Goal: Task Accomplishment & Management: Complete application form

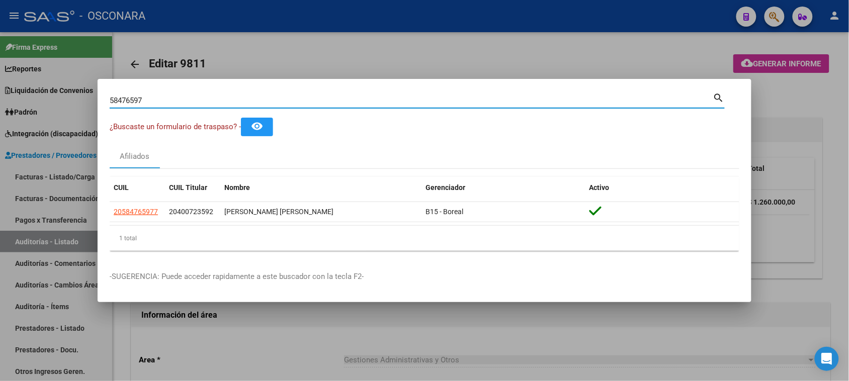
click at [370, 68] on div at bounding box center [424, 190] width 849 height 381
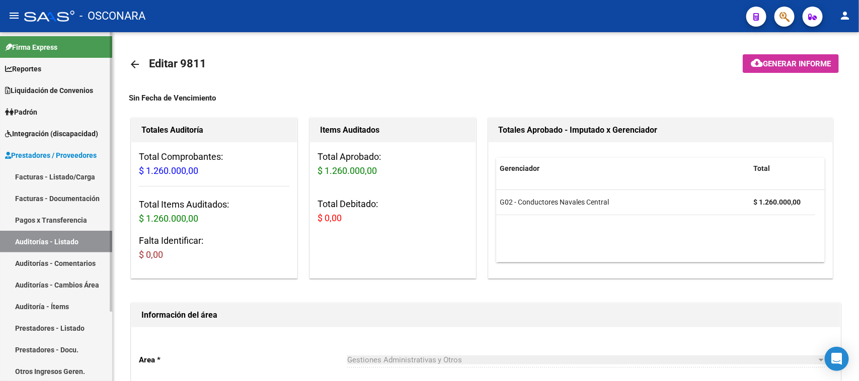
click at [47, 238] on link "Auditorías - Listado" at bounding box center [56, 242] width 112 height 22
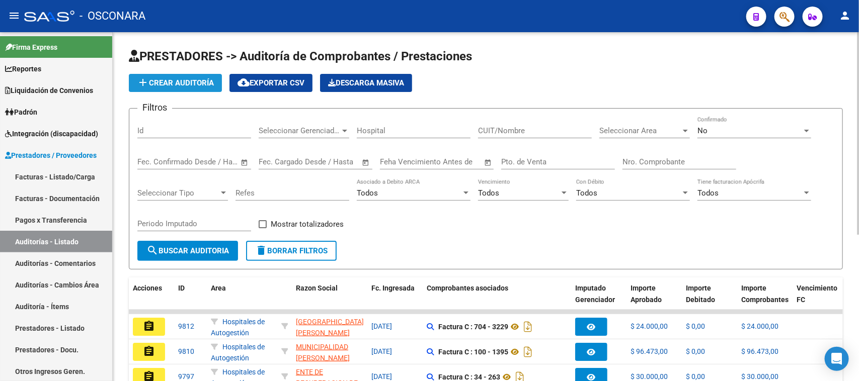
click at [192, 83] on span "add Crear Auditoría" at bounding box center [175, 82] width 77 height 9
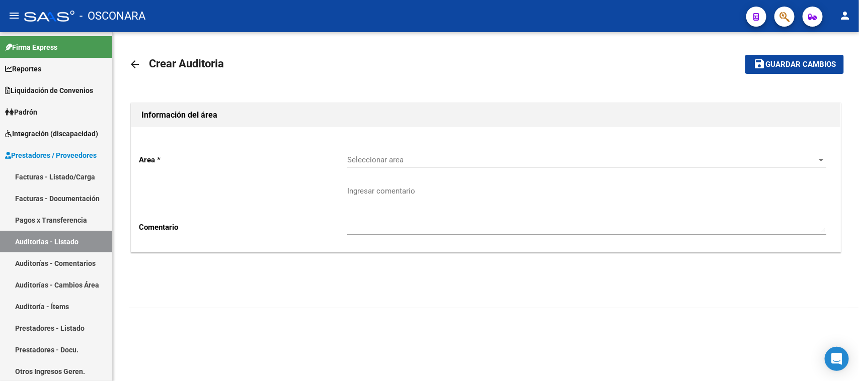
click at [416, 161] on span "Seleccionar area" at bounding box center [582, 159] width 470 height 9
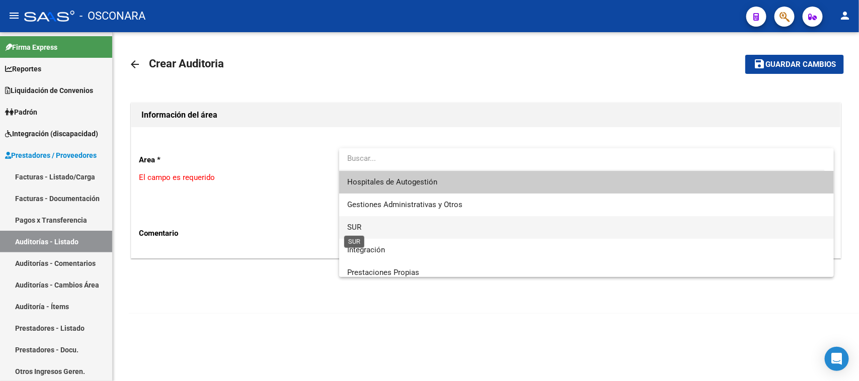
click at [359, 225] on span "SUR" at bounding box center [354, 227] width 14 height 9
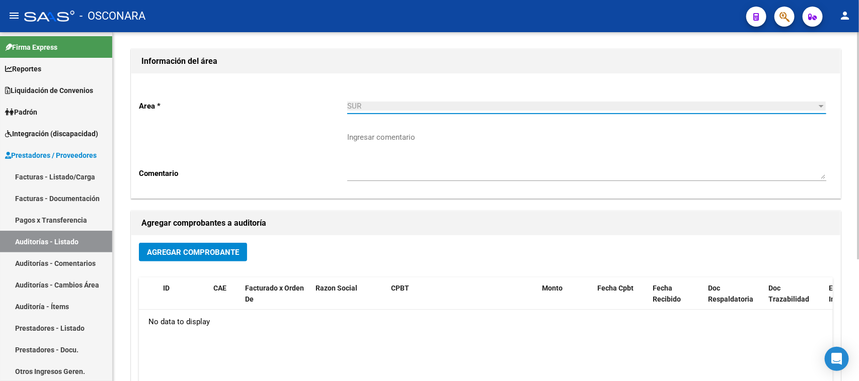
scroll to position [126, 0]
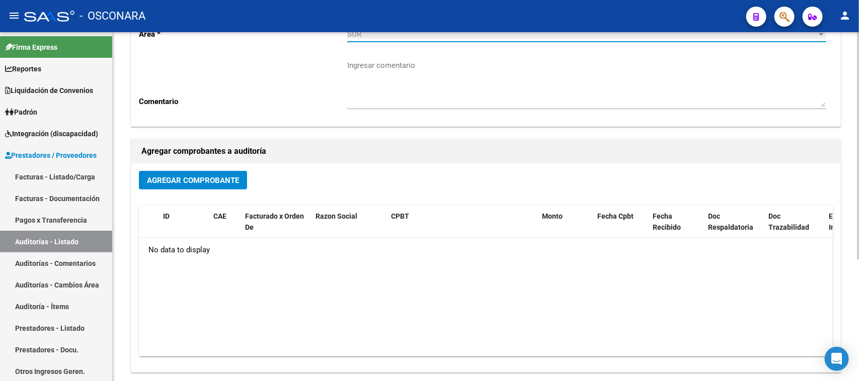
click at [185, 182] on span "Agregar Comprobante" at bounding box center [193, 180] width 92 height 9
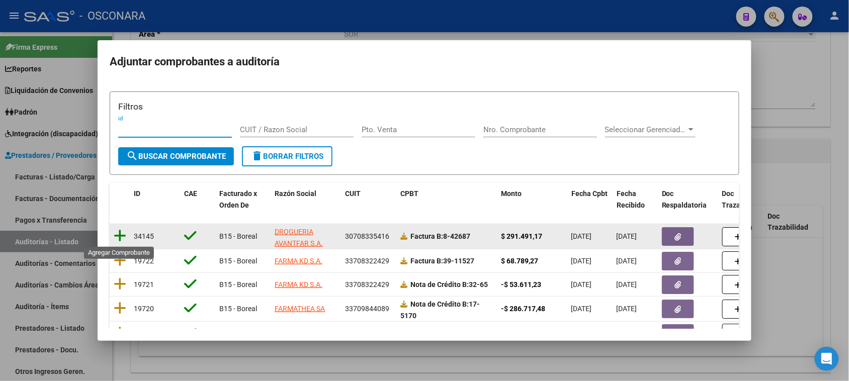
click at [116, 235] on icon at bounding box center [120, 236] width 13 height 14
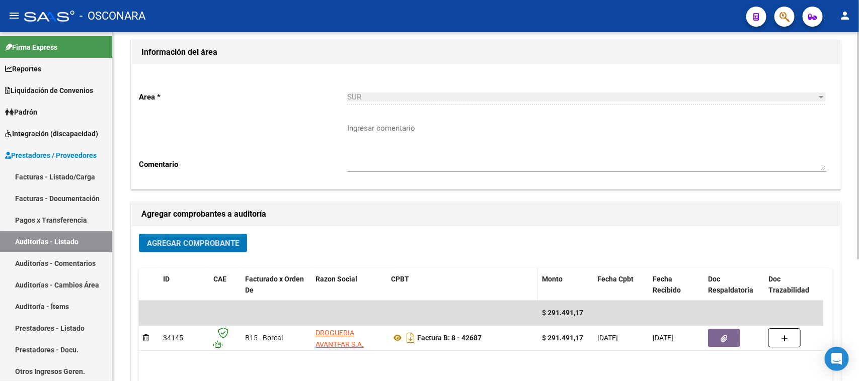
scroll to position [0, 0]
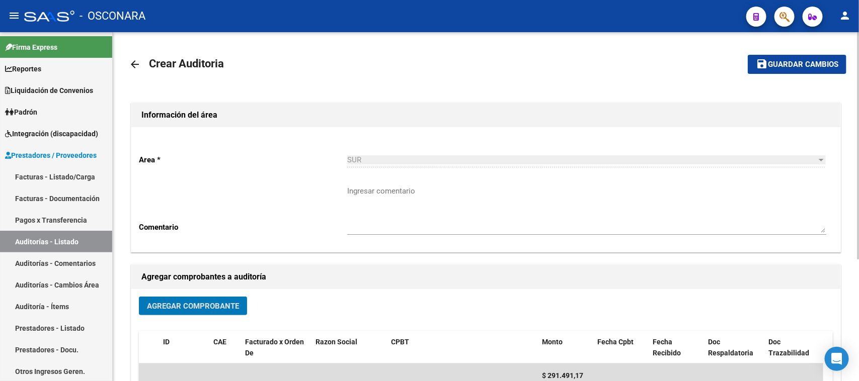
click at [771, 63] on span "Guardar cambios" at bounding box center [802, 64] width 70 height 9
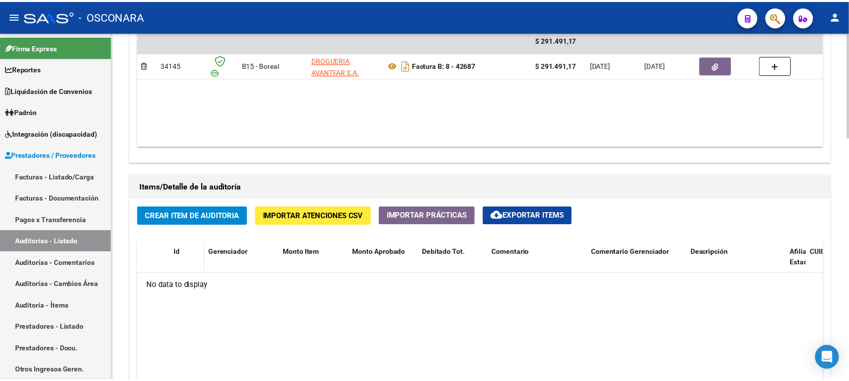
scroll to position [629, 0]
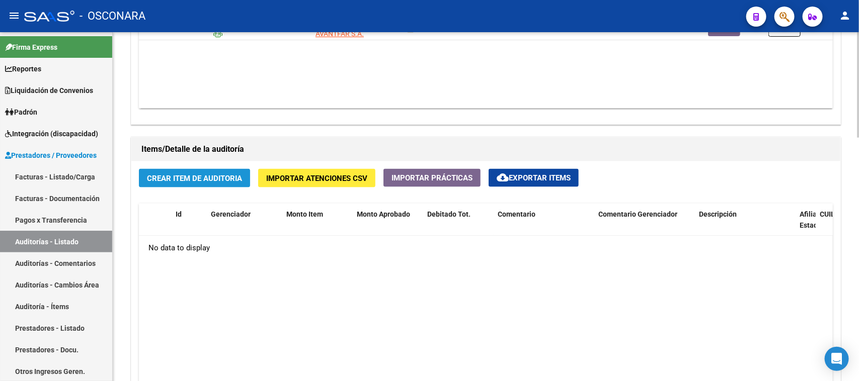
click at [193, 175] on span "Crear Item de Auditoria" at bounding box center [194, 178] width 95 height 9
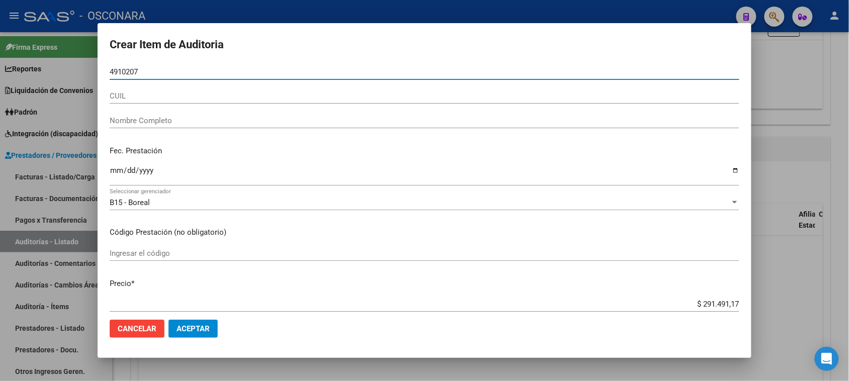
type input "49102070"
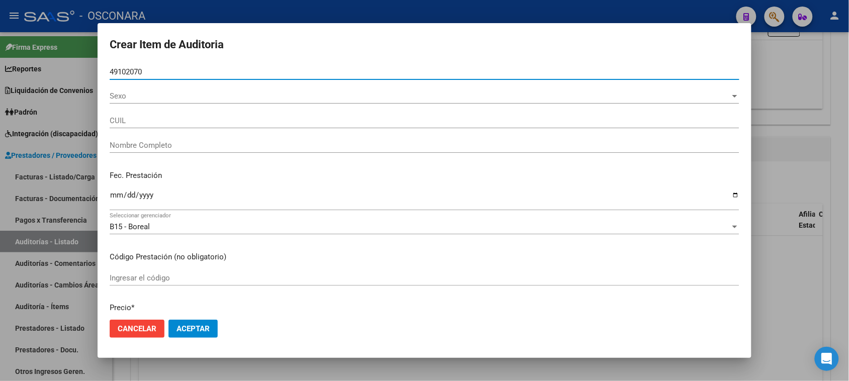
type input "27491020704"
type input "[PERSON_NAME] [PERSON_NAME]"
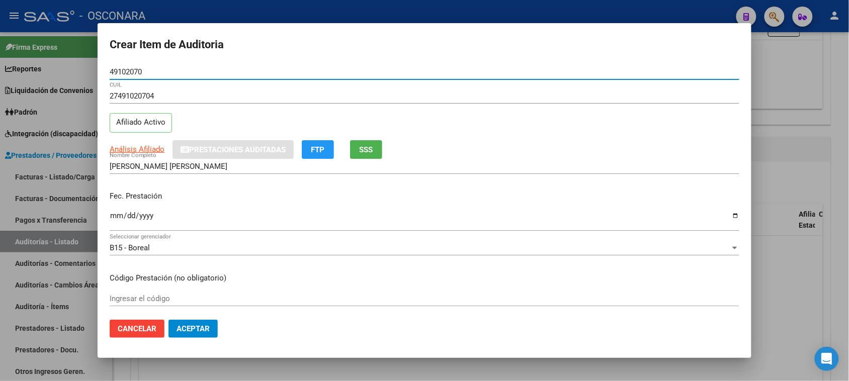
type input "49102070"
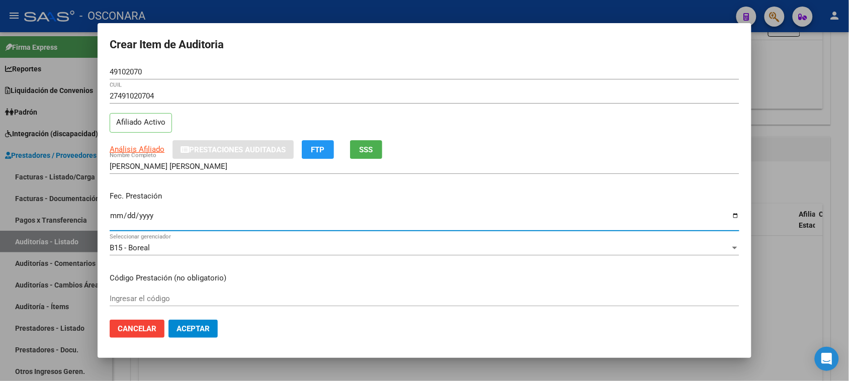
click at [117, 217] on input "Ingresar la fecha" at bounding box center [425, 220] width 630 height 16
type input "2025-04-29"
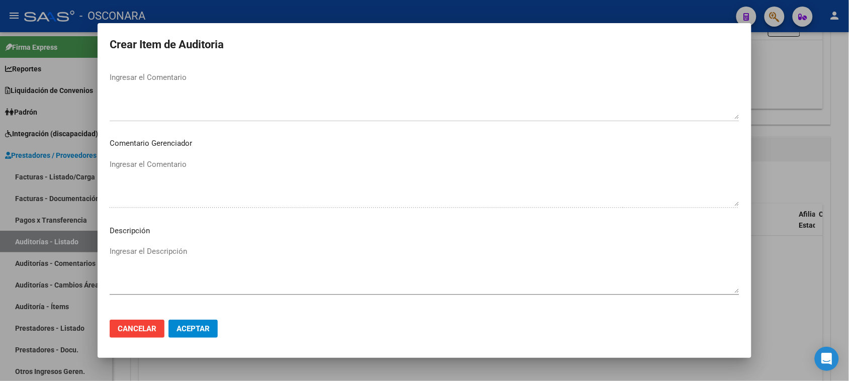
scroll to position [503, 0]
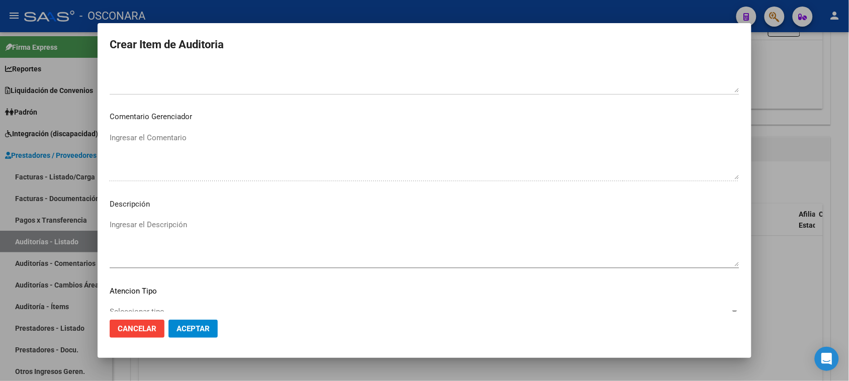
click at [141, 232] on textarea "Ingresar el Descripción" at bounding box center [425, 242] width 630 height 47
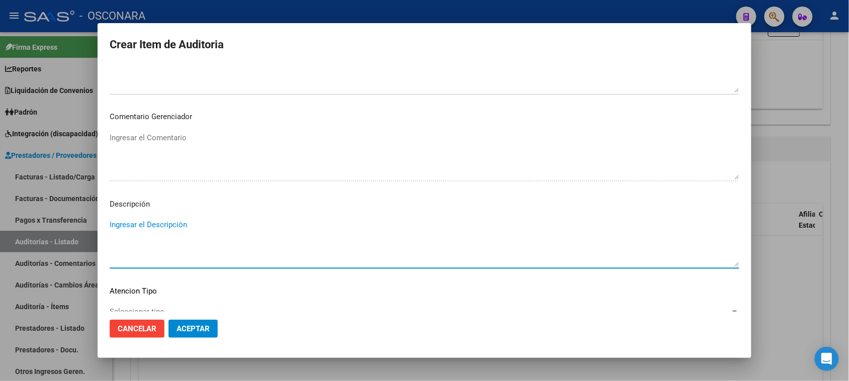
type textarea "f"
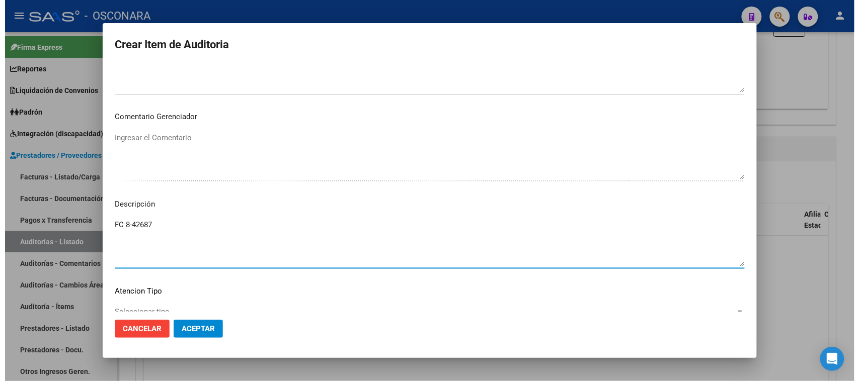
scroll to position [570, 0]
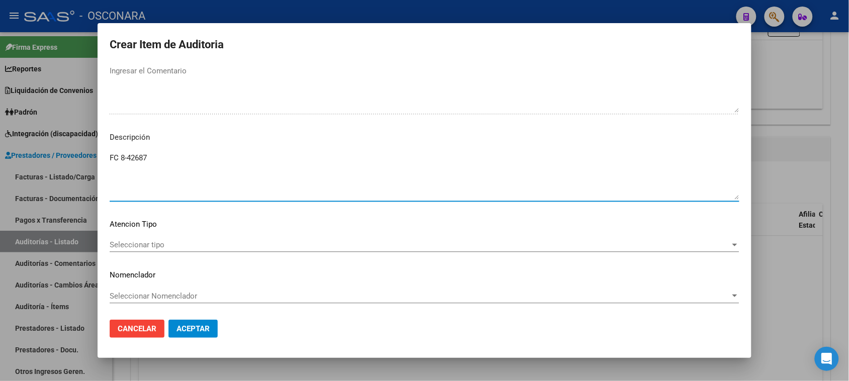
type textarea "FC 8-42687"
click at [135, 244] on span "Seleccionar tipo" at bounding box center [420, 244] width 621 height 9
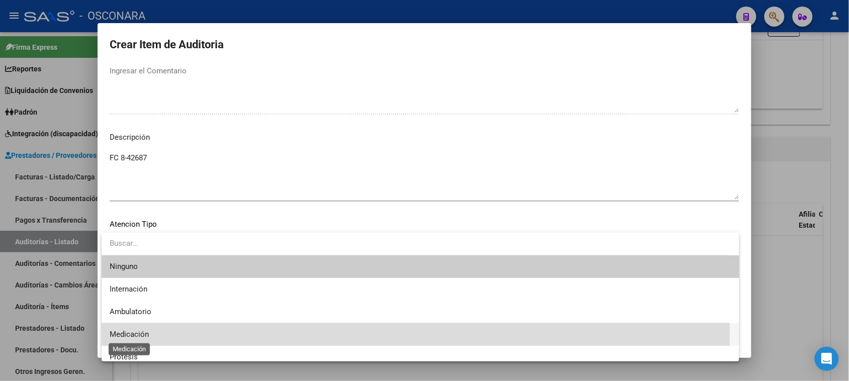
click at [140, 330] on span "Medicación" at bounding box center [129, 334] width 39 height 9
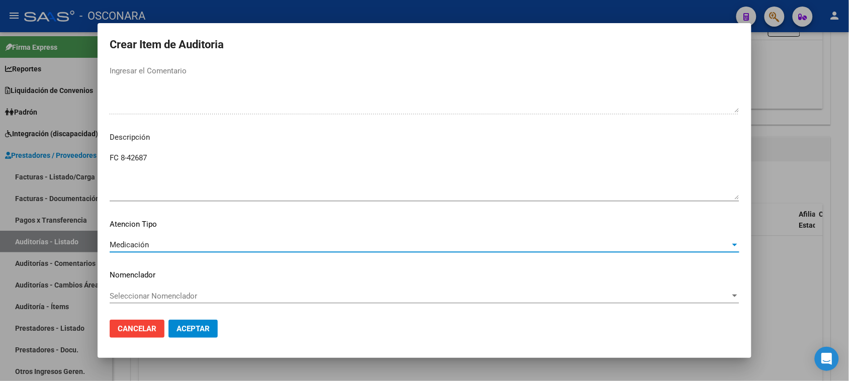
click at [190, 327] on span "Aceptar" at bounding box center [193, 328] width 33 height 9
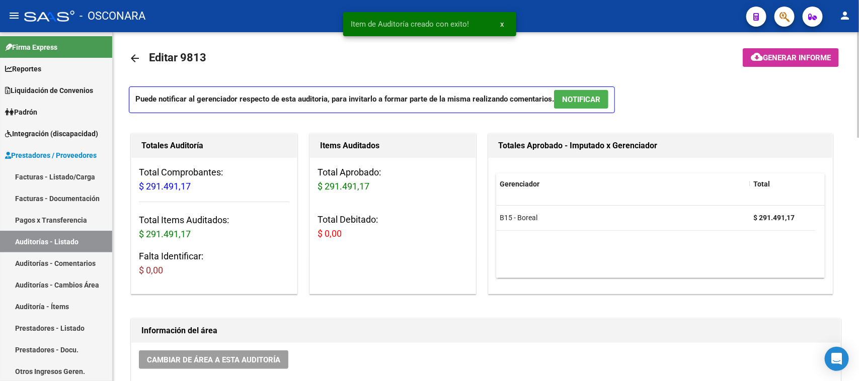
scroll to position [1, 0]
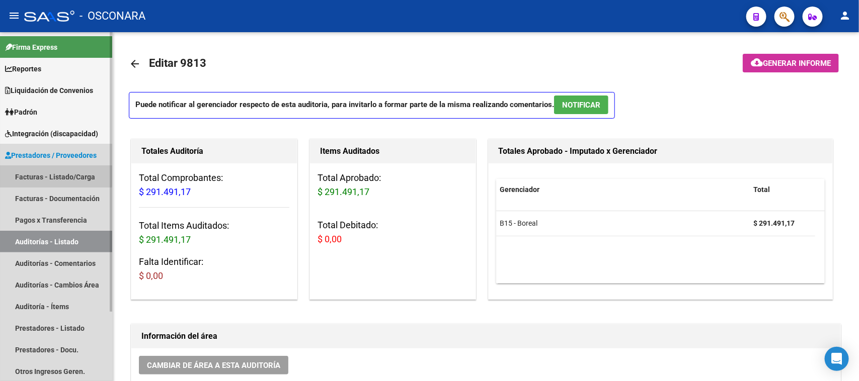
click at [33, 174] on link "Facturas - Listado/Carga" at bounding box center [56, 177] width 112 height 22
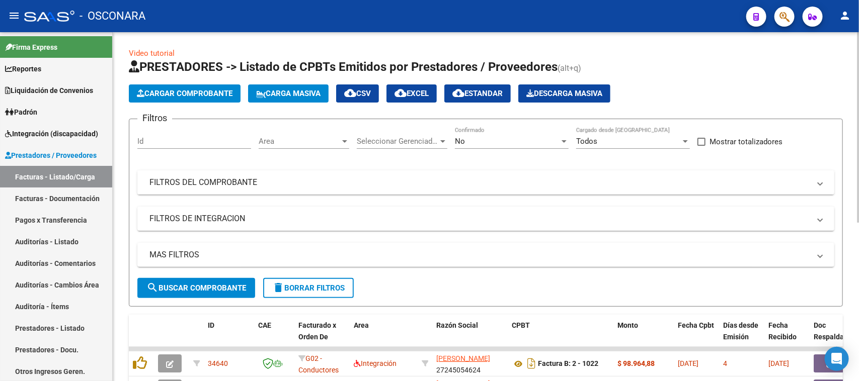
click at [263, 185] on mat-panel-title "FILTROS DEL COMPROBANTE" at bounding box center [479, 182] width 660 height 11
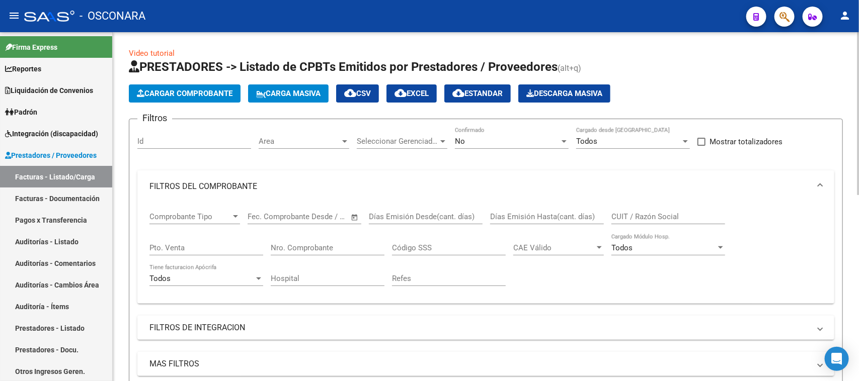
click at [285, 247] on input "Nro. Comprobante" at bounding box center [328, 247] width 114 height 9
type input "42713"
click at [194, 247] on input "Pto. Venta" at bounding box center [206, 247] width 114 height 9
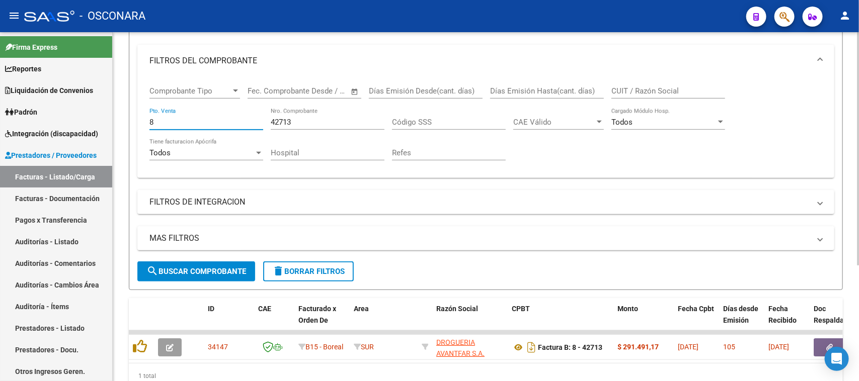
scroll to position [174, 0]
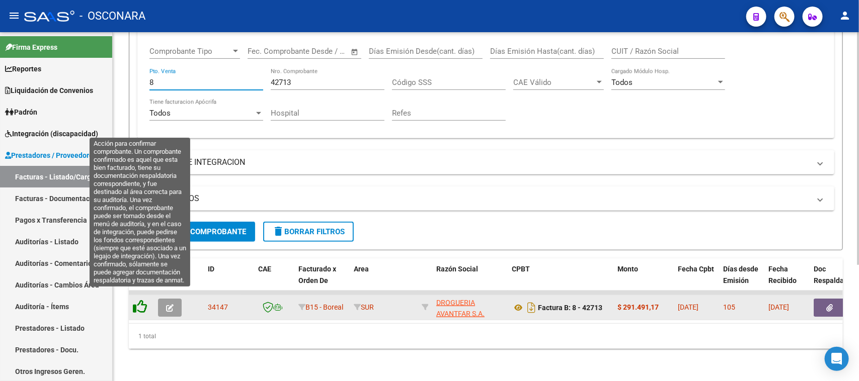
type input "8"
click at [139, 300] on icon at bounding box center [140, 307] width 14 height 14
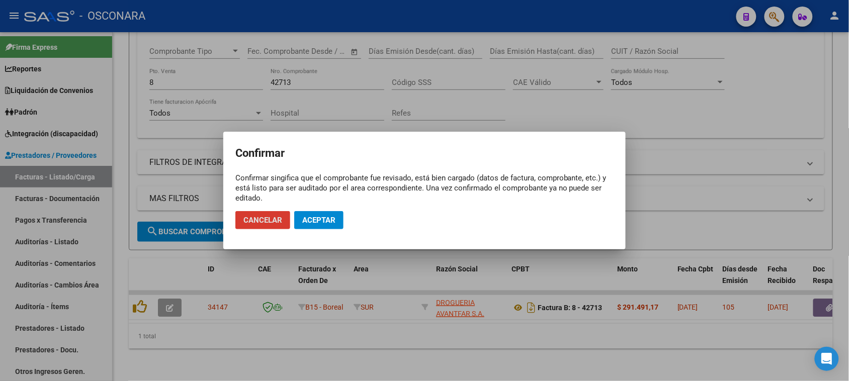
click at [318, 210] on mat-dialog-actions "Cancelar Aceptar" at bounding box center [424, 220] width 378 height 34
click at [323, 220] on span "Aceptar" at bounding box center [318, 220] width 33 height 9
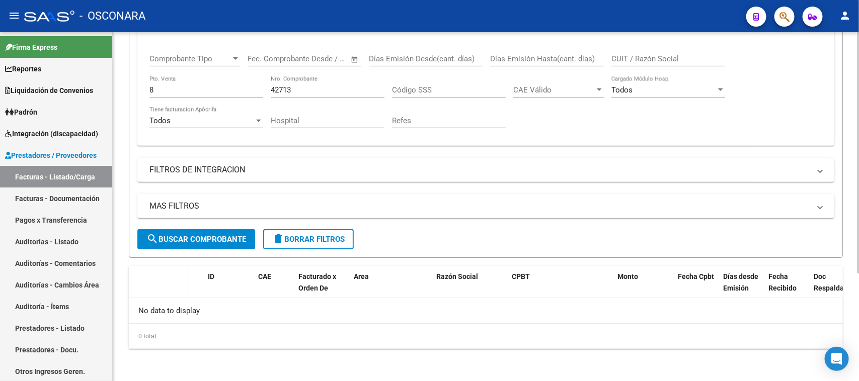
scroll to position [156, 0]
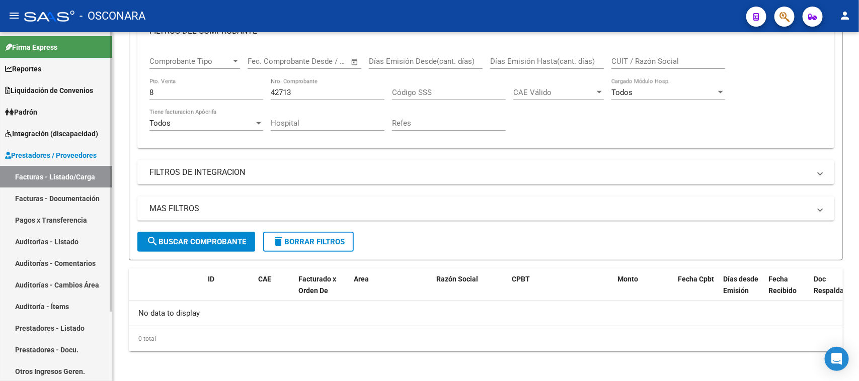
click at [43, 240] on link "Auditorías - Listado" at bounding box center [56, 242] width 112 height 22
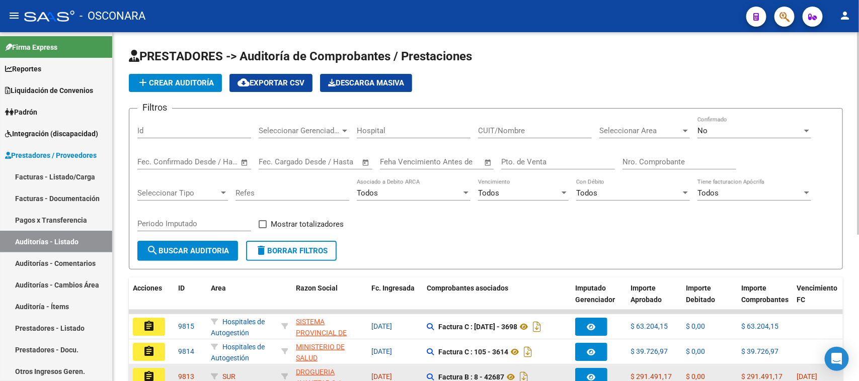
click at [149, 372] on mat-icon "assignment" at bounding box center [149, 377] width 12 height 12
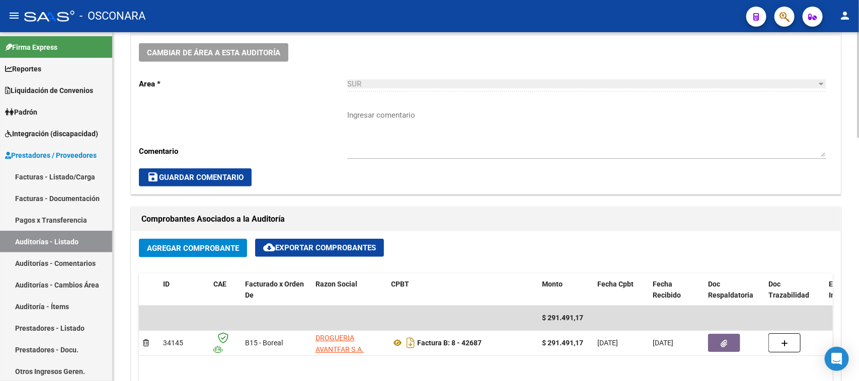
scroll to position [314, 0]
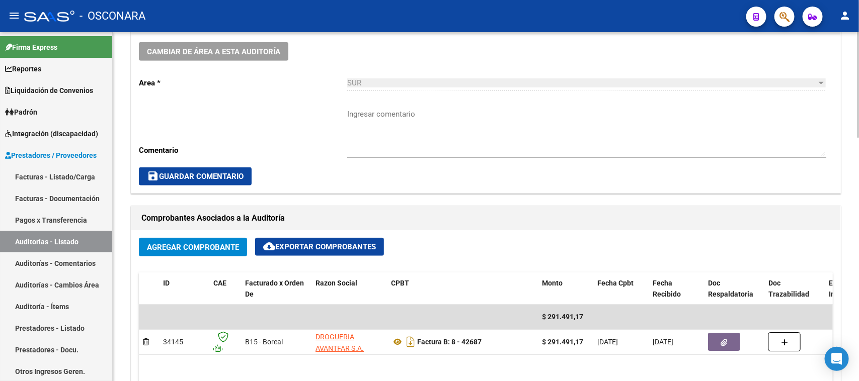
click at [180, 245] on span "Agregar Comprobante" at bounding box center [193, 247] width 92 height 9
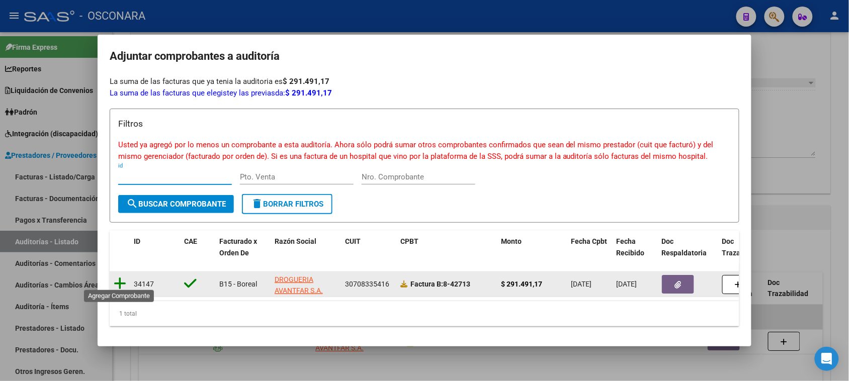
click at [121, 279] on icon at bounding box center [120, 284] width 13 height 14
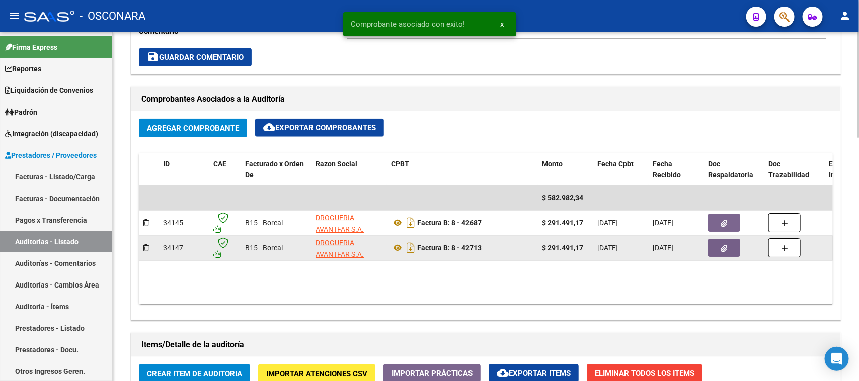
scroll to position [440, 0]
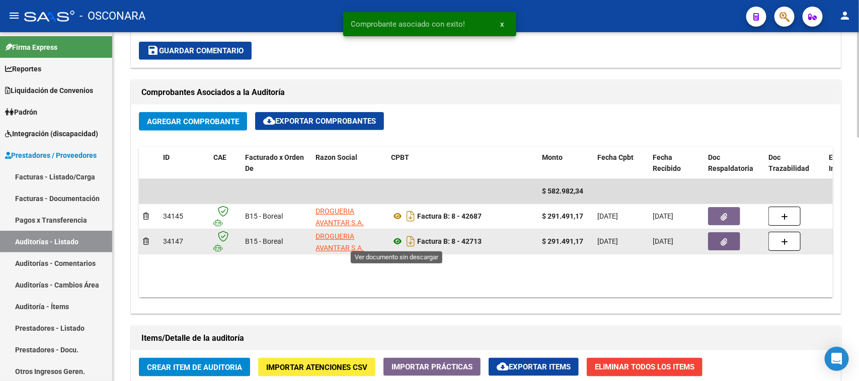
click at [396, 239] on icon at bounding box center [397, 241] width 13 height 12
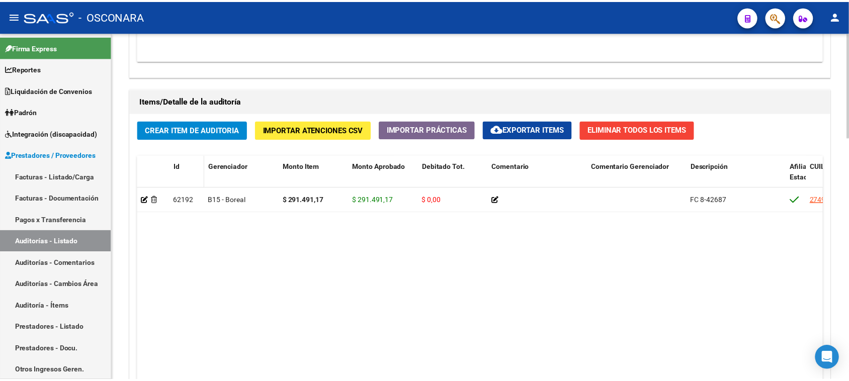
scroll to position [754, 0]
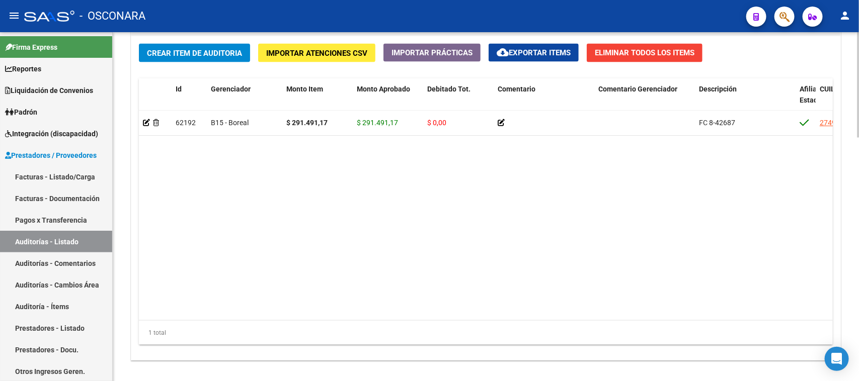
click at [201, 51] on span "Crear Item de Auditoria" at bounding box center [194, 53] width 95 height 9
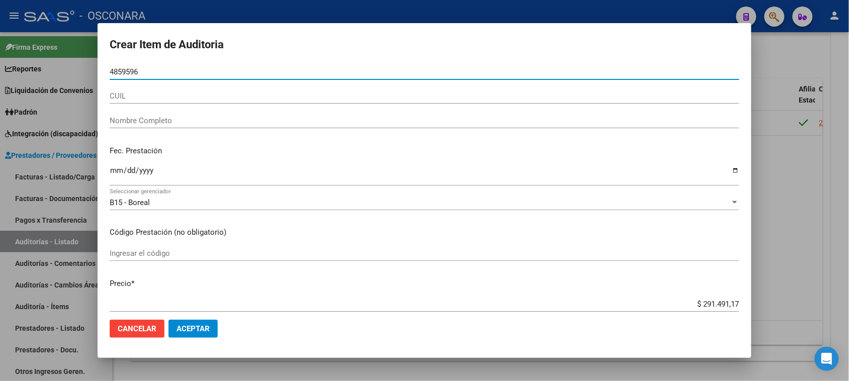
type input "48595960"
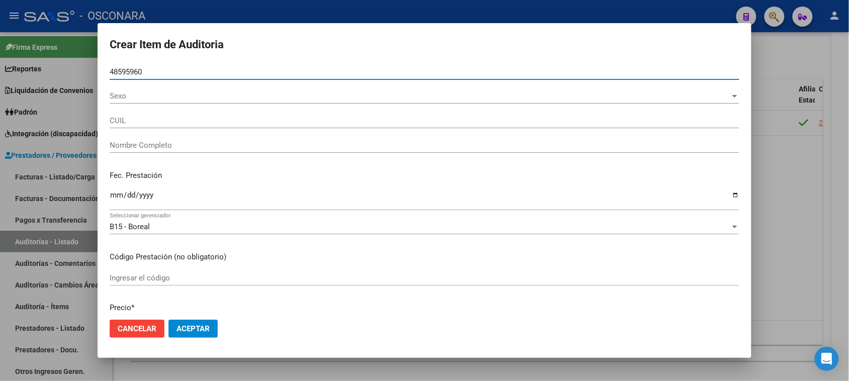
type input "27485959608"
type input "[PERSON_NAME] DE [GEOGRAPHIC_DATA]"
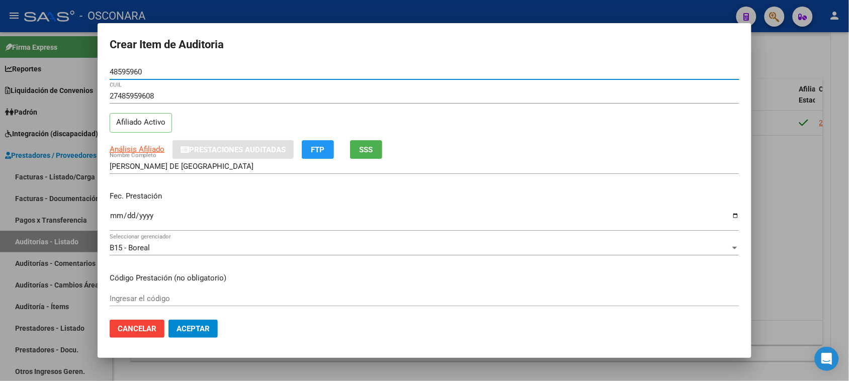
type input "48595960"
click at [118, 220] on input "Ingresar la fecha" at bounding box center [425, 220] width 630 height 16
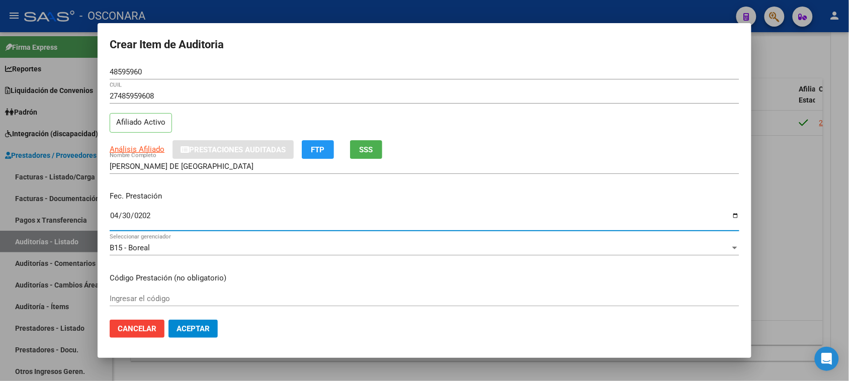
type input "2025-04-30"
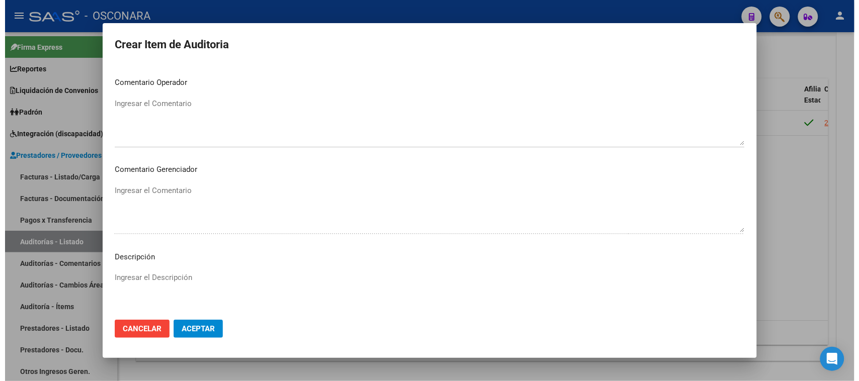
scroll to position [570, 0]
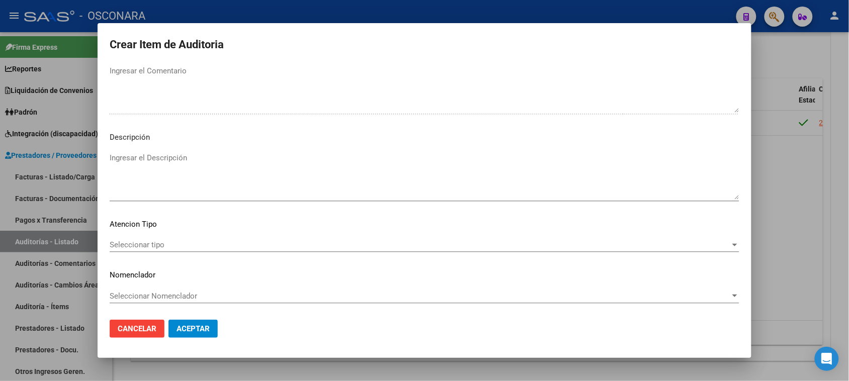
click at [167, 167] on textarea "Ingresar el Descripción" at bounding box center [425, 175] width 630 height 47
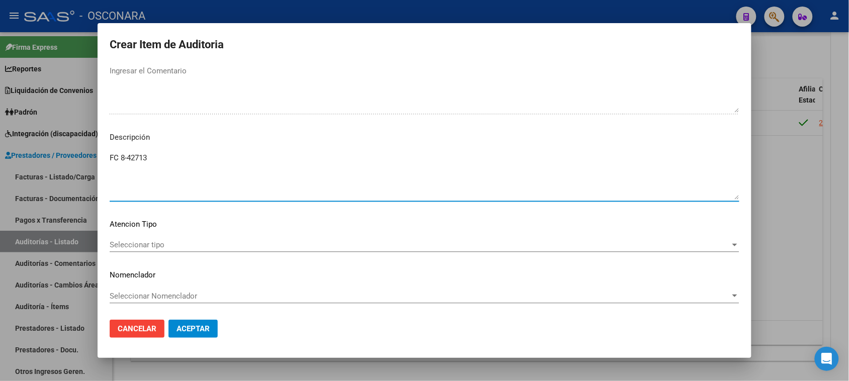
type textarea "FC 8-42713"
click at [119, 243] on span "Seleccionar tipo" at bounding box center [420, 244] width 621 height 9
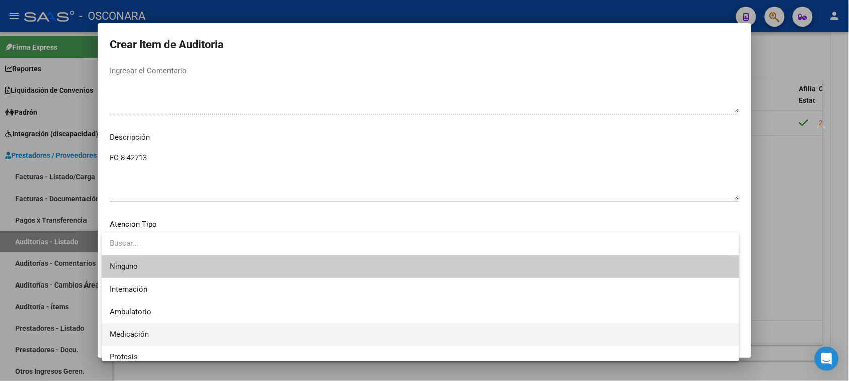
click at [141, 328] on span "Medicación" at bounding box center [421, 334] width 622 height 23
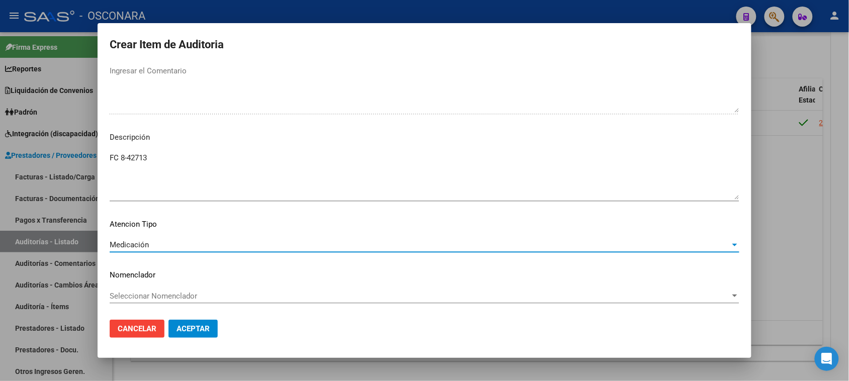
click at [194, 329] on span "Aceptar" at bounding box center [193, 328] width 33 height 9
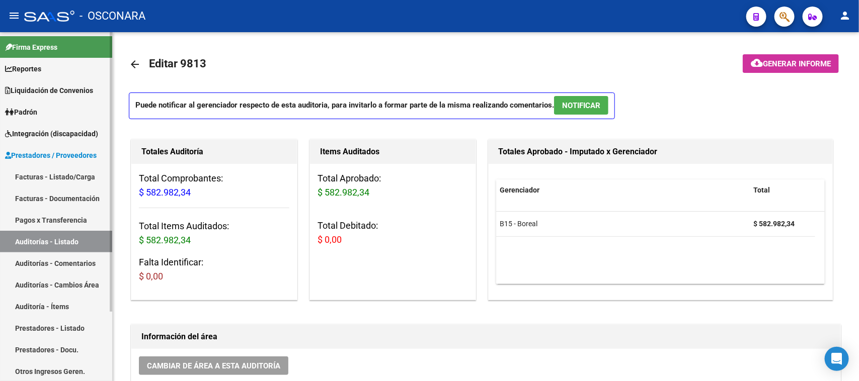
click at [39, 177] on link "Facturas - Listado/Carga" at bounding box center [56, 177] width 112 height 22
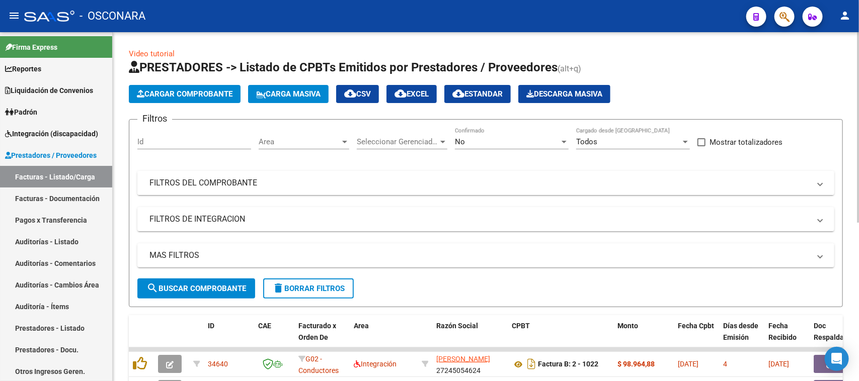
click at [185, 175] on mat-expansion-panel-header "FILTROS DEL COMPROBANTE" at bounding box center [485, 183] width 697 height 24
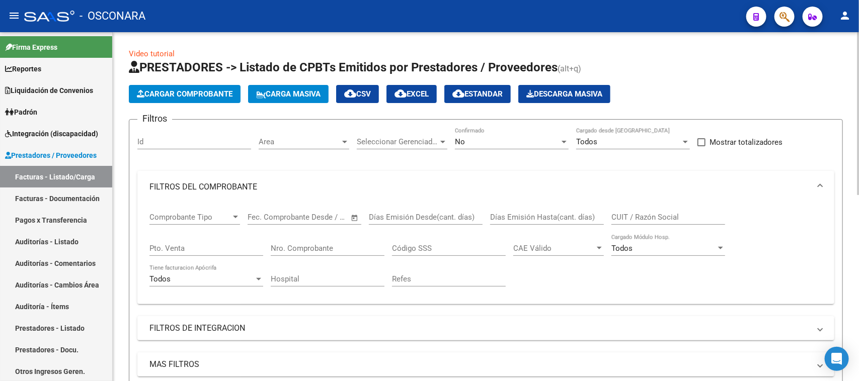
click at [313, 240] on div "Nro. Comprobante" at bounding box center [328, 245] width 114 height 22
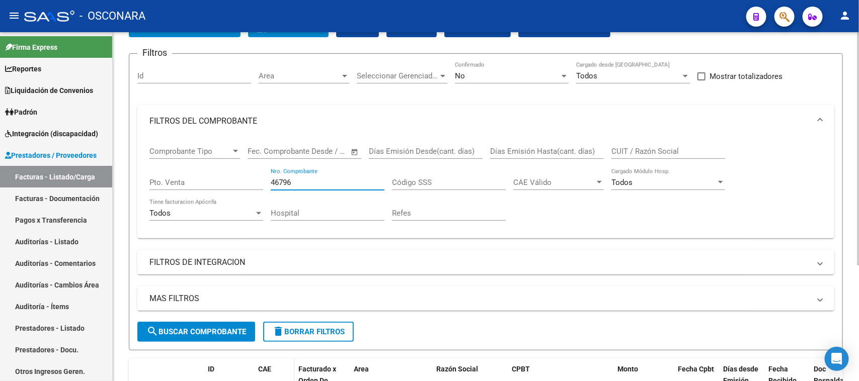
scroll to position [174, 0]
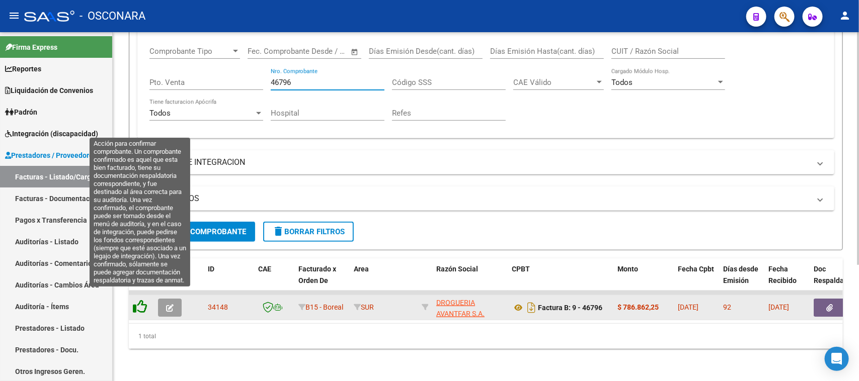
type input "46796"
click at [141, 300] on icon at bounding box center [140, 307] width 14 height 14
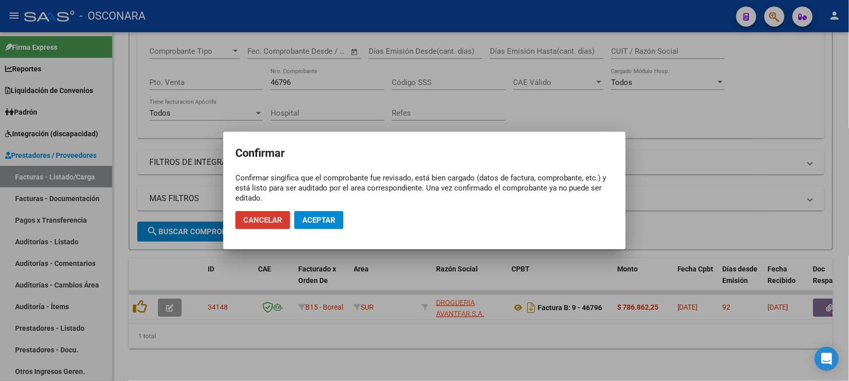
click at [322, 219] on span "Aceptar" at bounding box center [318, 220] width 33 height 9
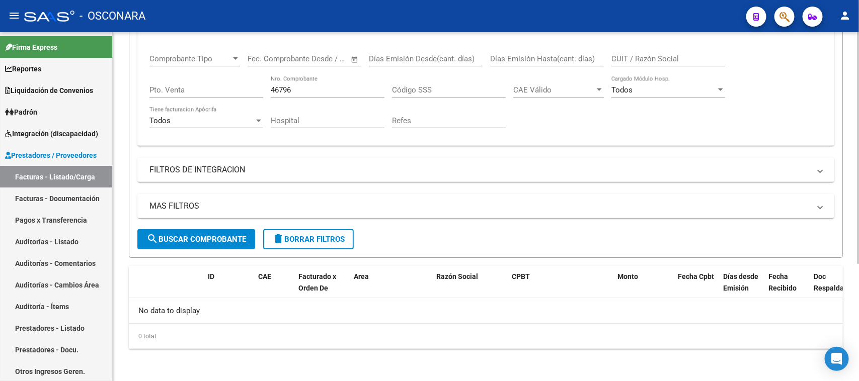
scroll to position [156, 0]
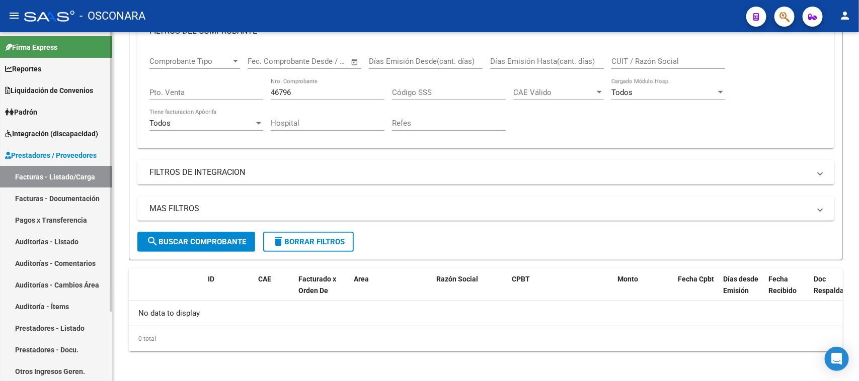
click at [35, 237] on link "Auditorías - Listado" at bounding box center [56, 242] width 112 height 22
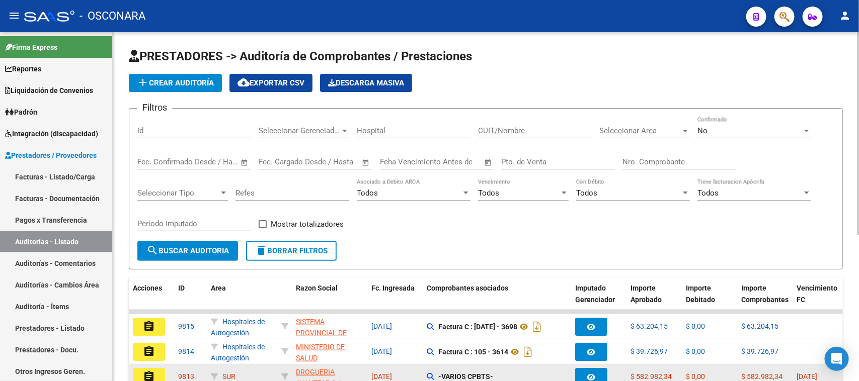
click at [148, 377] on mat-icon "assignment" at bounding box center [149, 377] width 12 height 12
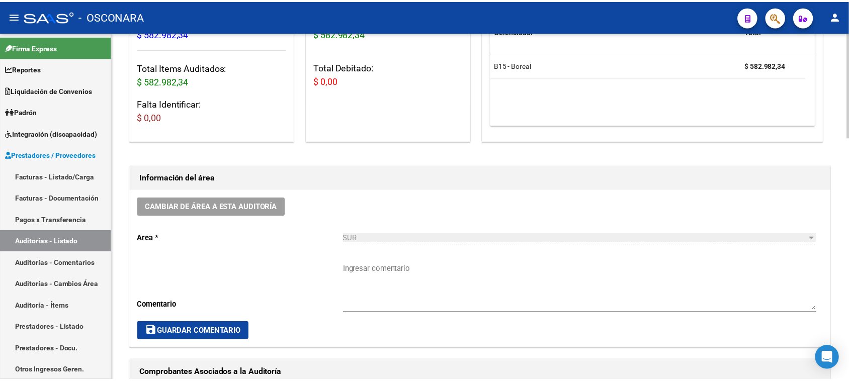
scroll to position [251, 0]
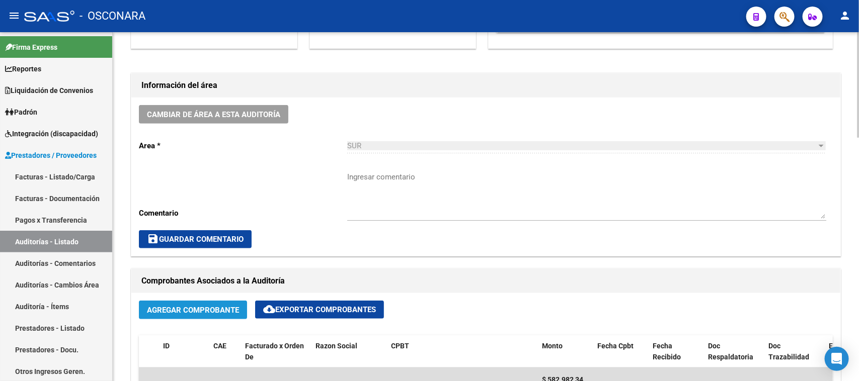
click at [220, 312] on span "Agregar Comprobante" at bounding box center [193, 310] width 92 height 9
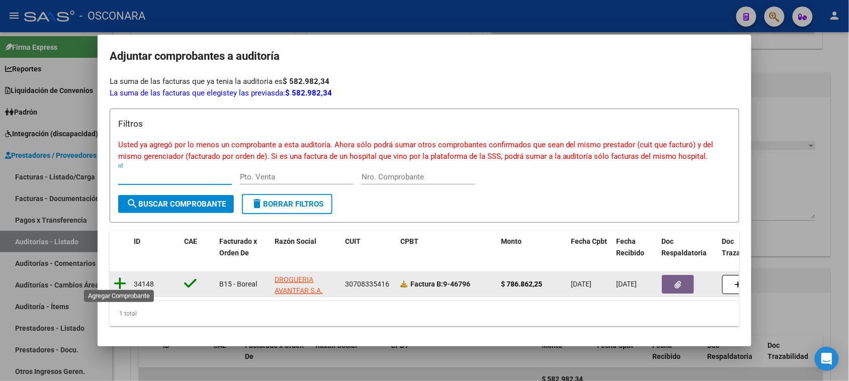
click at [121, 277] on icon at bounding box center [120, 284] width 13 height 14
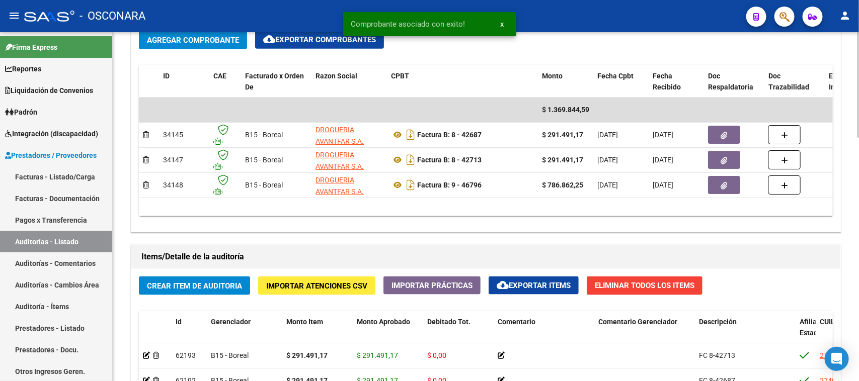
scroll to position [503, 0]
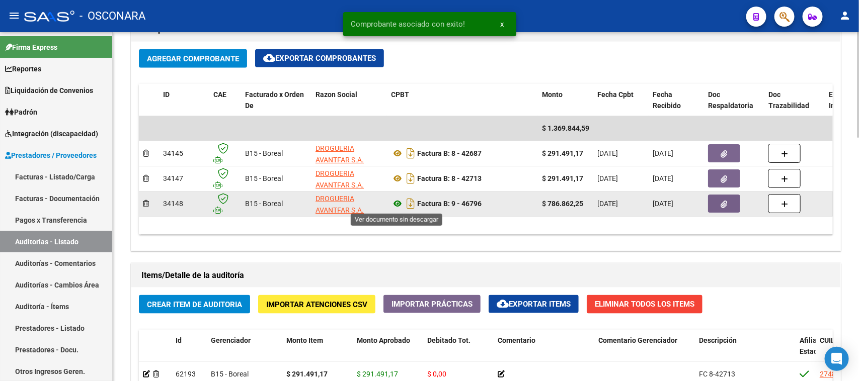
click at [394, 202] on icon at bounding box center [397, 204] width 13 height 12
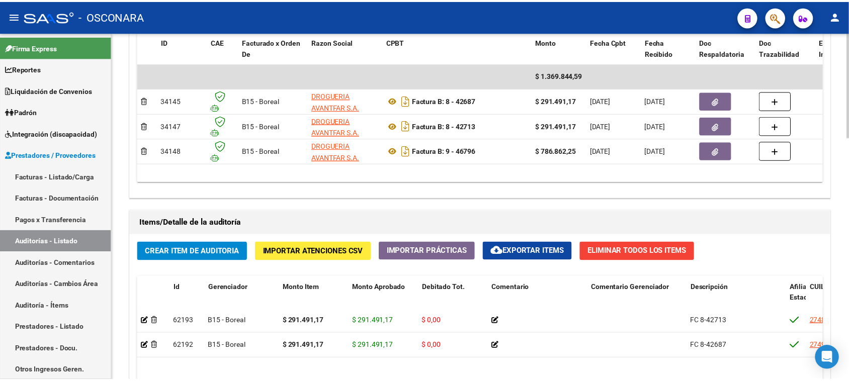
scroll to position [629, 0]
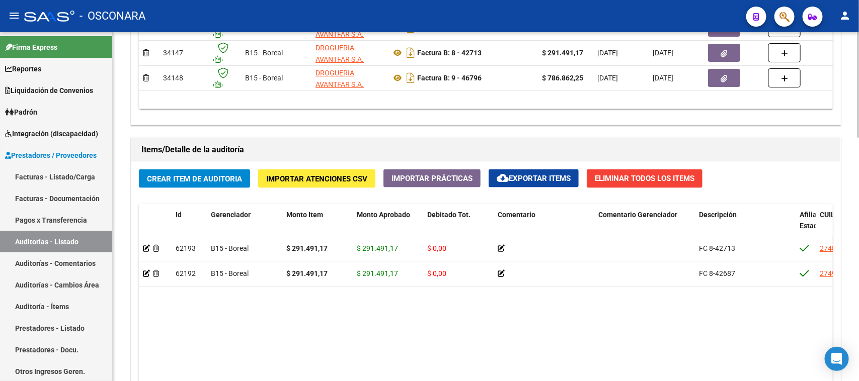
click at [200, 182] on span "Crear Item de Auditoria" at bounding box center [194, 179] width 95 height 9
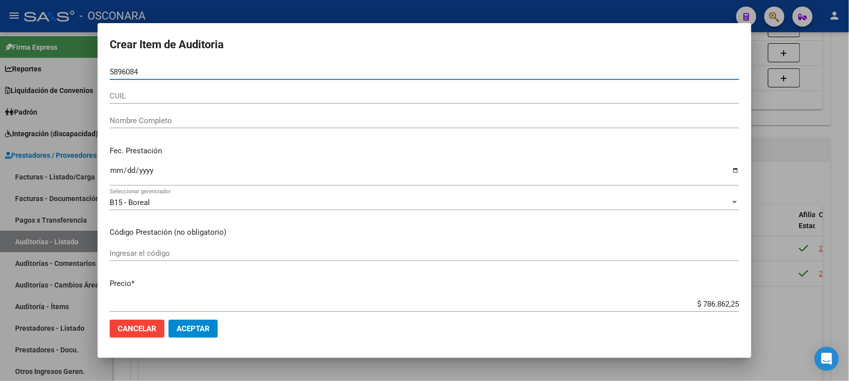
type input "58960841"
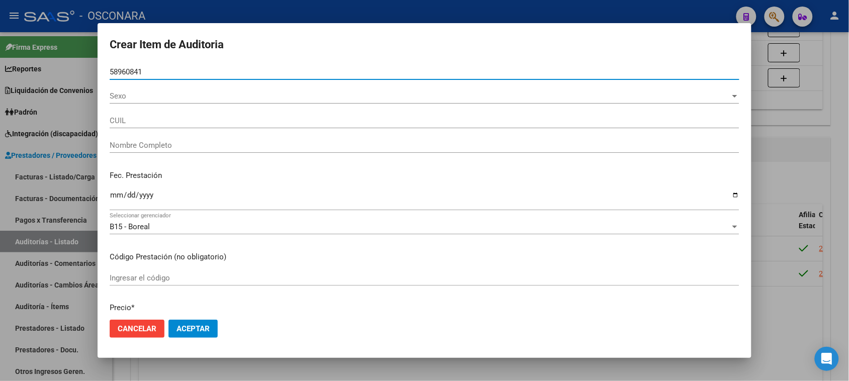
type input "20589608411"
type input "[PERSON_NAME] -"
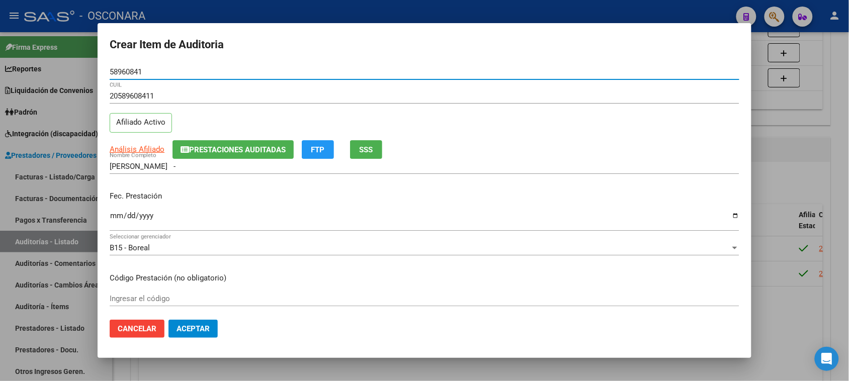
type input "58960841"
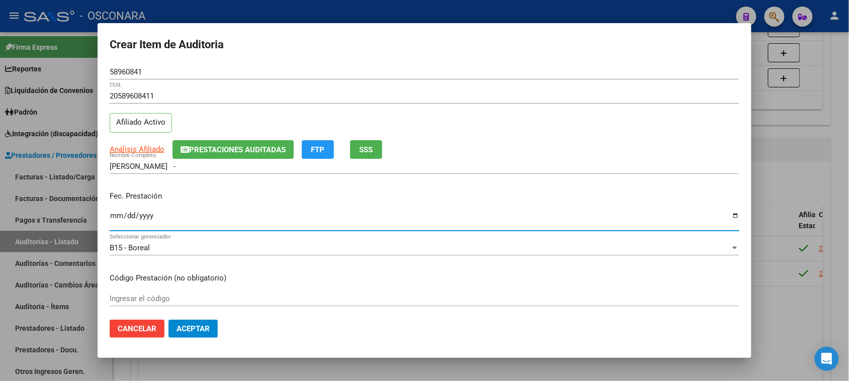
click at [112, 218] on input "Ingresar la fecha" at bounding box center [425, 220] width 630 height 16
type input "[DATE]"
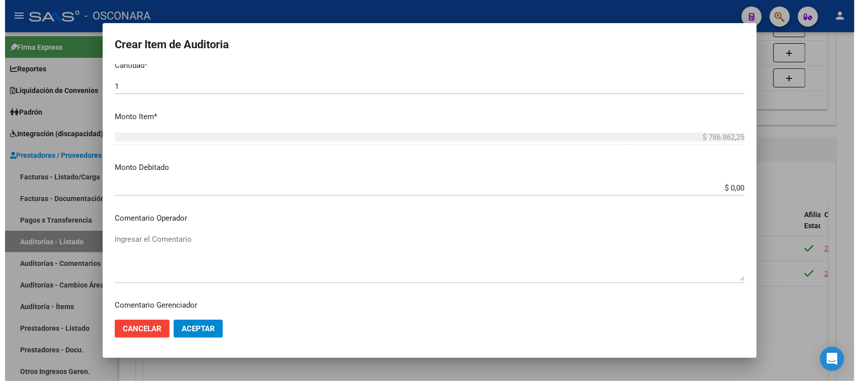
scroll to position [570, 0]
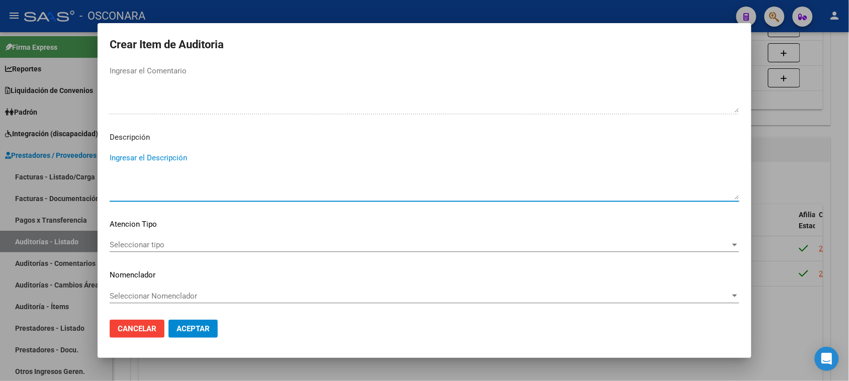
click at [147, 170] on textarea "Ingresar el Descripción" at bounding box center [425, 175] width 630 height 47
type textarea "FC 9-46796"
click at [150, 245] on span "Seleccionar tipo" at bounding box center [420, 244] width 621 height 9
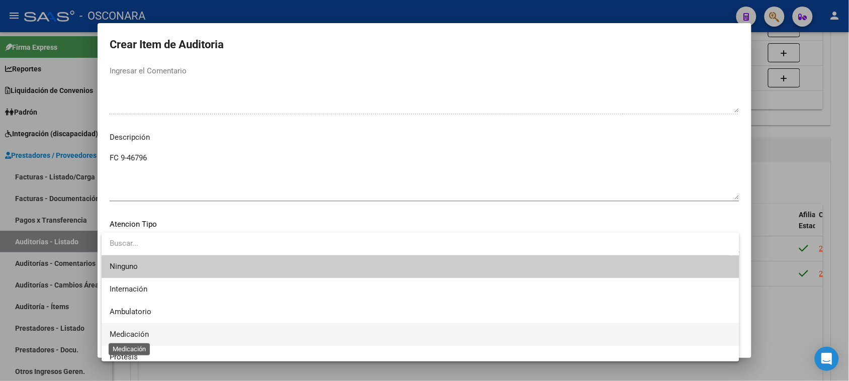
click at [148, 334] on span "Medicación" at bounding box center [129, 334] width 39 height 9
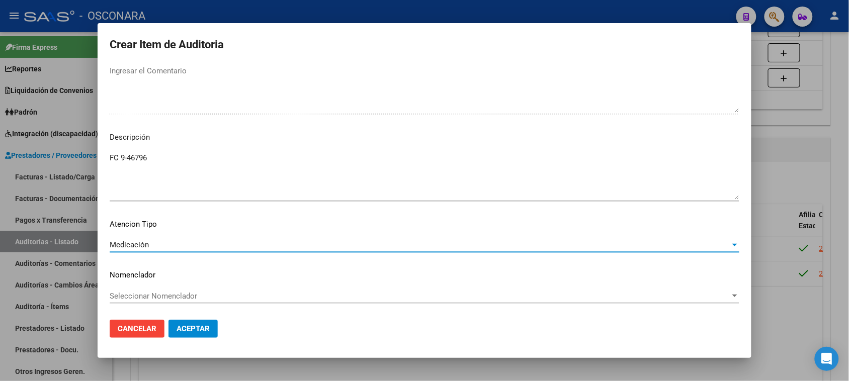
click at [196, 331] on span "Aceptar" at bounding box center [193, 328] width 33 height 9
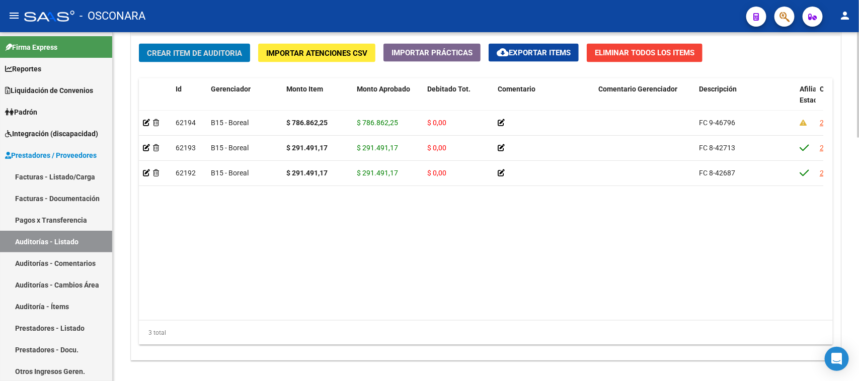
scroll to position [805, 0]
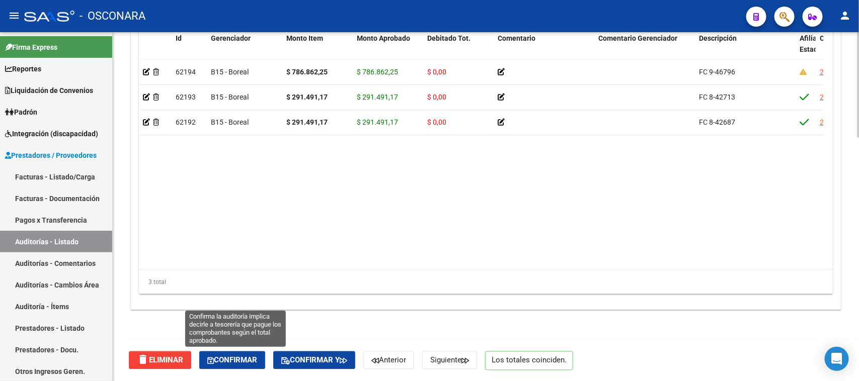
click at [232, 361] on span "Confirmar" at bounding box center [232, 360] width 50 height 9
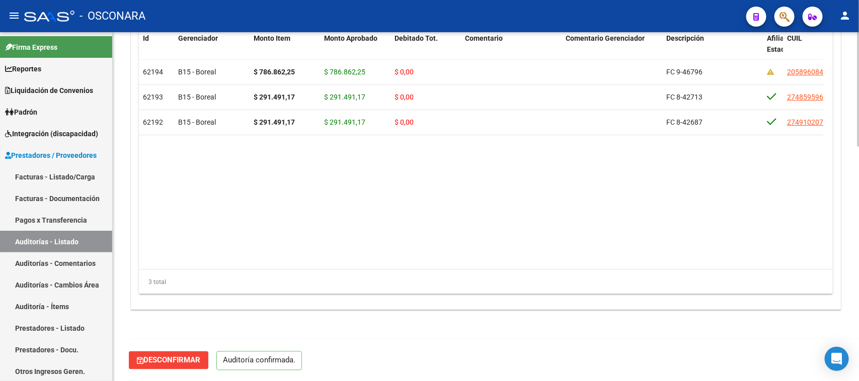
scroll to position [0, 0]
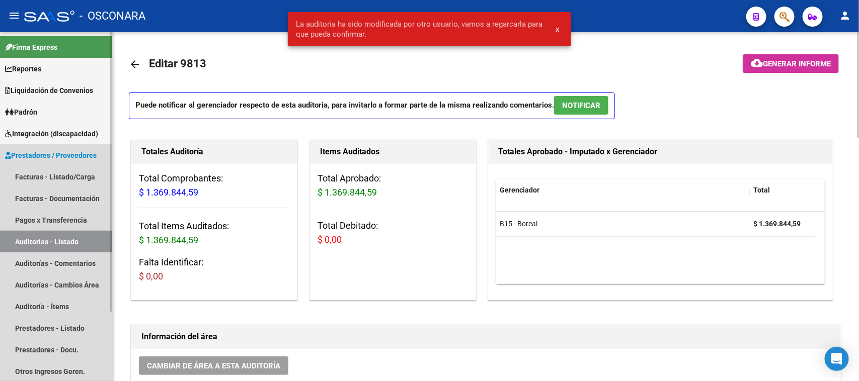
click at [44, 241] on link "Auditorías - Listado" at bounding box center [56, 242] width 112 height 22
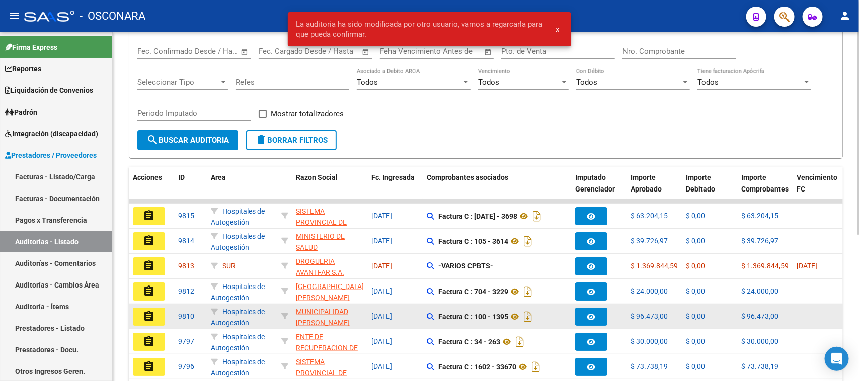
scroll to position [126, 0]
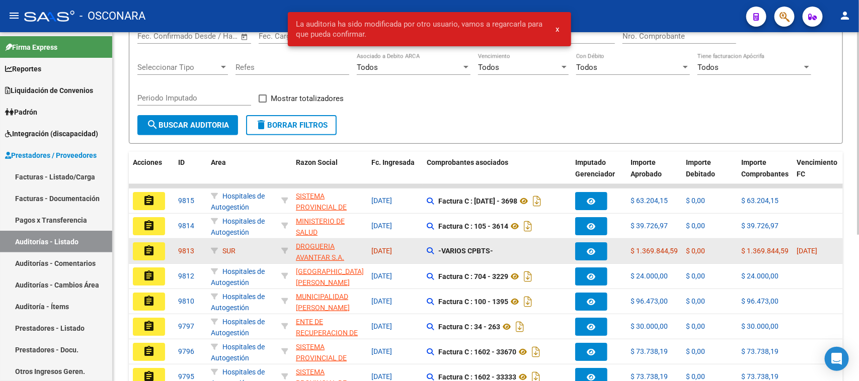
click at [152, 245] on mat-icon "assignment" at bounding box center [149, 251] width 12 height 12
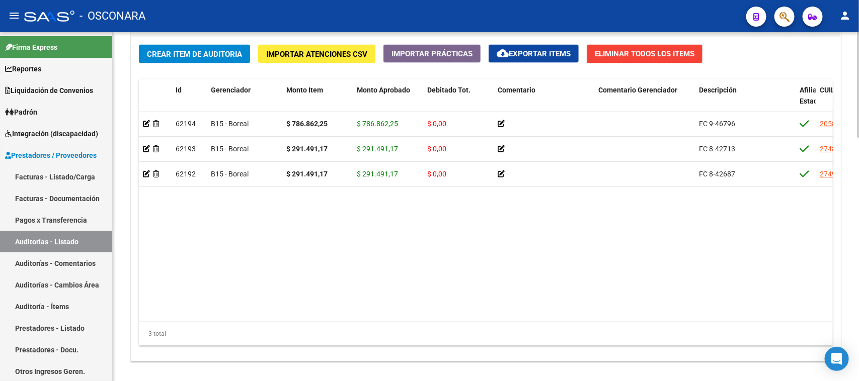
scroll to position [805, 0]
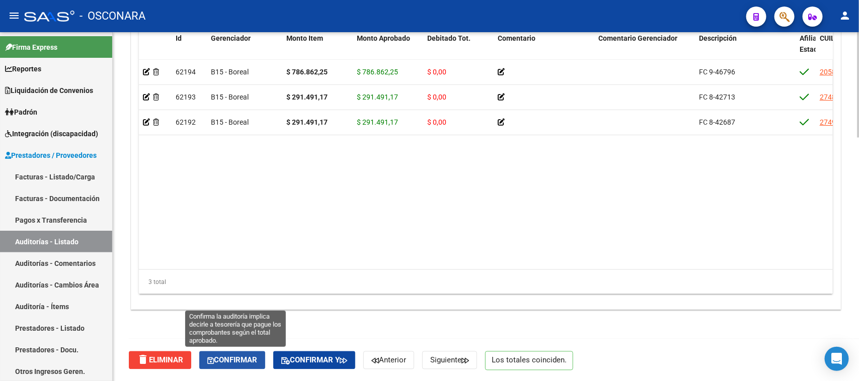
click at [241, 355] on button "Confirmar" at bounding box center [232, 361] width 66 height 18
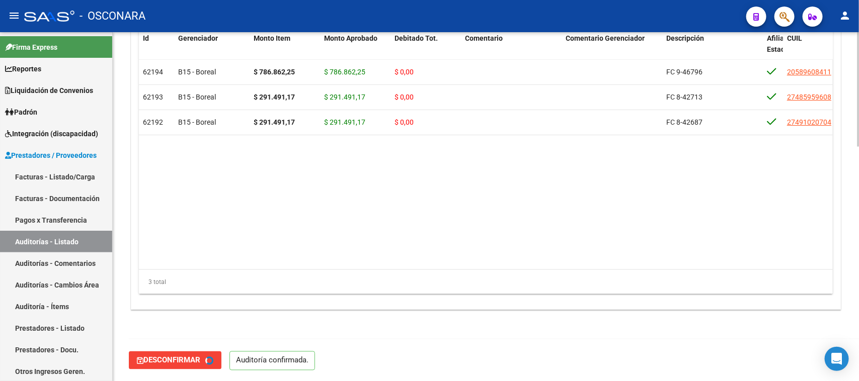
type input "202508"
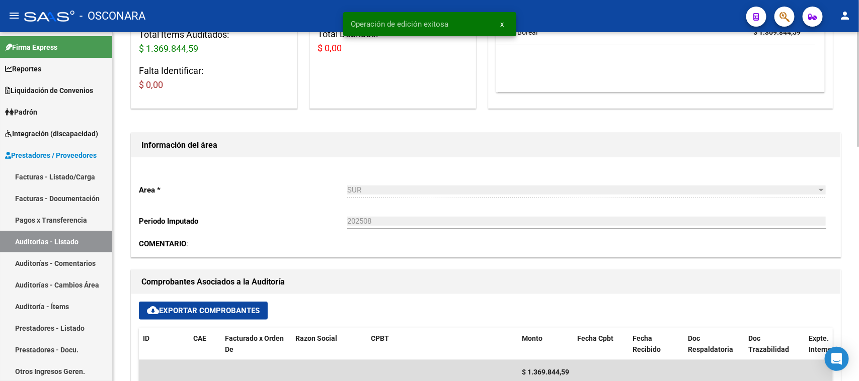
scroll to position [0, 0]
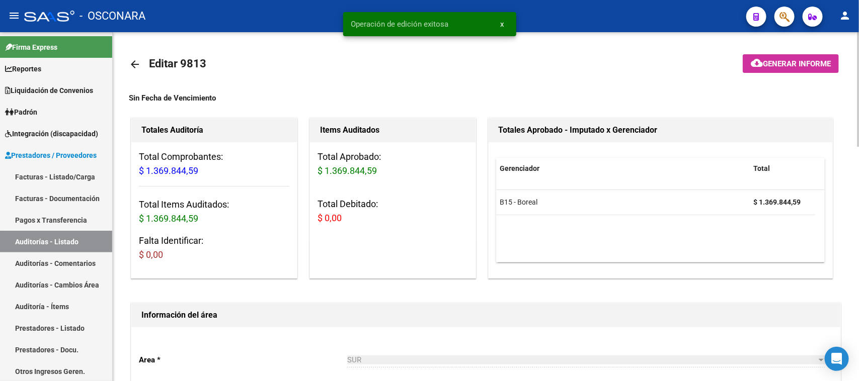
click at [778, 65] on span "Generar informe" at bounding box center [796, 63] width 68 height 9
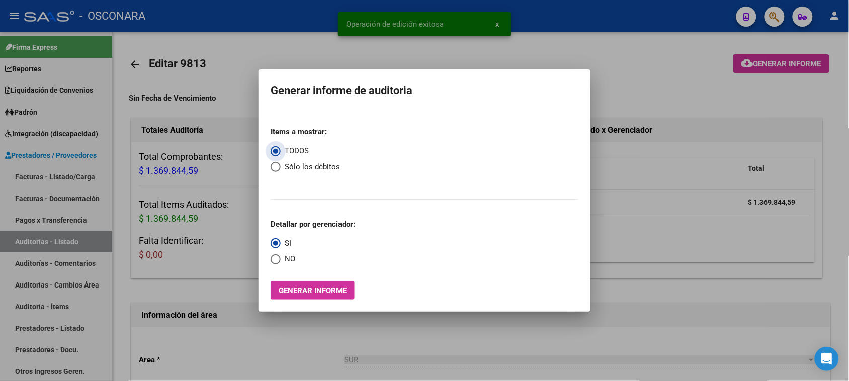
click at [334, 297] on button "Generar informe" at bounding box center [313, 290] width 84 height 19
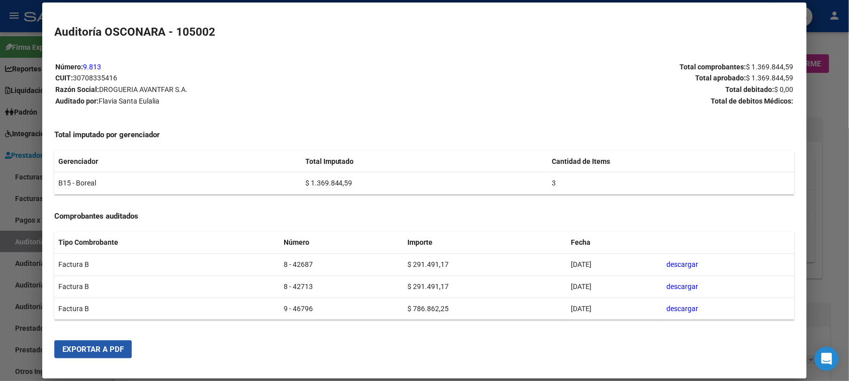
click at [111, 351] on span "Exportar a PDF" at bounding box center [92, 349] width 61 height 9
click at [0, 228] on div at bounding box center [424, 190] width 849 height 381
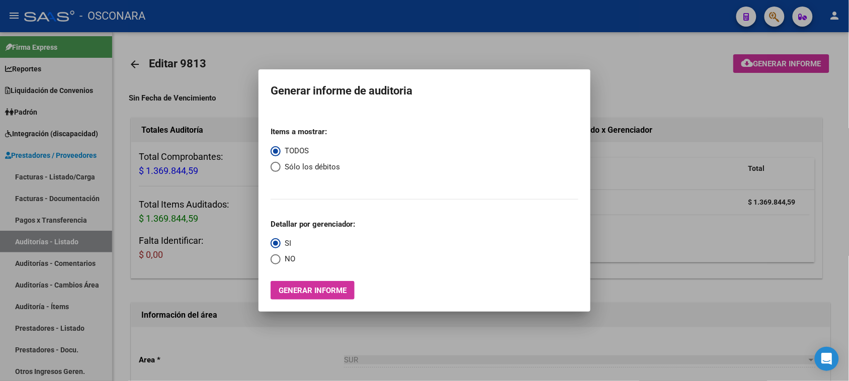
click at [41, 175] on div at bounding box center [424, 190] width 849 height 381
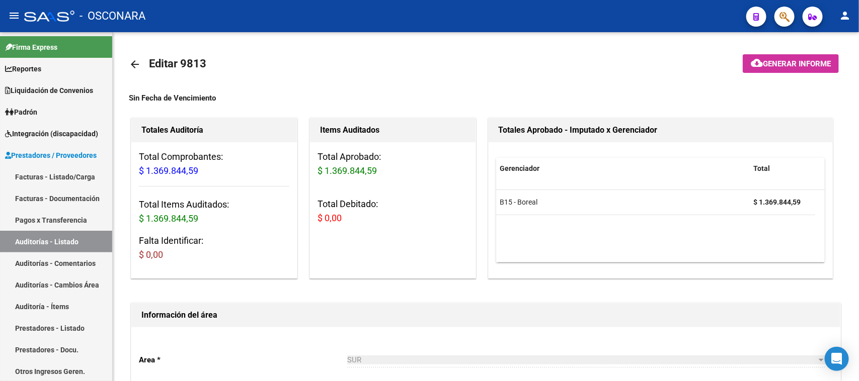
click at [41, 175] on link "Facturas - Listado/Carga" at bounding box center [56, 177] width 112 height 22
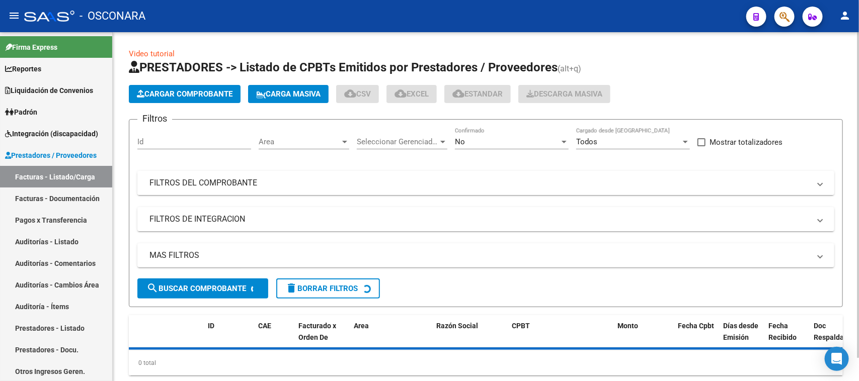
click at [277, 188] on mat-expansion-panel-header "FILTROS DEL COMPROBANTE" at bounding box center [485, 183] width 697 height 24
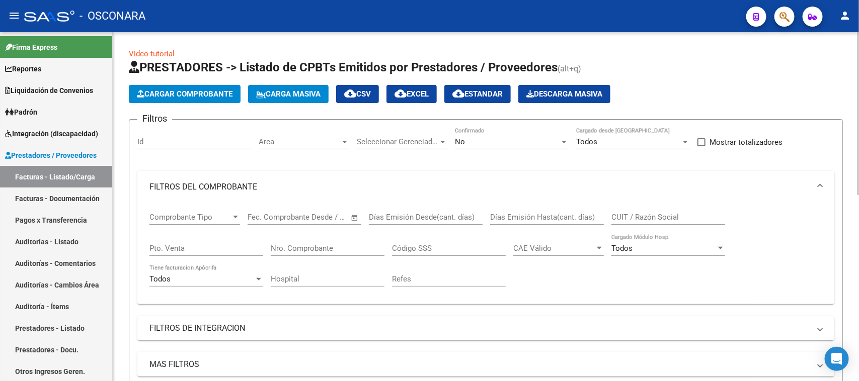
click at [288, 245] on input "Nro. Comprobante" at bounding box center [328, 248] width 114 height 9
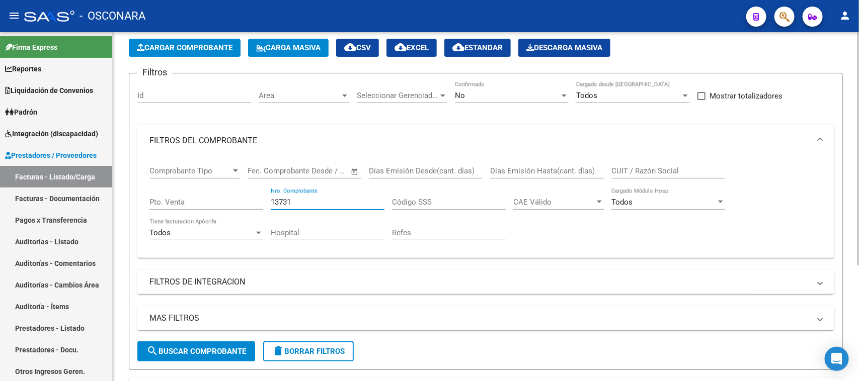
scroll to position [174, 0]
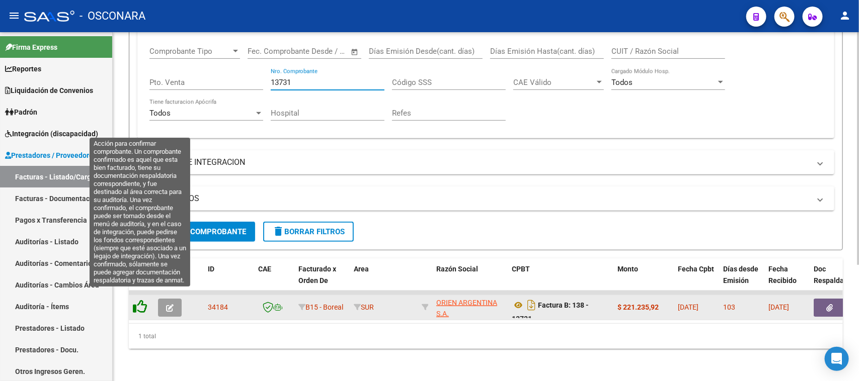
type input "13731"
click at [138, 300] on icon at bounding box center [140, 307] width 14 height 14
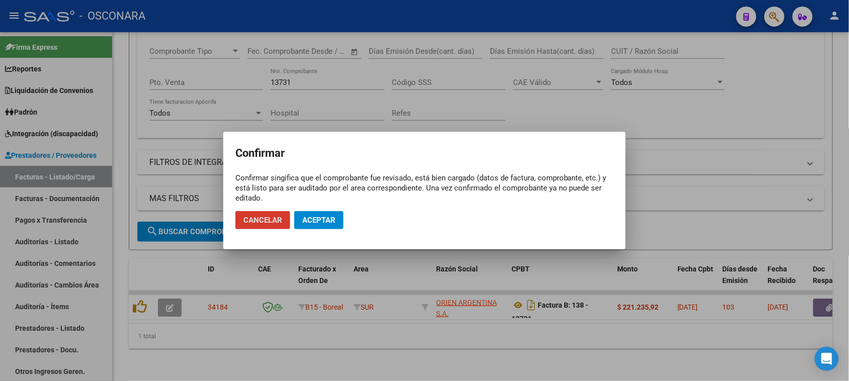
click at [328, 225] on button "Aceptar" at bounding box center [318, 220] width 49 height 18
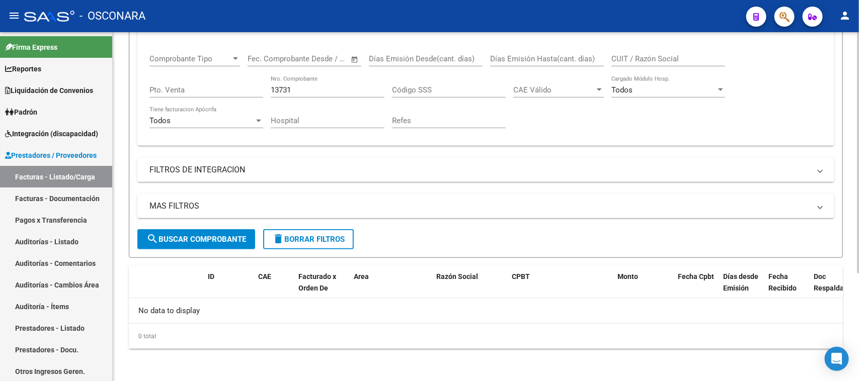
scroll to position [156, 0]
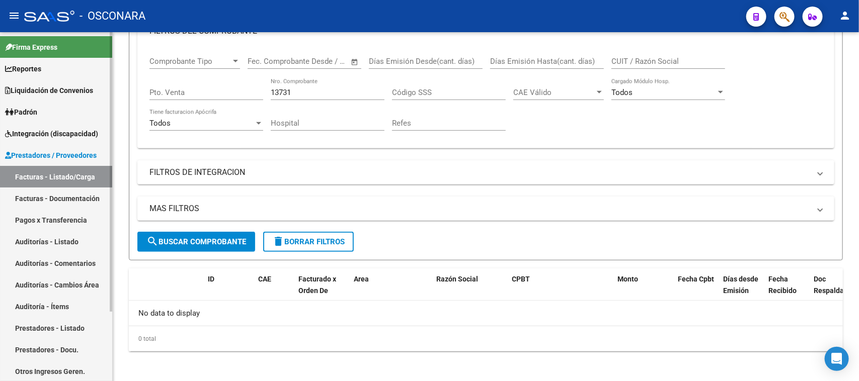
click at [28, 241] on link "Auditorías - Listado" at bounding box center [56, 242] width 112 height 22
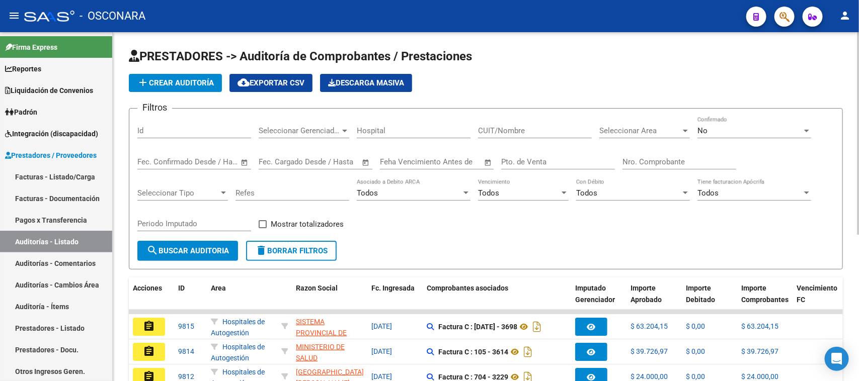
click at [173, 83] on span "add Crear Auditoría" at bounding box center [175, 82] width 77 height 9
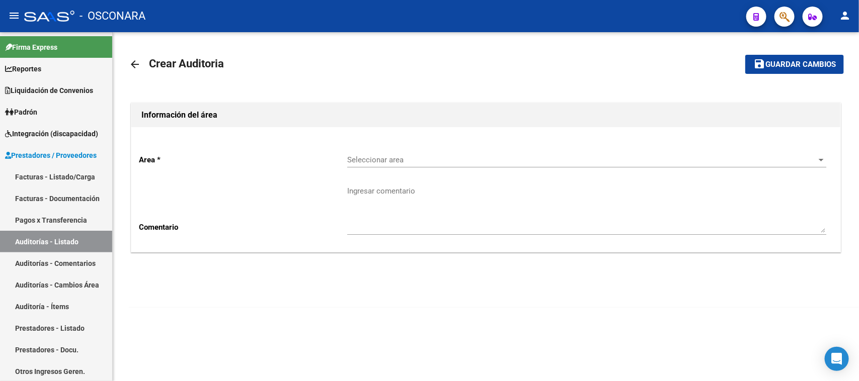
click at [398, 155] on span "Seleccionar area" at bounding box center [582, 159] width 470 height 9
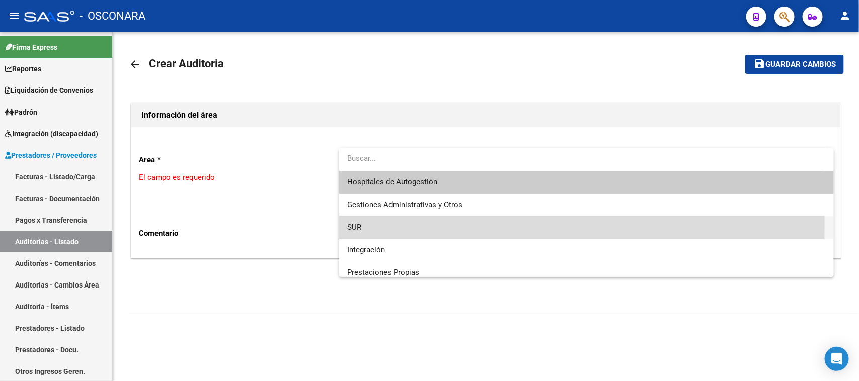
drag, startPoint x: 366, startPoint y: 222, endPoint x: 335, endPoint y: 244, distance: 37.5
click at [365, 222] on span "SUR" at bounding box center [586, 227] width 479 height 23
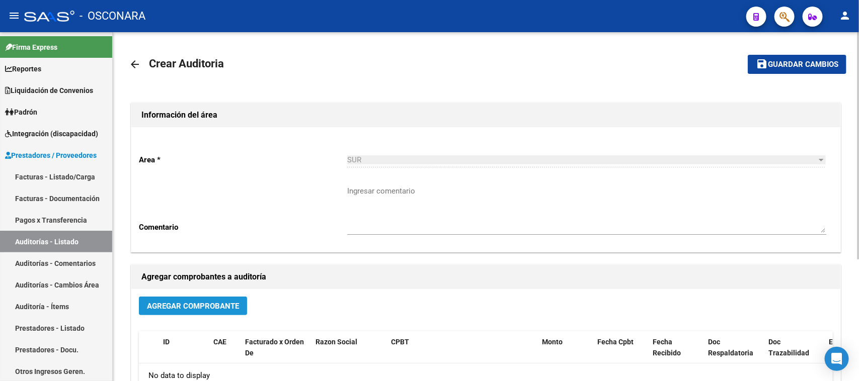
click at [210, 299] on button "Agregar Comprobante" at bounding box center [193, 306] width 108 height 19
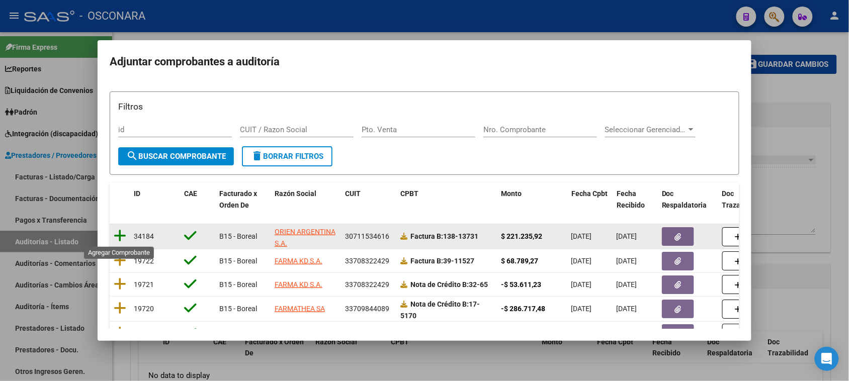
click at [122, 236] on icon at bounding box center [120, 236] width 13 height 14
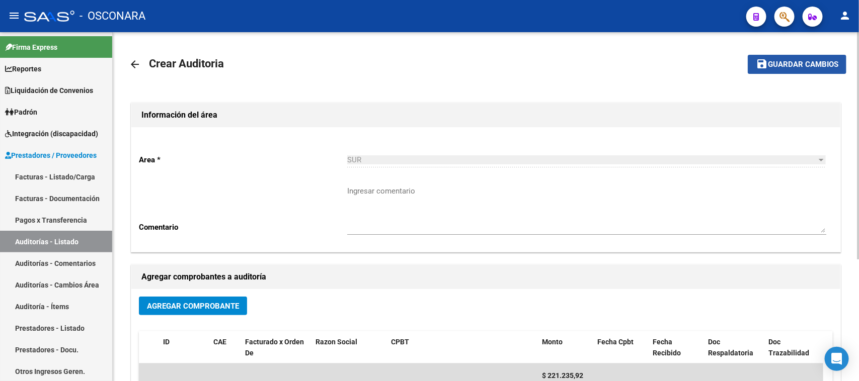
click at [790, 64] on span "Guardar cambios" at bounding box center [802, 64] width 70 height 9
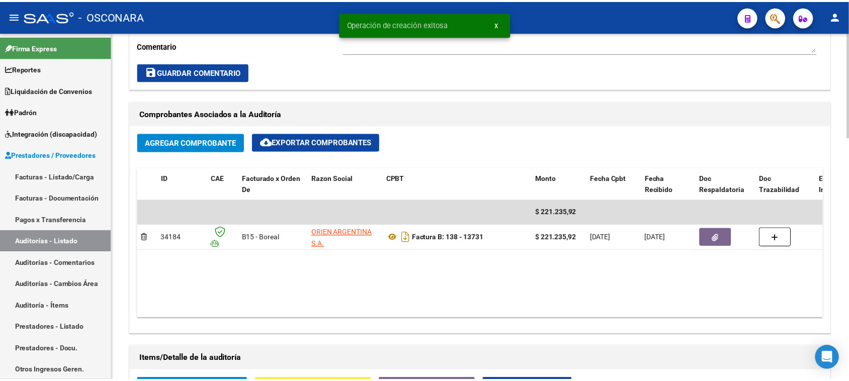
scroll to position [440, 0]
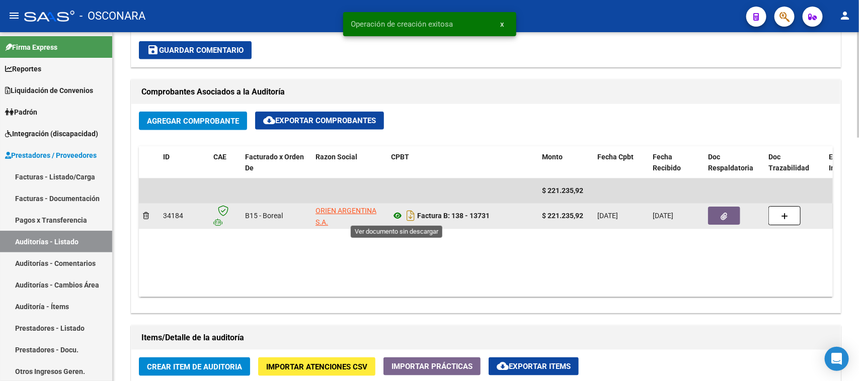
click at [395, 215] on icon at bounding box center [397, 216] width 13 height 12
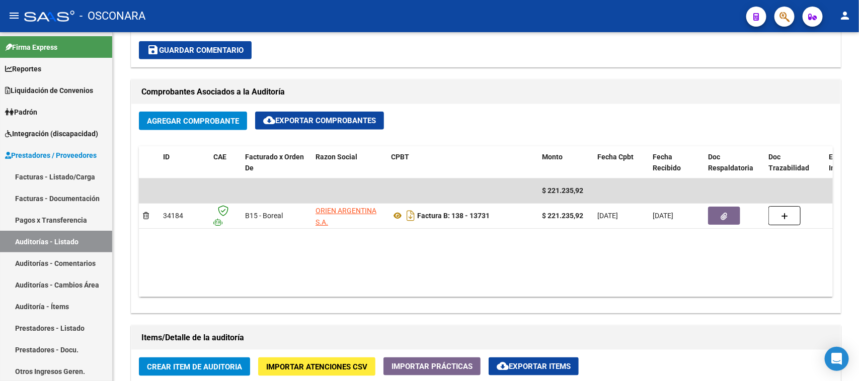
click at [778, 14] on button "button" at bounding box center [784, 17] width 20 height 20
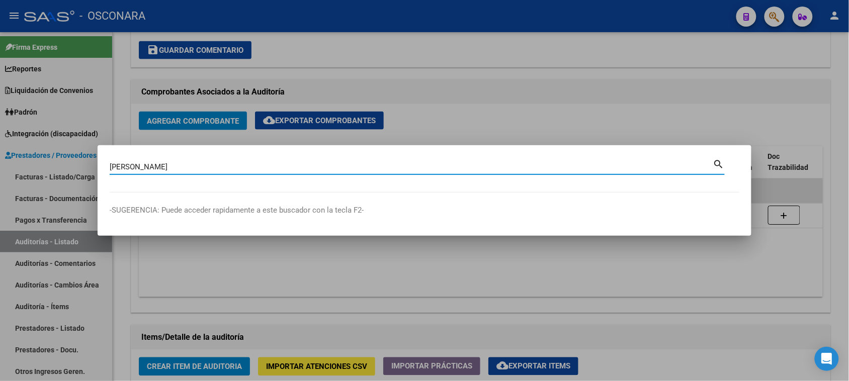
type input "[PERSON_NAME]"
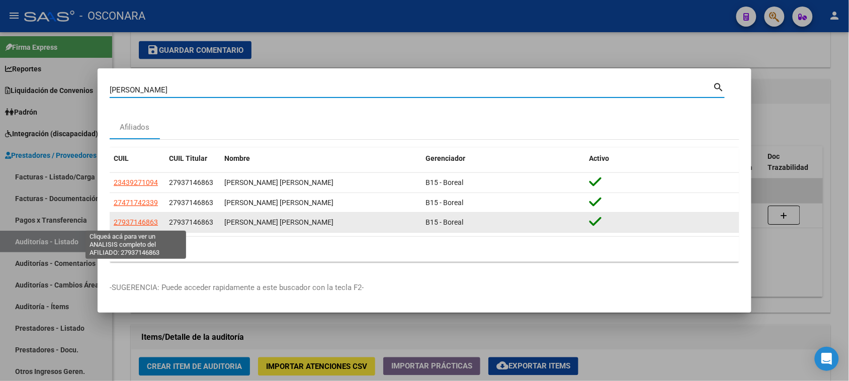
click at [132, 223] on span "27937146863" at bounding box center [136, 222] width 44 height 8
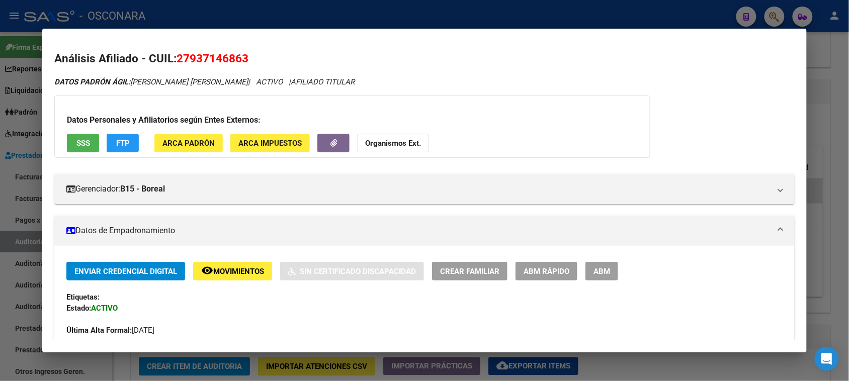
drag, startPoint x: 187, startPoint y: 58, endPoint x: 239, endPoint y: 56, distance: 52.3
click at [239, 56] on span "27937146863" at bounding box center [213, 58] width 72 height 13
copy span "93714686"
click at [835, 86] on div at bounding box center [424, 190] width 849 height 381
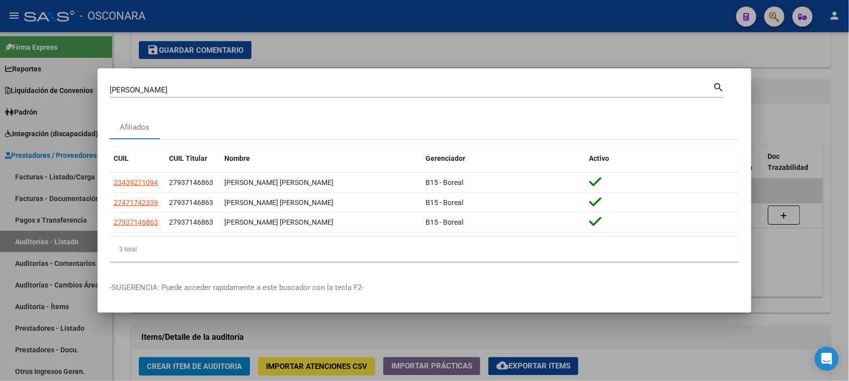
drag, startPoint x: 172, startPoint y: 328, endPoint x: 185, endPoint y: 325, distance: 12.9
click at [172, 328] on div at bounding box center [424, 190] width 849 height 381
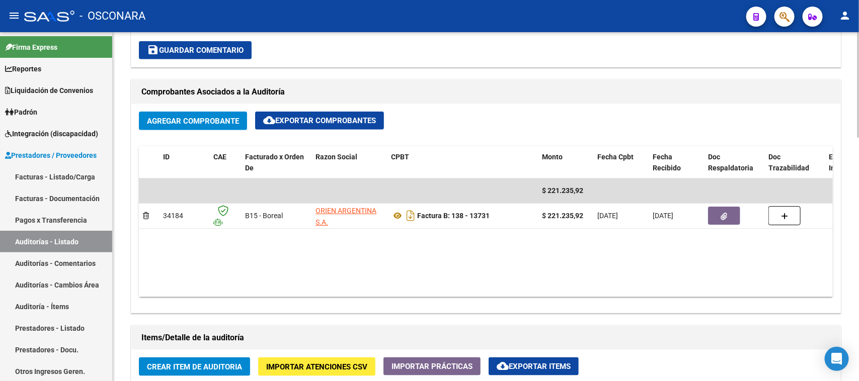
click at [192, 370] on span "Crear Item de Auditoria" at bounding box center [194, 367] width 95 height 9
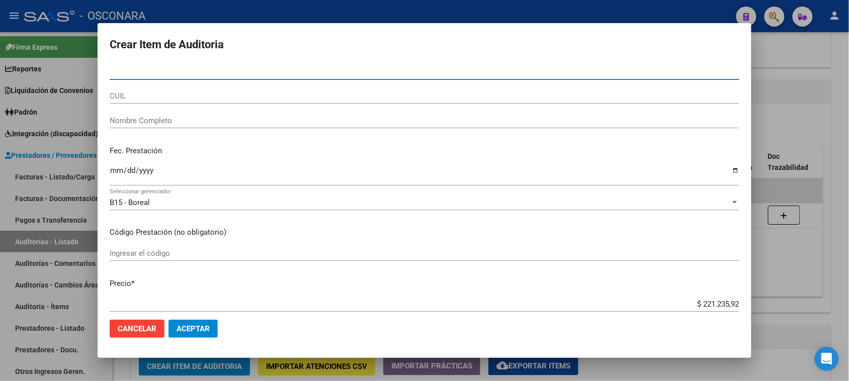
paste input "93714686"
type input "93714686"
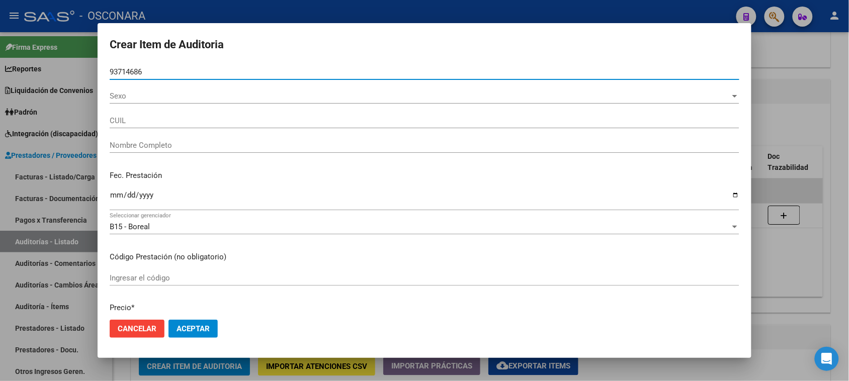
type input "27937146863"
type input "[PERSON_NAME] [PERSON_NAME]"
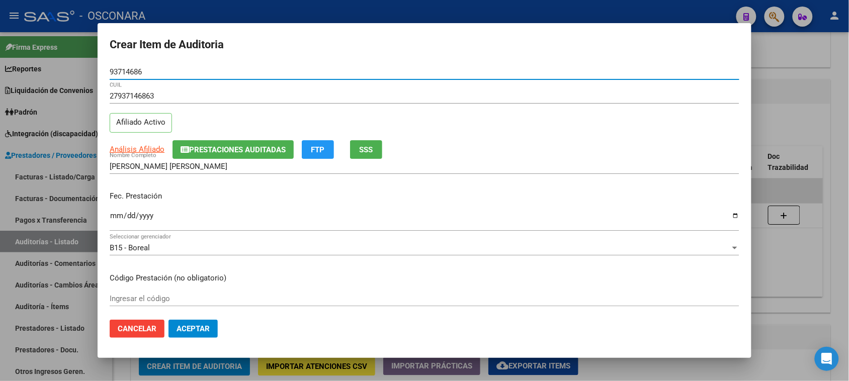
type input "93714686"
click at [114, 215] on input "Ingresar la fecha" at bounding box center [425, 220] width 630 height 16
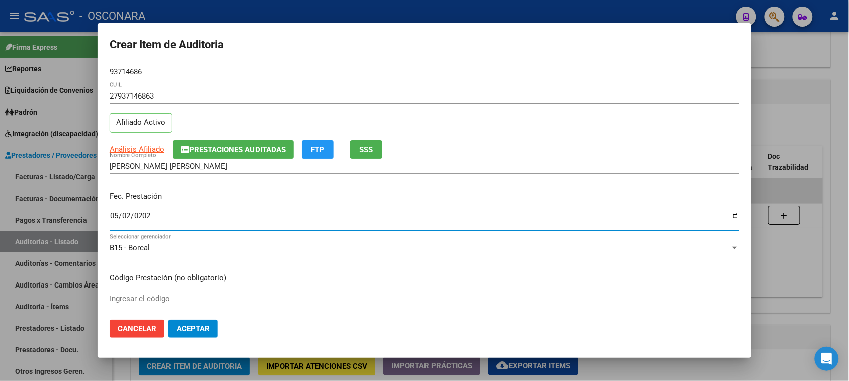
type input "[DATE]"
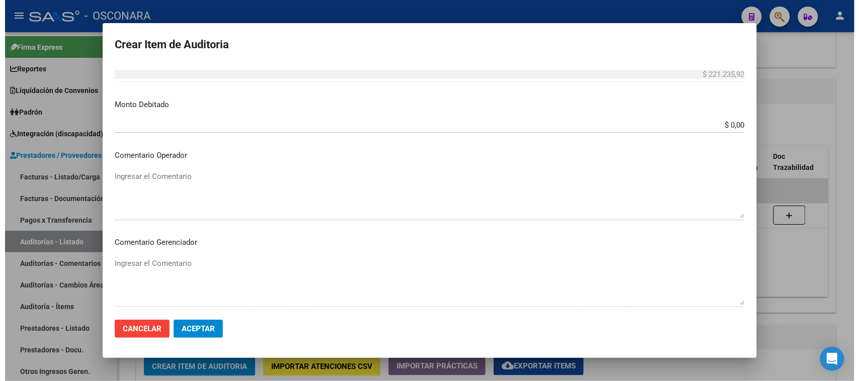
scroll to position [570, 0]
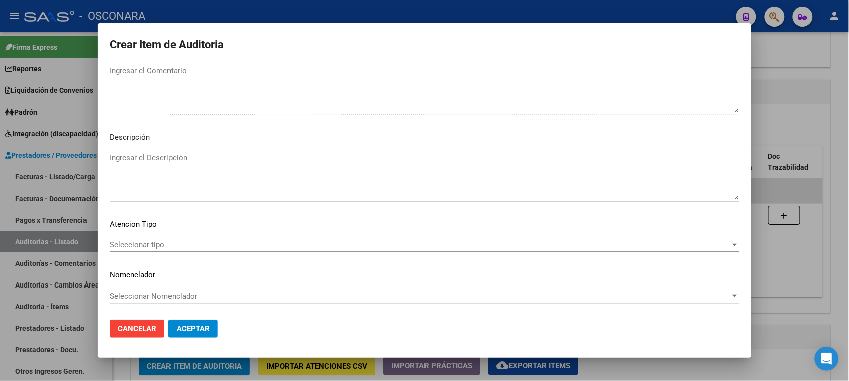
click at [150, 161] on textarea "Ingresar el Descripción" at bounding box center [425, 175] width 630 height 47
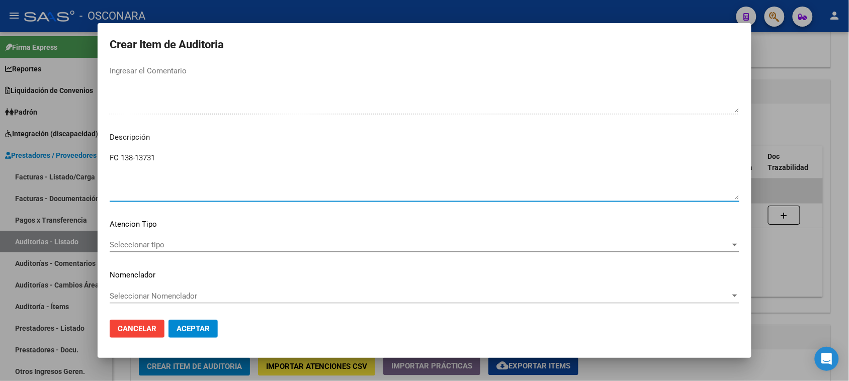
type textarea "FC 138-13731"
click at [134, 239] on div "Seleccionar tipo Seleccionar tipo" at bounding box center [425, 244] width 630 height 15
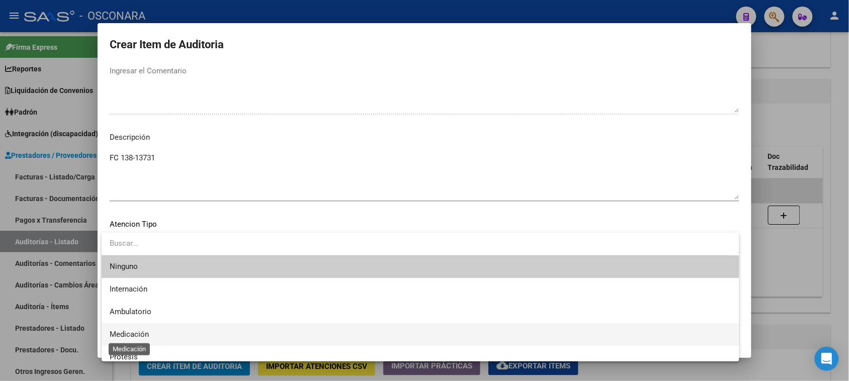
click at [137, 333] on span "Medicación" at bounding box center [129, 334] width 39 height 9
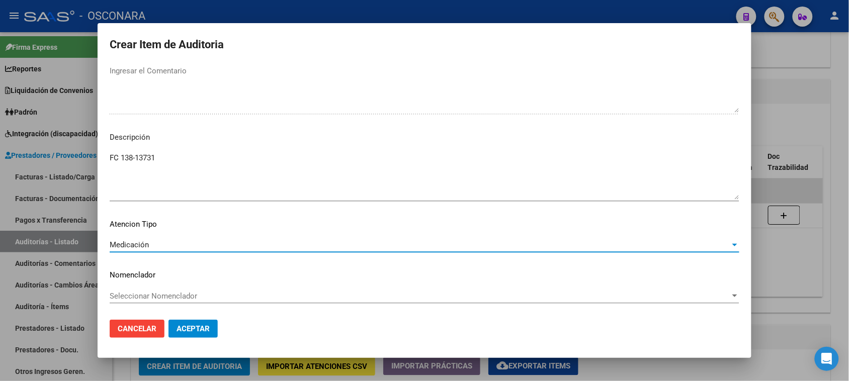
click at [199, 328] on span "Aceptar" at bounding box center [193, 328] width 33 height 9
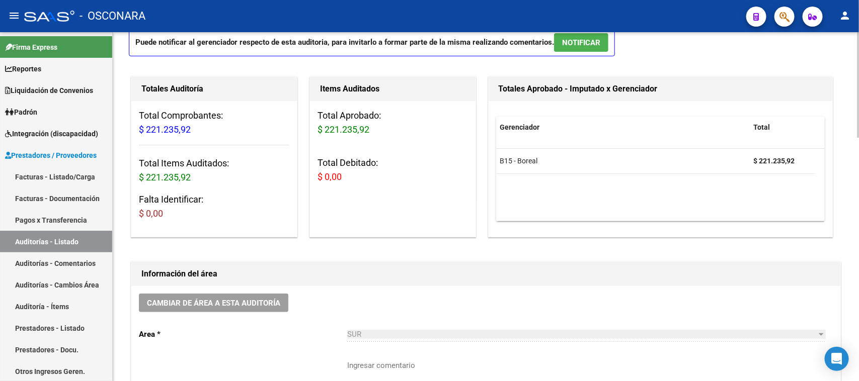
scroll to position [0, 0]
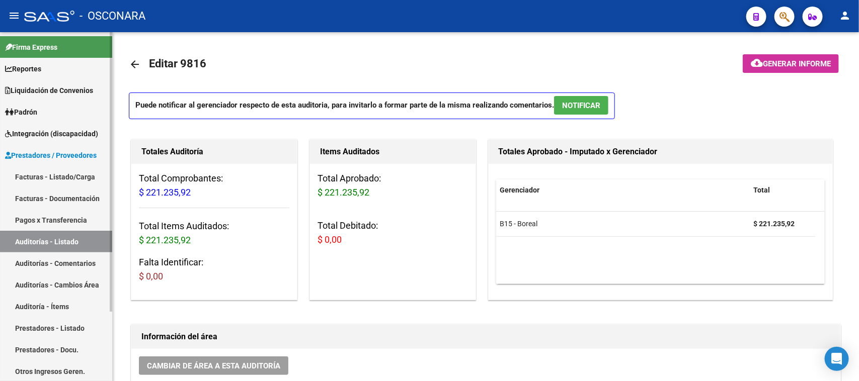
click at [51, 171] on link "Facturas - Listado/Carga" at bounding box center [56, 177] width 112 height 22
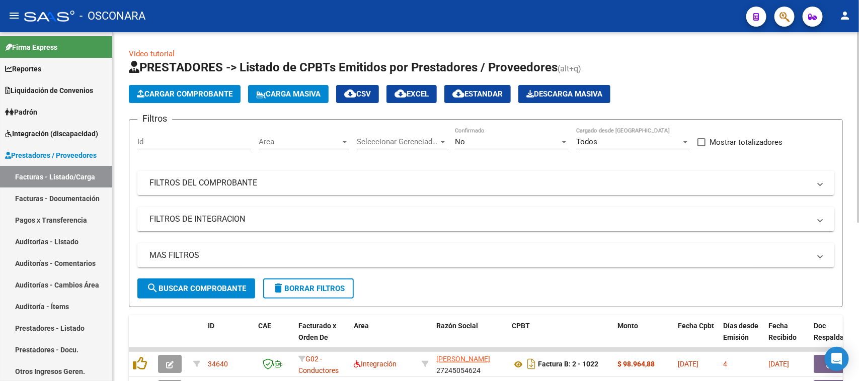
click at [241, 179] on mat-panel-title "FILTROS DEL COMPROBANTE" at bounding box center [479, 183] width 660 height 11
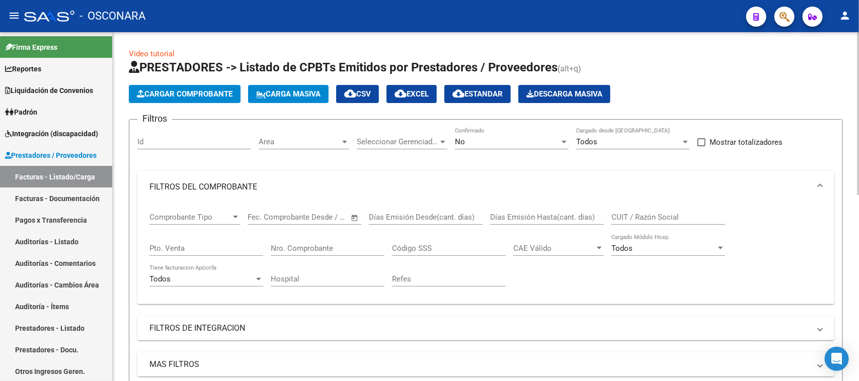
click at [307, 255] on div "Nro. Comprobante" at bounding box center [328, 249] width 114 height 31
click at [303, 245] on input "Nro. Comprobante" at bounding box center [328, 248] width 114 height 9
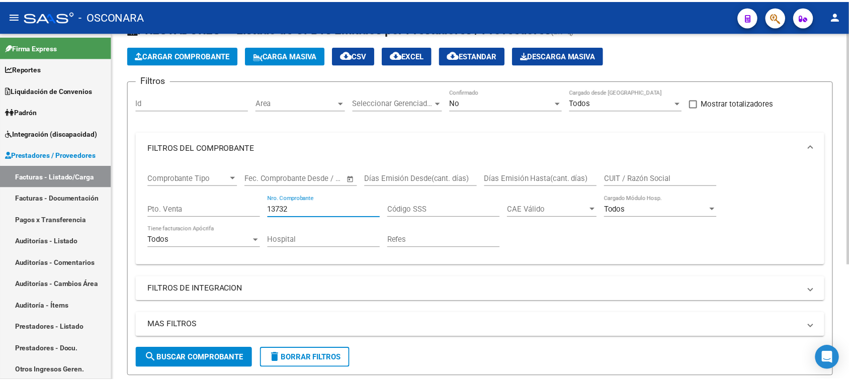
scroll to position [174, 0]
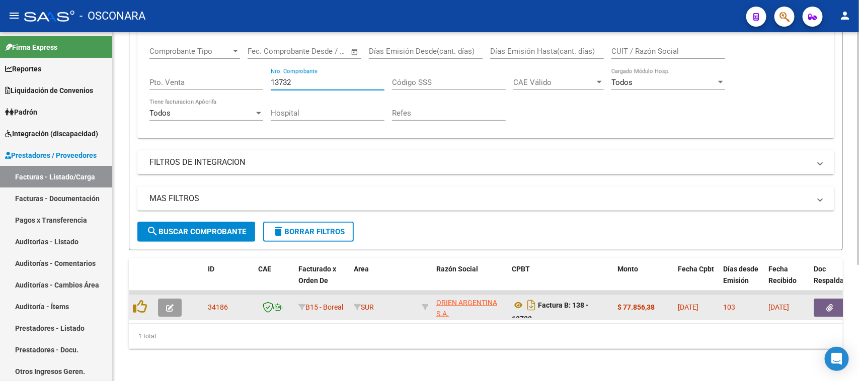
type input "13732"
click at [163, 299] on button "button" at bounding box center [170, 308] width 24 height 18
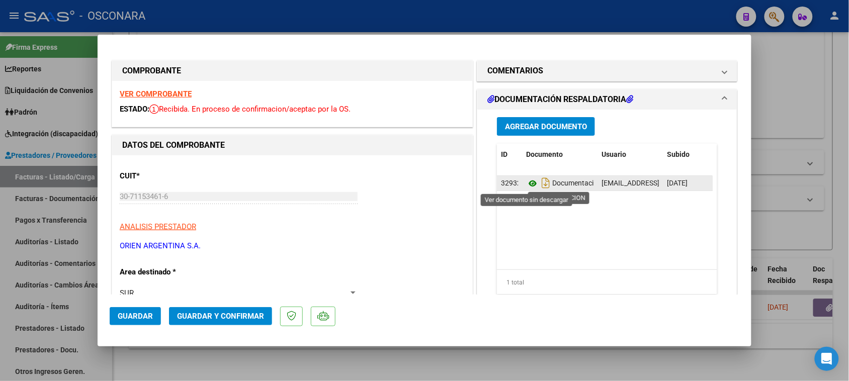
click at [527, 182] on icon at bounding box center [532, 184] width 13 height 12
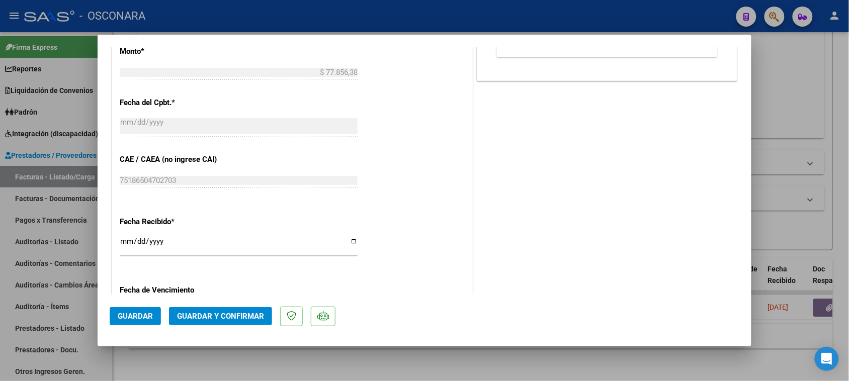
scroll to position [627, 0]
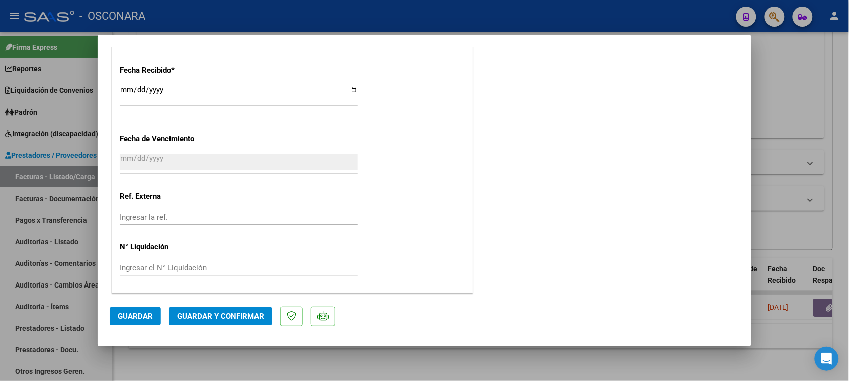
click at [199, 317] on span "Guardar y Confirmar" at bounding box center [220, 316] width 87 height 9
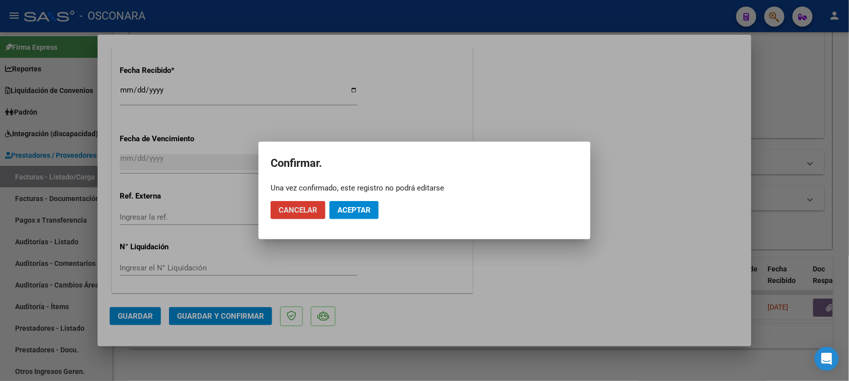
click at [360, 212] on span "Aceptar" at bounding box center [353, 210] width 33 height 9
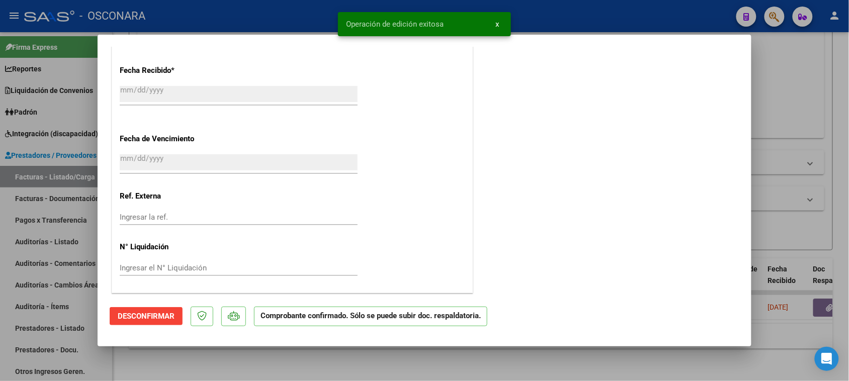
click at [770, 99] on div at bounding box center [424, 190] width 849 height 381
type input "$ 0,00"
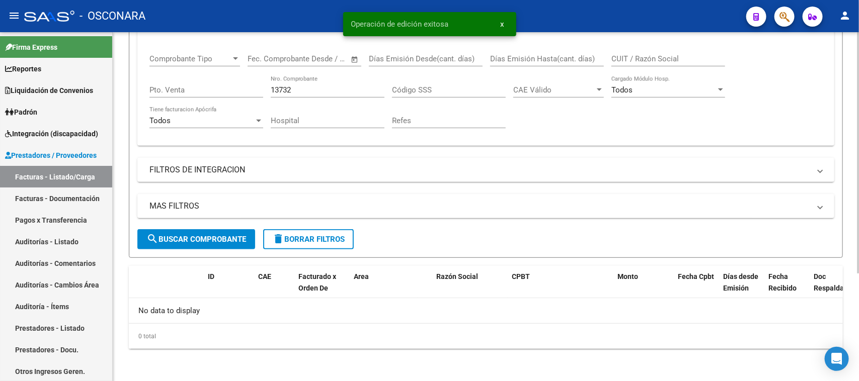
scroll to position [156, 0]
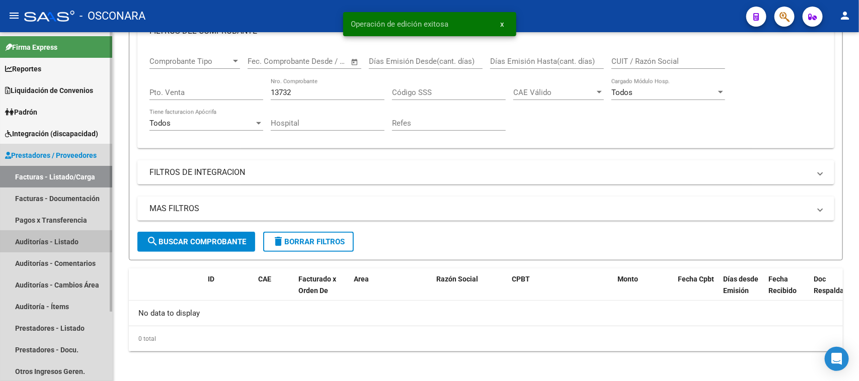
click at [36, 240] on link "Auditorías - Listado" at bounding box center [56, 242] width 112 height 22
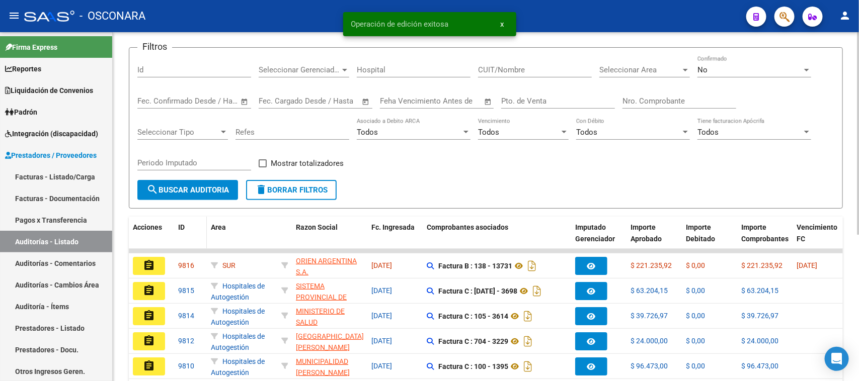
scroll to position [63, 0]
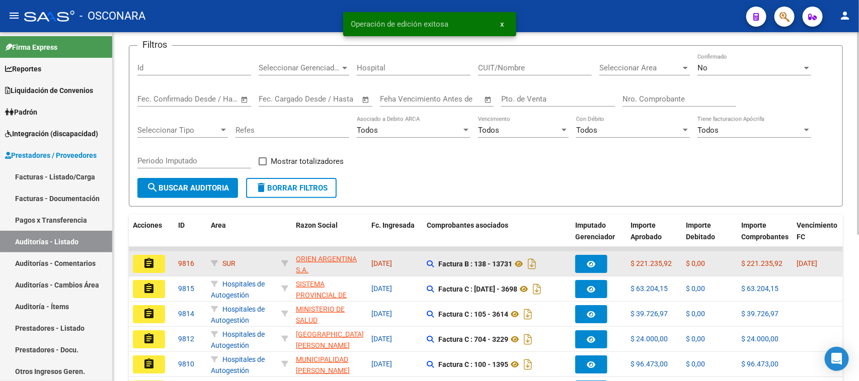
click at [149, 262] on mat-icon "assignment" at bounding box center [149, 264] width 12 height 12
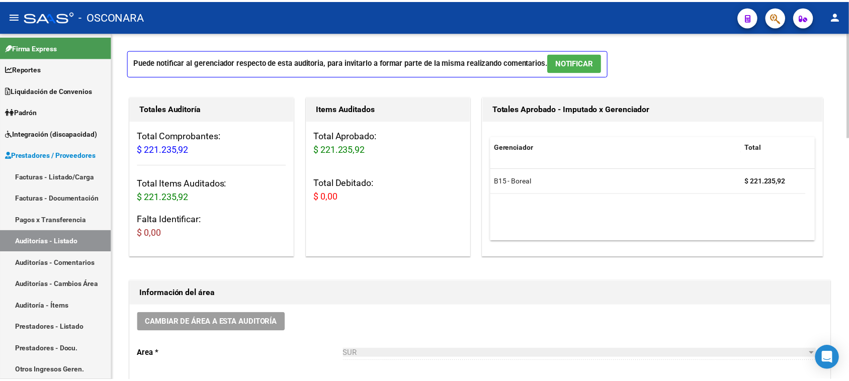
scroll to position [314, 0]
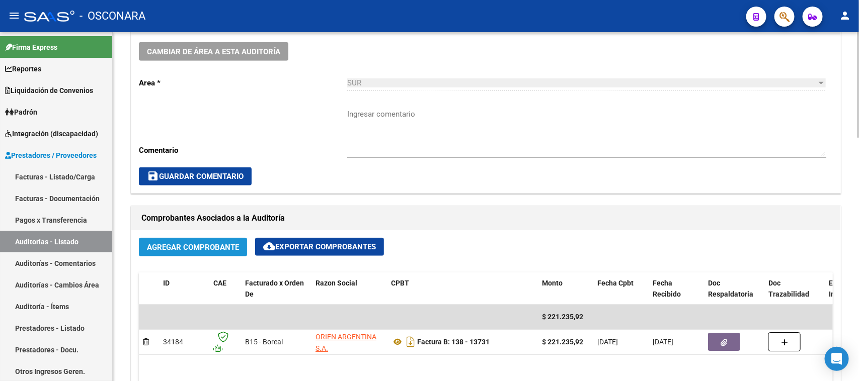
click at [189, 245] on span "Agregar Comprobante" at bounding box center [193, 247] width 92 height 9
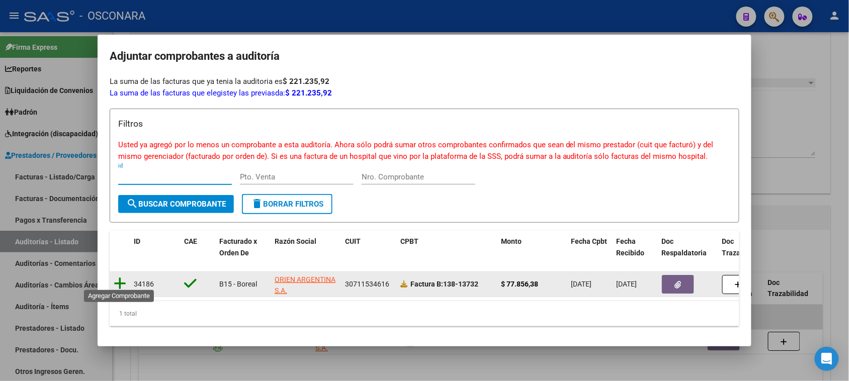
click at [122, 279] on icon at bounding box center [120, 284] width 13 height 14
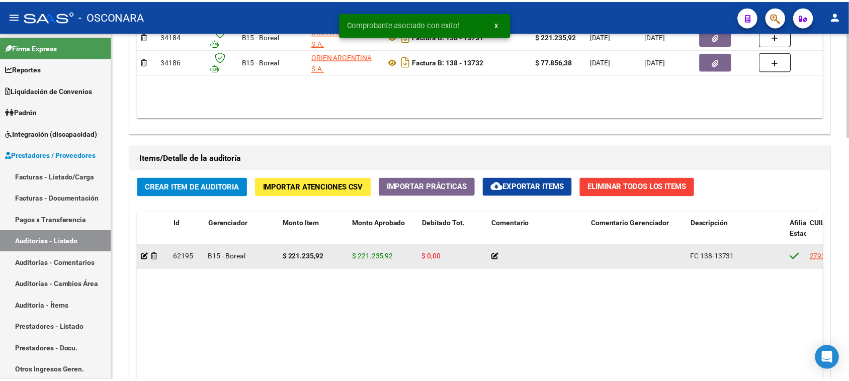
scroll to position [692, 0]
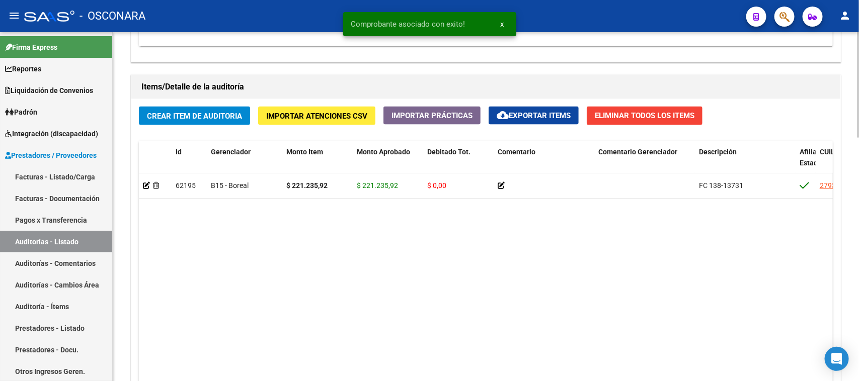
click at [200, 112] on span "Crear Item de Auditoria" at bounding box center [194, 116] width 95 height 9
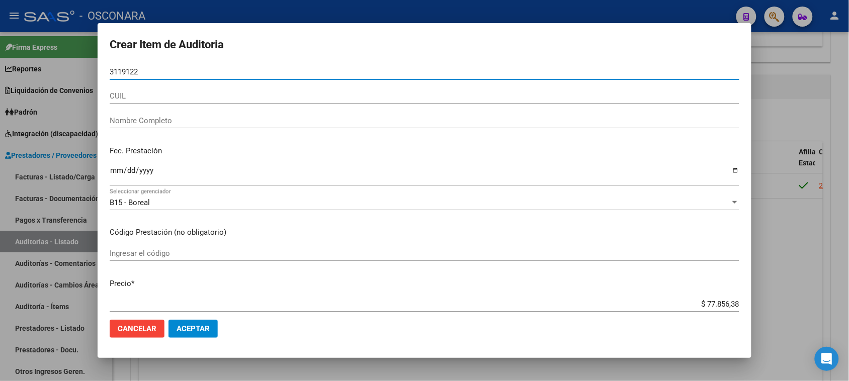
type input "31191226"
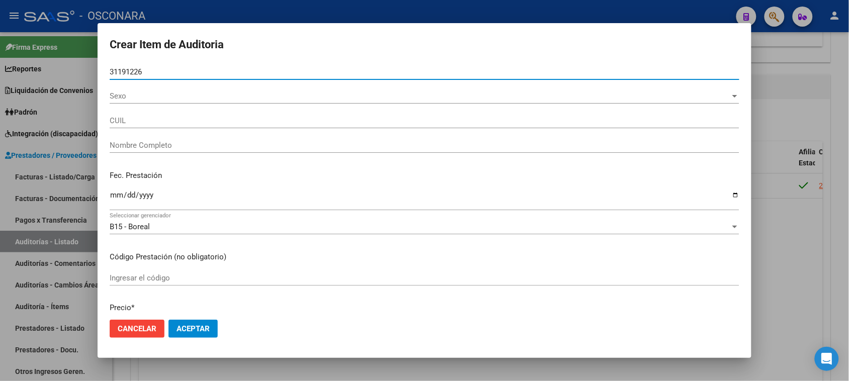
type input "20311912268"
type input "[PERSON_NAME]"
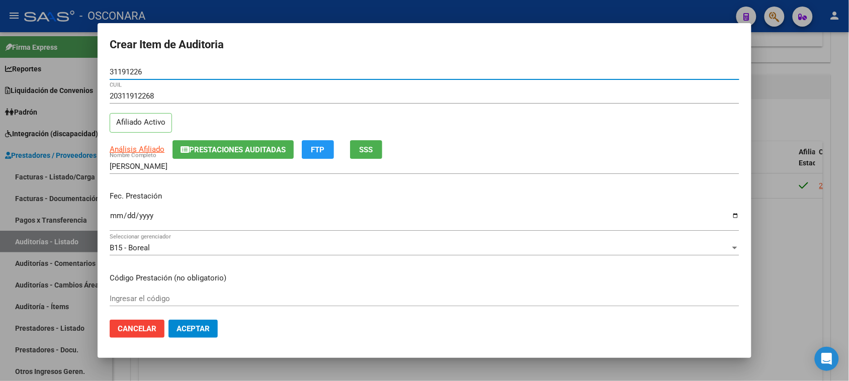
type input "31191226"
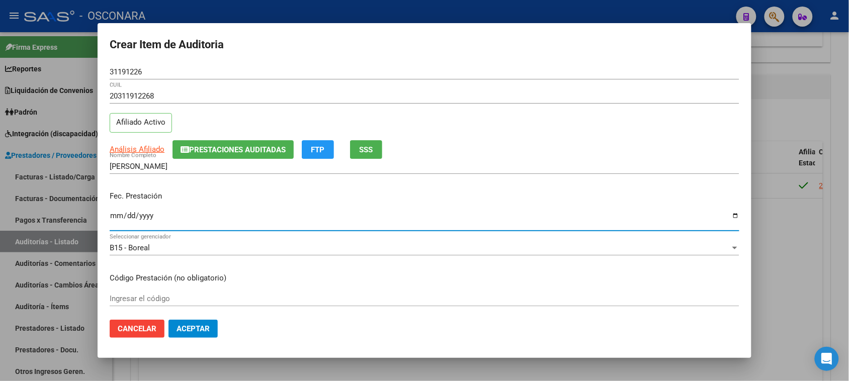
click at [116, 218] on input "Ingresar la fecha" at bounding box center [425, 220] width 630 height 16
type input "[DATE]"
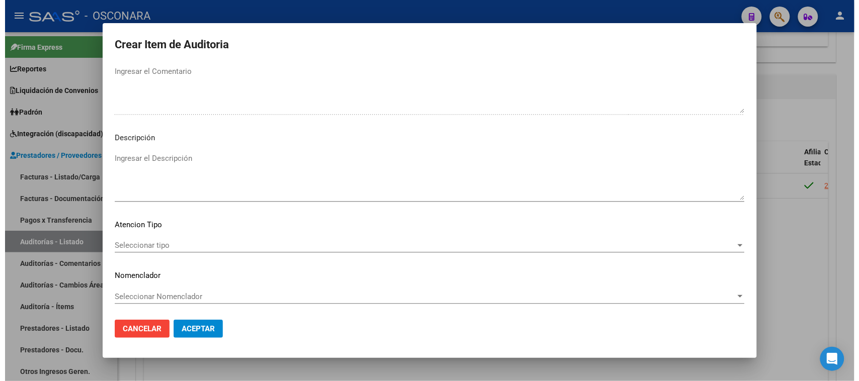
scroll to position [570, 0]
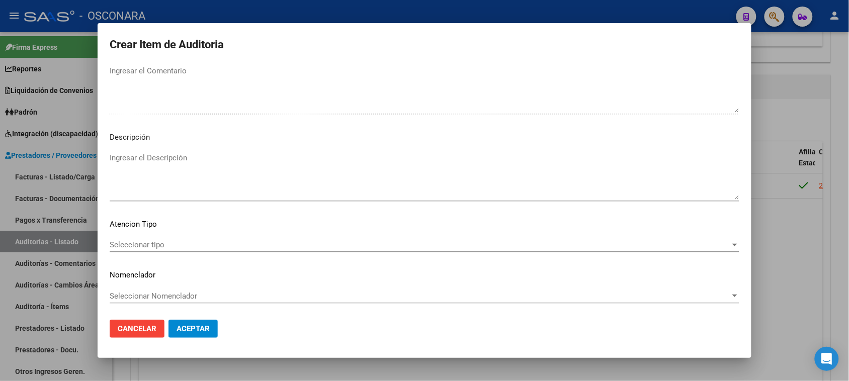
click at [159, 169] on textarea "Ingresar el Descripción" at bounding box center [425, 175] width 630 height 47
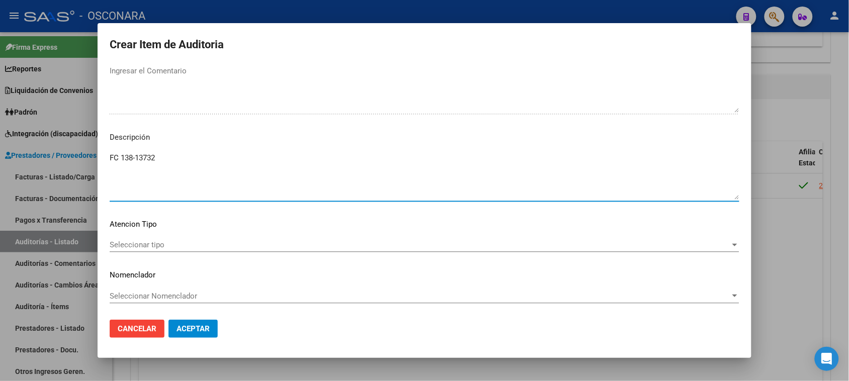
type textarea "FC 138-13732"
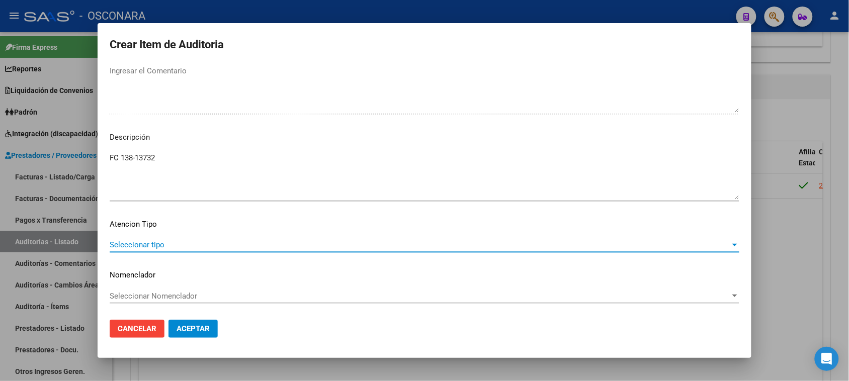
click at [160, 240] on span "Seleccionar tipo" at bounding box center [420, 244] width 621 height 9
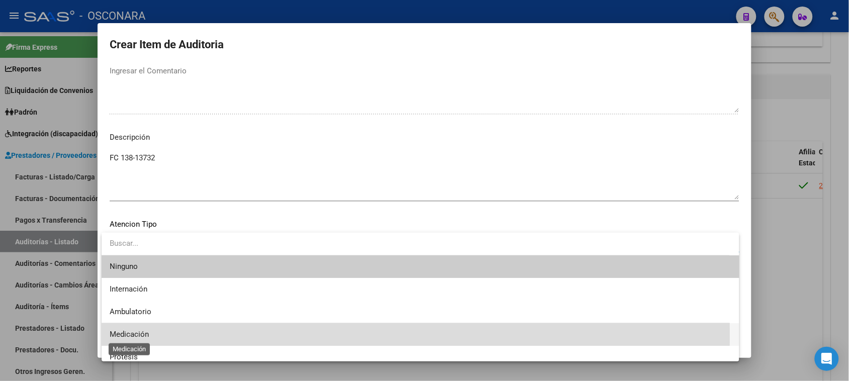
click at [143, 335] on span "Medicación" at bounding box center [129, 334] width 39 height 9
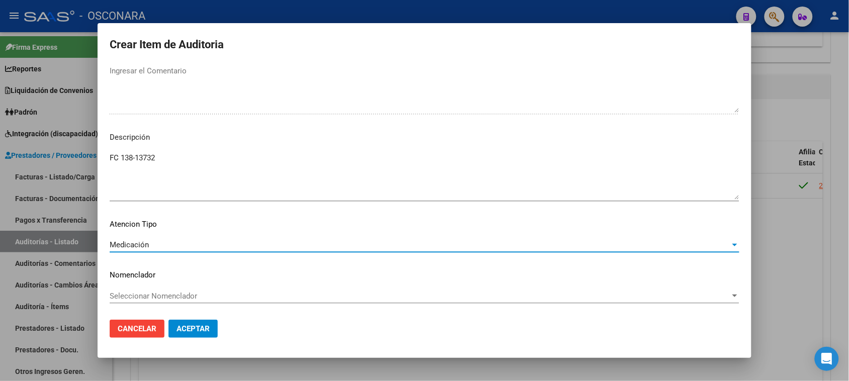
click at [195, 331] on span "Aceptar" at bounding box center [193, 328] width 33 height 9
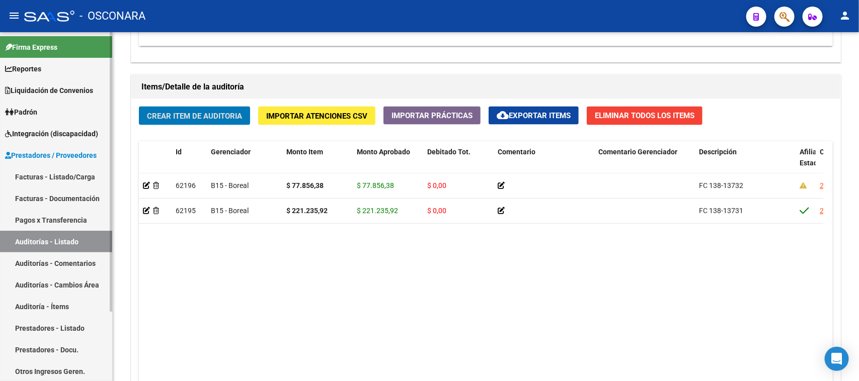
click at [76, 172] on link "Facturas - Listado/Carga" at bounding box center [56, 177] width 112 height 22
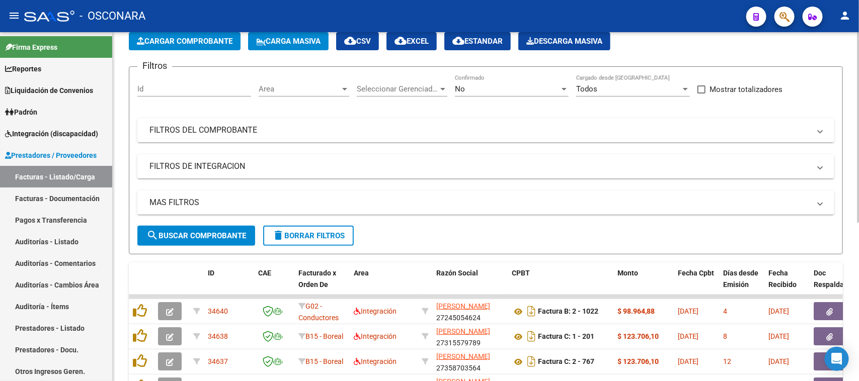
scroll to position [40, 0]
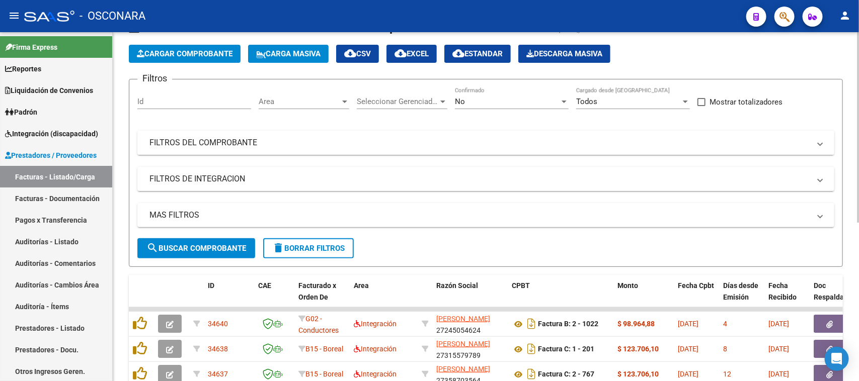
click at [286, 142] on mat-panel-title "FILTROS DEL COMPROBANTE" at bounding box center [479, 142] width 660 height 11
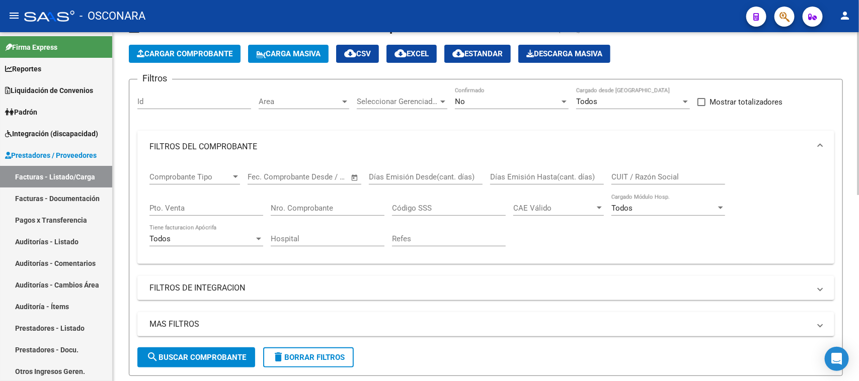
click at [300, 208] on input "Nro. Comprobante" at bounding box center [328, 208] width 114 height 9
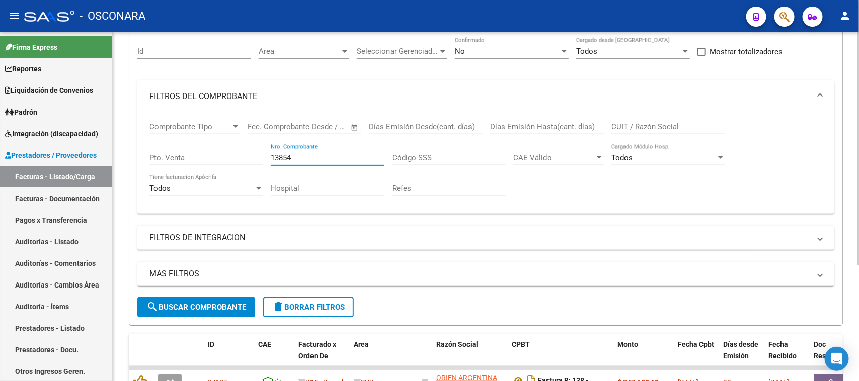
scroll to position [174, 0]
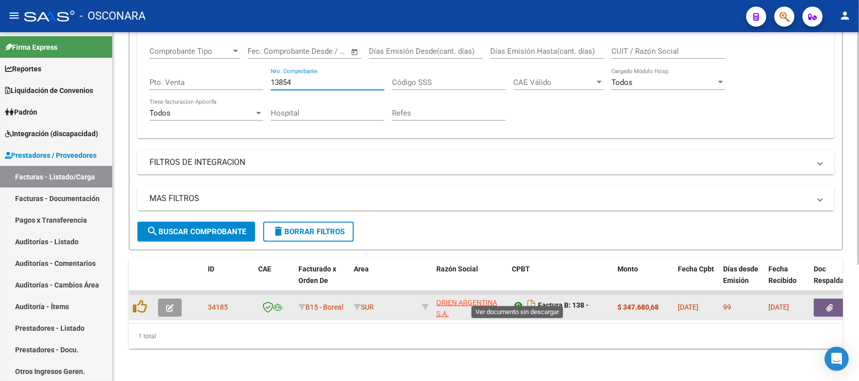
type input "13854"
click at [516, 299] on icon at bounding box center [517, 305] width 13 height 12
click at [167, 304] on icon "button" at bounding box center [170, 308] width 8 height 8
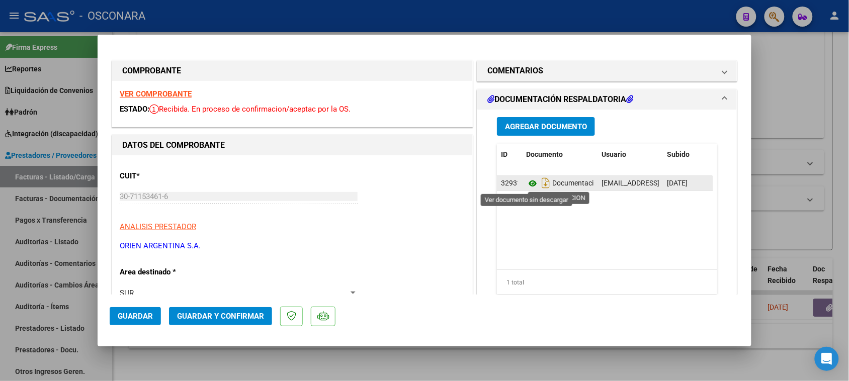
click at [526, 183] on icon at bounding box center [532, 184] width 13 height 12
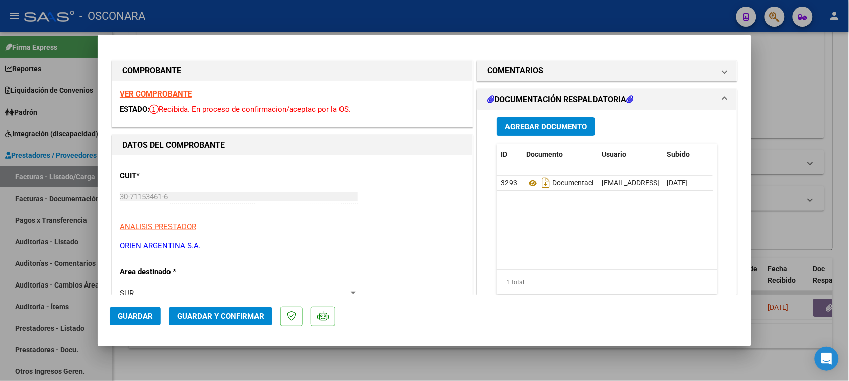
click at [761, 124] on div at bounding box center [424, 190] width 849 height 381
type input "$ 0,00"
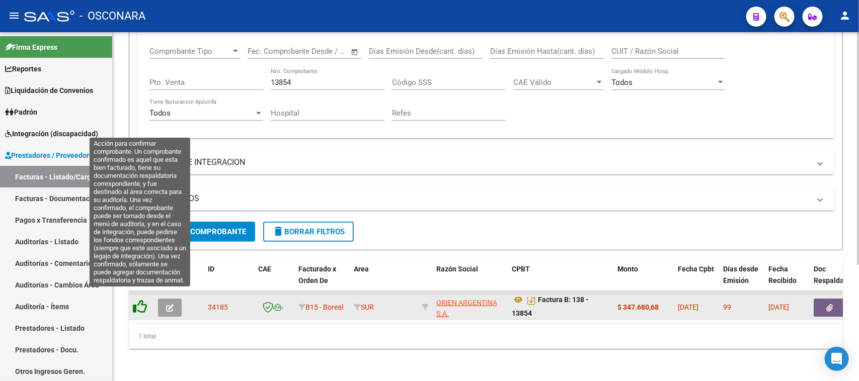
click at [144, 300] on icon at bounding box center [140, 307] width 14 height 14
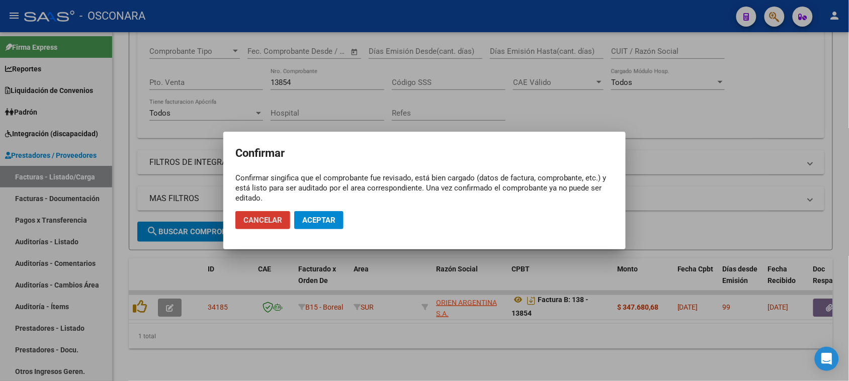
click at [325, 224] on span "Aceptar" at bounding box center [318, 220] width 33 height 9
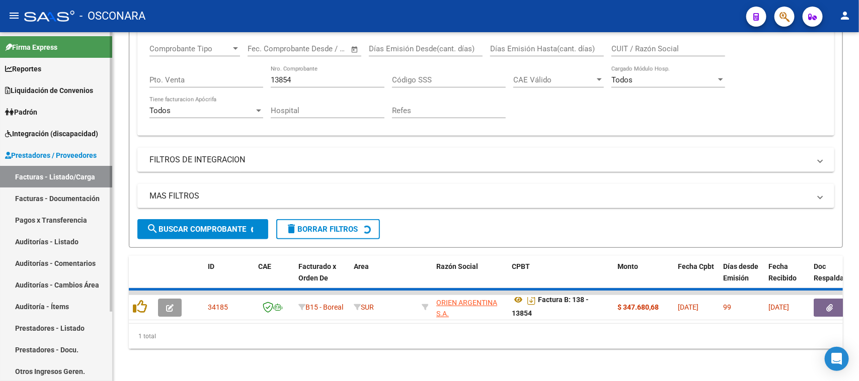
scroll to position [156, 0]
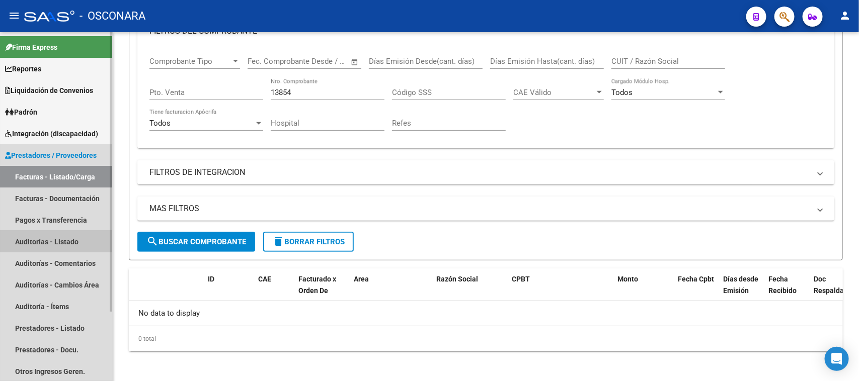
click at [28, 241] on link "Auditorías - Listado" at bounding box center [56, 242] width 112 height 22
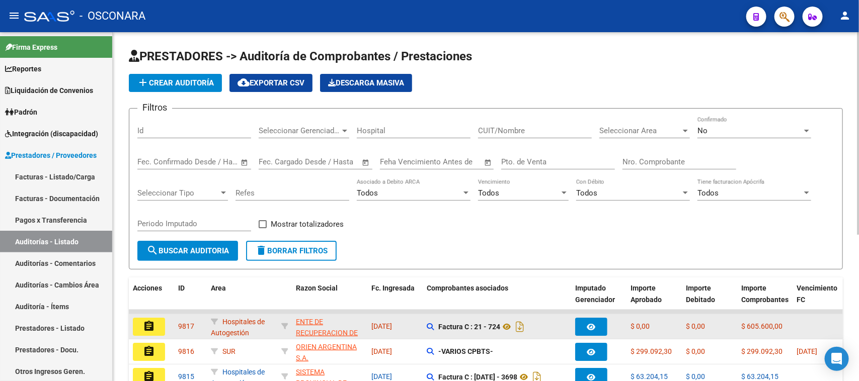
click at [147, 326] on mat-icon "assignment" at bounding box center [149, 326] width 12 height 12
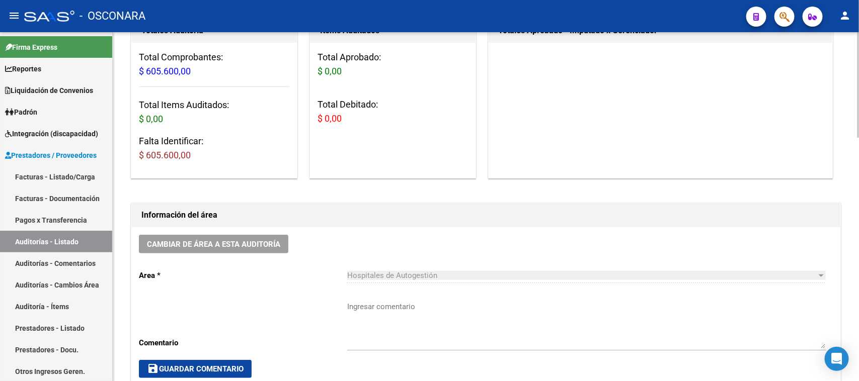
scroll to position [314, 0]
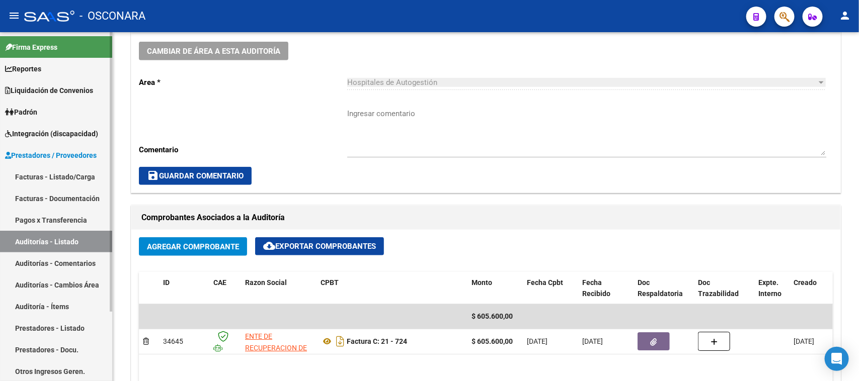
click at [51, 236] on link "Auditorías - Listado" at bounding box center [56, 242] width 112 height 22
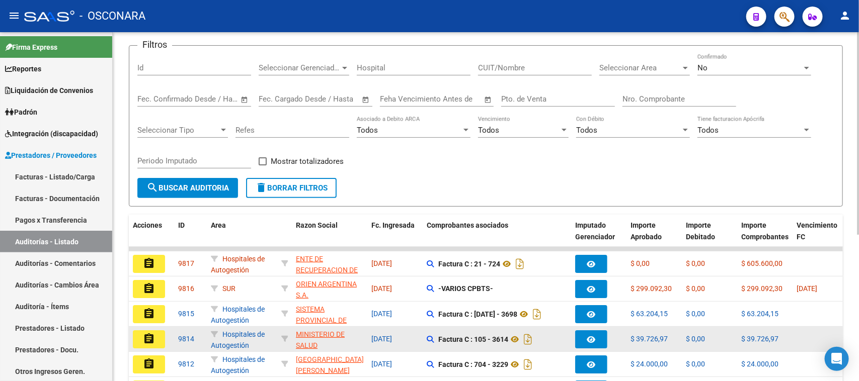
scroll to position [126, 0]
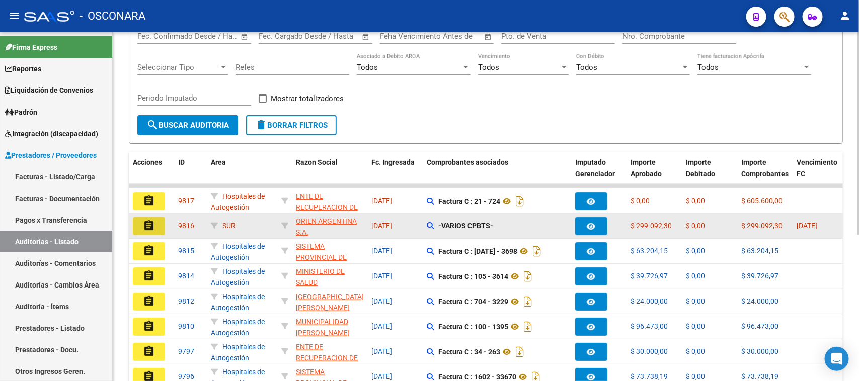
click at [151, 222] on mat-icon "assignment" at bounding box center [149, 226] width 12 height 12
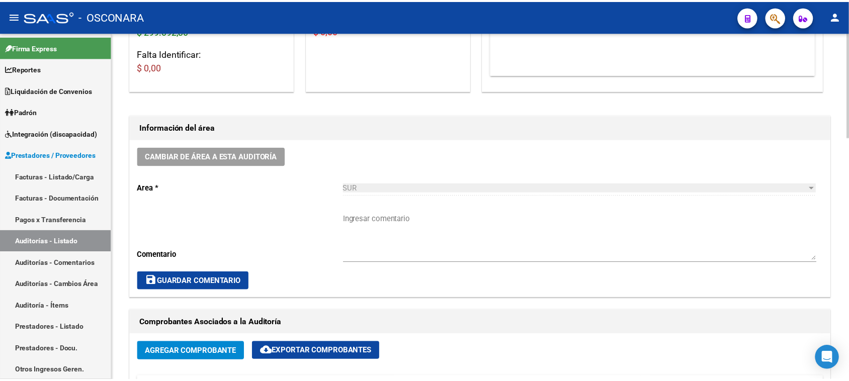
scroll to position [251, 0]
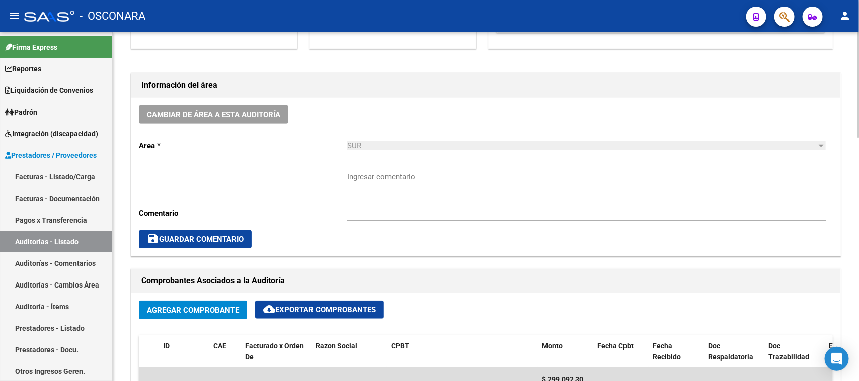
click at [190, 306] on span "Agregar Comprobante" at bounding box center [193, 310] width 92 height 9
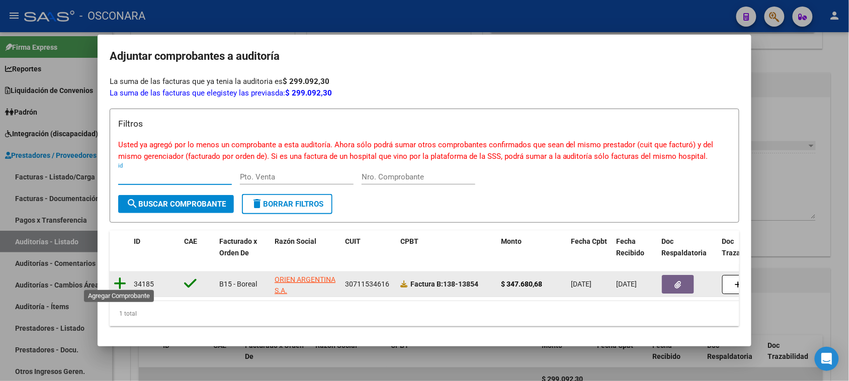
click at [121, 280] on icon at bounding box center [120, 284] width 13 height 14
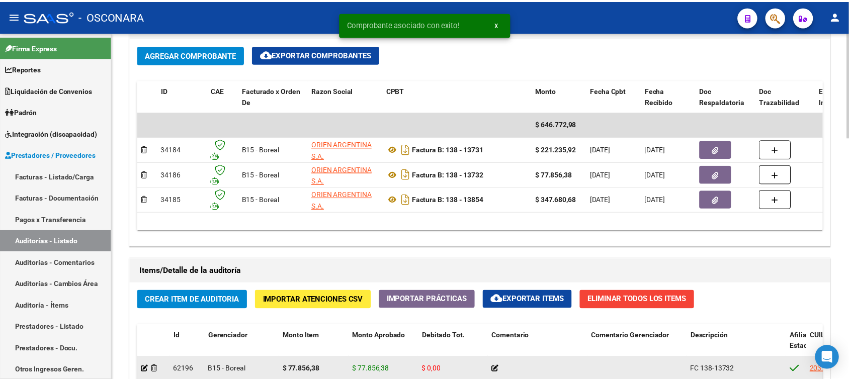
scroll to position [629, 0]
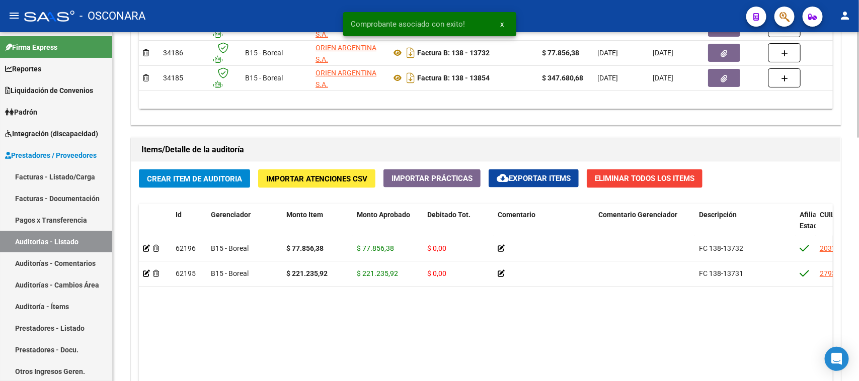
click at [186, 171] on div "Crear Item de Auditoria Importar Atenciones CSV Importar Prácticas cloud_downlo…" at bounding box center [485, 324] width 709 height 325
click at [174, 180] on span "Crear Item de Auditoria" at bounding box center [194, 179] width 95 height 9
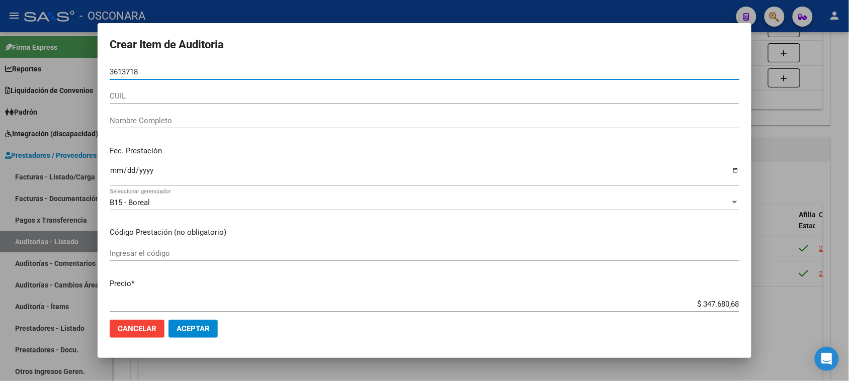
type input "36137189"
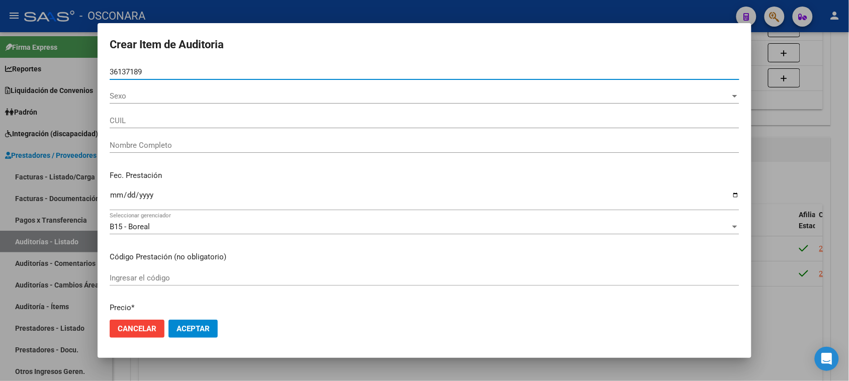
type input "20361371896"
type input "[PERSON_NAME] [PERSON_NAME]"
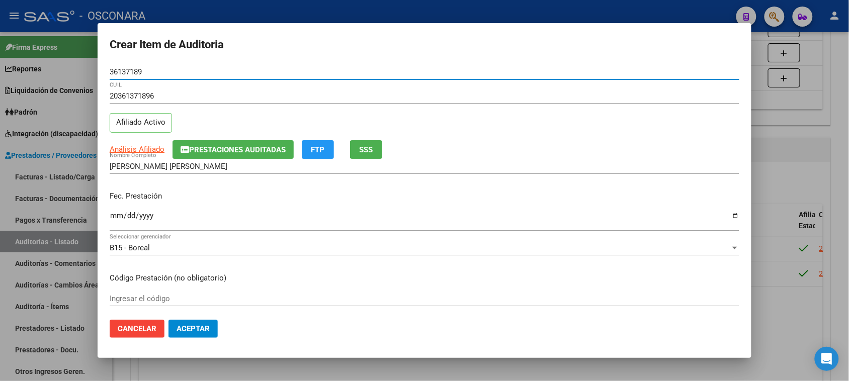
type input "36137189"
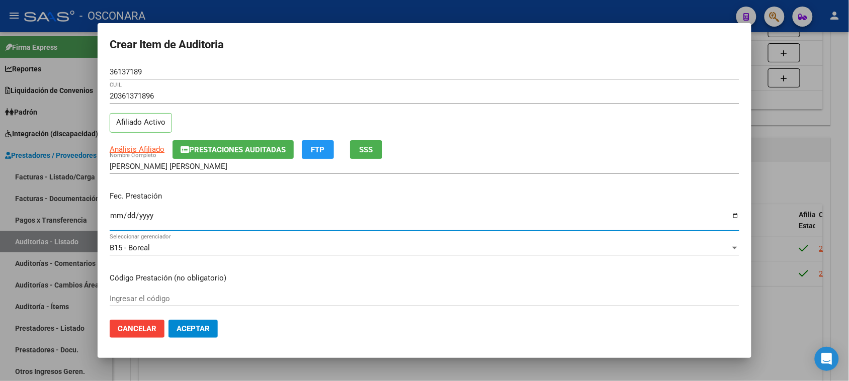
click at [114, 216] on input "Ingresar la fecha" at bounding box center [425, 220] width 630 height 16
type input "[DATE]"
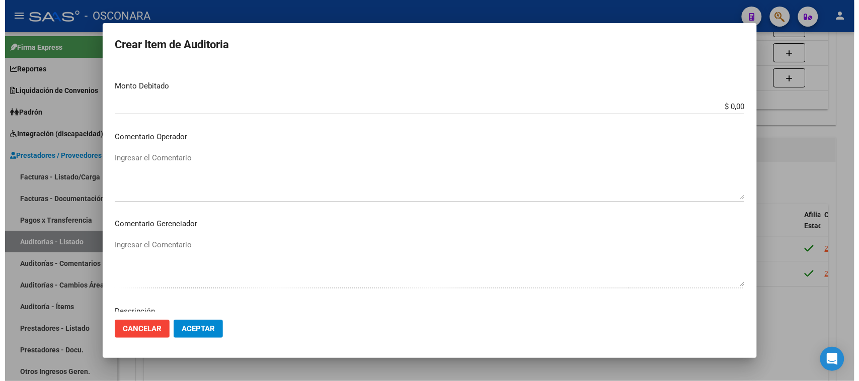
scroll to position [570, 0]
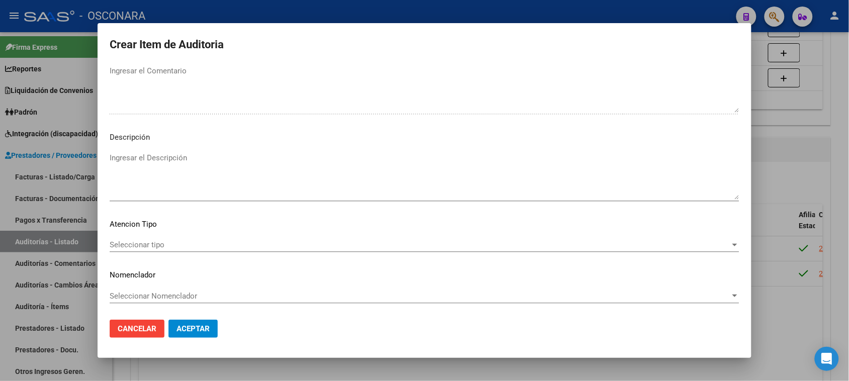
click at [145, 170] on textarea "Ingresar el Descripción" at bounding box center [425, 175] width 630 height 47
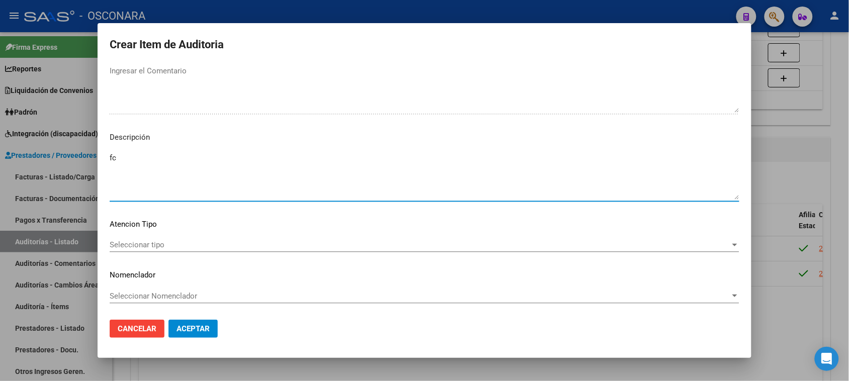
type textarea "f"
type textarea "FC 138-13854"
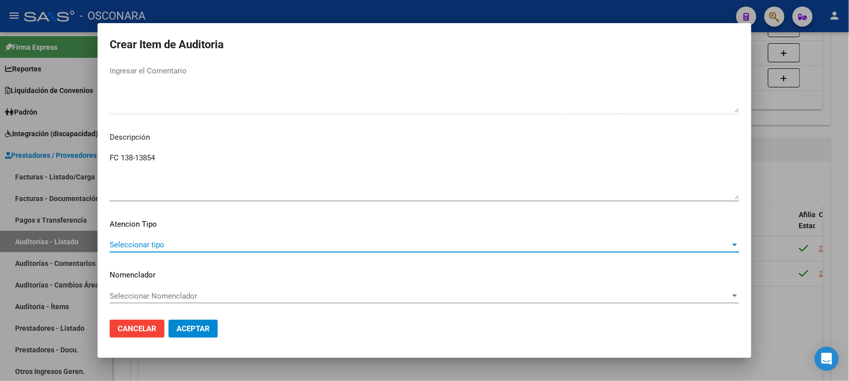
click at [146, 242] on span "Seleccionar tipo" at bounding box center [420, 244] width 621 height 9
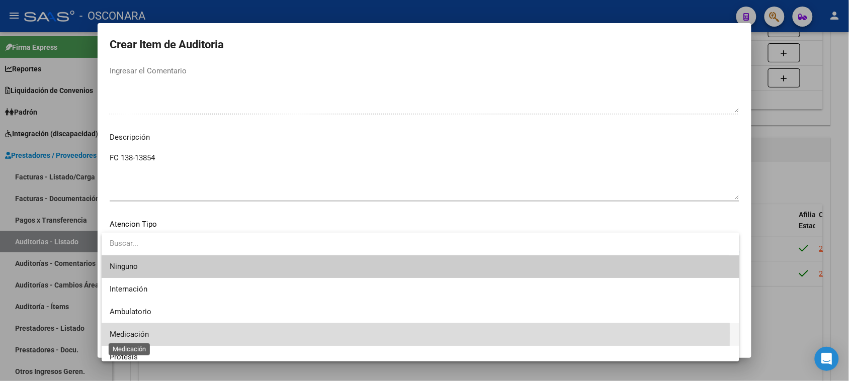
click at [134, 333] on span "Medicación" at bounding box center [129, 334] width 39 height 9
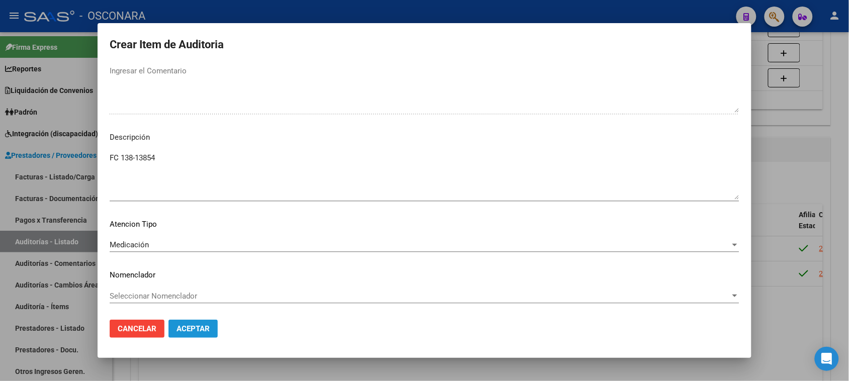
click at [204, 334] on button "Aceptar" at bounding box center [192, 329] width 49 height 18
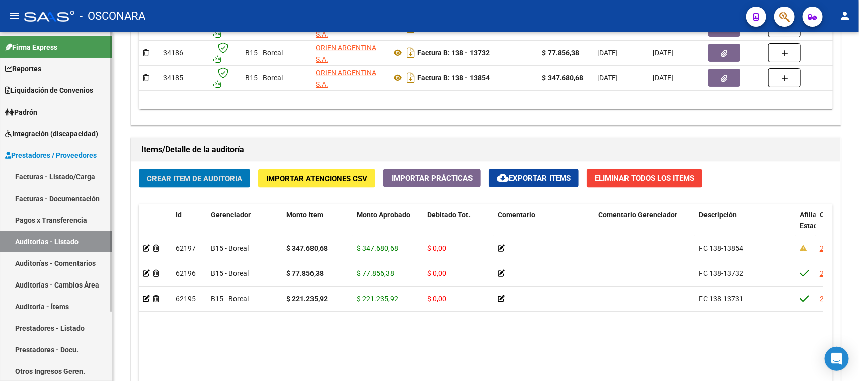
click at [71, 172] on link "Facturas - Listado/Carga" at bounding box center [56, 177] width 112 height 22
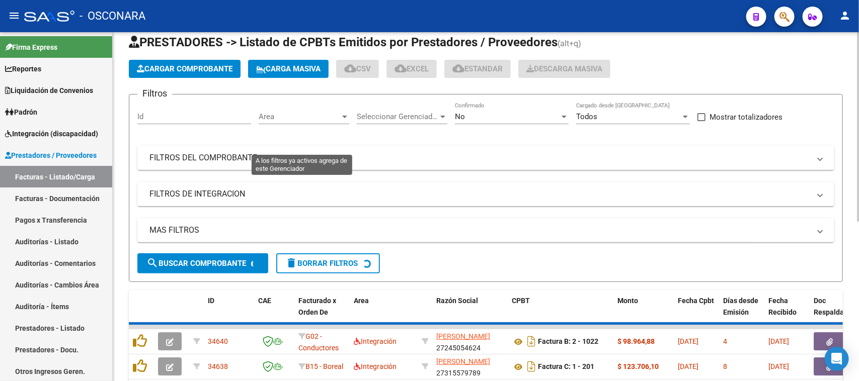
scroll to position [292, 0]
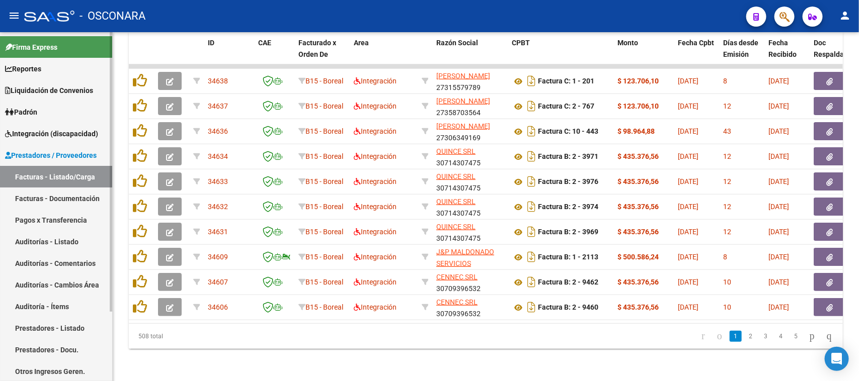
click at [73, 174] on link "Facturas - Listado/Carga" at bounding box center [56, 177] width 112 height 22
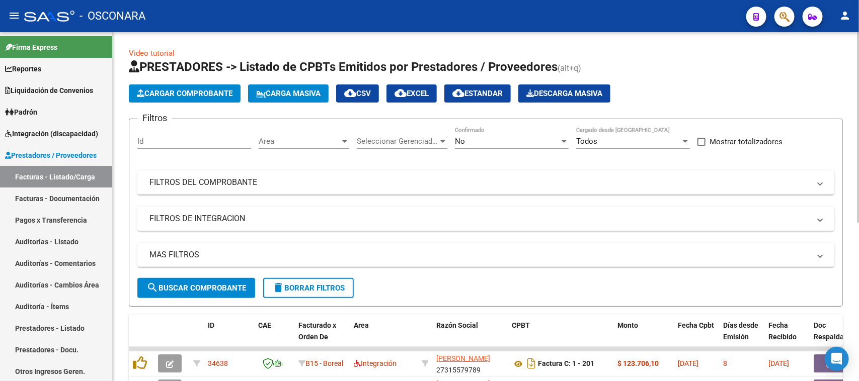
scroll to position [0, 0]
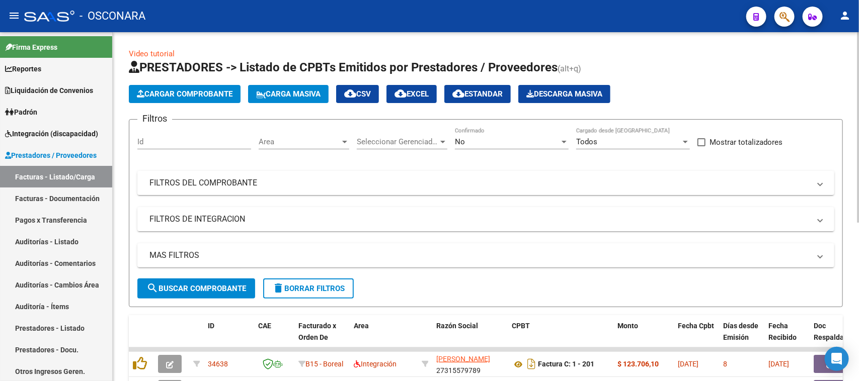
drag, startPoint x: 293, startPoint y: 187, endPoint x: 330, endPoint y: 212, distance: 44.8
click at [294, 187] on mat-panel-title "FILTROS DEL COMPROBANTE" at bounding box center [479, 183] width 660 height 11
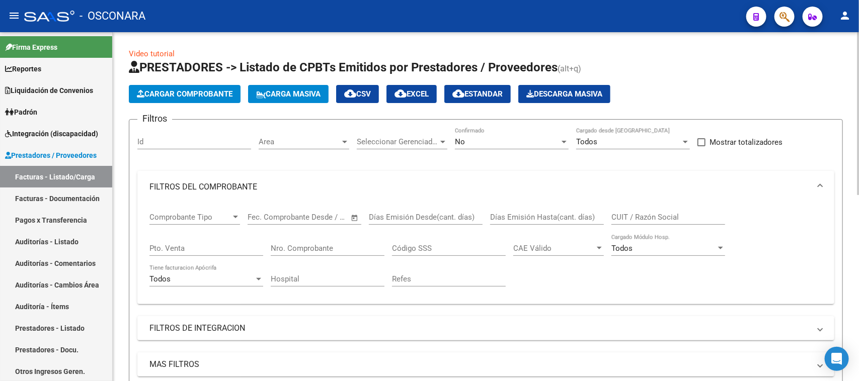
click at [285, 252] on div "Nro. Comprobante" at bounding box center [328, 245] width 114 height 22
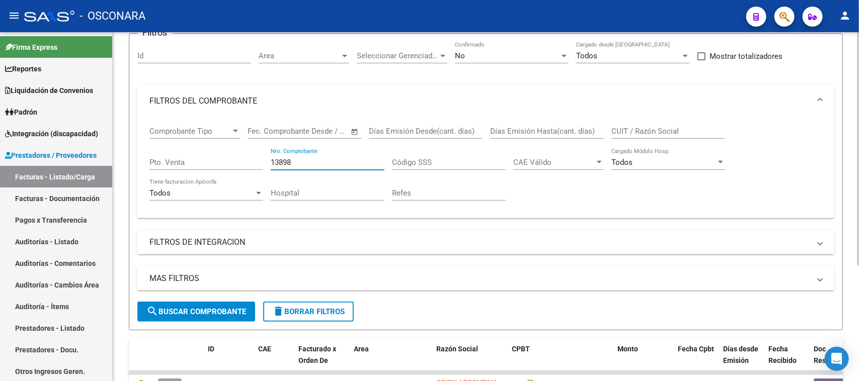
scroll to position [174, 0]
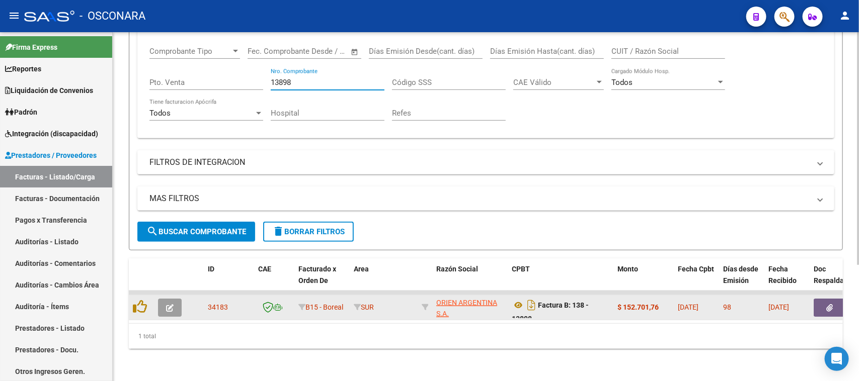
type input "13898"
click at [172, 304] on icon "button" at bounding box center [170, 308] width 8 height 8
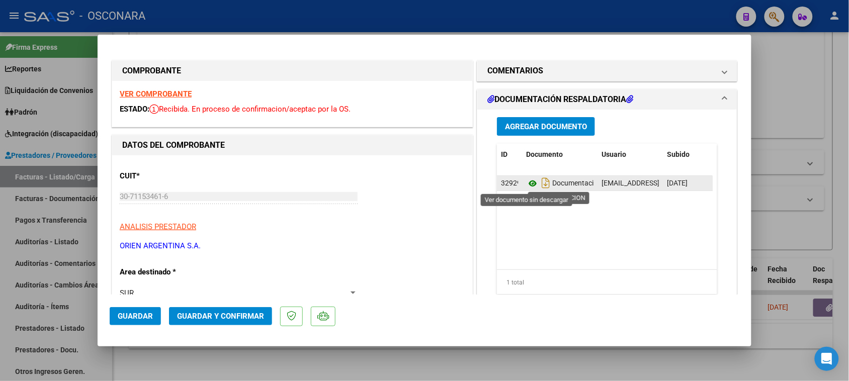
click at [527, 182] on icon at bounding box center [532, 184] width 13 height 12
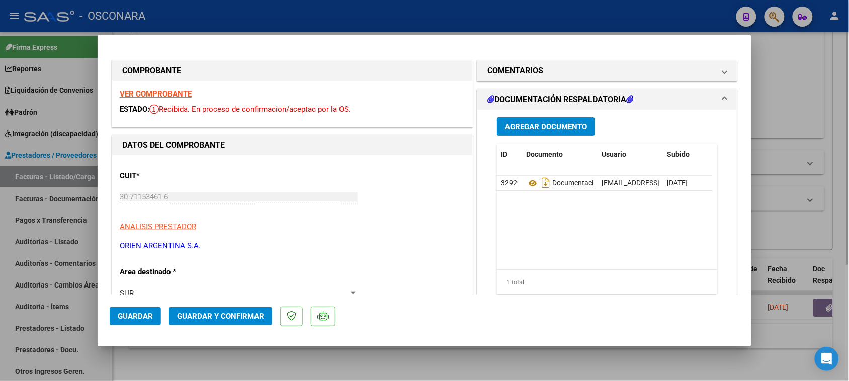
click at [790, 127] on div at bounding box center [424, 190] width 849 height 381
type input "$ 0,00"
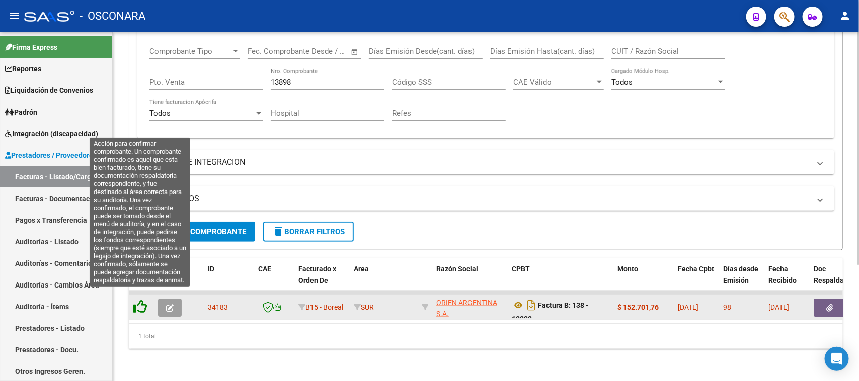
click at [139, 300] on icon at bounding box center [140, 307] width 14 height 14
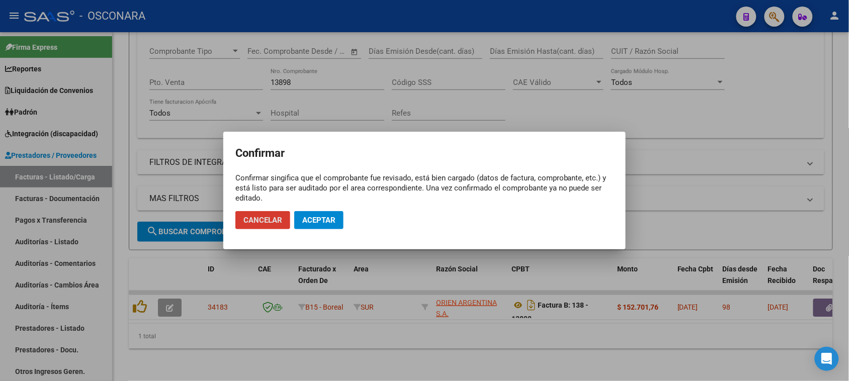
click at [318, 225] on button "Aceptar" at bounding box center [318, 220] width 49 height 18
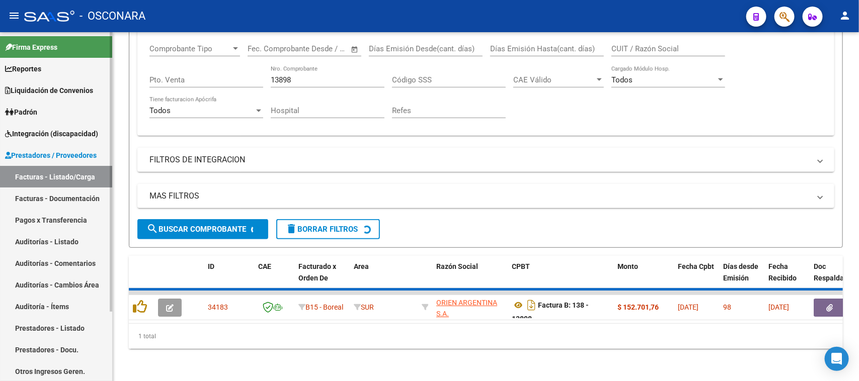
scroll to position [156, 0]
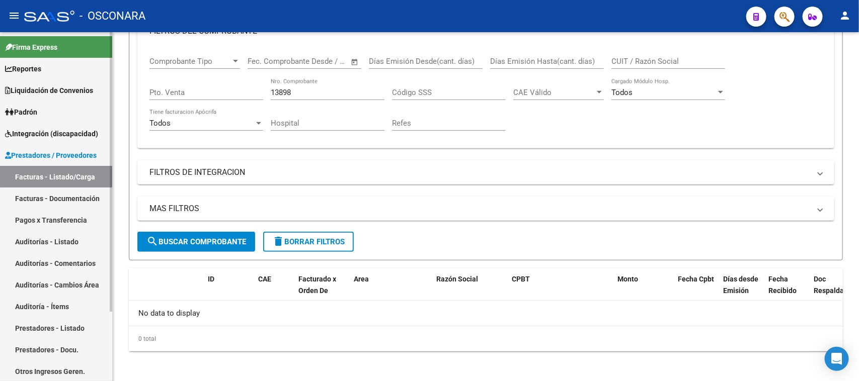
drag, startPoint x: 35, startPoint y: 239, endPoint x: 86, endPoint y: 252, distance: 52.6
click at [35, 239] on link "Auditorías - Listado" at bounding box center [56, 242] width 112 height 22
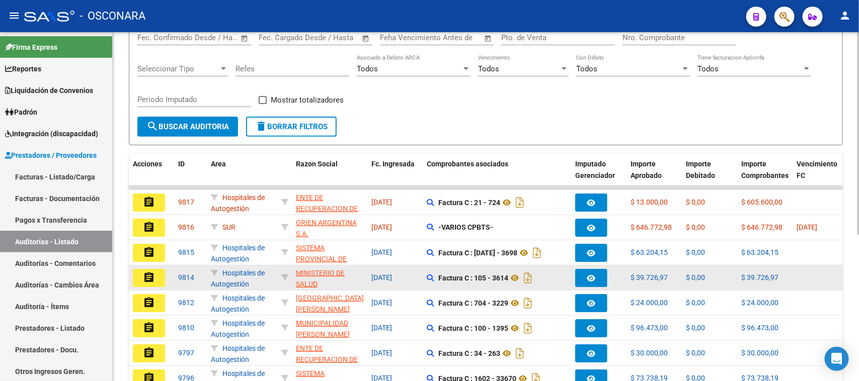
scroll to position [126, 0]
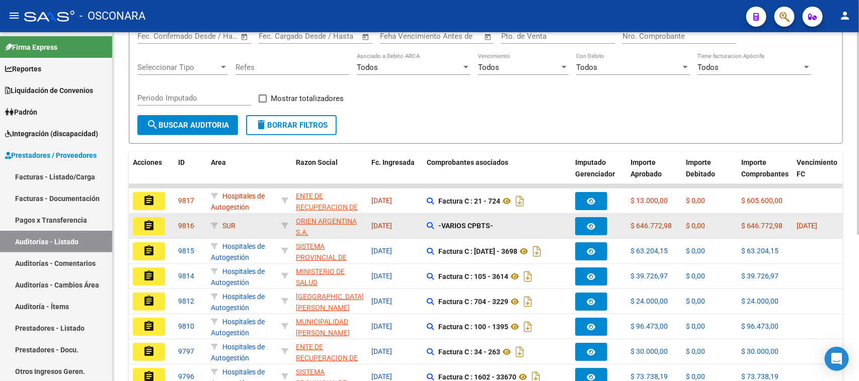
click at [150, 223] on mat-icon "assignment" at bounding box center [149, 226] width 12 height 12
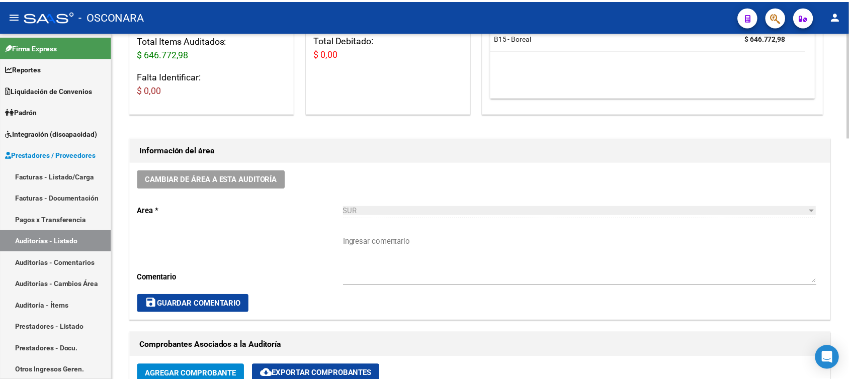
scroll to position [251, 0]
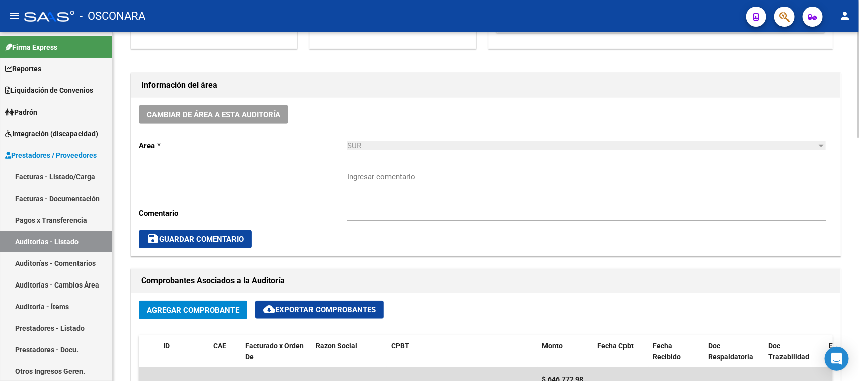
click at [177, 306] on span "Agregar Comprobante" at bounding box center [193, 310] width 92 height 9
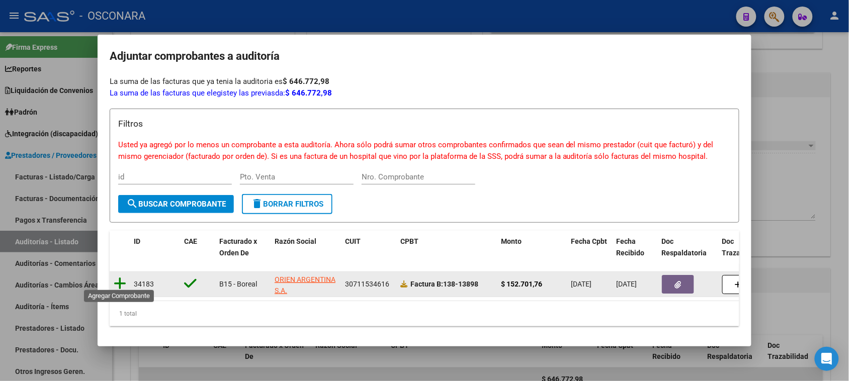
click at [120, 278] on icon at bounding box center [120, 284] width 13 height 14
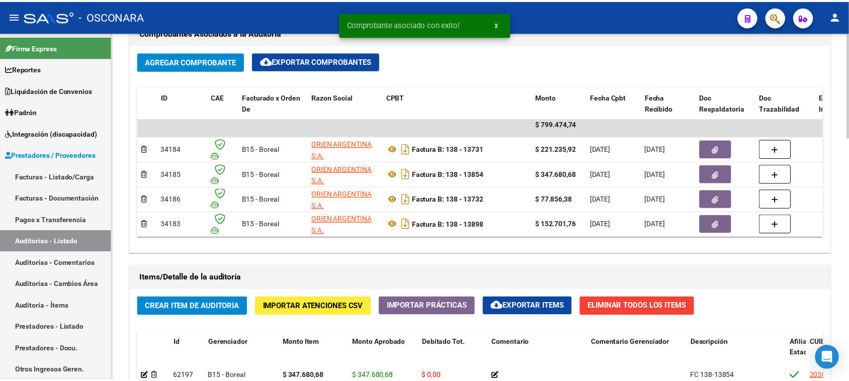
scroll to position [629, 0]
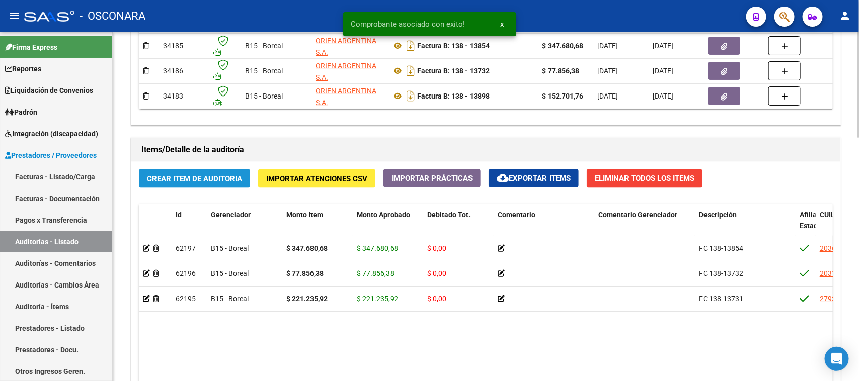
click at [174, 178] on span "Crear Item de Auditoria" at bounding box center [194, 179] width 95 height 9
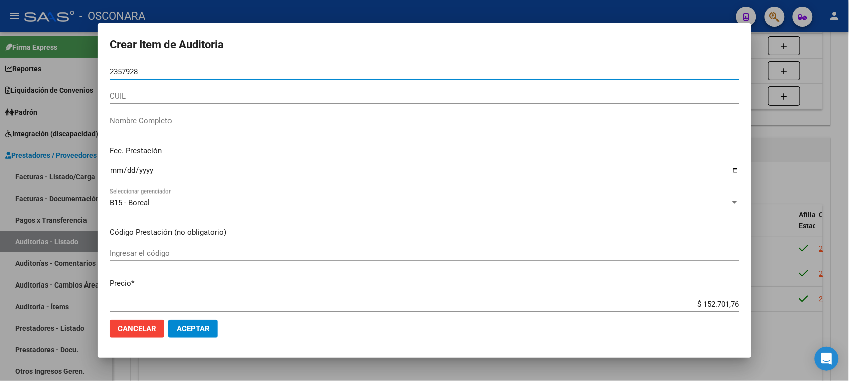
type input "23579283"
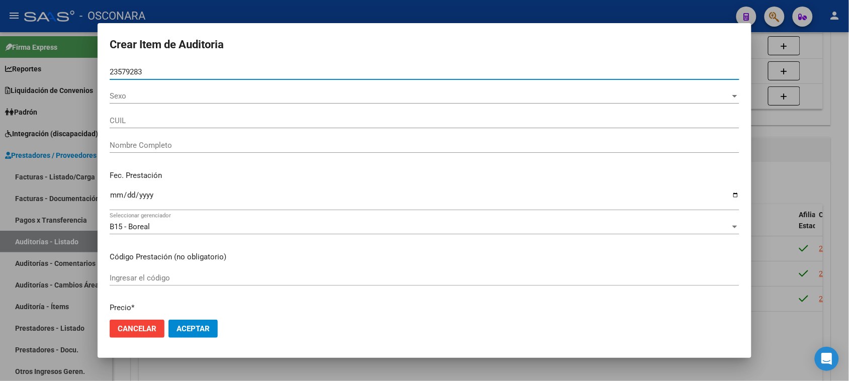
type input "23235792834"
type input "DI [PERSON_NAME] [PERSON_NAME]"
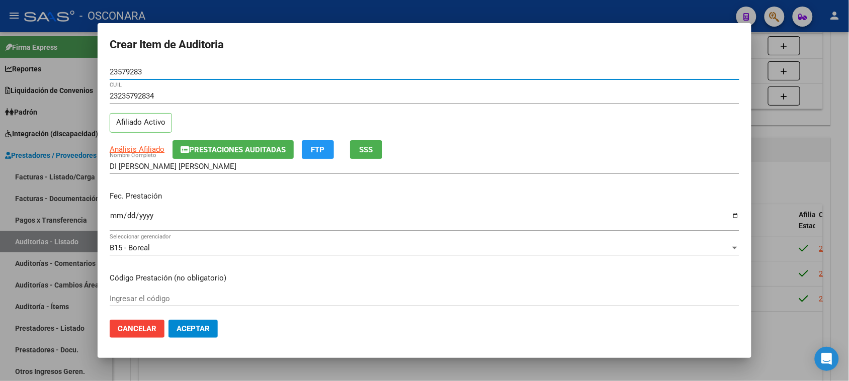
type input "23579283"
click at [119, 220] on input "Ingresar la fecha" at bounding box center [425, 220] width 630 height 16
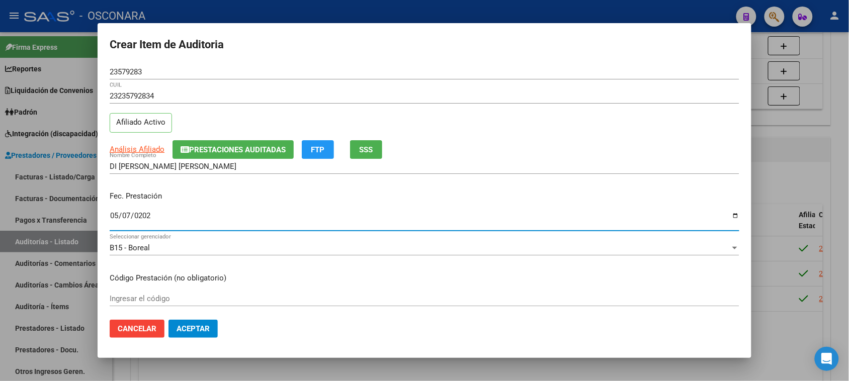
type input "[DATE]"
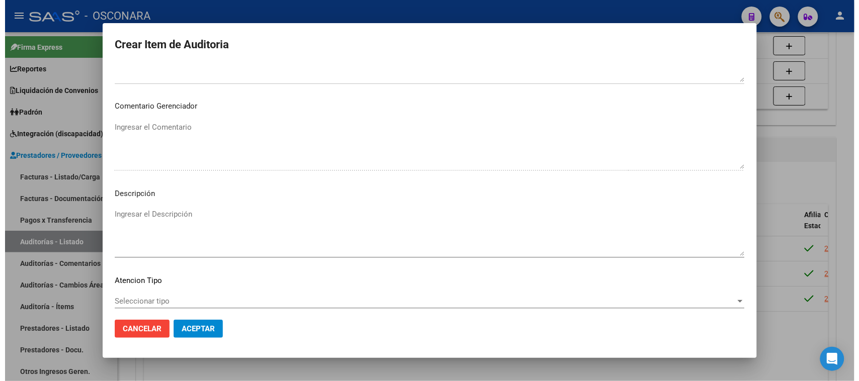
scroll to position [570, 0]
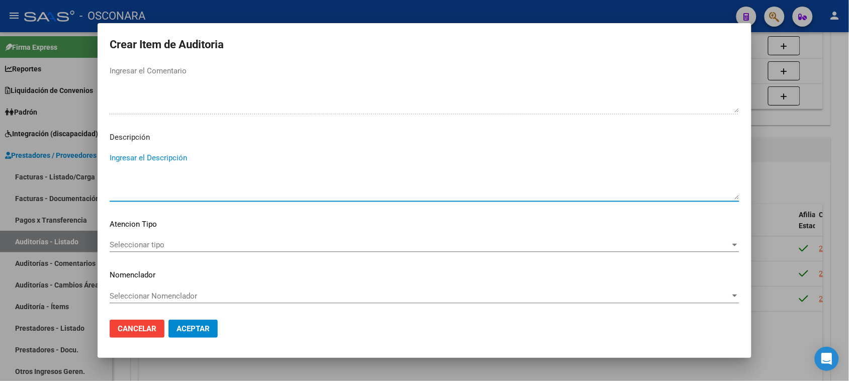
click at [170, 172] on textarea "Ingresar el Descripción" at bounding box center [425, 175] width 630 height 47
click at [123, 157] on textarea "FC 13898" at bounding box center [425, 175] width 630 height 47
click at [119, 157] on textarea "FC 13898" at bounding box center [425, 175] width 630 height 47
type textarea "FC 138- 13898"
click at [133, 244] on span "Seleccionar tipo" at bounding box center [420, 244] width 621 height 9
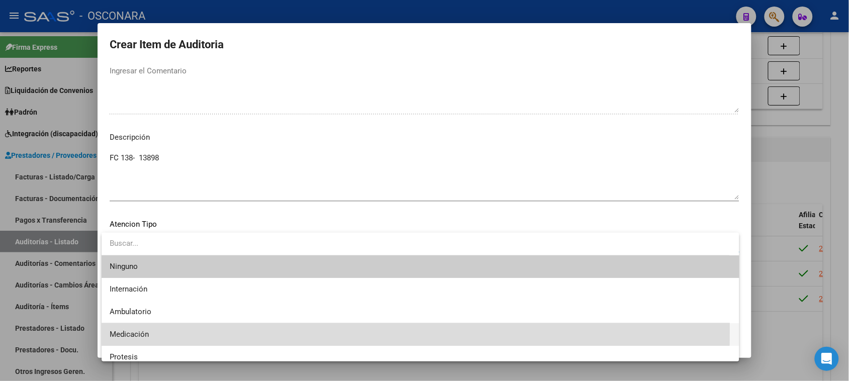
click at [135, 328] on span "Medicación" at bounding box center [421, 334] width 622 height 23
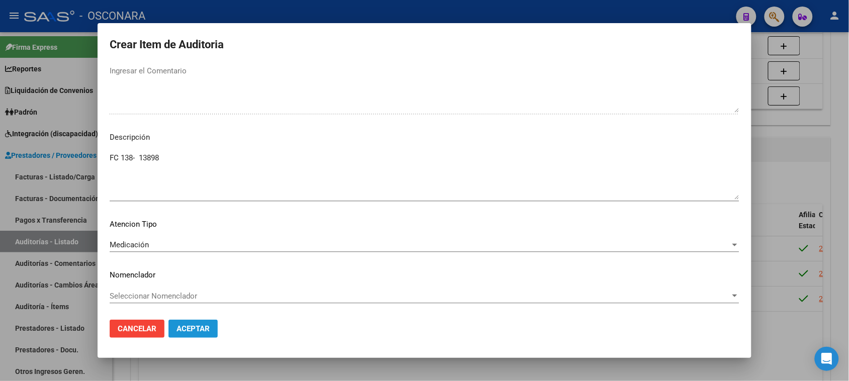
click at [192, 330] on span "Aceptar" at bounding box center [193, 328] width 33 height 9
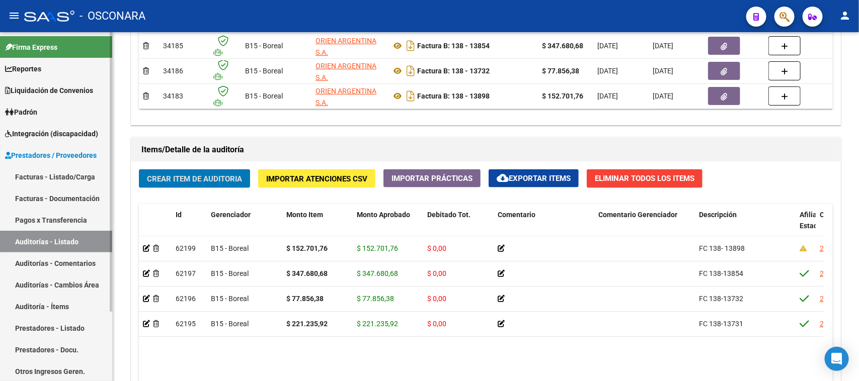
click at [26, 174] on link "Facturas - Listado/Carga" at bounding box center [56, 177] width 112 height 22
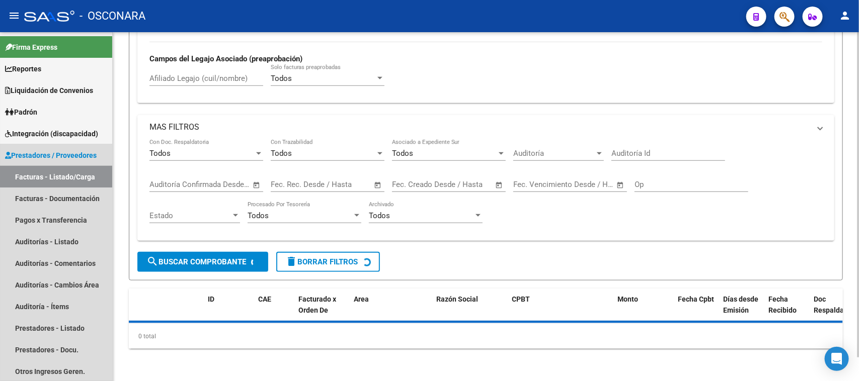
scroll to position [25, 0]
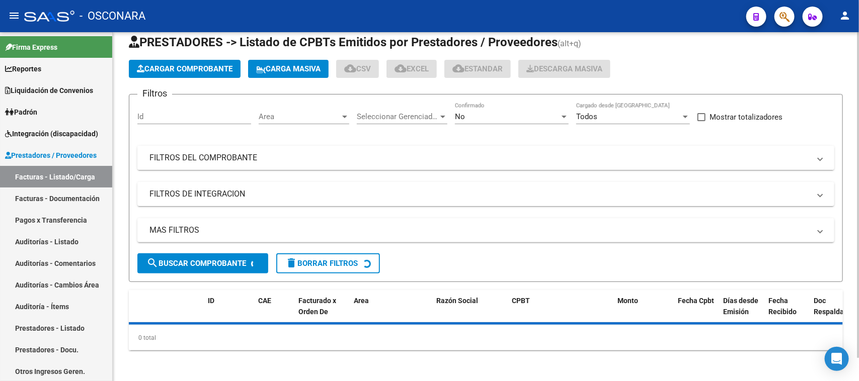
click at [298, 156] on mat-panel-title "FILTROS DEL COMPROBANTE" at bounding box center [479, 157] width 660 height 11
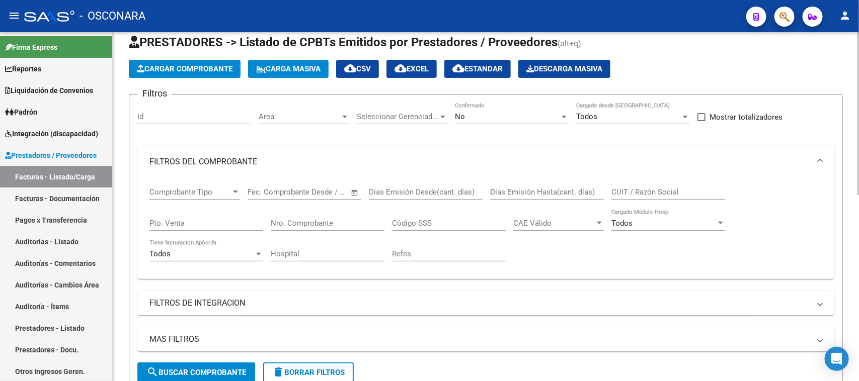
click at [278, 225] on input "Nro. Comprobante" at bounding box center [328, 223] width 114 height 9
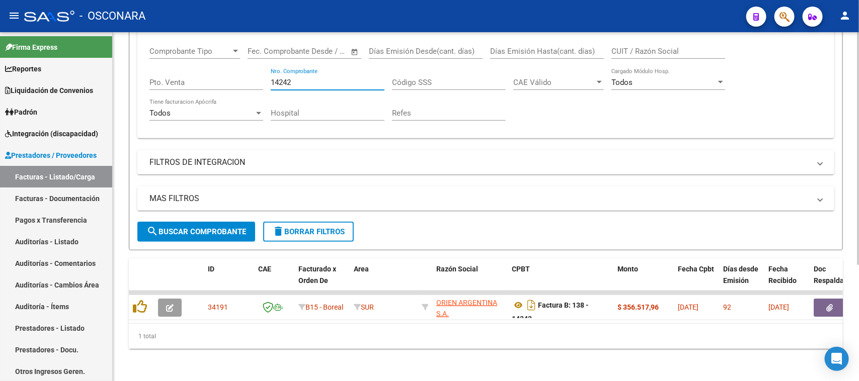
scroll to position [174, 0]
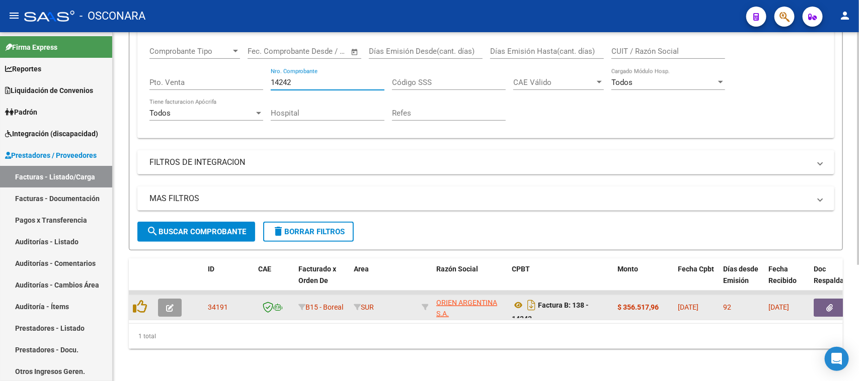
type input "14242"
click at [170, 304] on icon "button" at bounding box center [170, 308] width 8 height 8
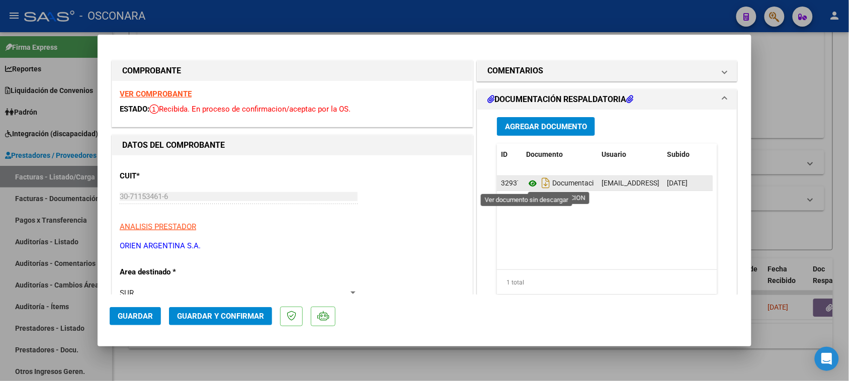
click at [526, 184] on icon at bounding box center [532, 184] width 13 height 12
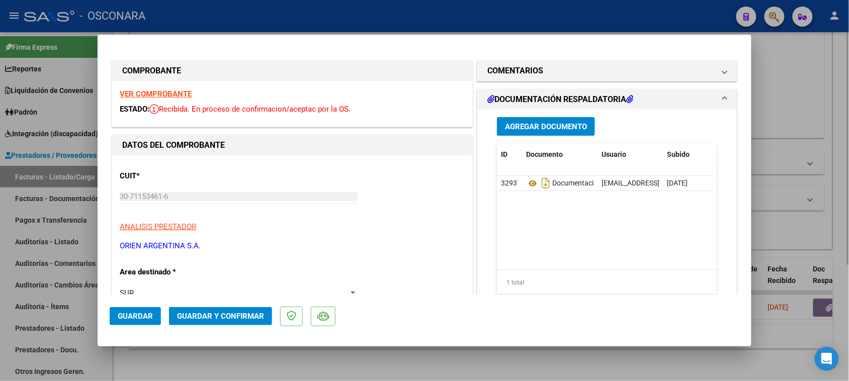
click at [791, 100] on div at bounding box center [424, 190] width 849 height 381
type input "$ 0,00"
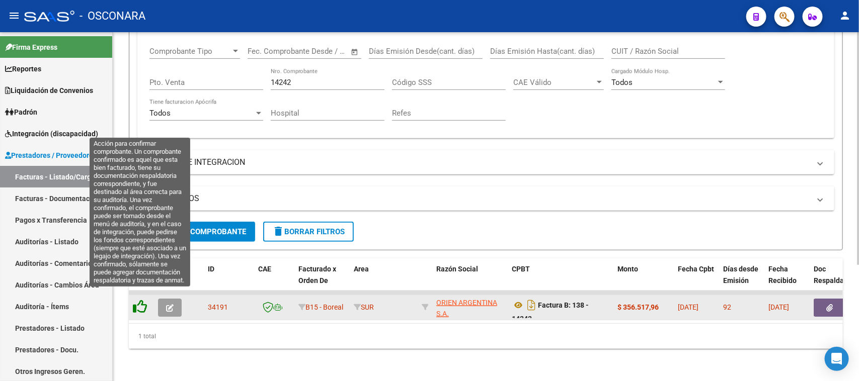
click at [139, 300] on icon at bounding box center [140, 307] width 14 height 14
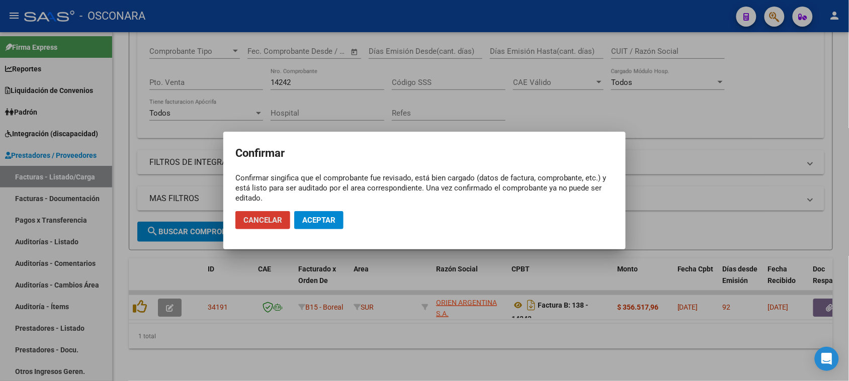
click at [318, 220] on span "Aceptar" at bounding box center [318, 220] width 33 height 9
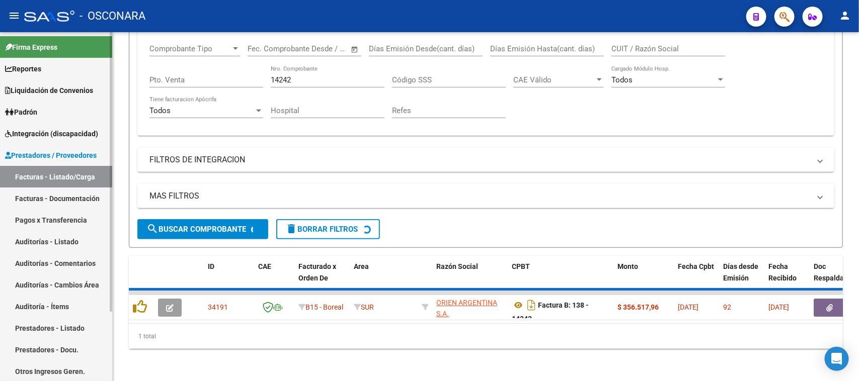
scroll to position [156, 0]
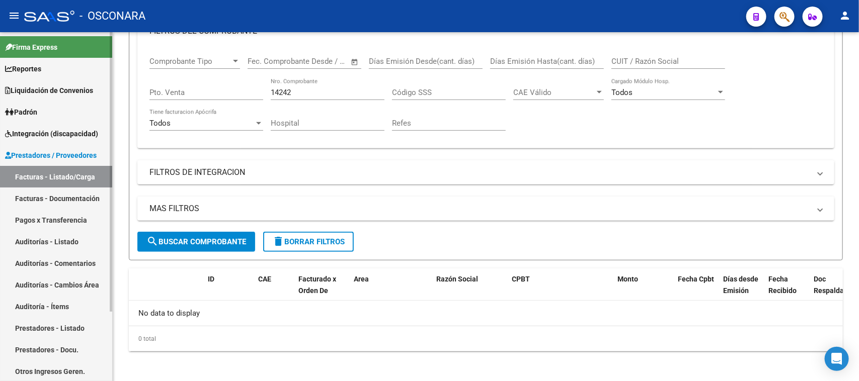
click at [29, 237] on link "Auditorías - Listado" at bounding box center [56, 242] width 112 height 22
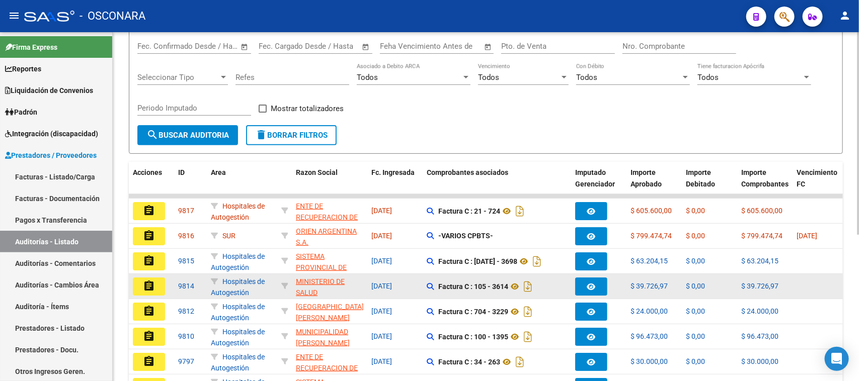
scroll to position [126, 0]
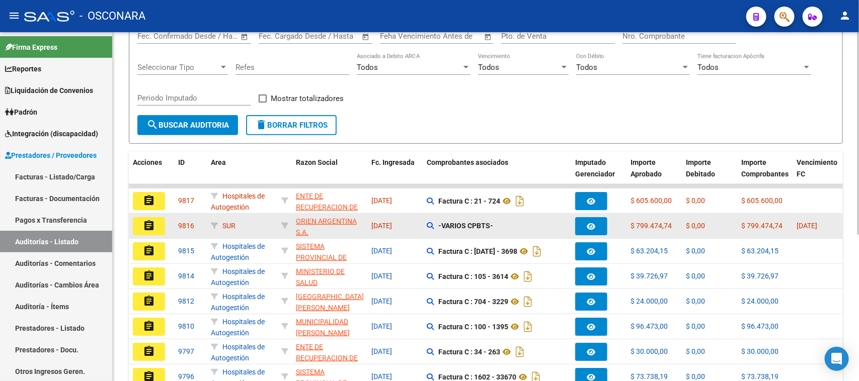
click at [151, 225] on mat-icon "assignment" at bounding box center [149, 226] width 12 height 12
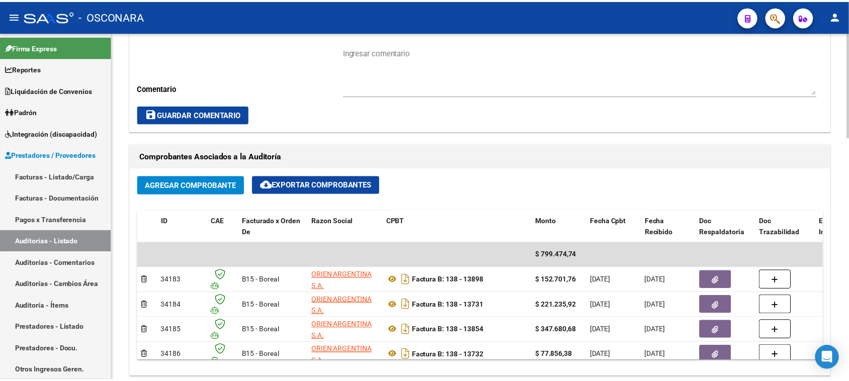
scroll to position [377, 0]
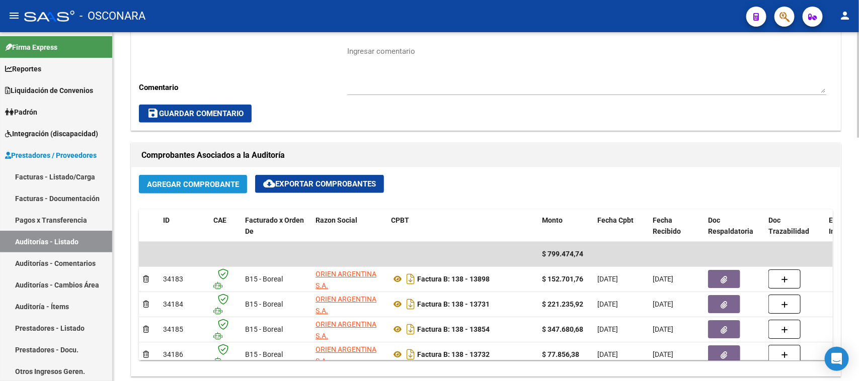
click at [205, 190] on button "Agregar Comprobante" at bounding box center [193, 184] width 108 height 19
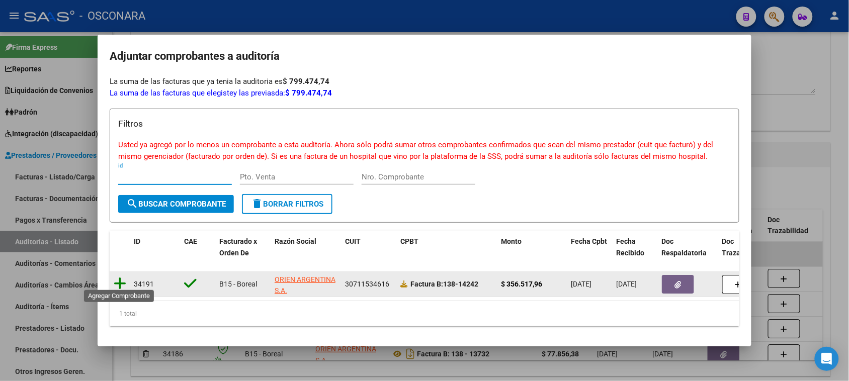
click at [120, 278] on icon at bounding box center [120, 284] width 13 height 14
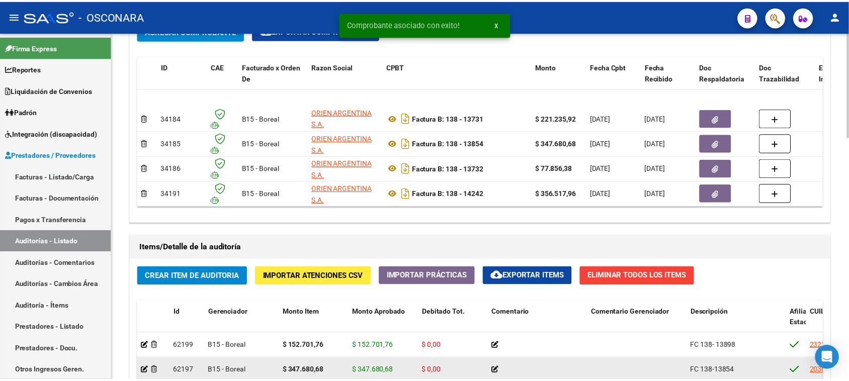
scroll to position [566, 0]
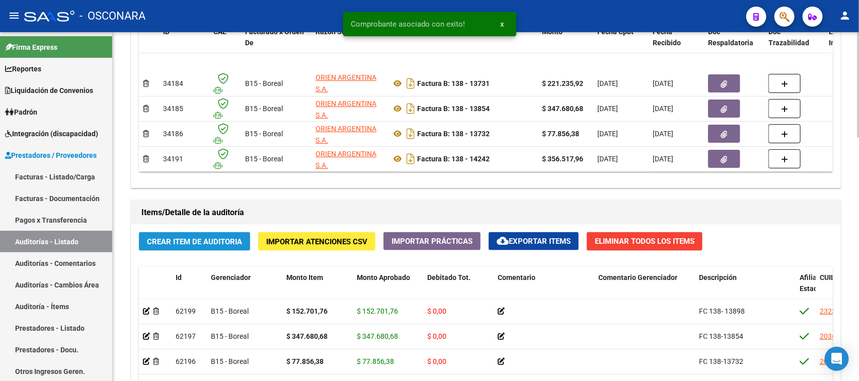
click at [184, 233] on button "Crear Item de Auditoria" at bounding box center [194, 241] width 111 height 19
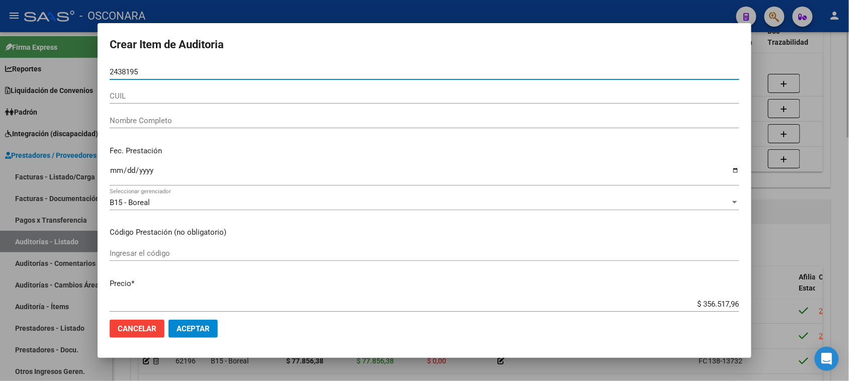
type input "24381958"
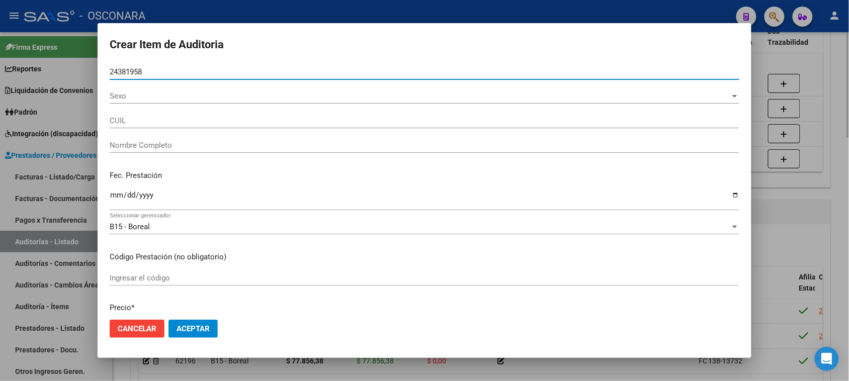
type input "27243819585"
type input "[PERSON_NAME] [PERSON_NAME]"
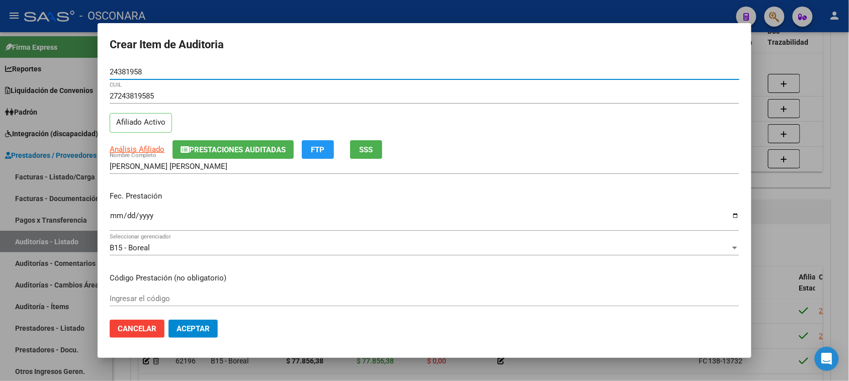
type input "24381958"
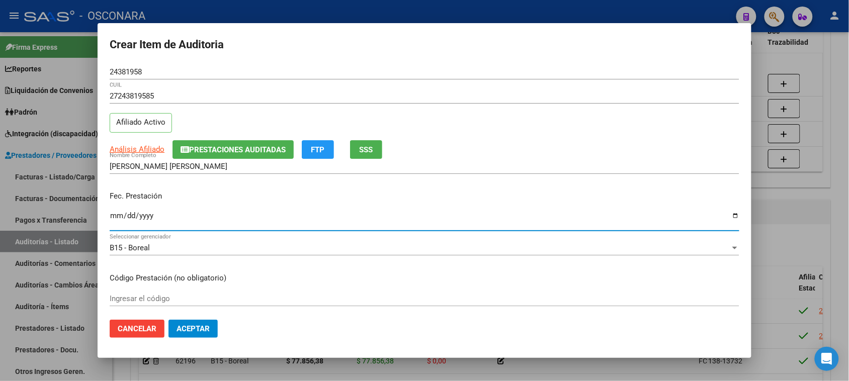
drag, startPoint x: 116, startPoint y: 215, endPoint x: 121, endPoint y: 210, distance: 7.5
click at [117, 215] on input "Ingresar la fecha" at bounding box center [425, 220] width 630 height 16
type input "[DATE]"
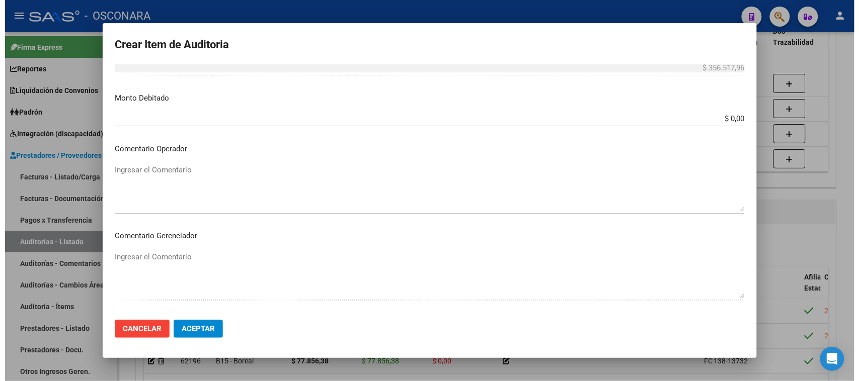
scroll to position [570, 0]
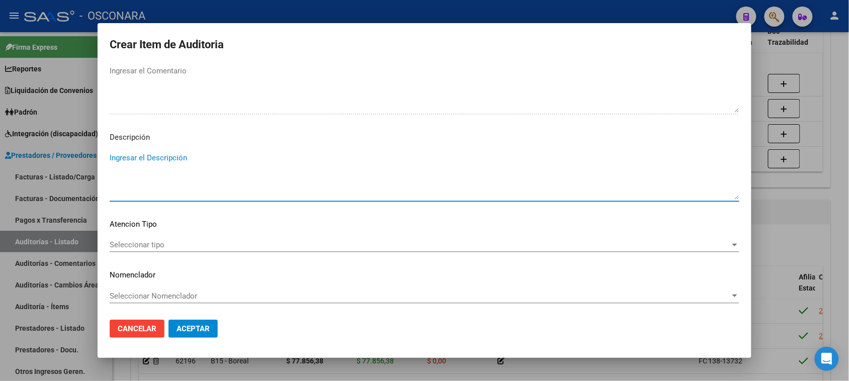
click at [165, 180] on textarea "Ingresar el Descripción" at bounding box center [425, 175] width 630 height 47
type textarea "FC 138-14242"
click at [132, 235] on mat-dialog-content "24381958 Nro Documento 27243819585 CUIL Afiliado Activo Análisis Afiliado Prest…" at bounding box center [425, 188] width 654 height 248
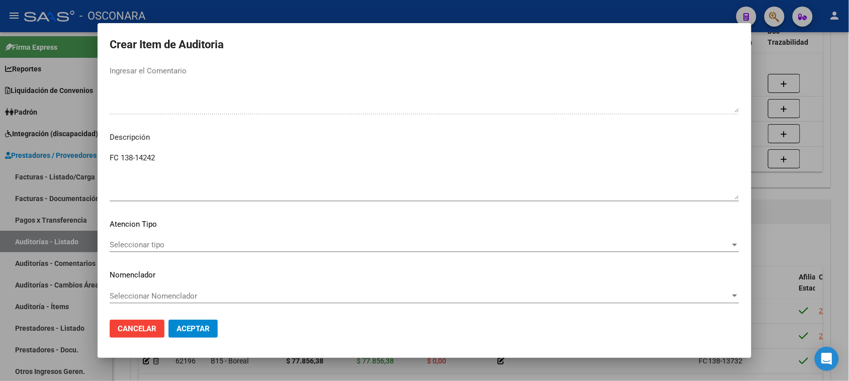
click at [140, 240] on span "Seleccionar tipo" at bounding box center [420, 244] width 621 height 9
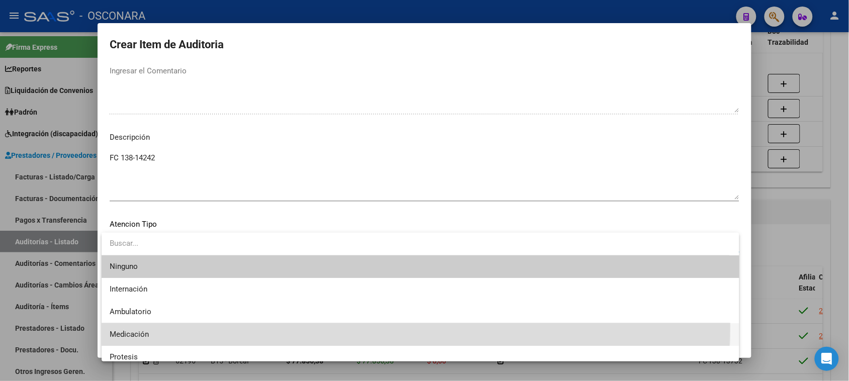
click at [127, 326] on span "Medicación" at bounding box center [421, 334] width 622 height 23
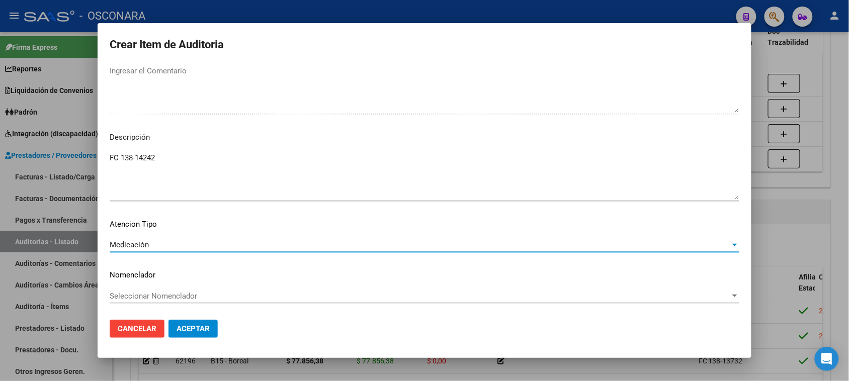
click at [190, 332] on span "Aceptar" at bounding box center [193, 328] width 33 height 9
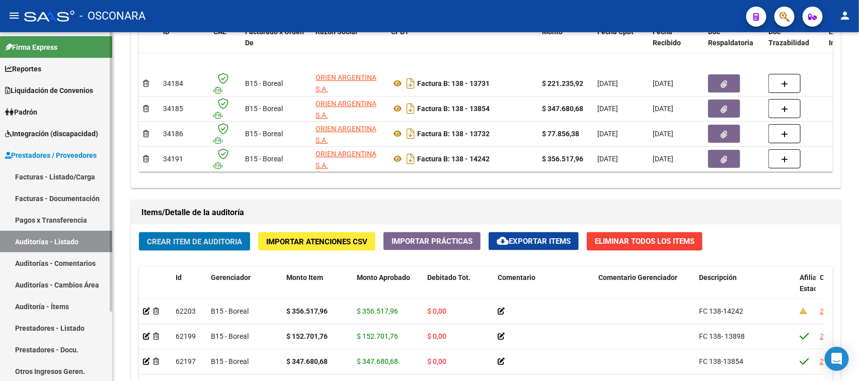
click at [73, 174] on link "Facturas - Listado/Carga" at bounding box center [56, 177] width 112 height 22
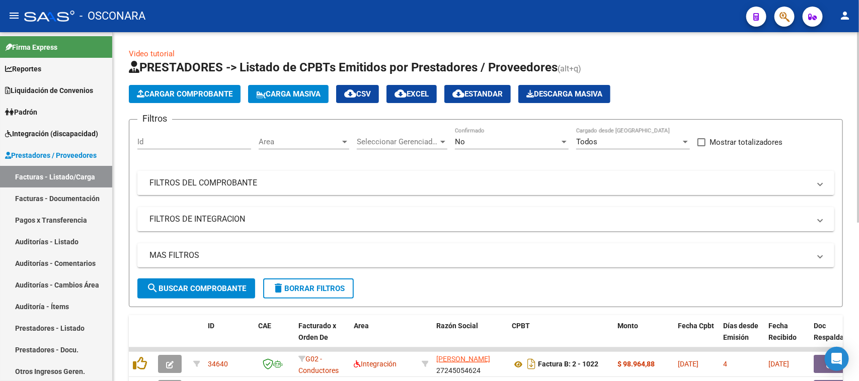
click at [318, 178] on mat-panel-title "FILTROS DEL COMPROBANTE" at bounding box center [479, 183] width 660 height 11
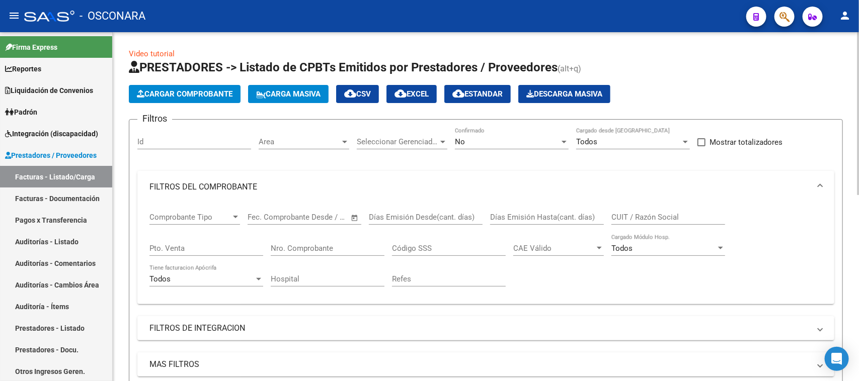
click at [283, 247] on input "Nro. Comprobante" at bounding box center [328, 248] width 114 height 9
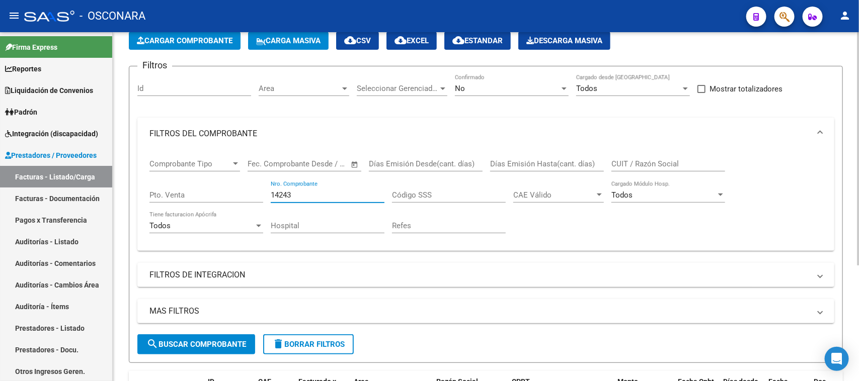
scroll to position [174, 0]
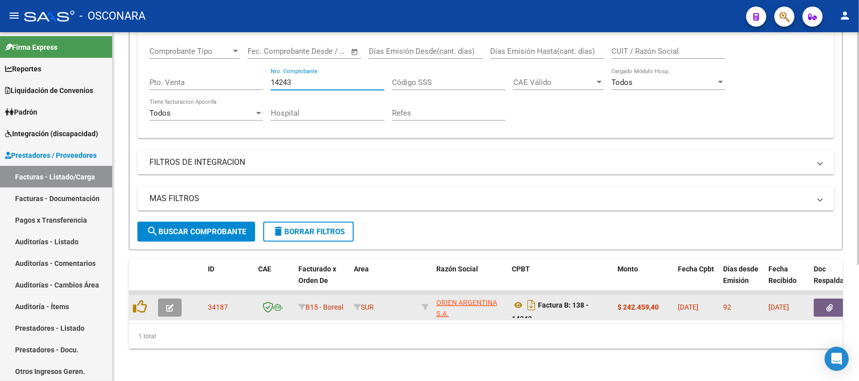
type input "14243"
click at [172, 304] on icon "button" at bounding box center [170, 308] width 8 height 8
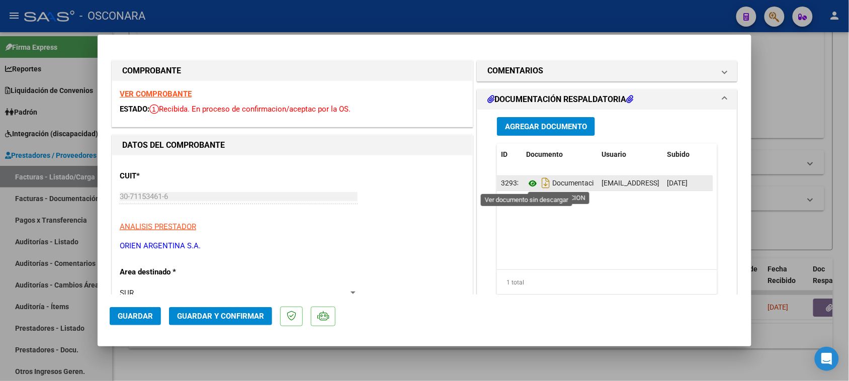
click at [527, 180] on icon at bounding box center [532, 184] width 13 height 12
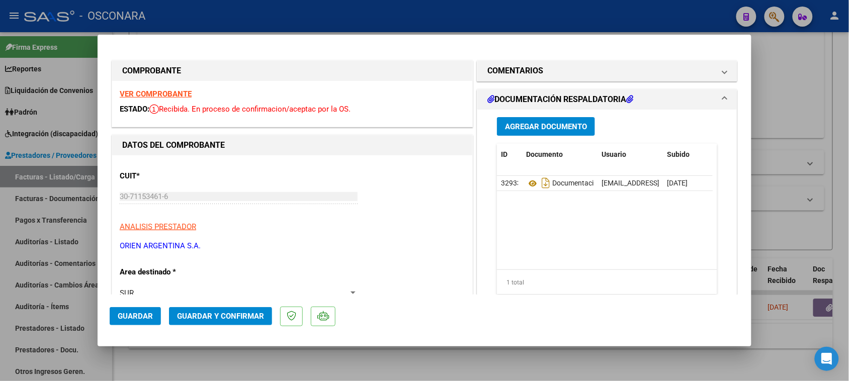
click at [0, 265] on div at bounding box center [424, 190] width 849 height 381
type input "$ 0,00"
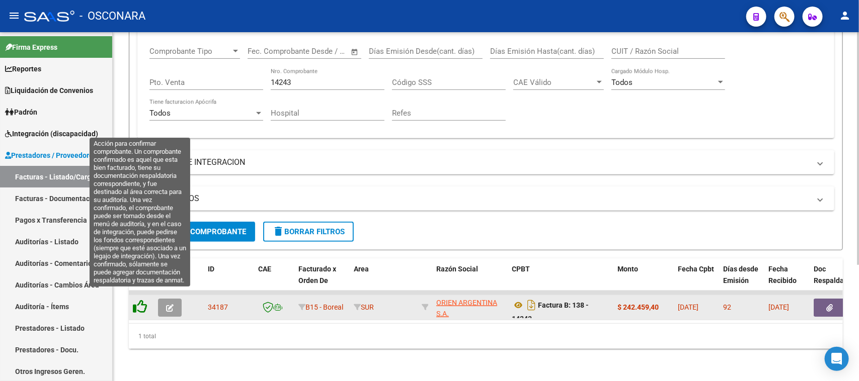
click at [141, 300] on icon at bounding box center [140, 307] width 14 height 14
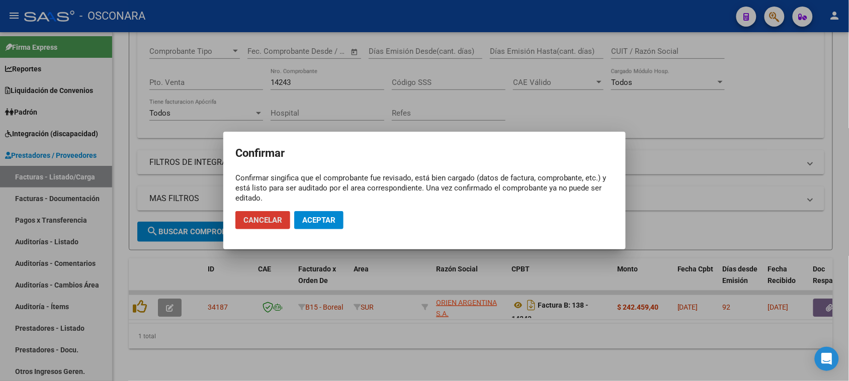
click at [316, 219] on span "Aceptar" at bounding box center [318, 220] width 33 height 9
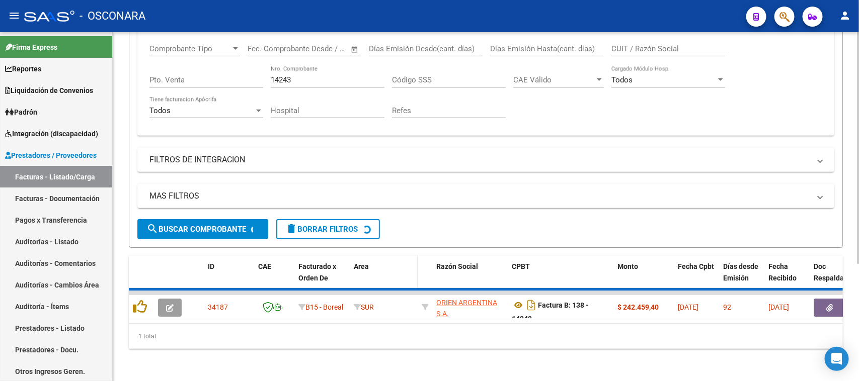
scroll to position [156, 0]
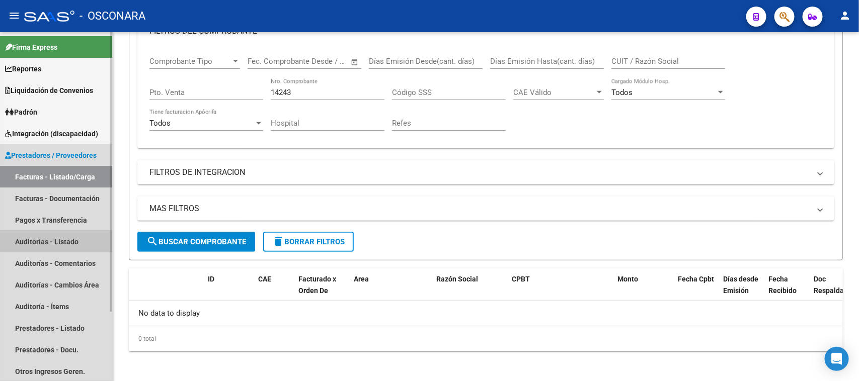
click at [22, 244] on link "Auditorías - Listado" at bounding box center [56, 242] width 112 height 22
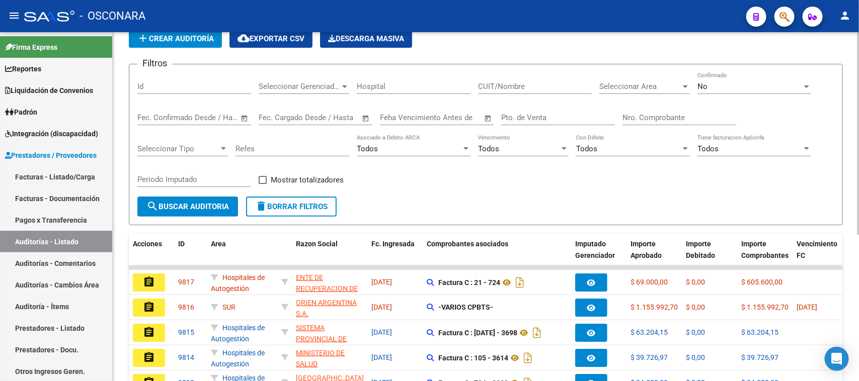
scroll to position [126, 0]
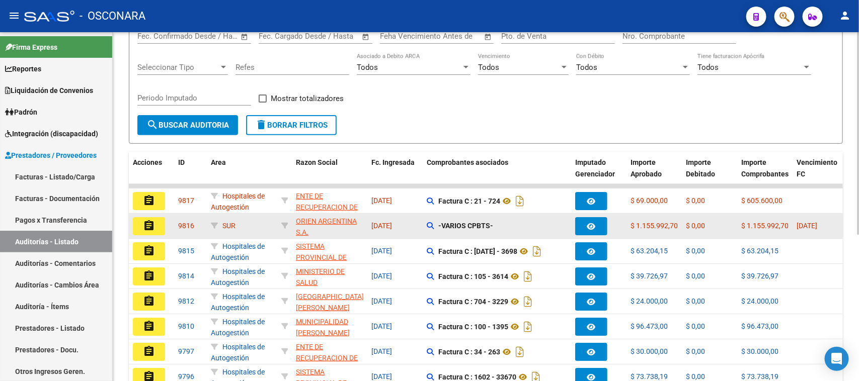
click at [155, 221] on button "assignment" at bounding box center [149, 226] width 32 height 18
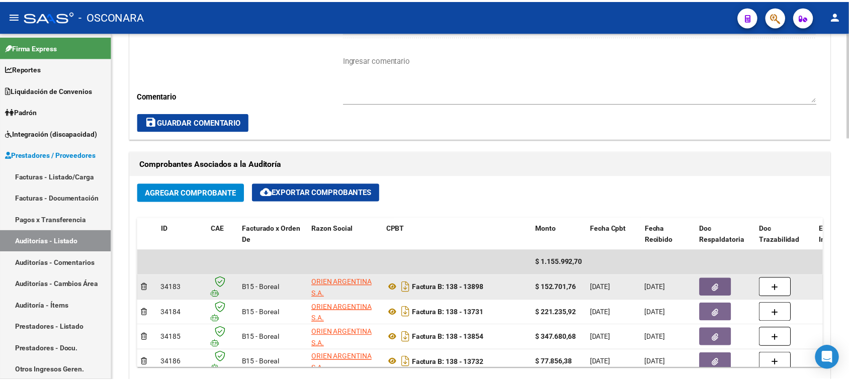
scroll to position [440, 0]
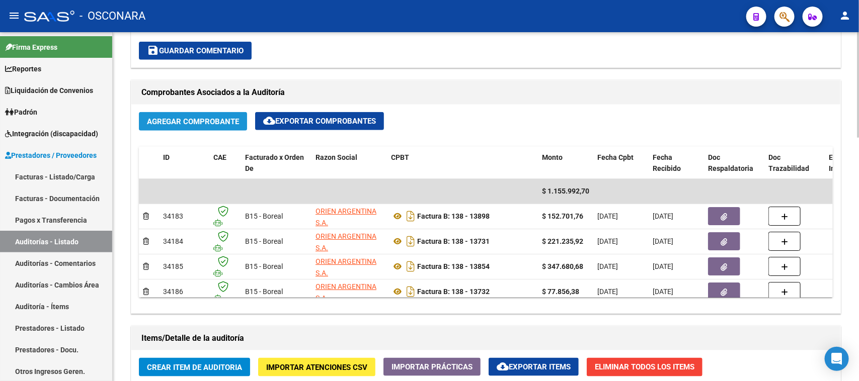
click at [199, 121] on span "Agregar Comprobante" at bounding box center [193, 121] width 92 height 9
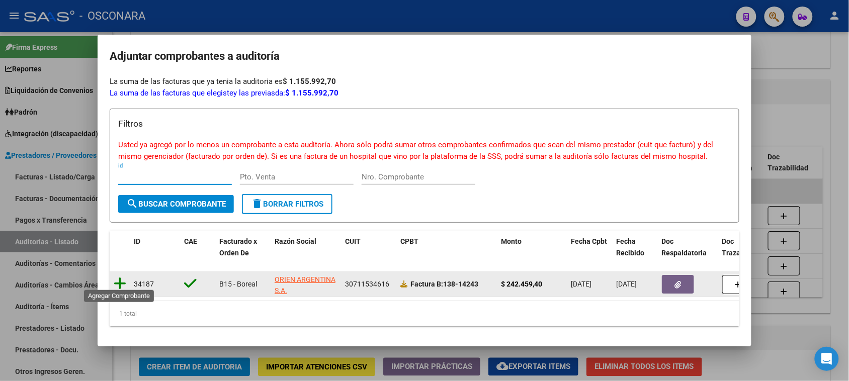
click at [122, 280] on icon at bounding box center [120, 284] width 13 height 14
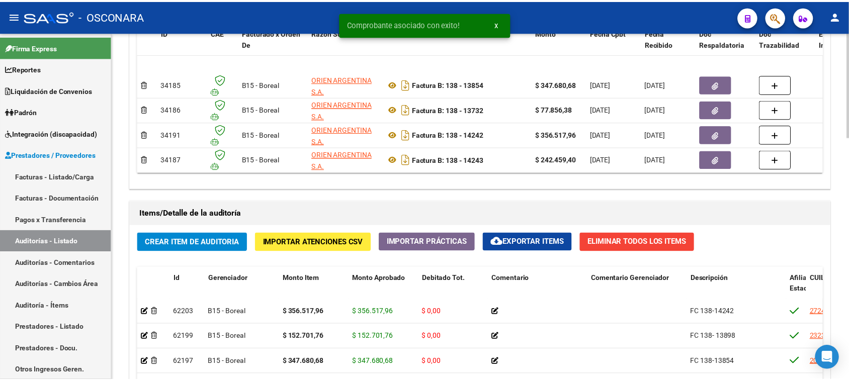
scroll to position [566, 0]
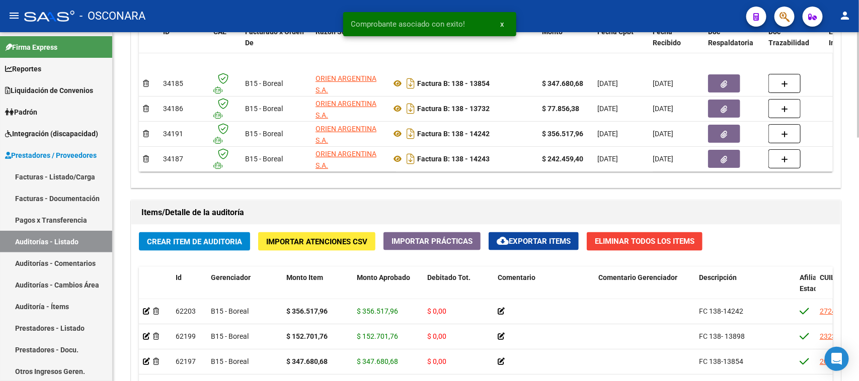
click at [189, 240] on span "Crear Item de Auditoria" at bounding box center [194, 241] width 95 height 9
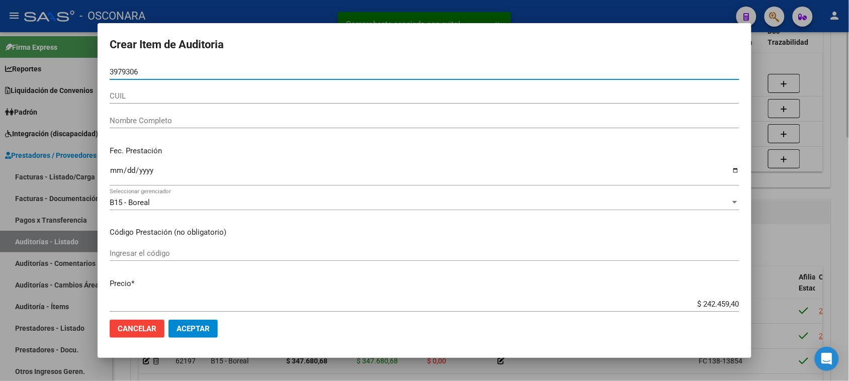
type input "39793066"
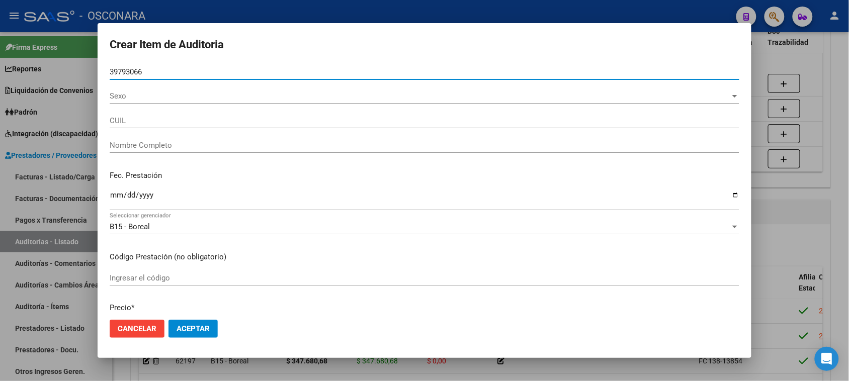
type input "27397930667"
type input "[PERSON_NAME]"
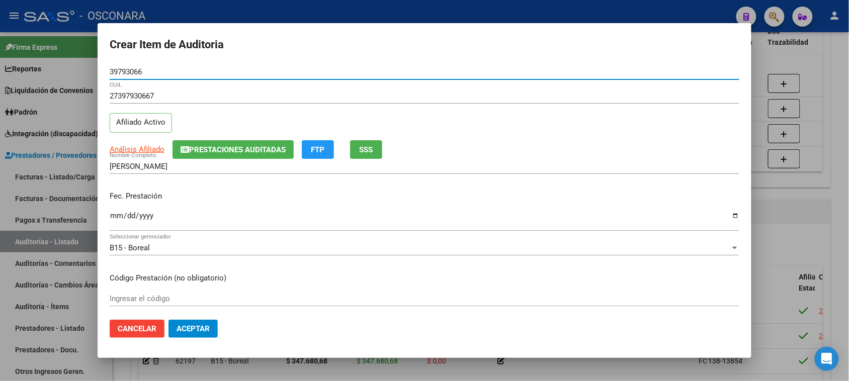
type input "39793066"
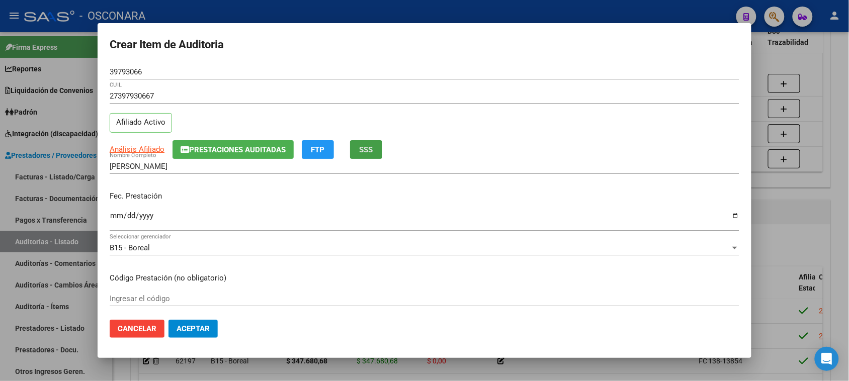
click at [370, 147] on span "SSS" at bounding box center [367, 149] width 14 height 9
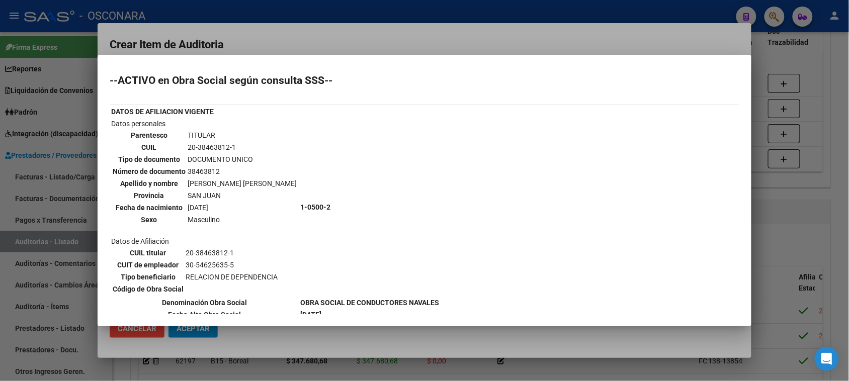
click at [784, 193] on div at bounding box center [424, 190] width 849 height 381
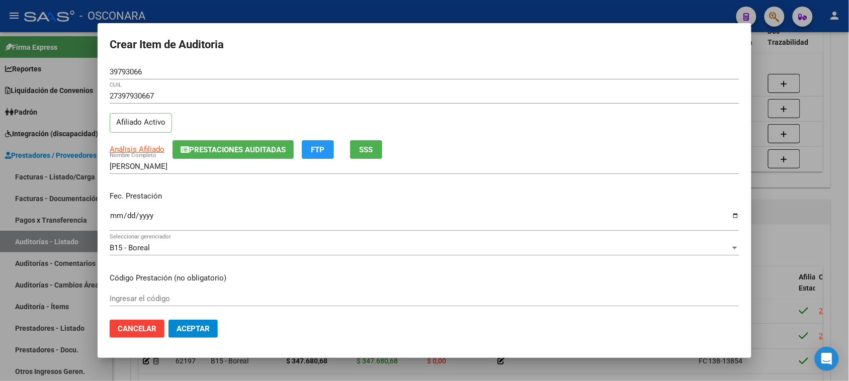
click at [112, 218] on input "Ingresar la fecha" at bounding box center [425, 220] width 630 height 16
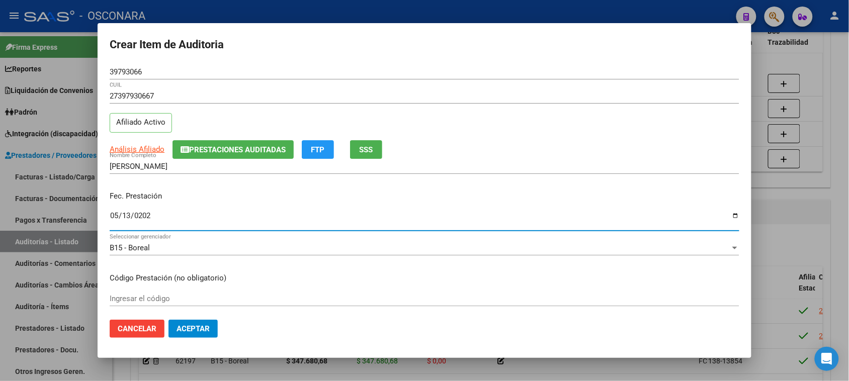
type input "[DATE]"
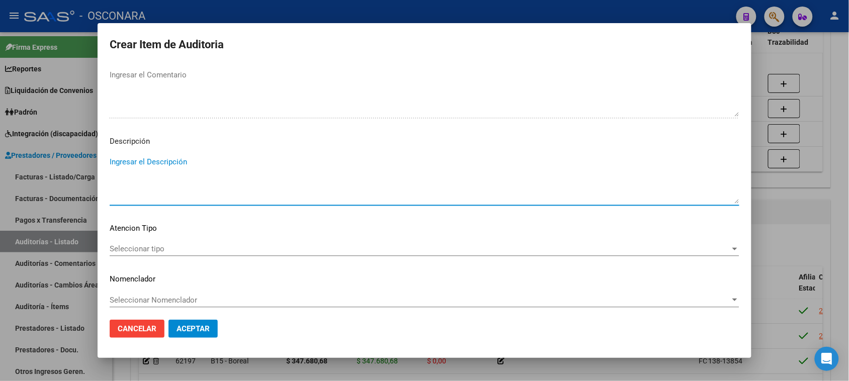
click at [142, 177] on textarea "Ingresar el Descripción" at bounding box center [425, 179] width 630 height 47
type textarea "FC 138-14243"
click at [157, 244] on span "Seleccionar tipo" at bounding box center [420, 248] width 621 height 9
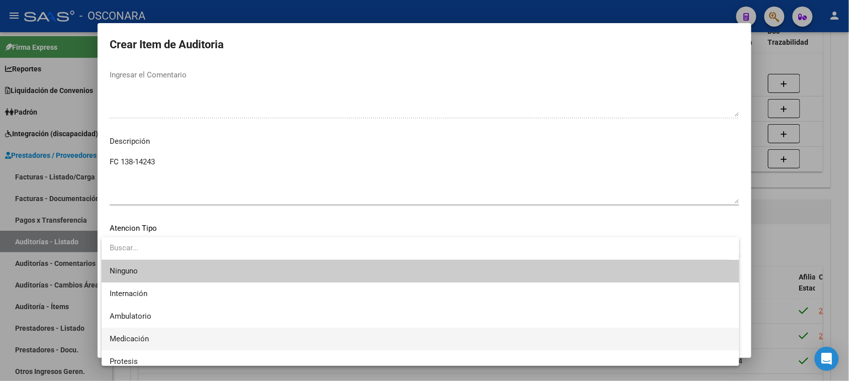
click at [142, 333] on span "Medicación" at bounding box center [421, 339] width 622 height 23
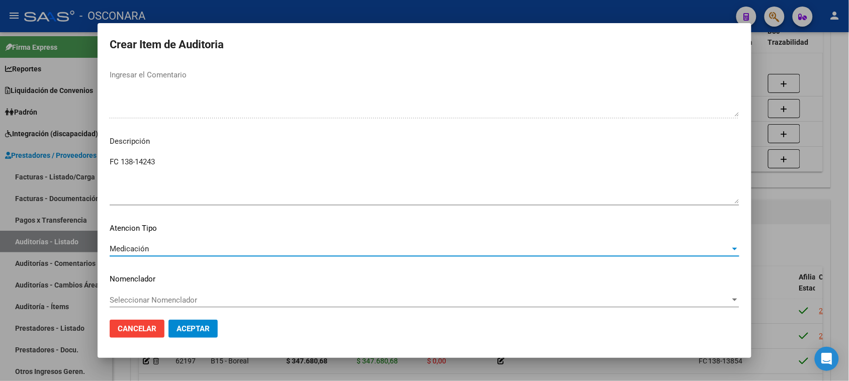
click at [198, 327] on span "Aceptar" at bounding box center [193, 328] width 33 height 9
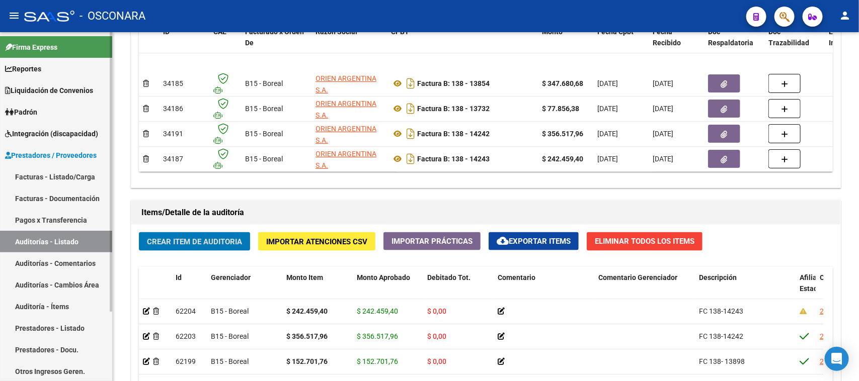
click at [47, 176] on link "Facturas - Listado/Carga" at bounding box center [56, 177] width 112 height 22
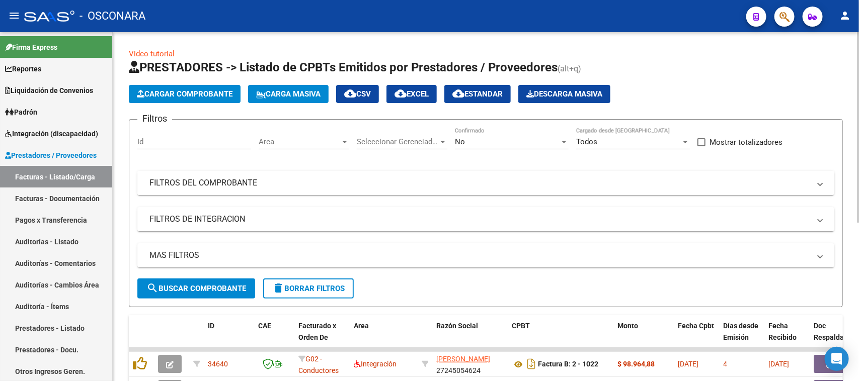
click at [313, 172] on mat-expansion-panel-header "FILTROS DEL COMPROBANTE" at bounding box center [485, 183] width 697 height 24
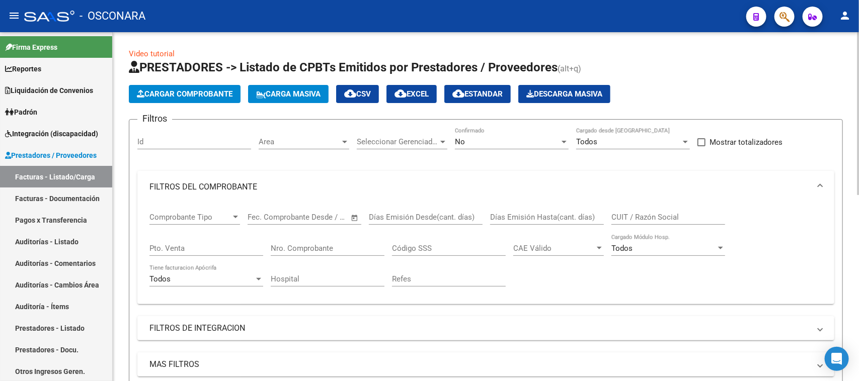
click at [315, 249] on input "Nro. Comprobante" at bounding box center [328, 248] width 114 height 9
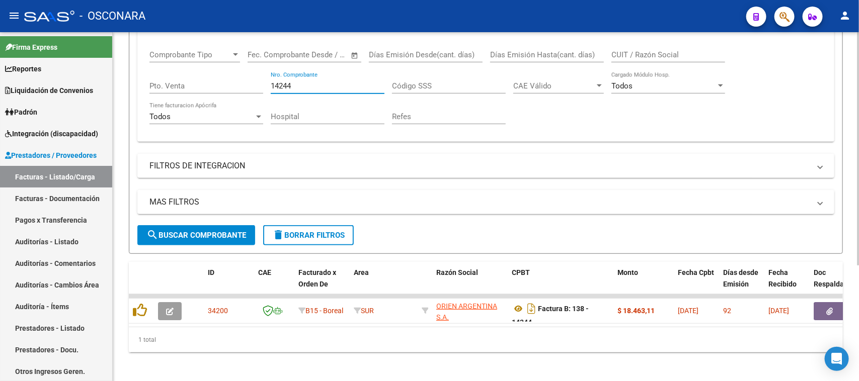
scroll to position [174, 0]
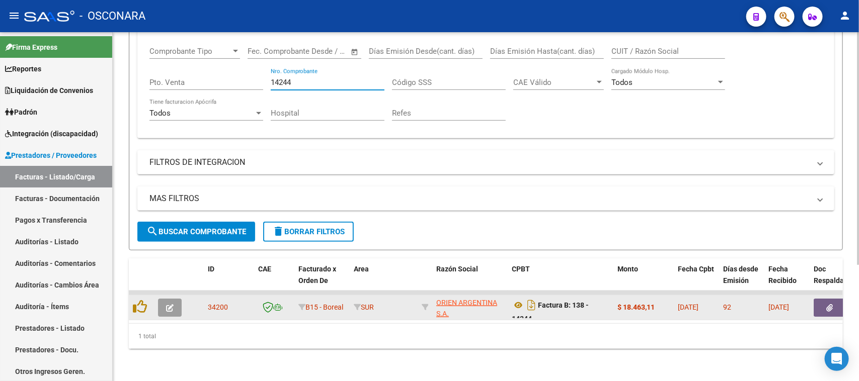
type input "14244"
click at [171, 304] on icon "button" at bounding box center [170, 308] width 8 height 8
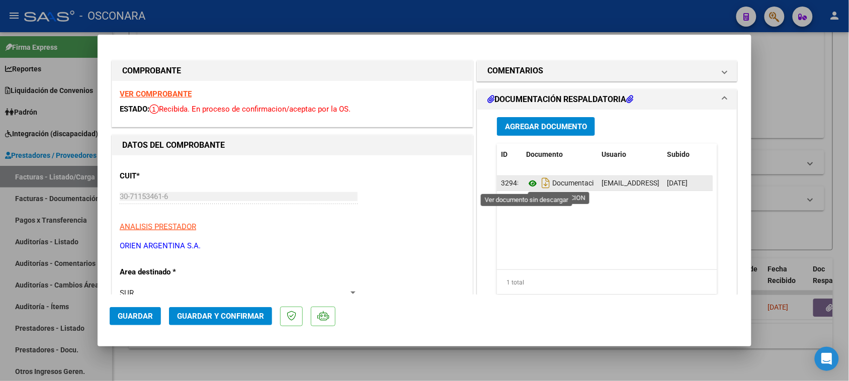
click at [527, 185] on icon at bounding box center [532, 184] width 13 height 12
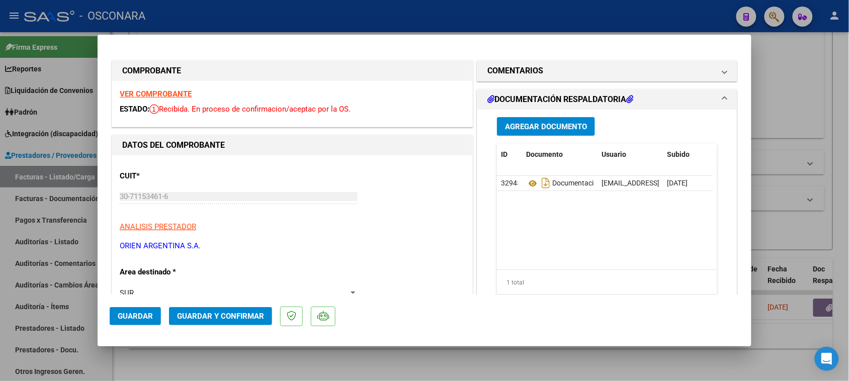
drag, startPoint x: 0, startPoint y: 236, endPoint x: 30, endPoint y: 245, distance: 31.4
click at [0, 237] on div at bounding box center [424, 190] width 849 height 381
type input "$ 0,00"
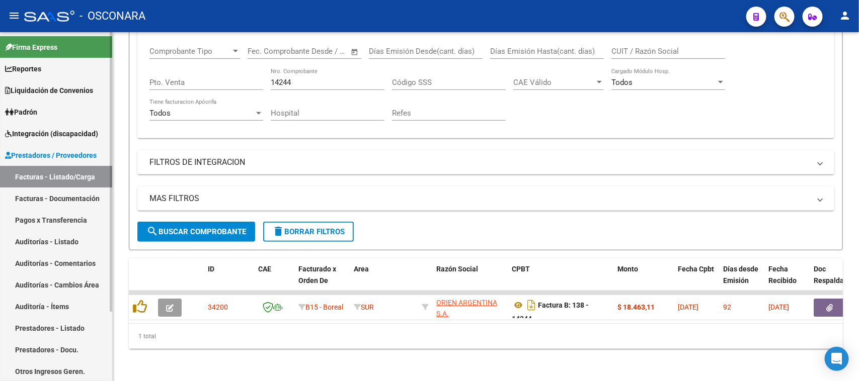
click at [44, 234] on link "Auditorías - Listado" at bounding box center [56, 242] width 112 height 22
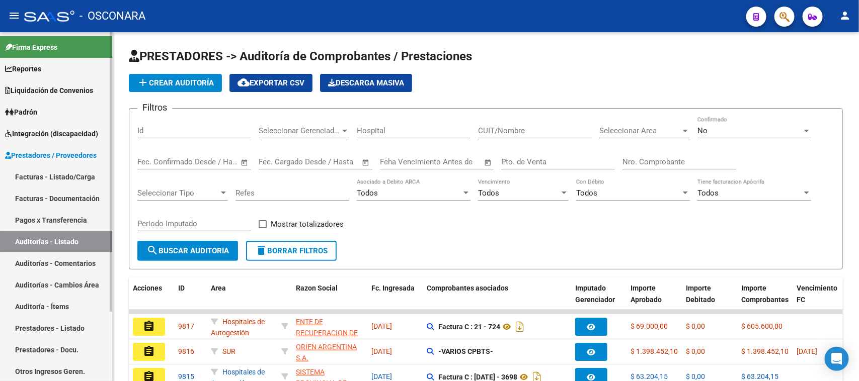
click at [67, 174] on link "Facturas - Listado/Carga" at bounding box center [56, 177] width 112 height 22
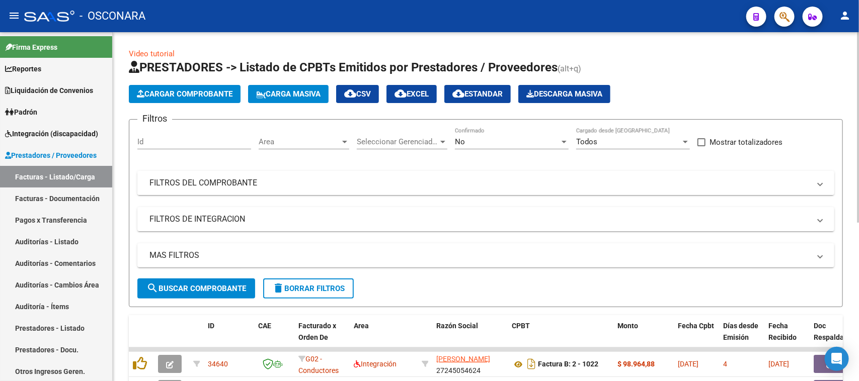
click at [350, 181] on mat-panel-title "FILTROS DEL COMPROBANTE" at bounding box center [479, 183] width 660 height 11
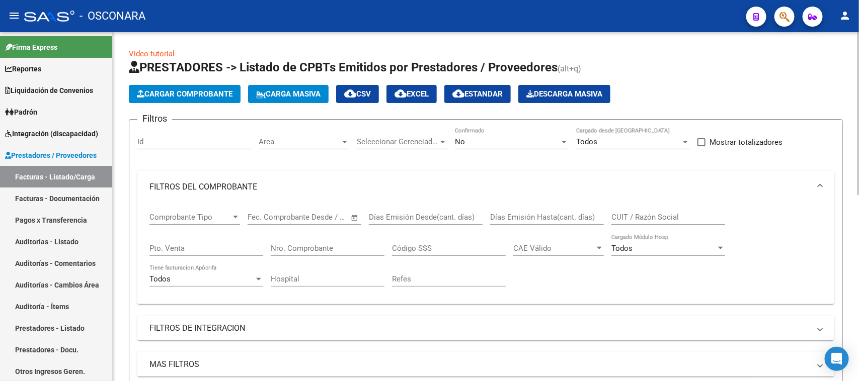
click at [330, 244] on input "Nro. Comprobante" at bounding box center [328, 248] width 114 height 9
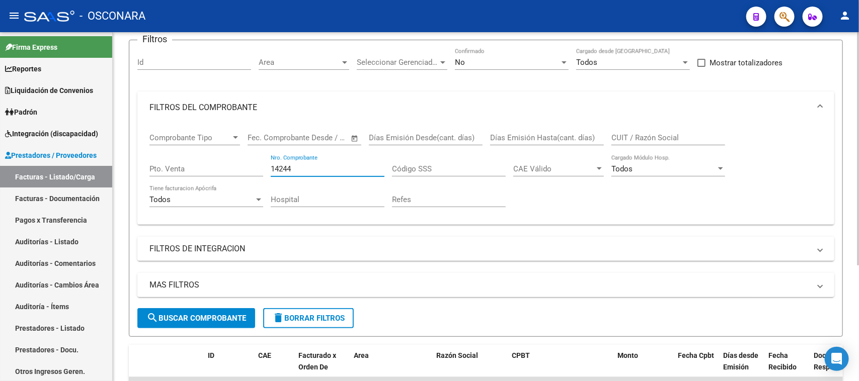
scroll to position [174, 0]
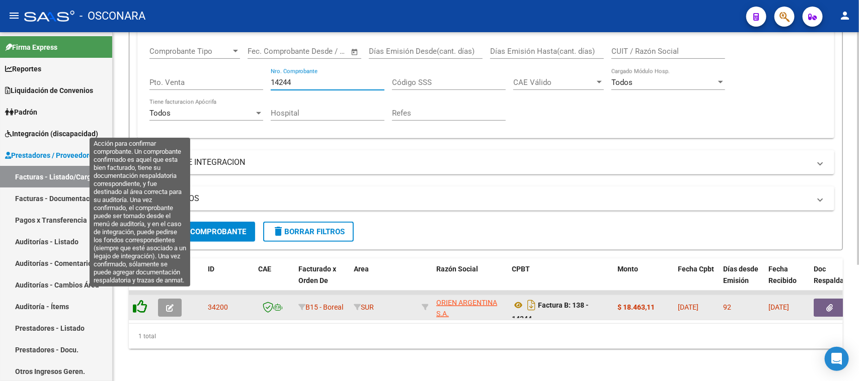
type input "14244"
click at [141, 300] on icon at bounding box center [140, 307] width 14 height 14
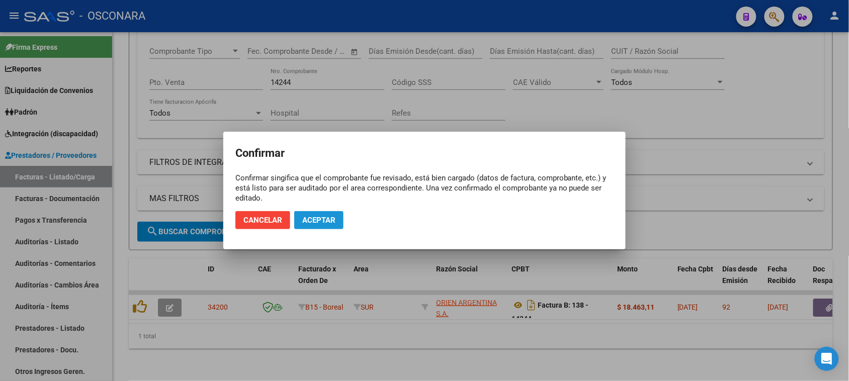
click at [326, 219] on span "Aceptar" at bounding box center [318, 220] width 33 height 9
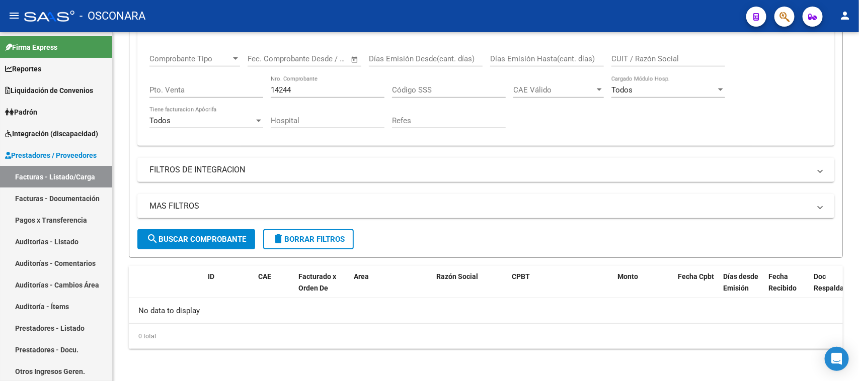
scroll to position [156, 0]
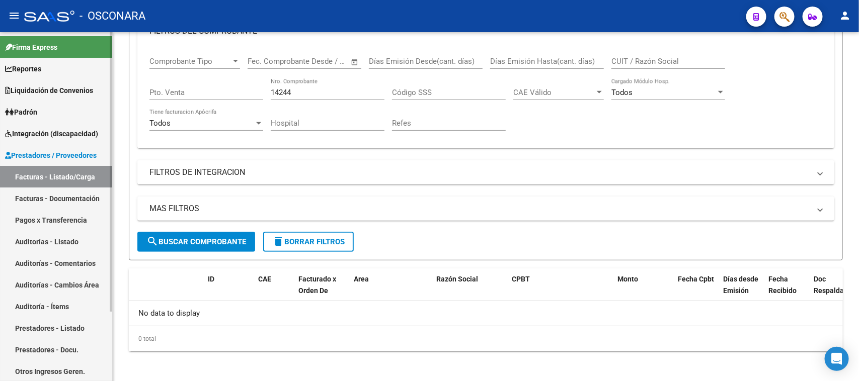
click at [29, 235] on link "Auditorías - Listado" at bounding box center [56, 242] width 112 height 22
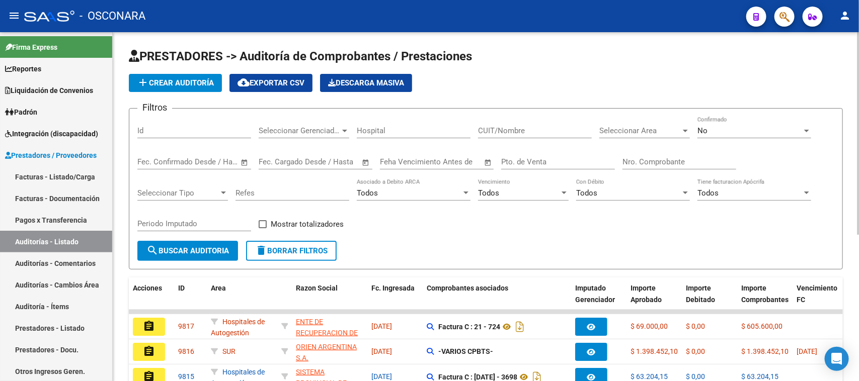
scroll to position [126, 0]
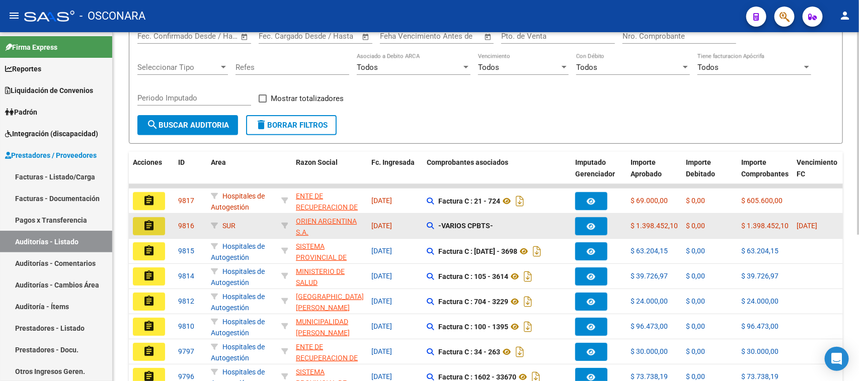
click at [143, 224] on mat-icon "assignment" at bounding box center [149, 226] width 12 height 12
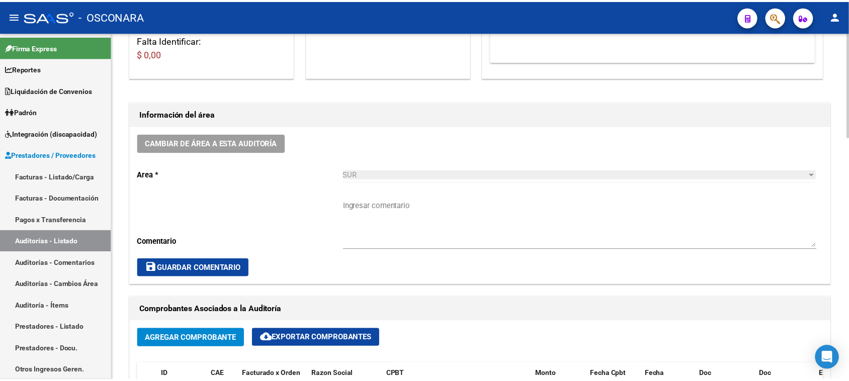
scroll to position [314, 0]
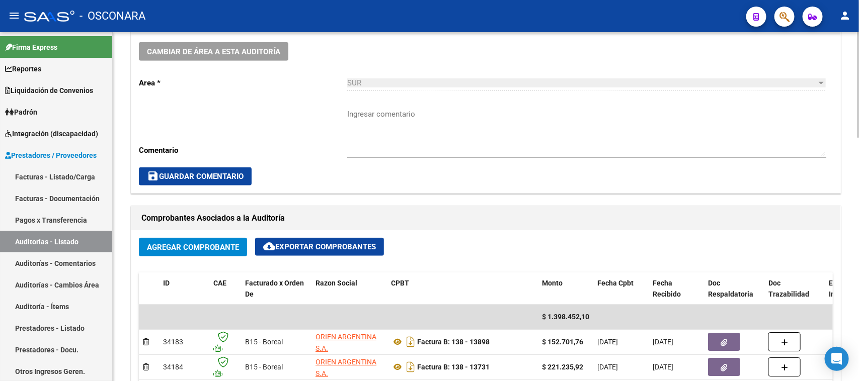
click at [197, 244] on span "Agregar Comprobante" at bounding box center [193, 247] width 92 height 9
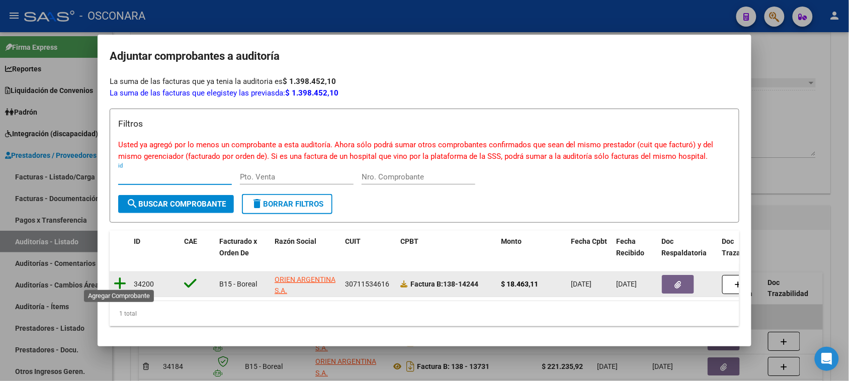
click at [119, 277] on icon at bounding box center [120, 284] width 13 height 14
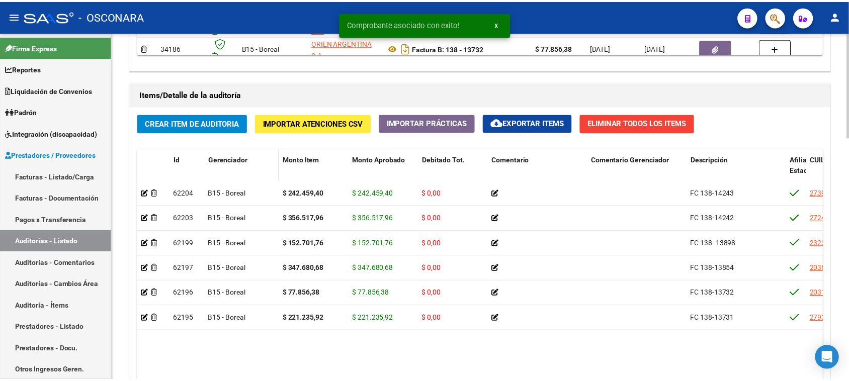
scroll to position [692, 0]
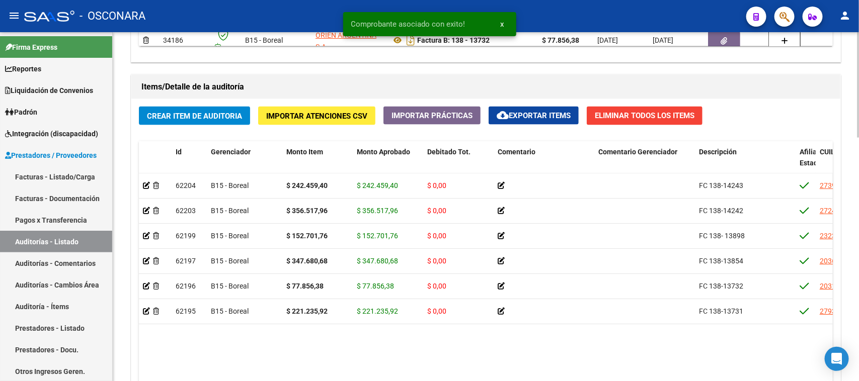
click at [212, 112] on span "Crear Item de Auditoria" at bounding box center [194, 116] width 95 height 9
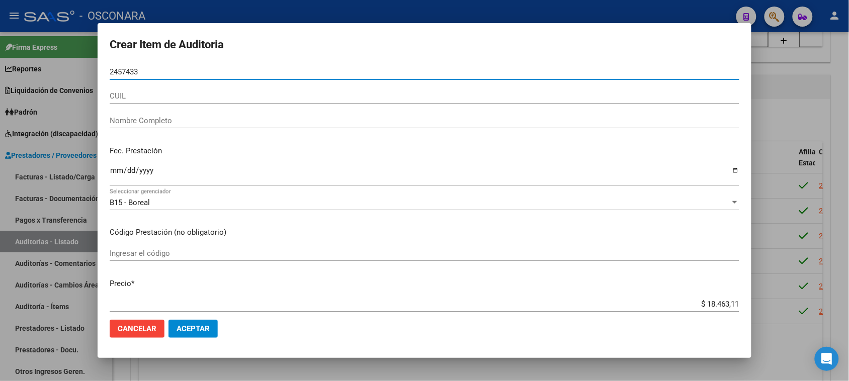
type input "24574333"
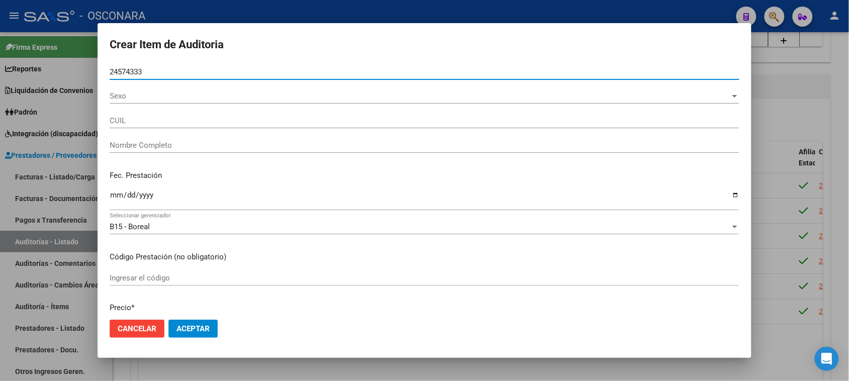
type input "27245743330"
type input "[PERSON_NAME] [PERSON_NAME]"
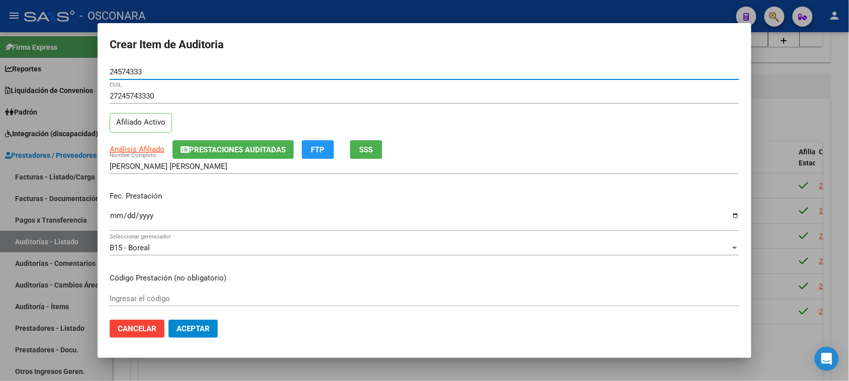
type input "24574333"
click at [114, 214] on input "Ingresar la fecha" at bounding box center [425, 220] width 630 height 16
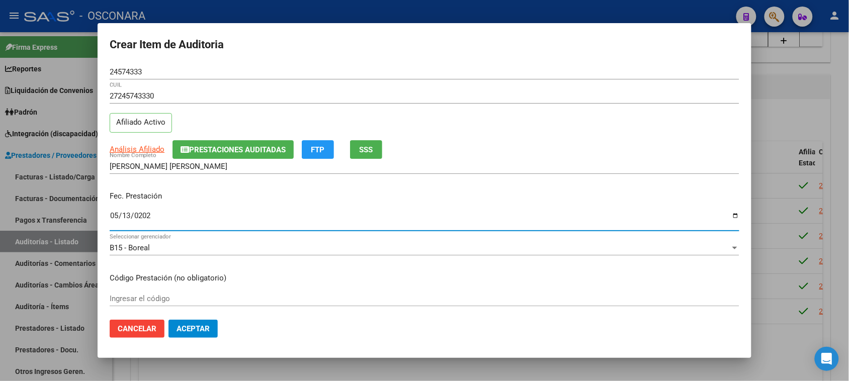
type input "[DATE]"
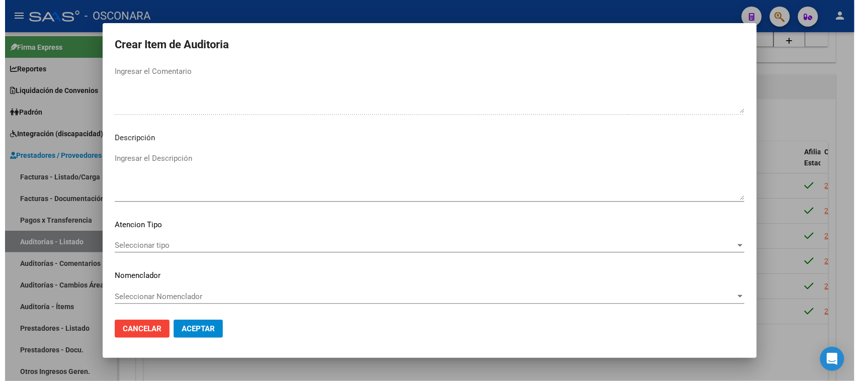
scroll to position [570, 0]
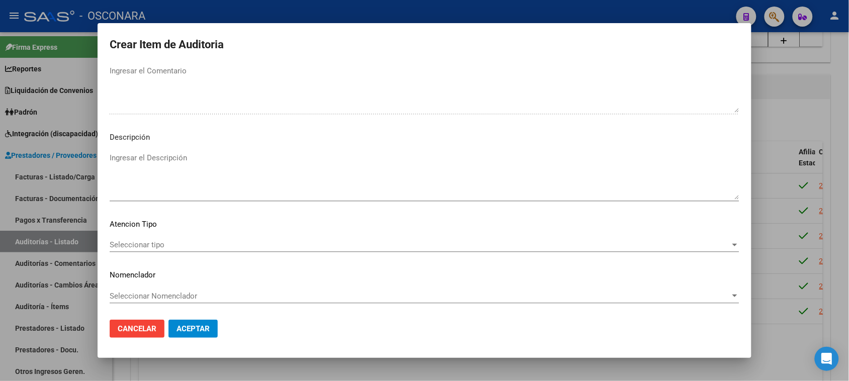
click at [134, 157] on textarea "Ingresar el Descripción" at bounding box center [425, 175] width 630 height 47
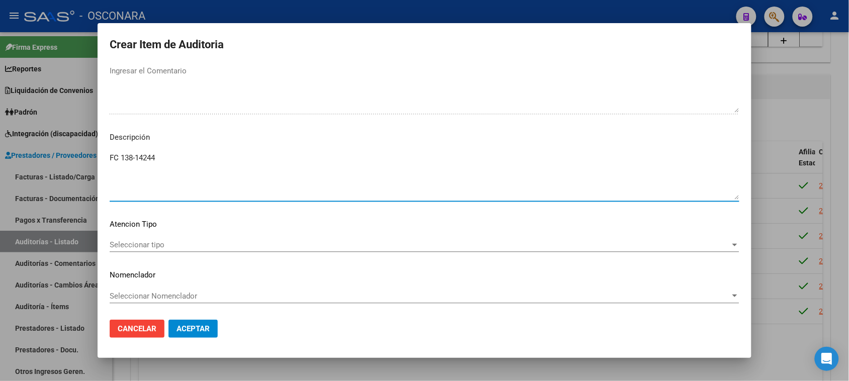
type textarea "FC 138-14244"
click at [152, 250] on div "Seleccionar tipo Seleccionar tipo" at bounding box center [425, 244] width 630 height 15
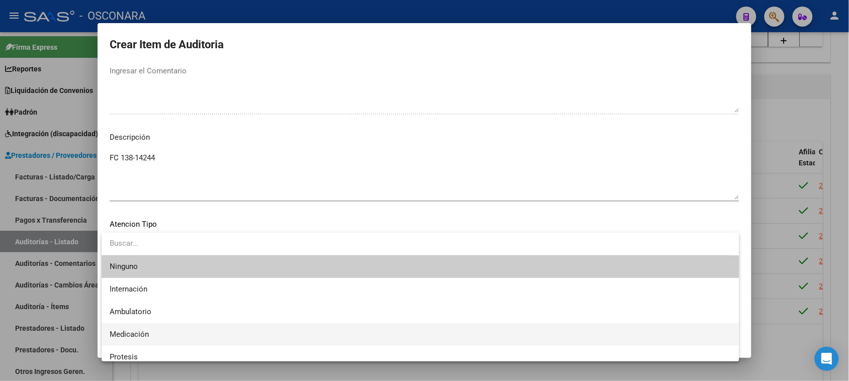
click at [121, 331] on span "Medicación" at bounding box center [129, 334] width 39 height 9
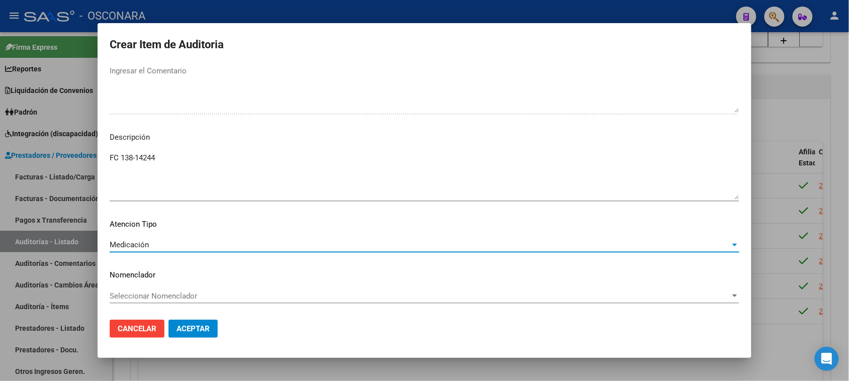
click at [197, 334] on button "Aceptar" at bounding box center [192, 329] width 49 height 18
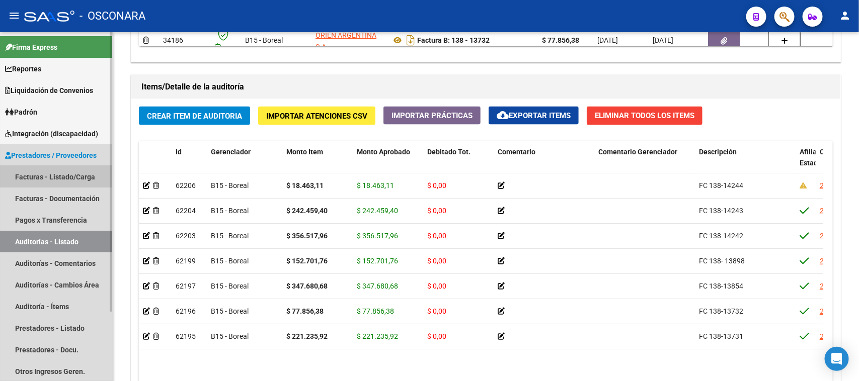
click at [33, 177] on link "Facturas - Listado/Carga" at bounding box center [56, 177] width 112 height 22
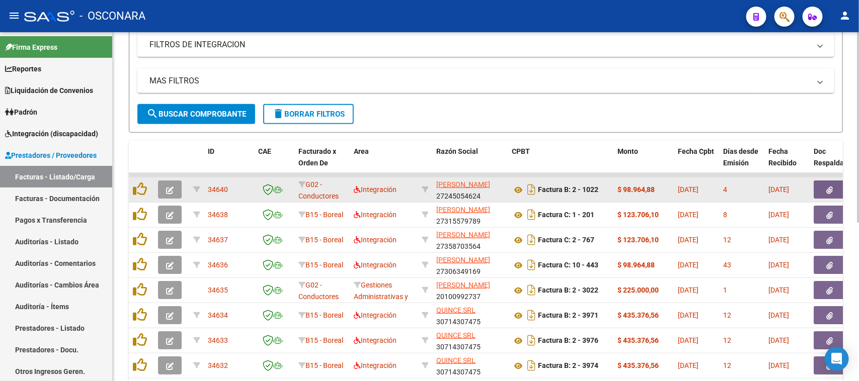
scroll to position [40, 0]
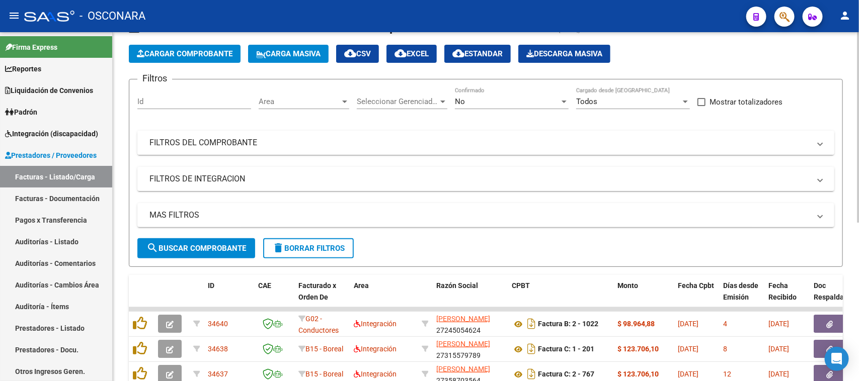
click at [321, 138] on mat-panel-title "FILTROS DEL COMPROBANTE" at bounding box center [479, 142] width 660 height 11
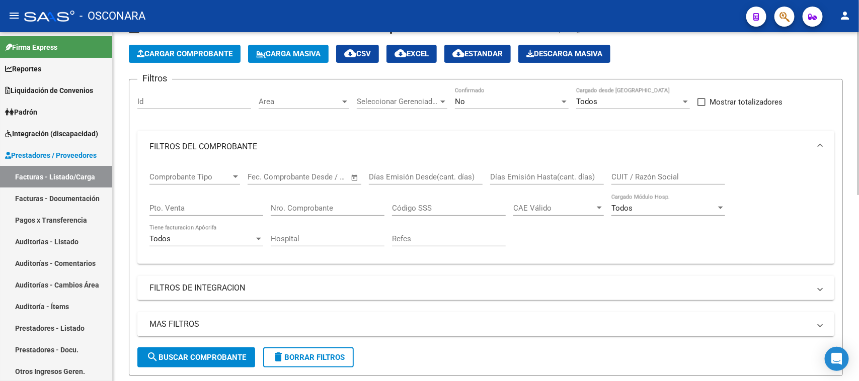
click at [278, 209] on input "Nro. Comprobante" at bounding box center [328, 208] width 114 height 9
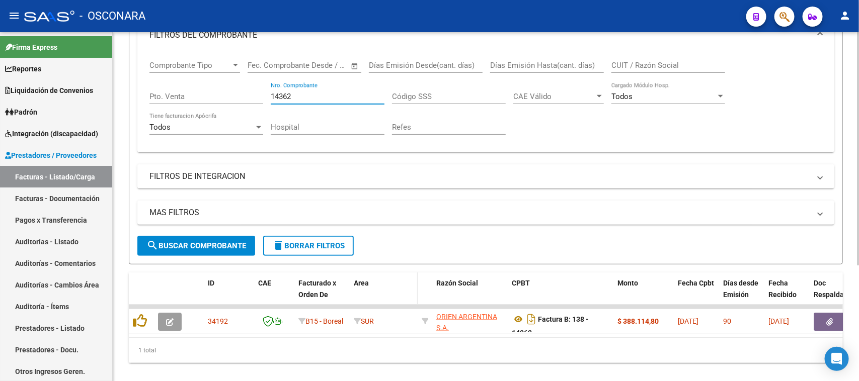
scroll to position [174, 0]
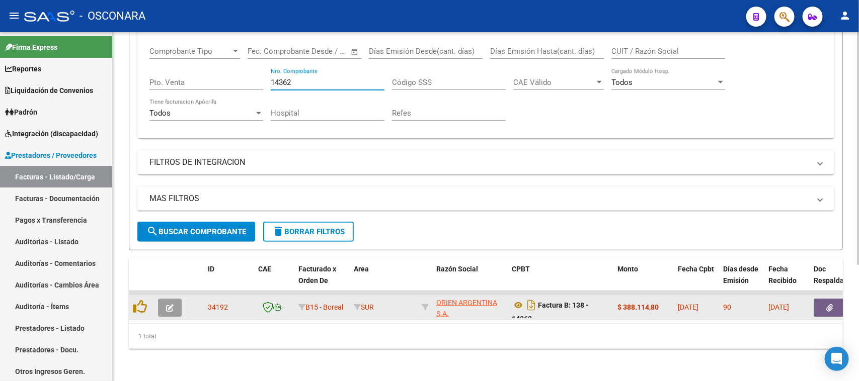
type input "14362"
click at [167, 304] on icon "button" at bounding box center [170, 308] width 8 height 8
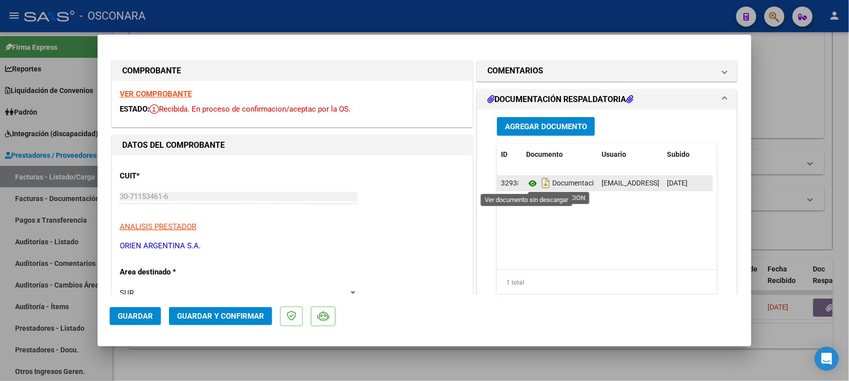
click at [528, 181] on icon at bounding box center [532, 184] width 13 height 12
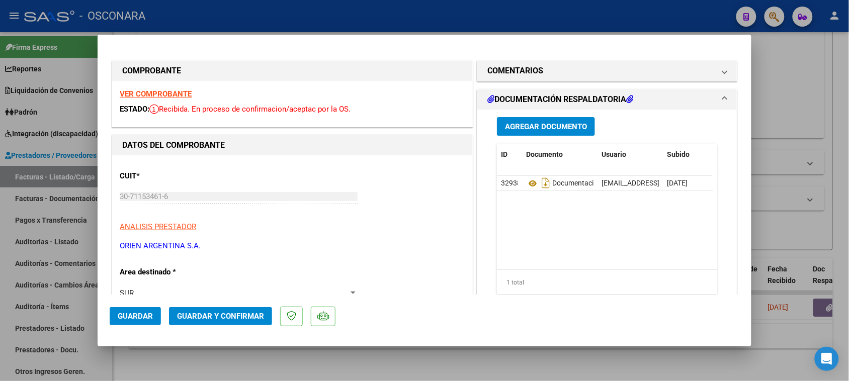
click at [0, 219] on div at bounding box center [424, 190] width 849 height 381
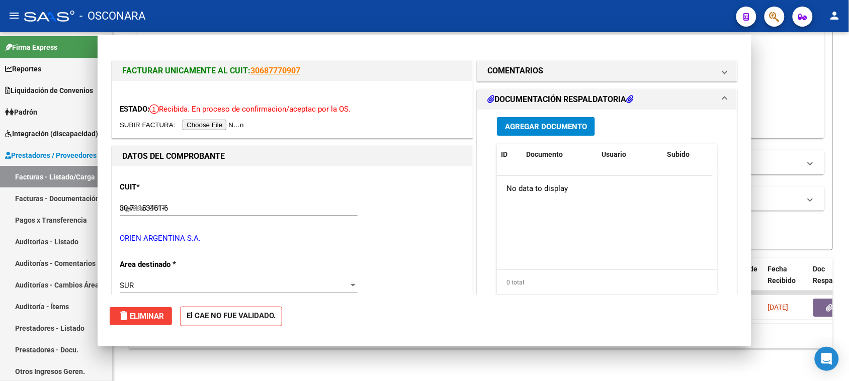
type input "$ 0,00"
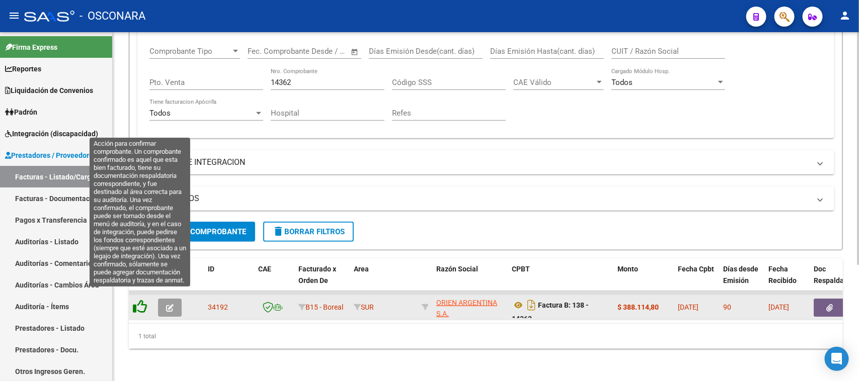
click at [144, 300] on icon at bounding box center [140, 307] width 14 height 14
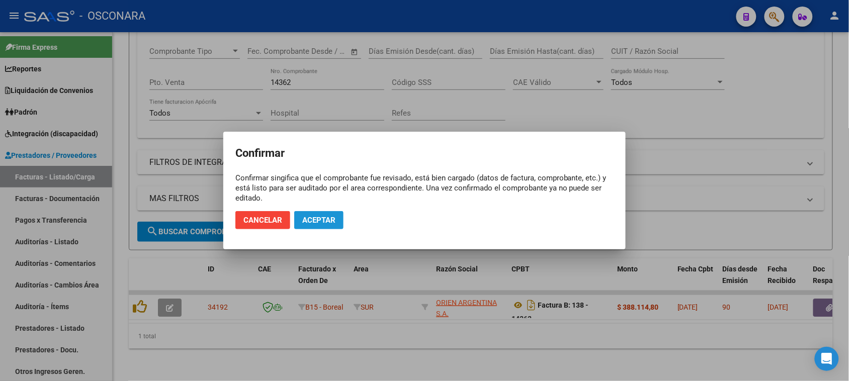
click at [312, 221] on span "Aceptar" at bounding box center [318, 220] width 33 height 9
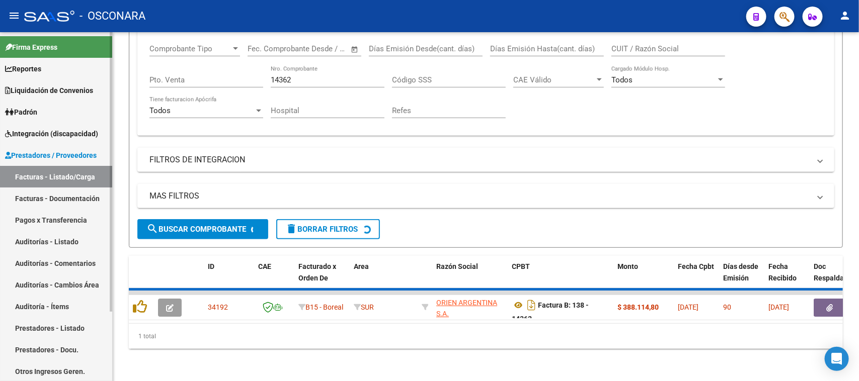
scroll to position [156, 0]
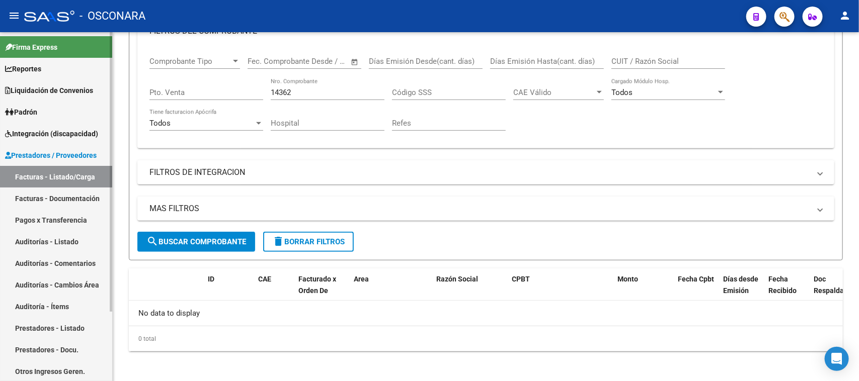
click at [26, 240] on link "Auditorías - Listado" at bounding box center [56, 242] width 112 height 22
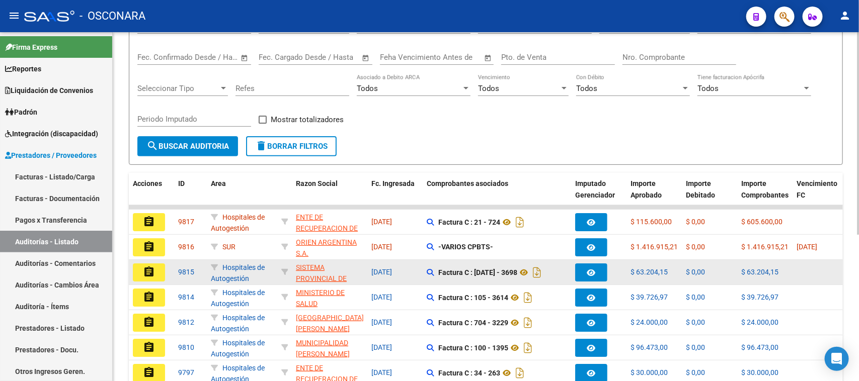
scroll to position [126, 0]
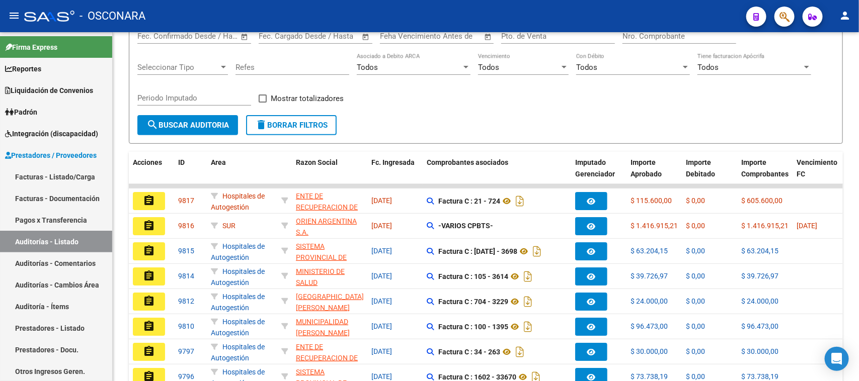
drag, startPoint x: 142, startPoint y: 220, endPoint x: 155, endPoint y: 222, distance: 13.2
click at [144, 222] on button "assignment" at bounding box center [149, 226] width 32 height 18
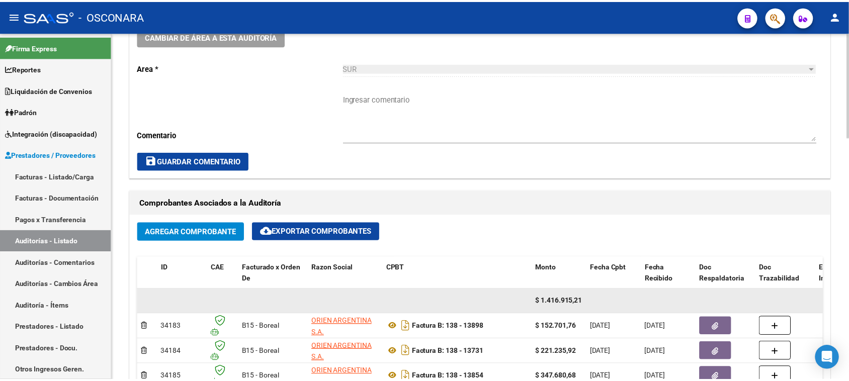
scroll to position [377, 0]
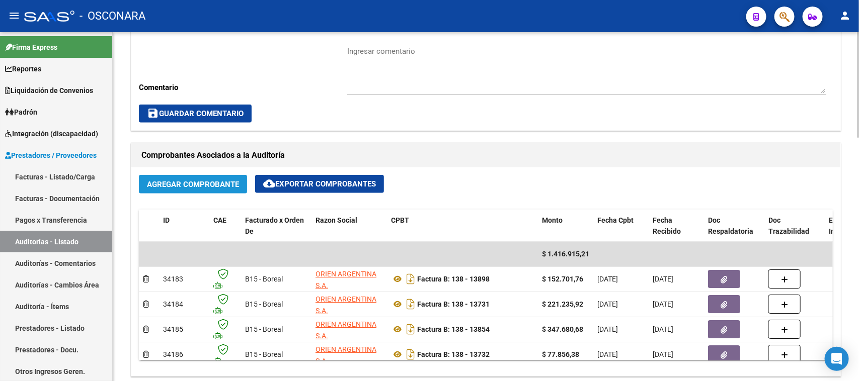
click at [177, 184] on span "Agregar Comprobante" at bounding box center [193, 184] width 92 height 9
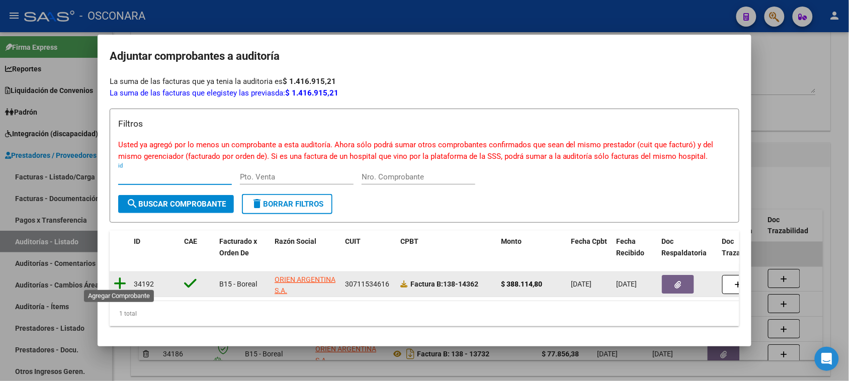
click at [122, 280] on icon at bounding box center [120, 284] width 13 height 14
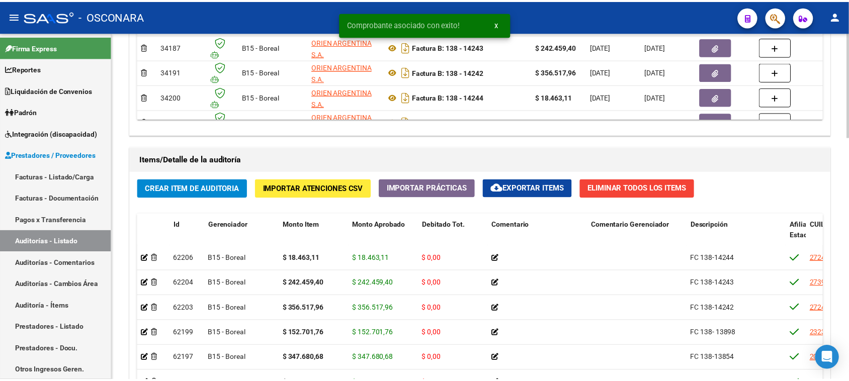
scroll to position [629, 0]
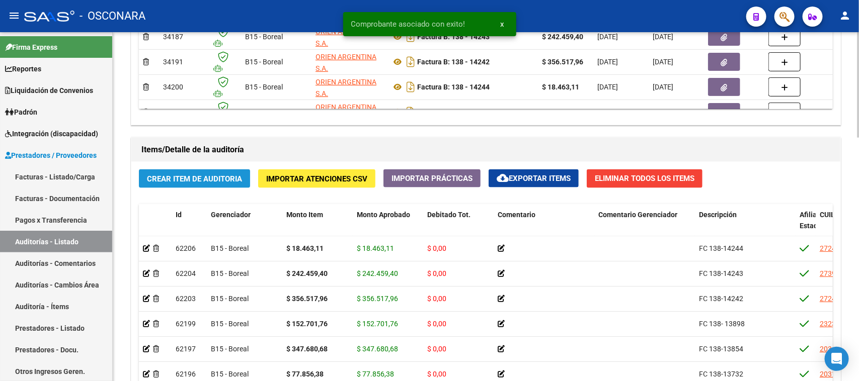
click at [178, 179] on span "Crear Item de Auditoria" at bounding box center [194, 179] width 95 height 9
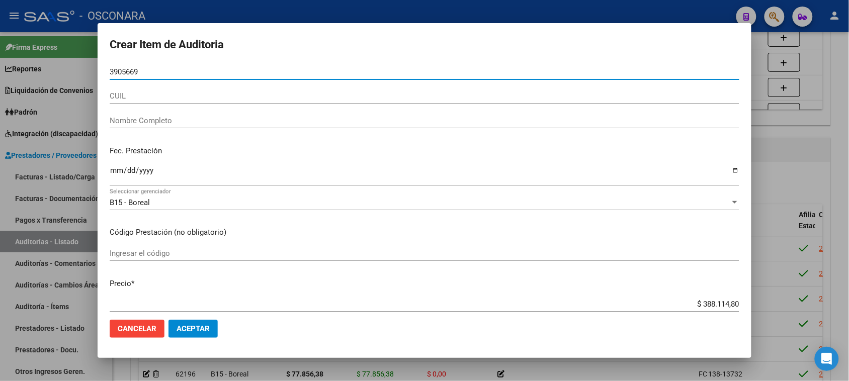
type input "39056694"
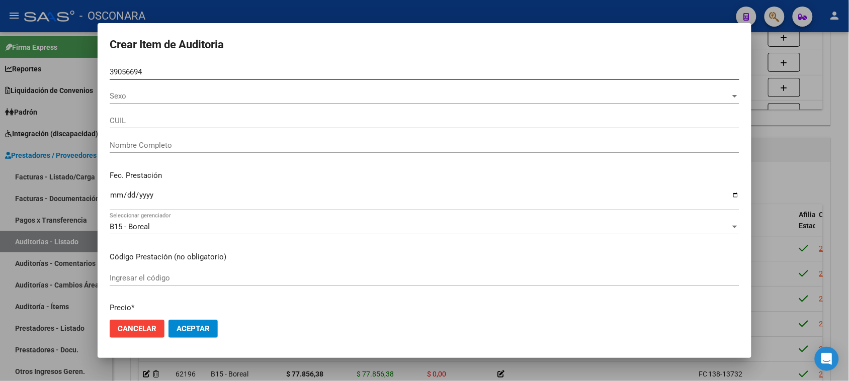
type input "20390566949"
type input "[PERSON_NAME]"
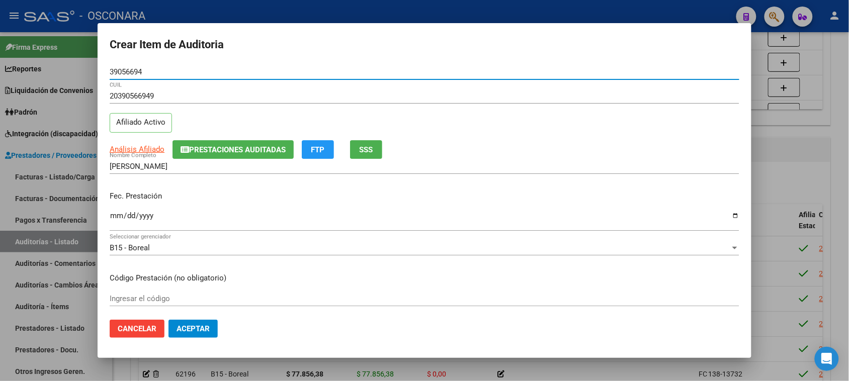
type input "39056694"
click at [376, 149] on button "SSS" at bounding box center [366, 149] width 32 height 19
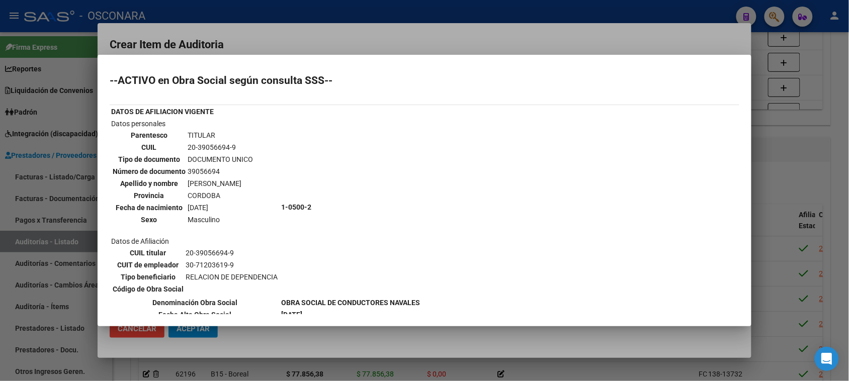
click at [784, 147] on div at bounding box center [424, 190] width 849 height 381
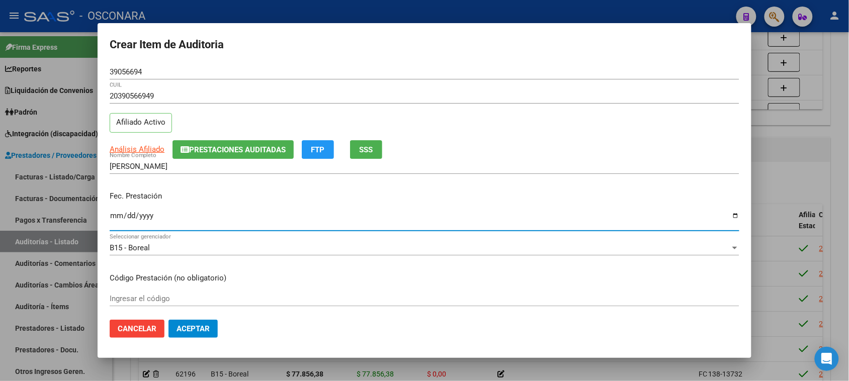
click at [114, 215] on input "Ingresar la fecha" at bounding box center [425, 220] width 630 height 16
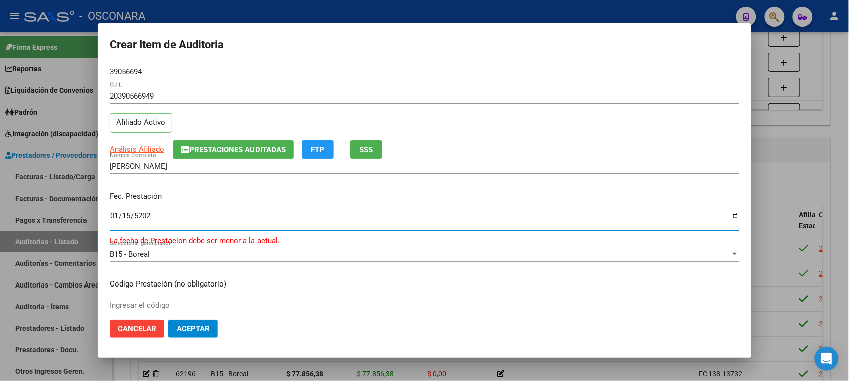
type input "[DATE]"
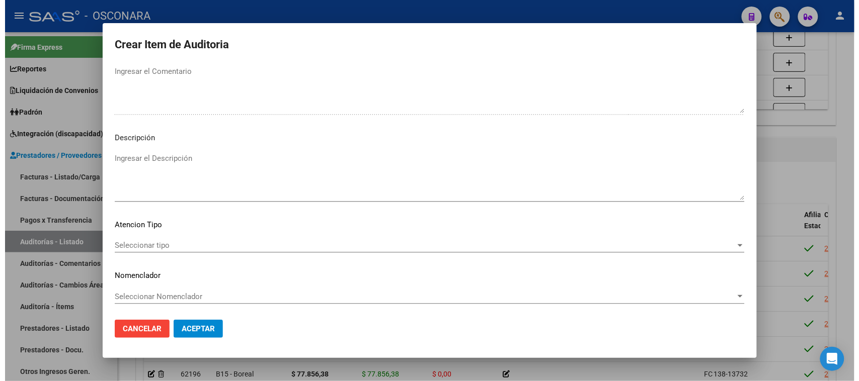
scroll to position [570, 0]
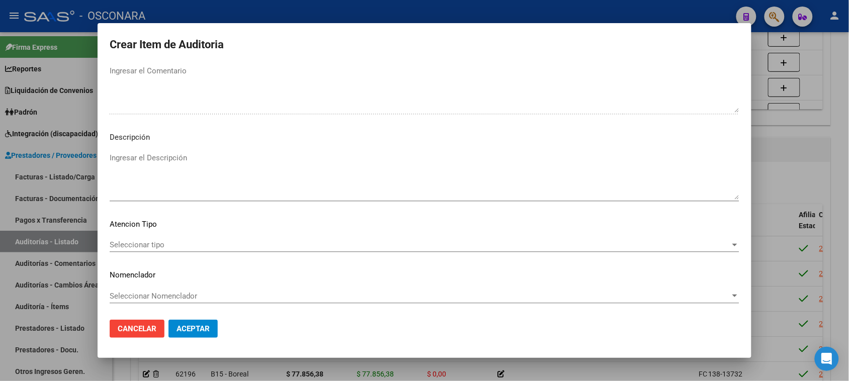
click at [157, 179] on textarea "Ingresar el Descripción" at bounding box center [425, 175] width 630 height 47
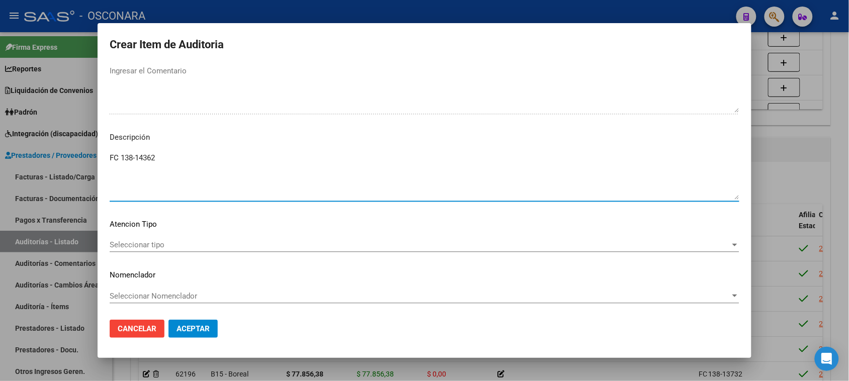
type textarea "FC 138-14362"
click at [139, 245] on span "Seleccionar tipo" at bounding box center [420, 244] width 621 height 9
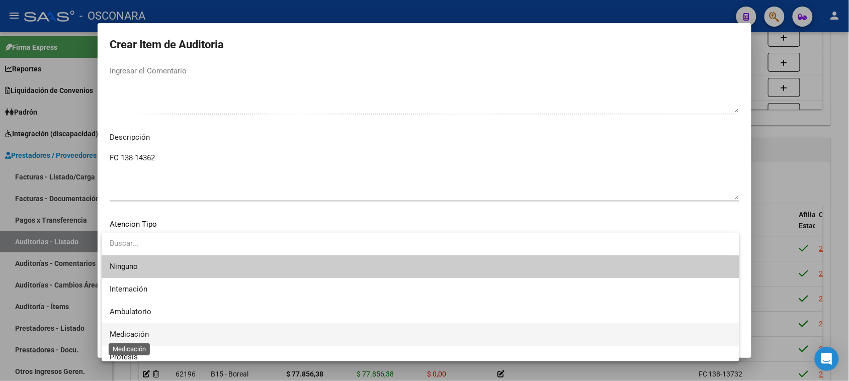
click at [141, 330] on span "Medicación" at bounding box center [129, 334] width 39 height 9
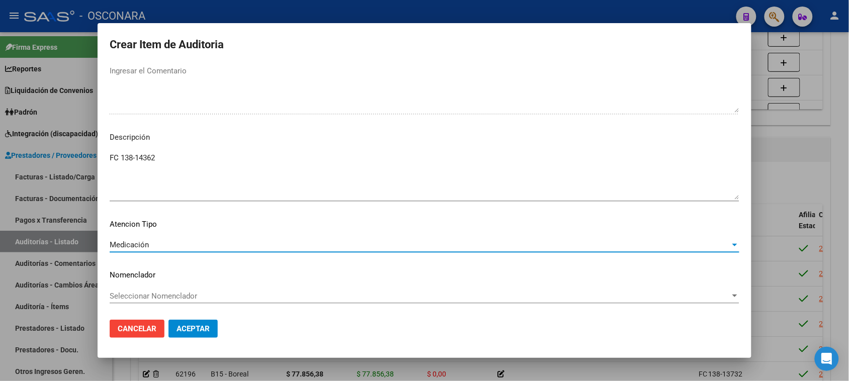
click at [195, 340] on mat-dialog-actions "Cancelar Aceptar" at bounding box center [425, 329] width 630 height 34
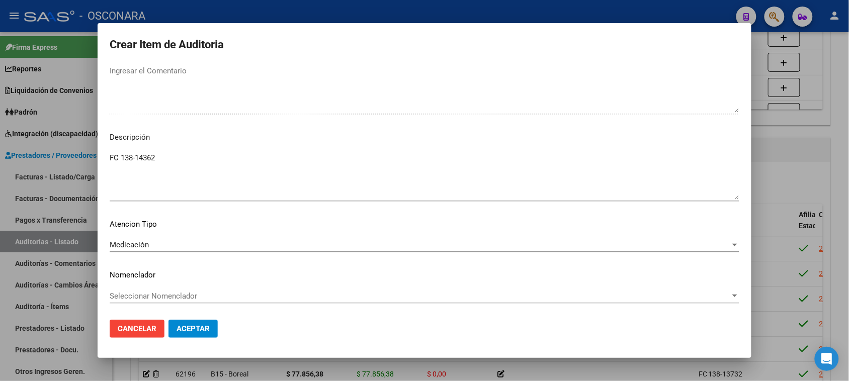
click at [196, 328] on span "Aceptar" at bounding box center [193, 328] width 33 height 9
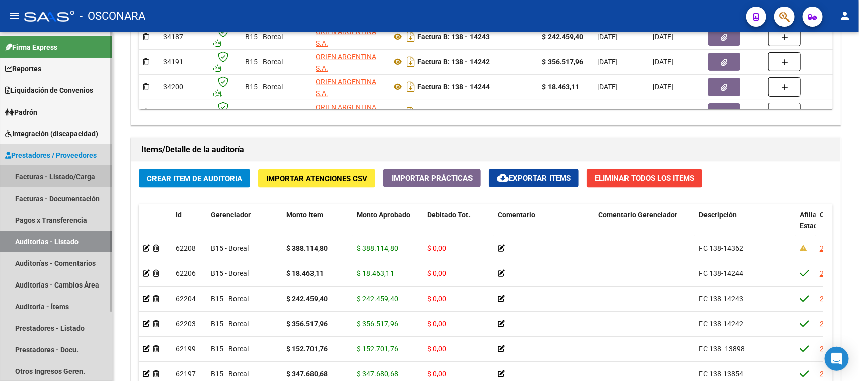
click at [42, 170] on link "Facturas - Listado/Carga" at bounding box center [56, 177] width 112 height 22
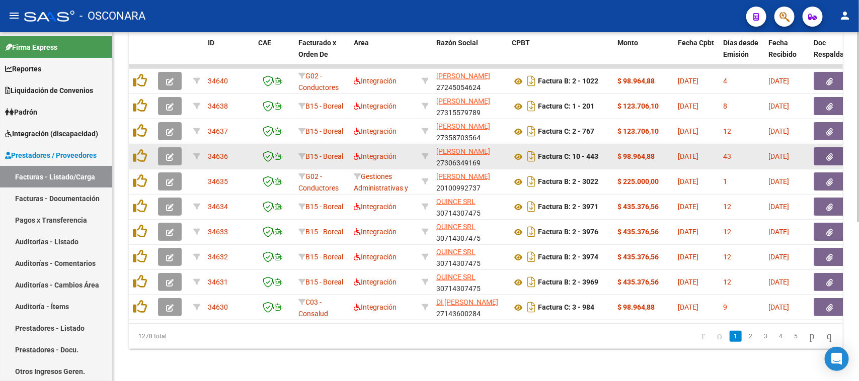
click at [263, 152] on div at bounding box center [274, 157] width 32 height 12
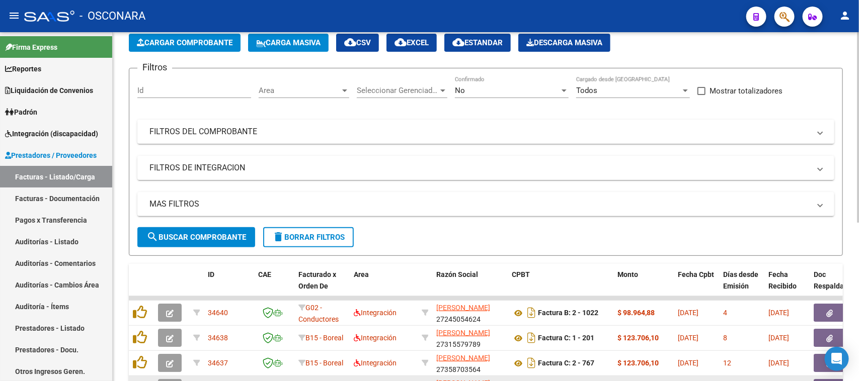
scroll to position [40, 0]
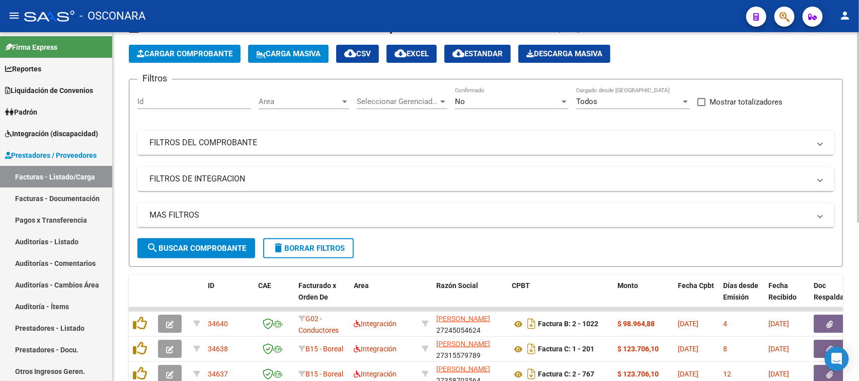
click at [268, 138] on mat-panel-title "FILTROS DEL COMPROBANTE" at bounding box center [479, 142] width 660 height 11
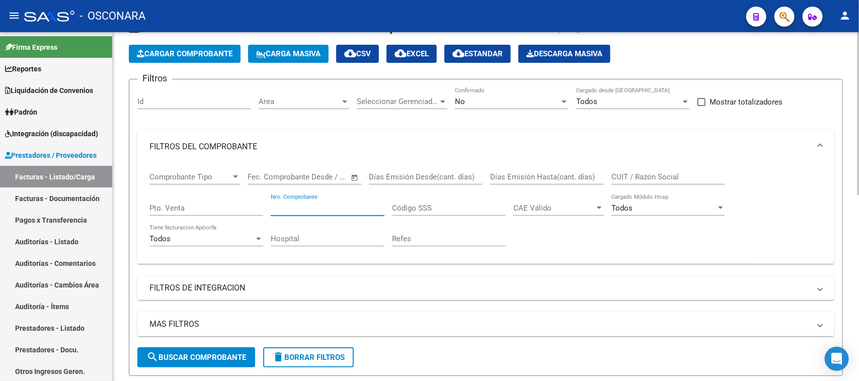
click at [308, 205] on input "Nro. Comprobante" at bounding box center [328, 208] width 114 height 9
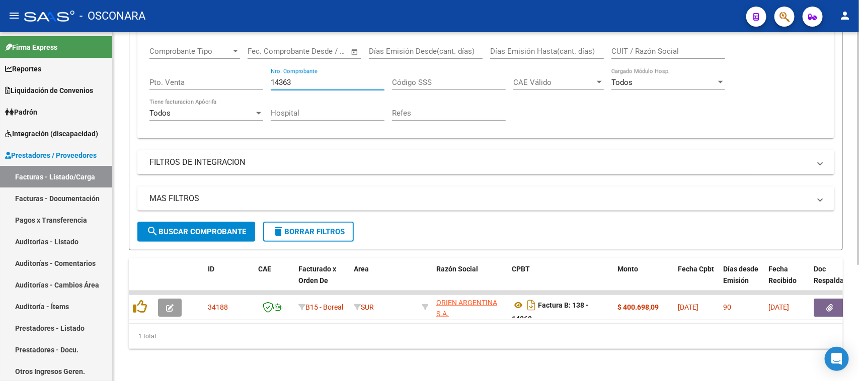
scroll to position [174, 0]
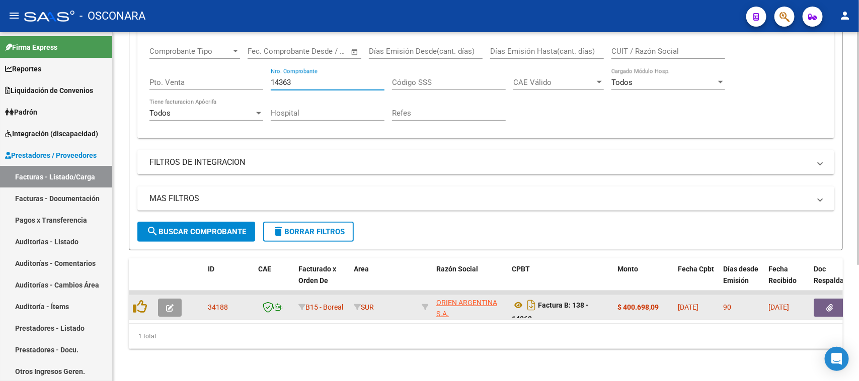
type input "14363"
click at [169, 304] on icon "button" at bounding box center [170, 308] width 8 height 8
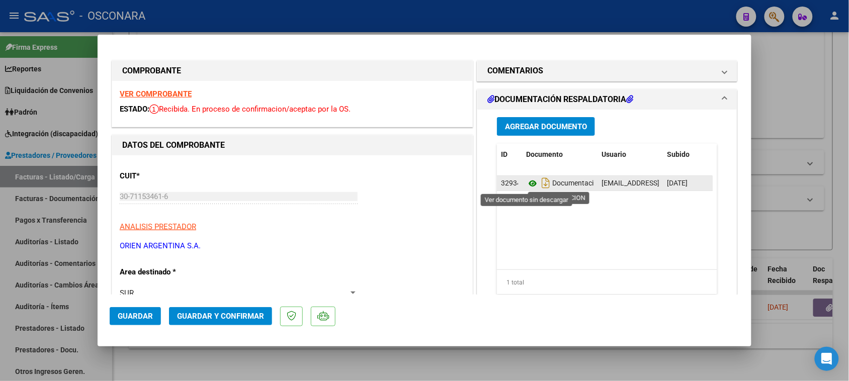
click at [526, 182] on icon at bounding box center [532, 184] width 13 height 12
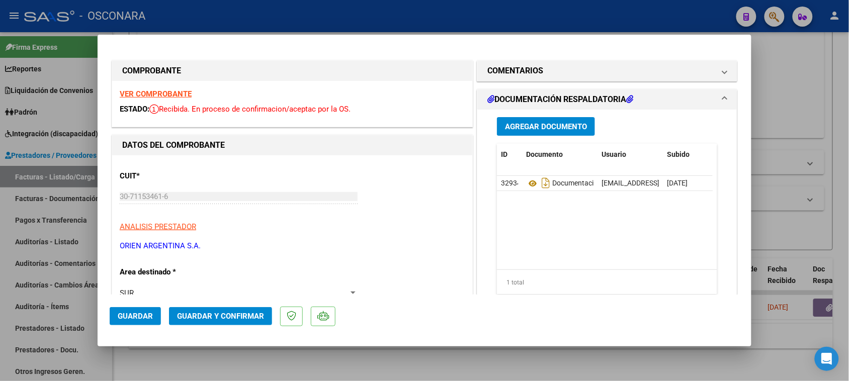
click at [0, 252] on div at bounding box center [424, 190] width 849 height 381
type input "$ 0,00"
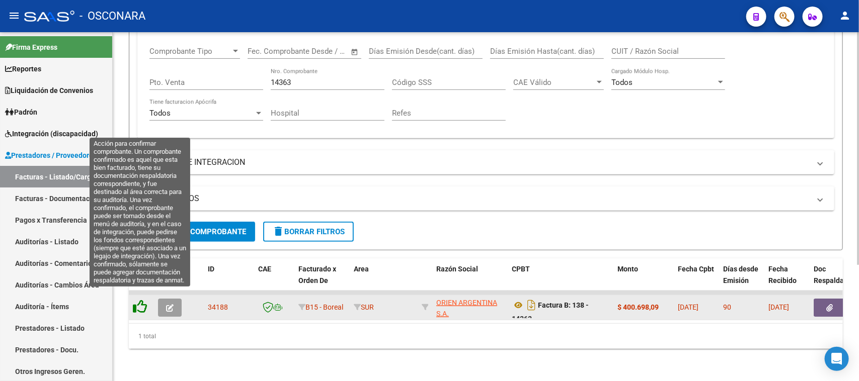
click at [139, 300] on icon at bounding box center [140, 307] width 14 height 14
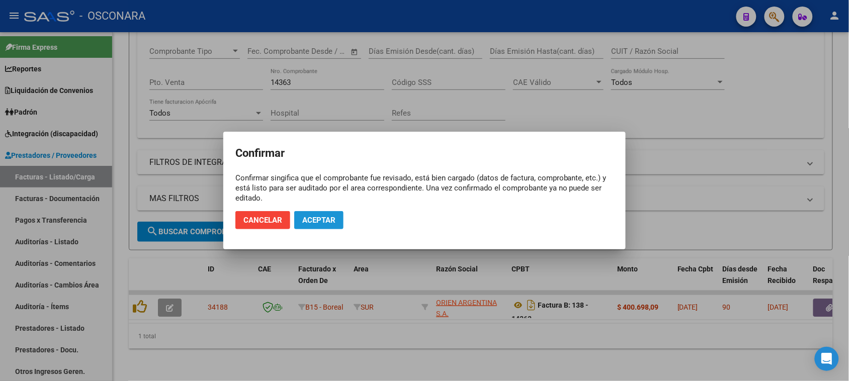
click at [333, 221] on span "Aceptar" at bounding box center [318, 220] width 33 height 9
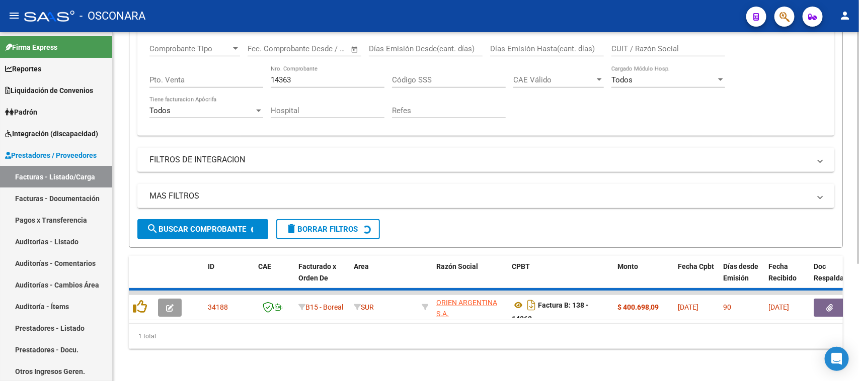
scroll to position [156, 0]
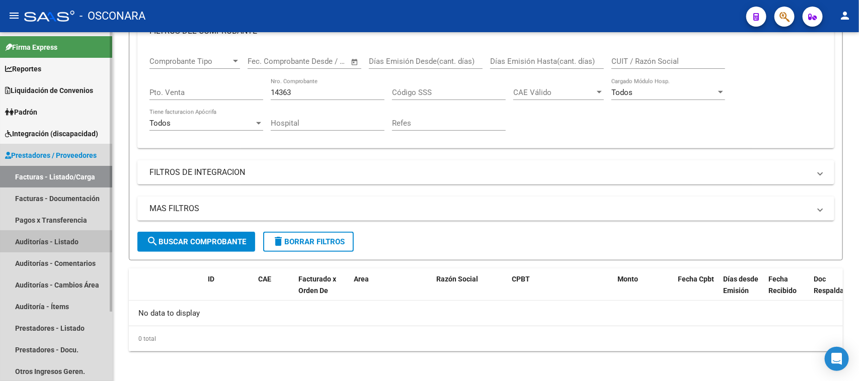
click at [42, 244] on link "Auditorías - Listado" at bounding box center [56, 242] width 112 height 22
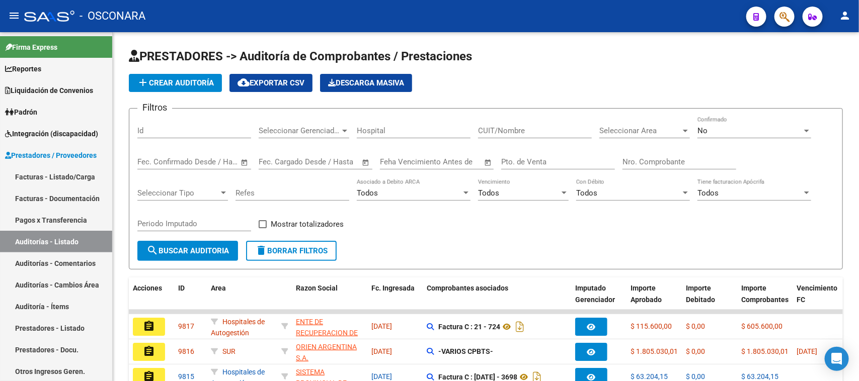
click at [148, 346] on mat-icon "assignment" at bounding box center [149, 352] width 12 height 12
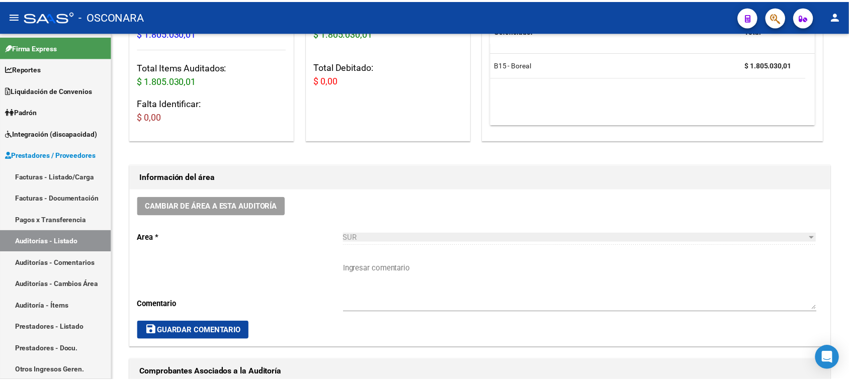
scroll to position [377, 0]
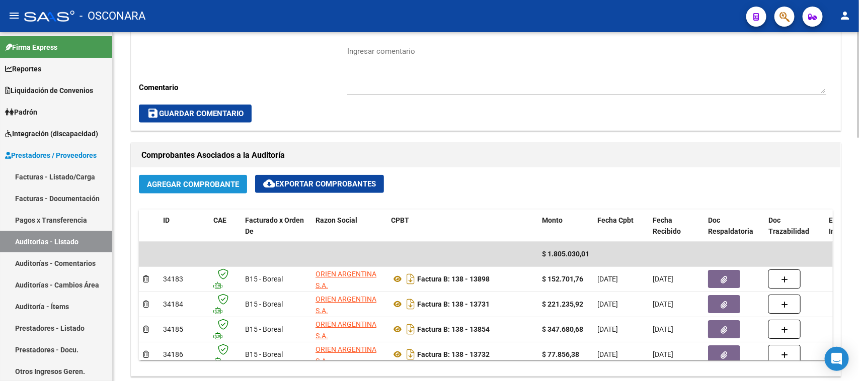
click at [209, 187] on span "Agregar Comprobante" at bounding box center [193, 184] width 92 height 9
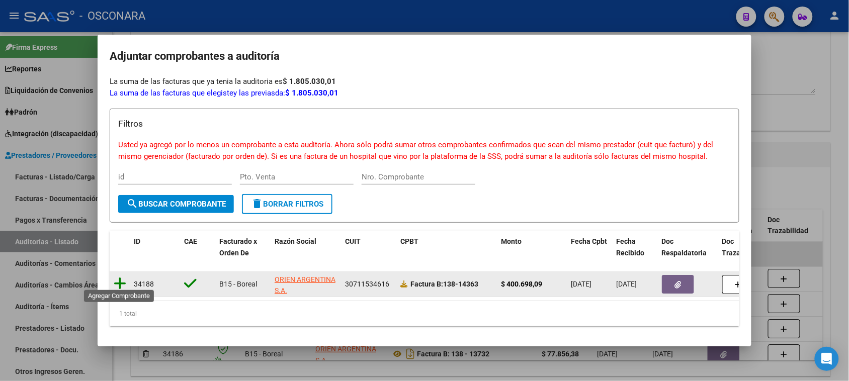
click at [119, 279] on icon at bounding box center [120, 284] width 13 height 14
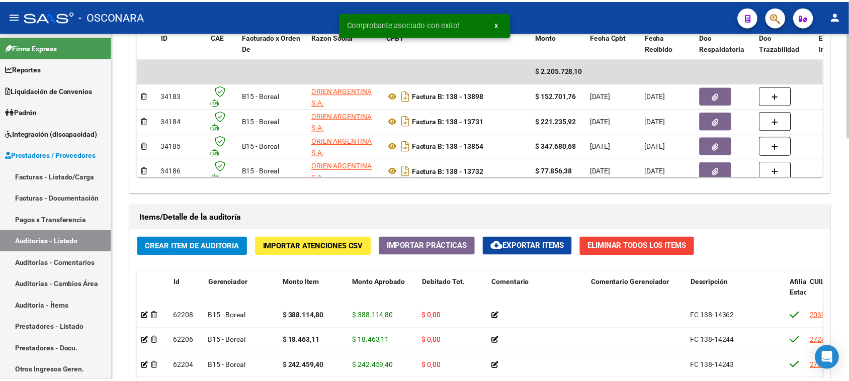
scroll to position [566, 0]
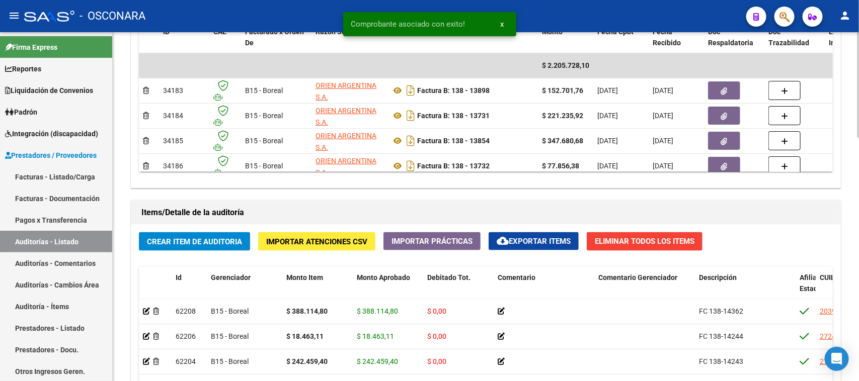
click at [201, 242] on span "Crear Item de Auditoria" at bounding box center [194, 241] width 95 height 9
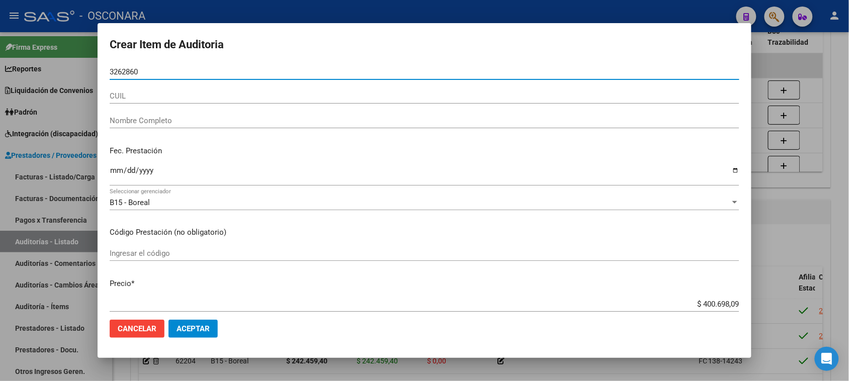
type input "32628607"
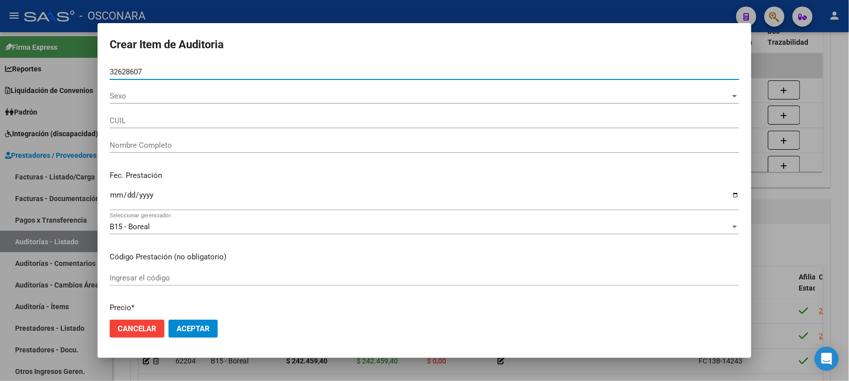
type input "23326286079"
type input "[PERSON_NAME] [PERSON_NAME]"
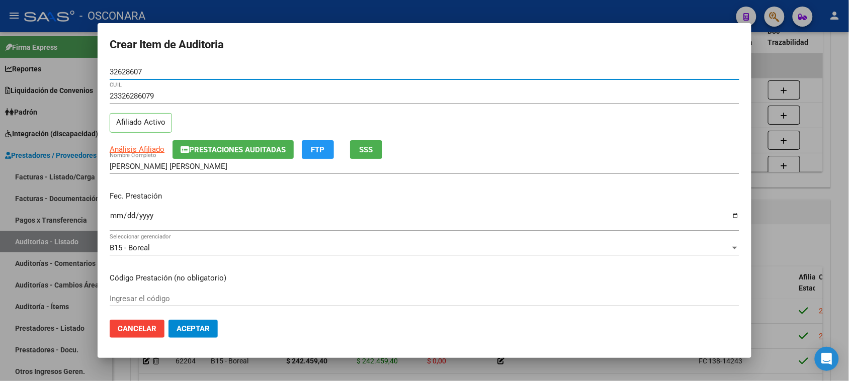
type input "32628607"
click at [114, 215] on input "Ingresar la fecha" at bounding box center [425, 220] width 630 height 16
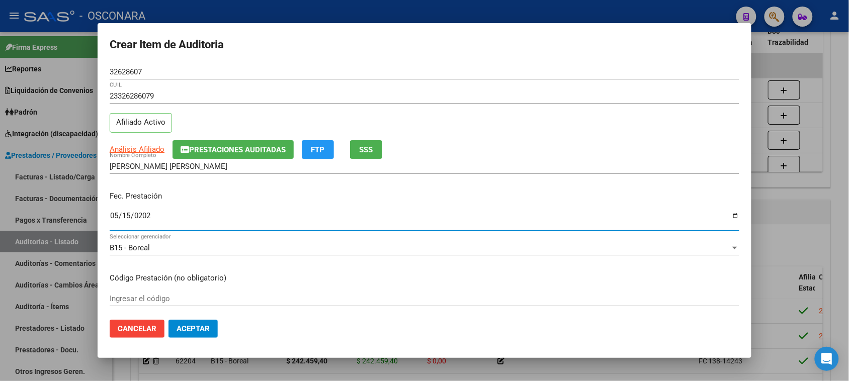
type input "[DATE]"
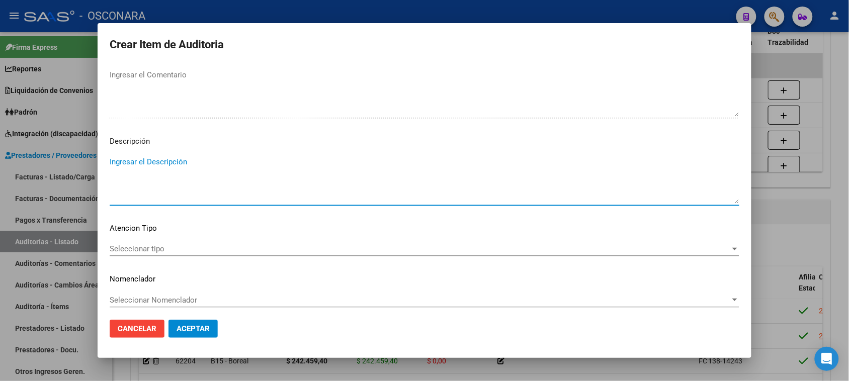
click at [151, 189] on textarea "Ingresar el Descripción" at bounding box center [425, 179] width 630 height 47
type textarea "FC 138-14363"
click at [129, 250] on span "Seleccionar tipo" at bounding box center [420, 248] width 621 height 9
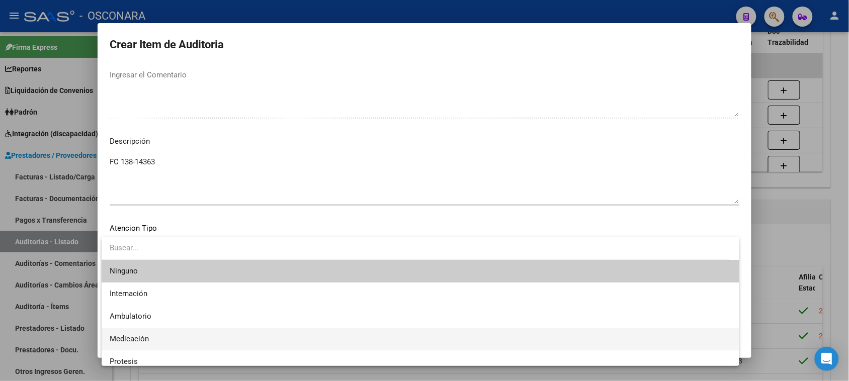
click at [125, 333] on span "Medicación" at bounding box center [421, 339] width 622 height 23
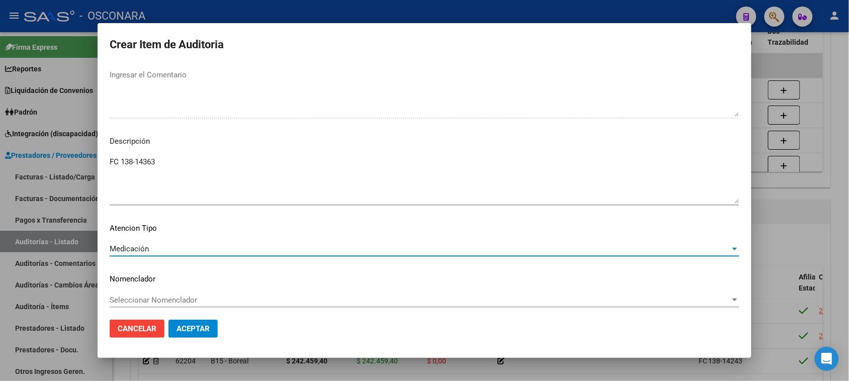
click at [192, 333] on button "Aceptar" at bounding box center [192, 329] width 49 height 18
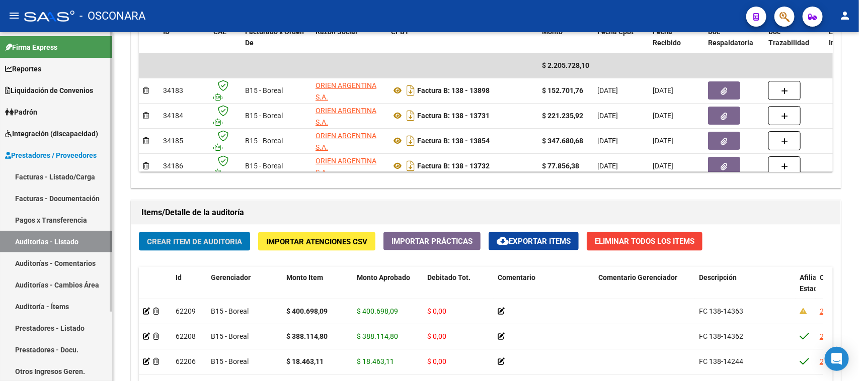
click at [33, 172] on link "Facturas - Listado/Carga" at bounding box center [56, 177] width 112 height 22
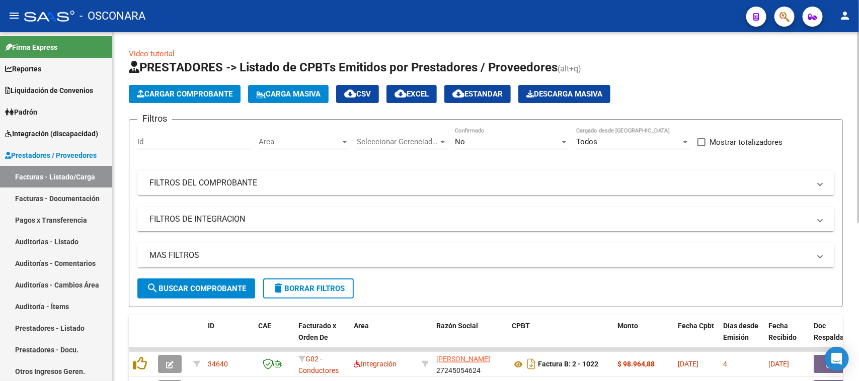
click at [184, 93] on span "Cargar Comprobante" at bounding box center [185, 94] width 96 height 9
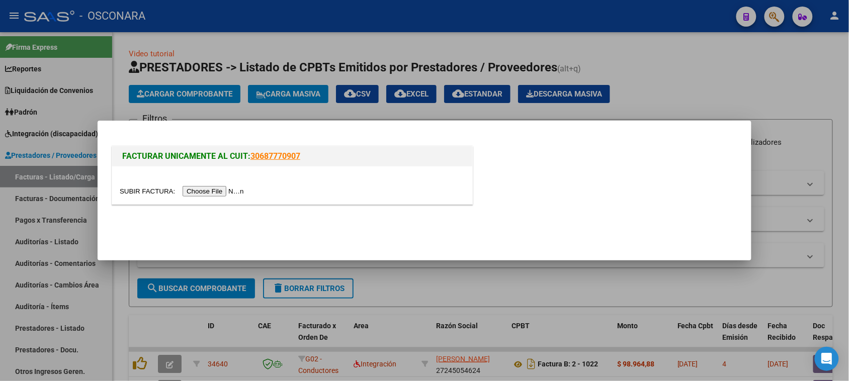
click at [737, 87] on div at bounding box center [424, 190] width 849 height 381
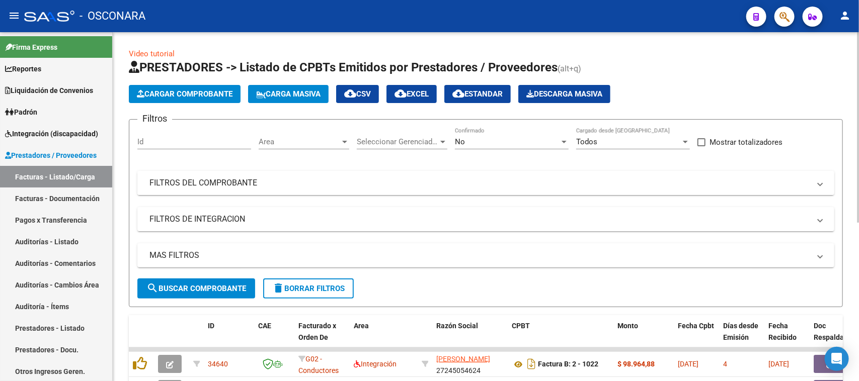
click at [221, 182] on mat-panel-title "FILTROS DEL COMPROBANTE" at bounding box center [479, 183] width 660 height 11
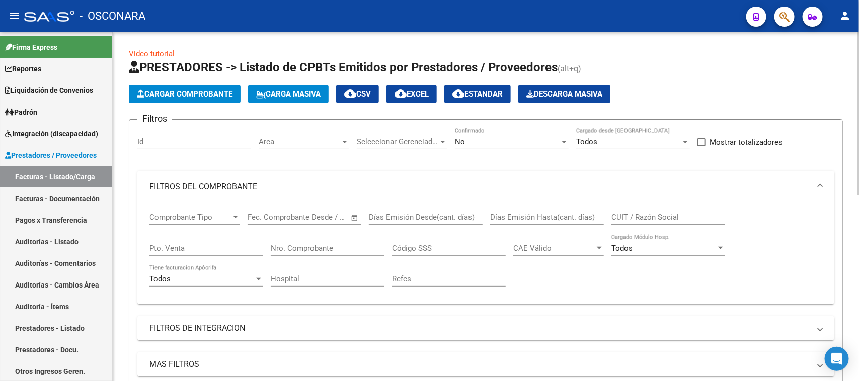
click at [322, 250] on input "Nro. Comprobante" at bounding box center [328, 248] width 114 height 9
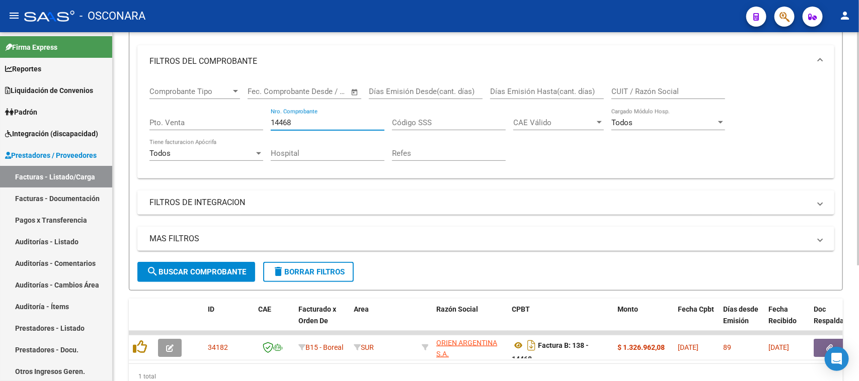
scroll to position [174, 0]
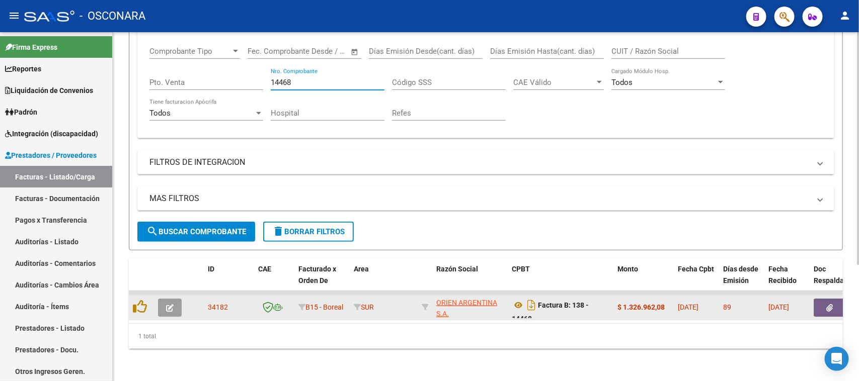
type input "14468"
click at [172, 304] on icon "button" at bounding box center [170, 308] width 8 height 8
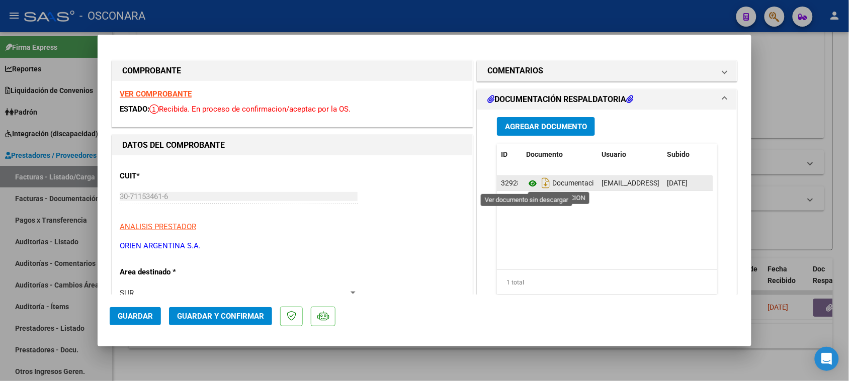
click at [526, 184] on icon at bounding box center [532, 184] width 13 height 12
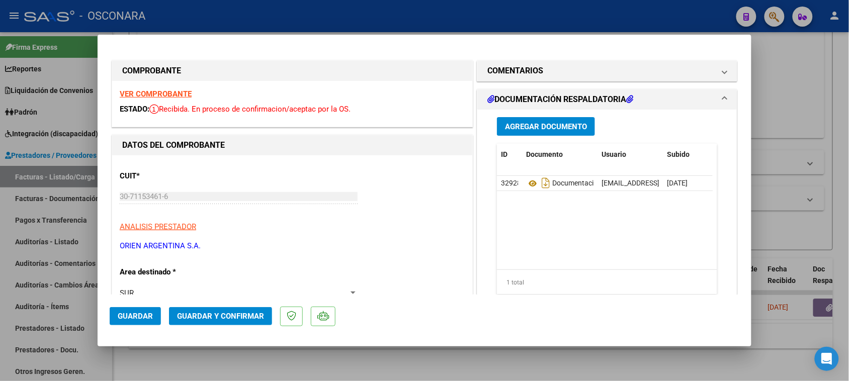
click at [771, 92] on div at bounding box center [424, 190] width 849 height 381
type input "$ 0,00"
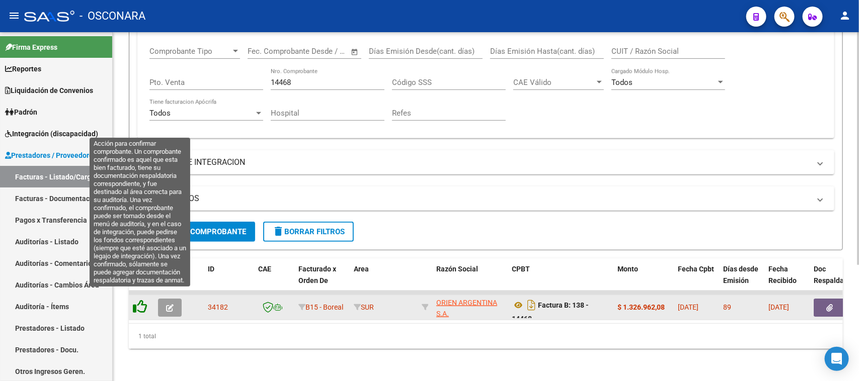
click at [139, 300] on icon at bounding box center [140, 307] width 14 height 14
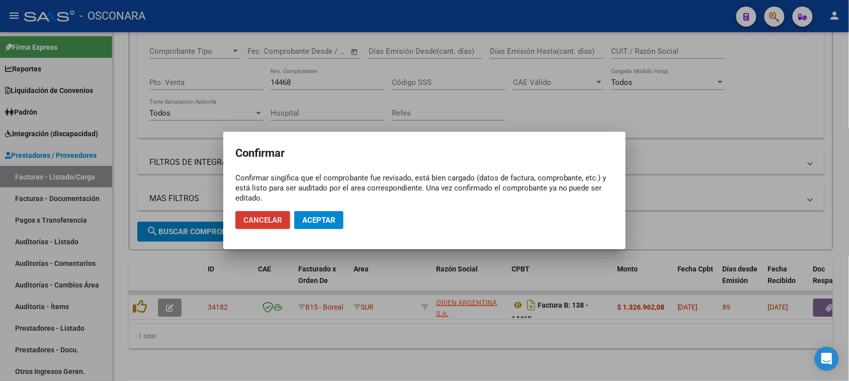
click at [317, 217] on span "Aceptar" at bounding box center [318, 220] width 33 height 9
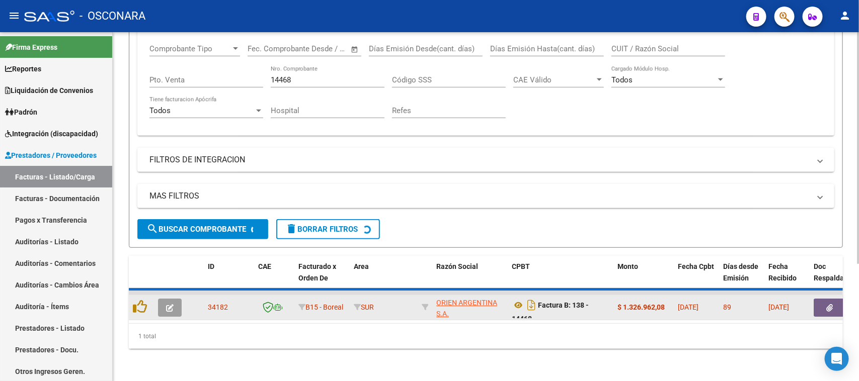
scroll to position [156, 0]
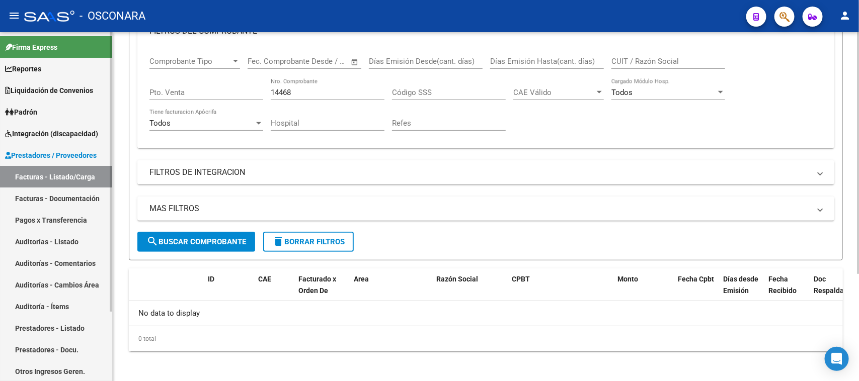
click at [43, 238] on link "Auditorías - Listado" at bounding box center [56, 242] width 112 height 22
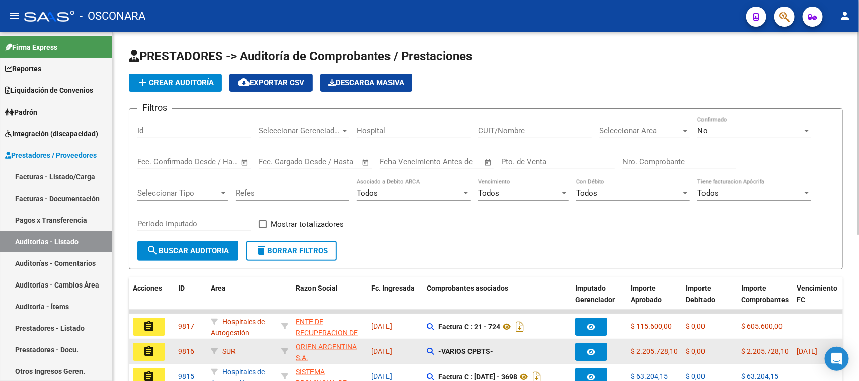
click at [146, 348] on mat-icon "assignment" at bounding box center [149, 352] width 12 height 12
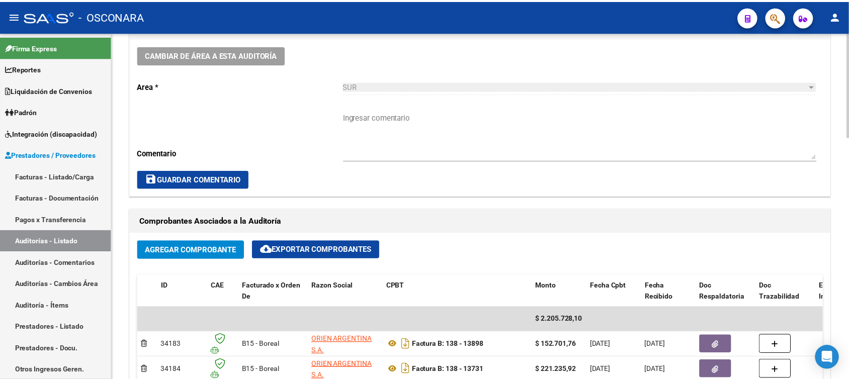
scroll to position [314, 0]
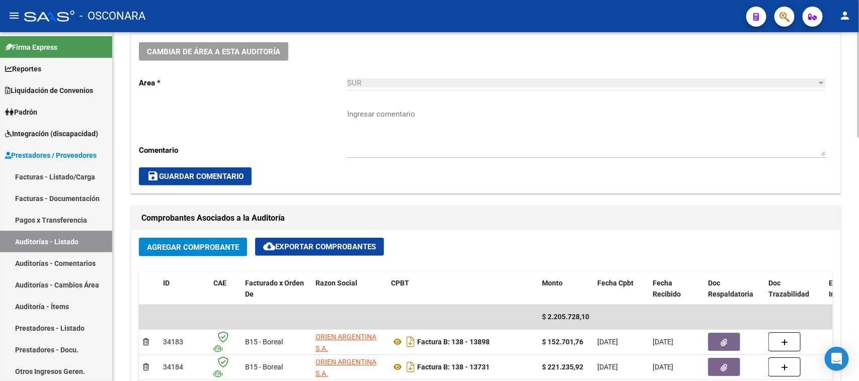
click at [215, 244] on span "Agregar Comprobante" at bounding box center [193, 247] width 92 height 9
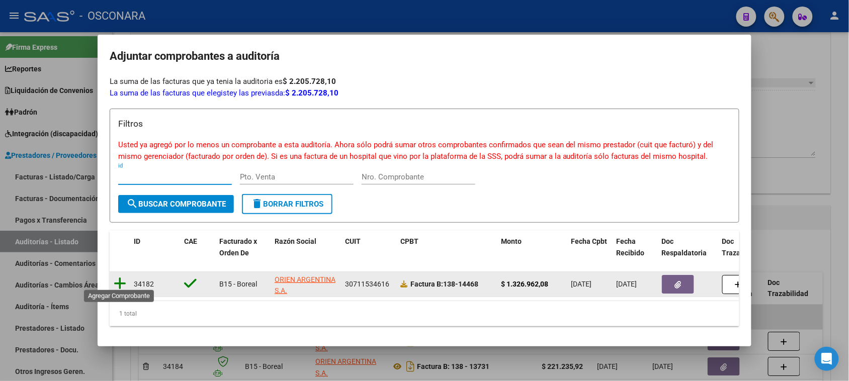
click at [117, 277] on icon at bounding box center [120, 284] width 13 height 14
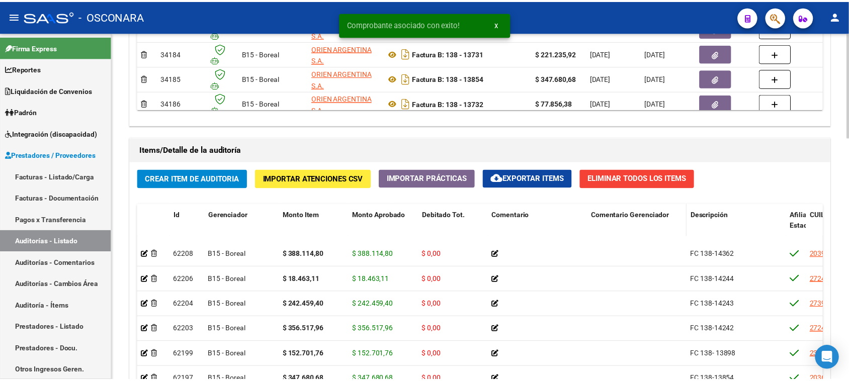
scroll to position [29, 0]
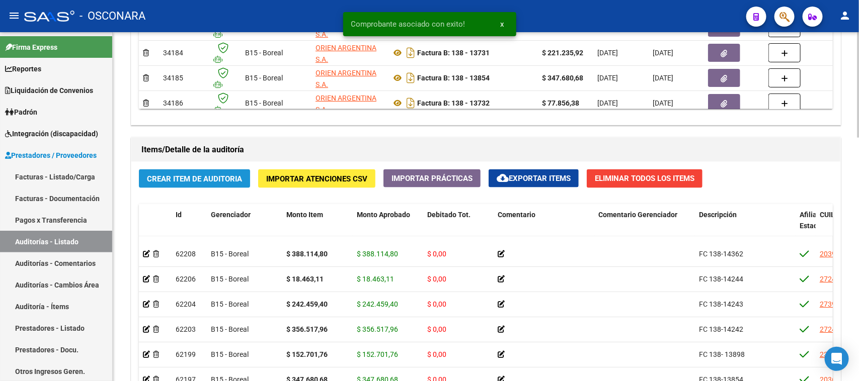
click at [215, 180] on span "Crear Item de Auditoria" at bounding box center [194, 179] width 95 height 9
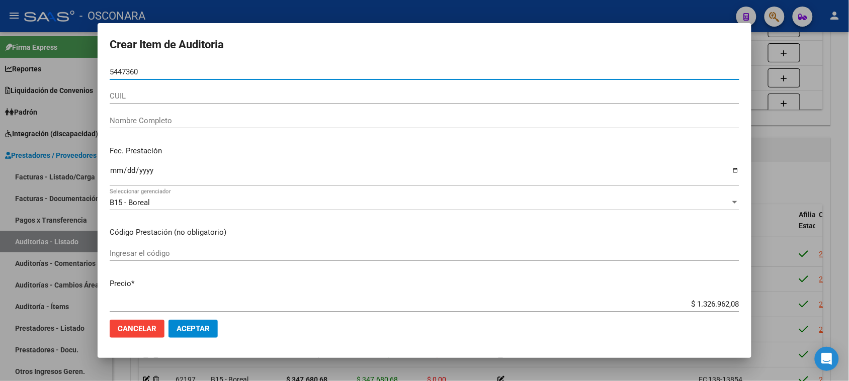
type input "54473603"
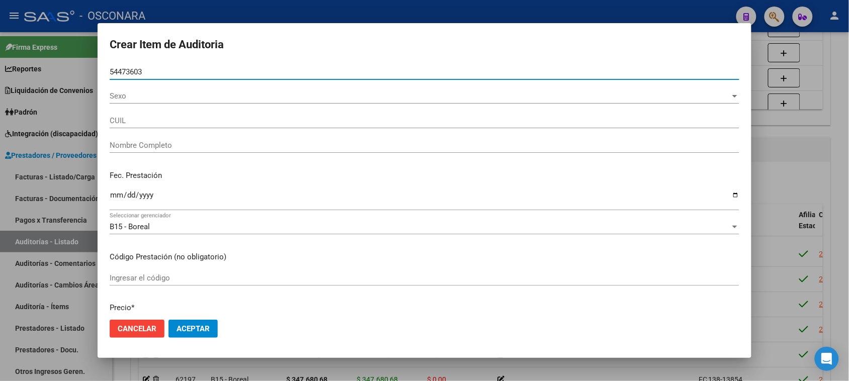
type input "27544736030"
type input "[PERSON_NAME] [PERSON_NAME]"
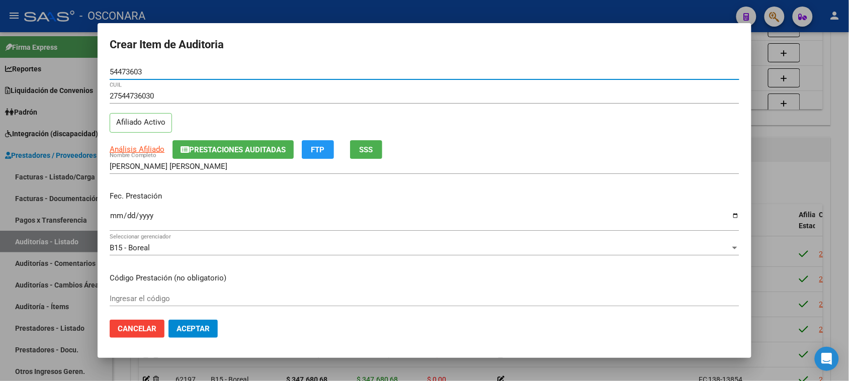
type input "54473603"
click at [117, 219] on input "Ingresar la fecha" at bounding box center [425, 220] width 630 height 16
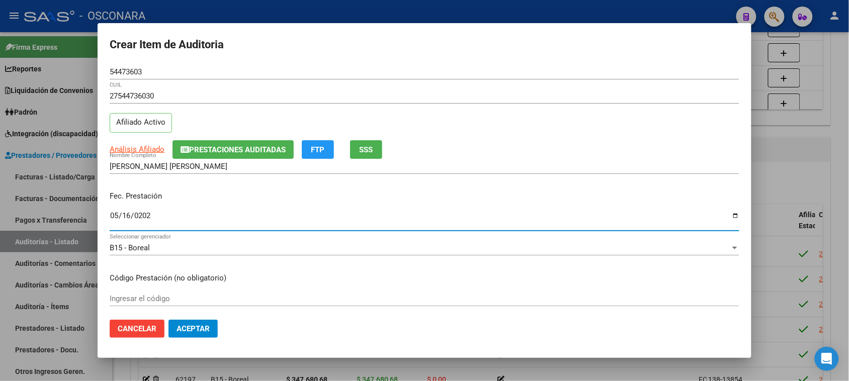
type input "[DATE]"
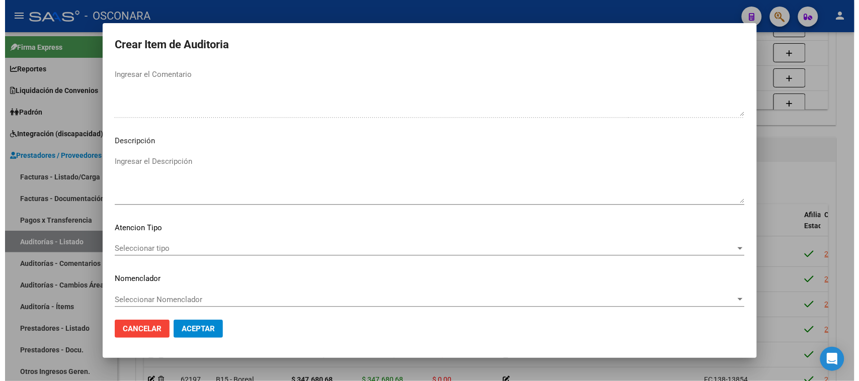
scroll to position [570, 0]
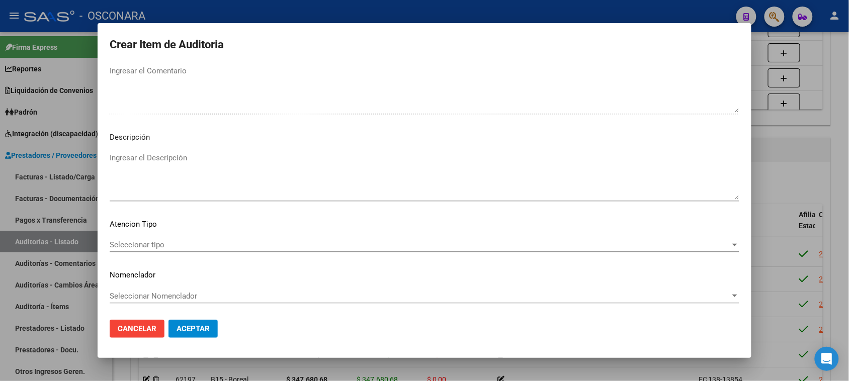
click at [154, 177] on textarea "Ingresar el Descripción" at bounding box center [425, 175] width 630 height 47
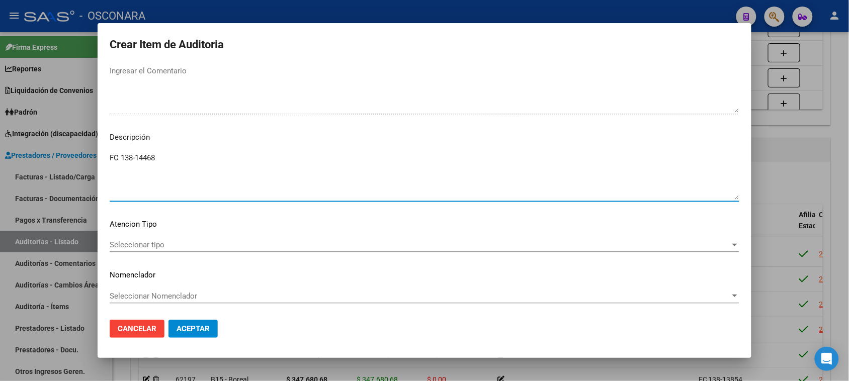
type textarea "FC 138-14468"
click at [145, 239] on div "Seleccionar tipo Seleccionar tipo" at bounding box center [425, 244] width 630 height 15
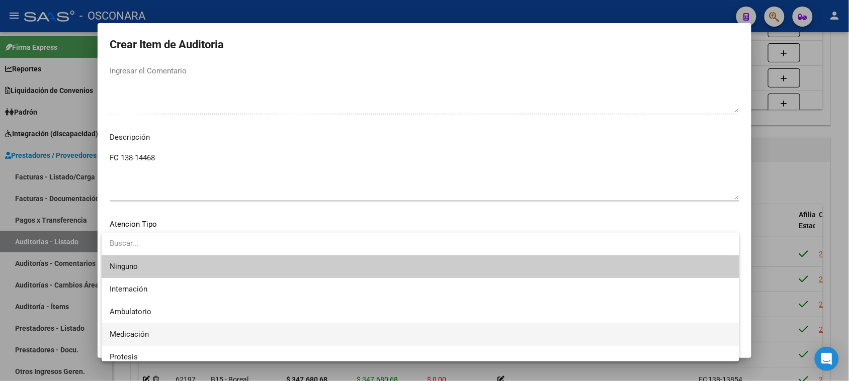
click at [129, 330] on span "Medicación" at bounding box center [129, 334] width 39 height 9
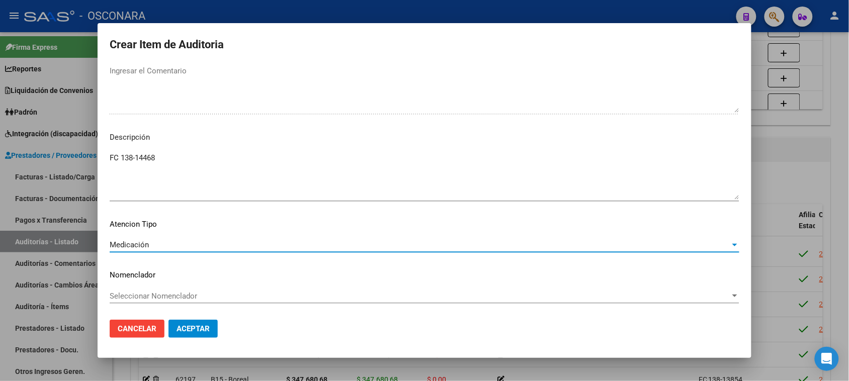
click at [199, 328] on span "Aceptar" at bounding box center [193, 328] width 33 height 9
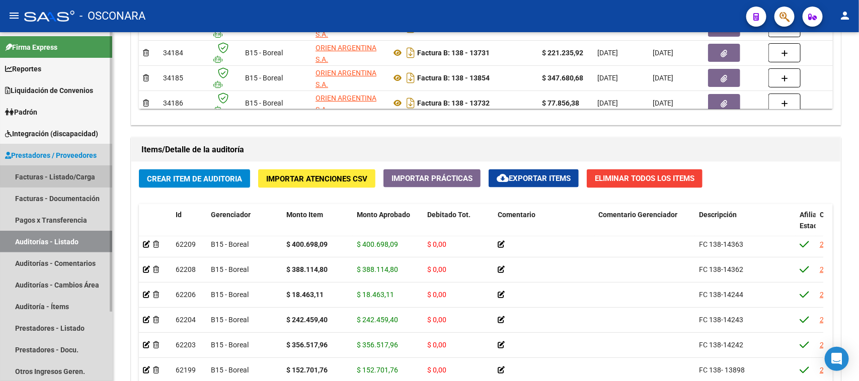
click at [65, 174] on link "Facturas - Listado/Carga" at bounding box center [56, 177] width 112 height 22
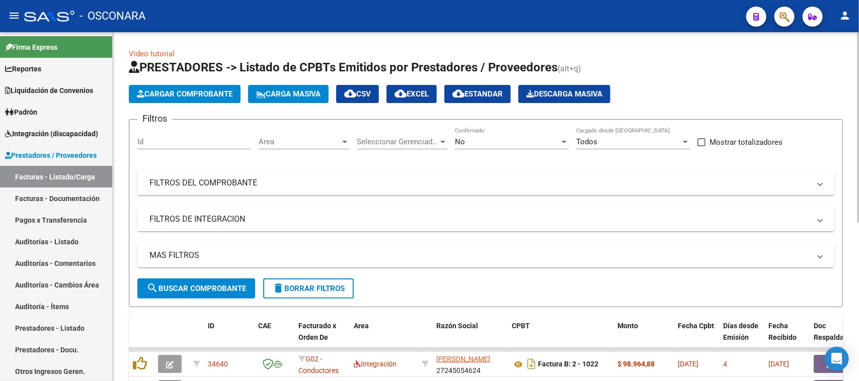
drag, startPoint x: 260, startPoint y: 182, endPoint x: 265, endPoint y: 184, distance: 5.3
click at [262, 182] on mat-panel-title "FILTROS DEL COMPROBANTE" at bounding box center [479, 183] width 660 height 11
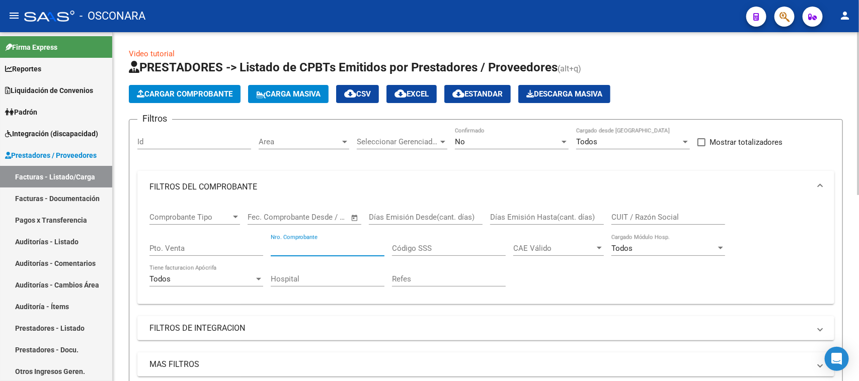
click at [295, 244] on input "Nro. Comprobante" at bounding box center [328, 248] width 114 height 9
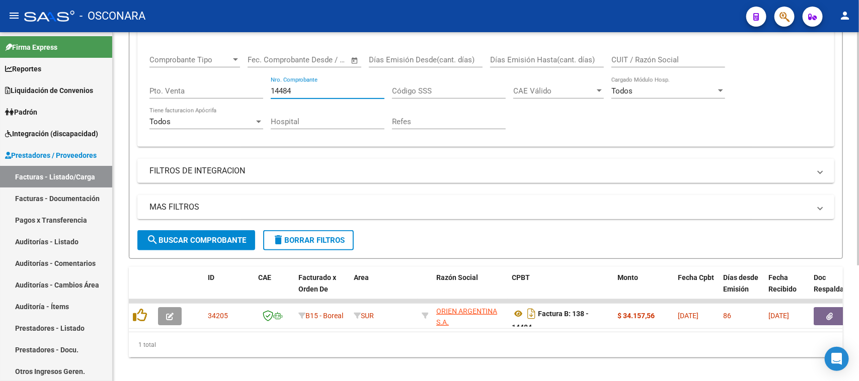
scroll to position [174, 0]
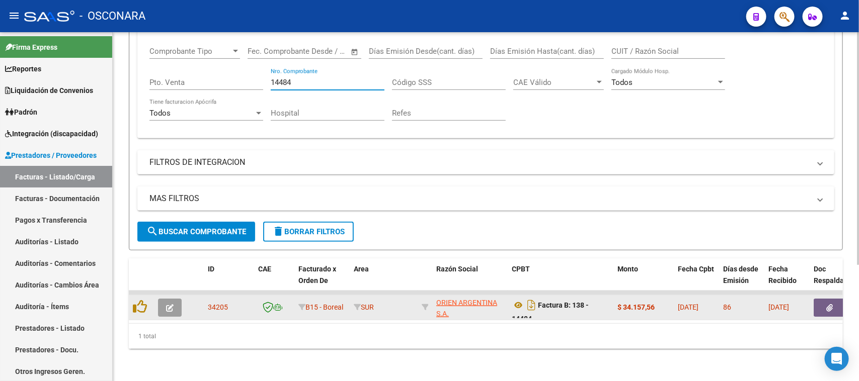
type input "14484"
click at [170, 304] on icon "button" at bounding box center [170, 308] width 8 height 8
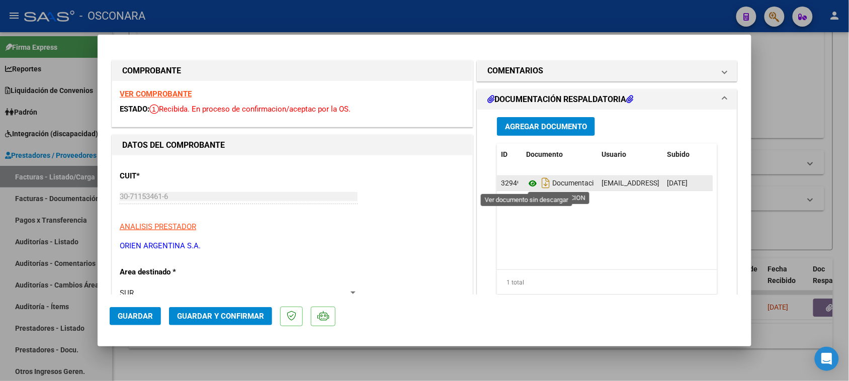
click at [527, 184] on icon at bounding box center [532, 184] width 13 height 12
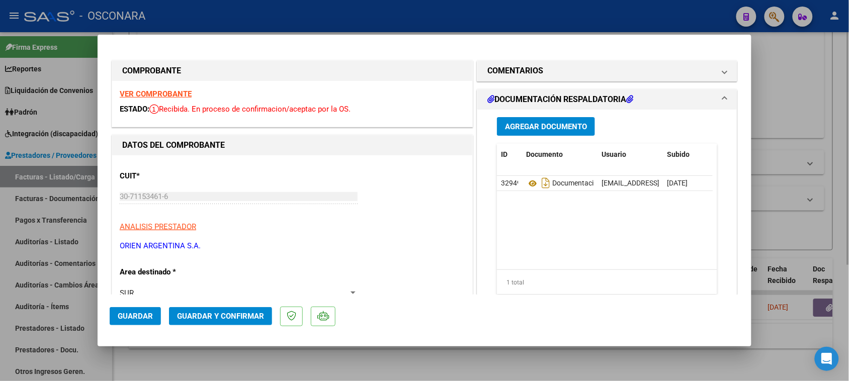
click at [782, 64] on div at bounding box center [424, 190] width 849 height 381
type input "$ 0,00"
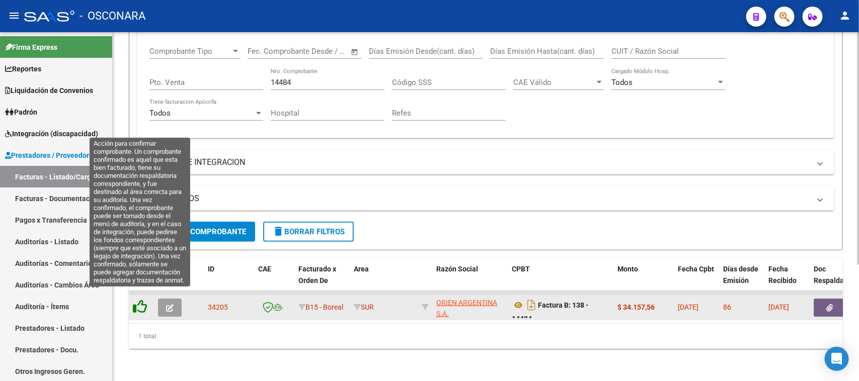
click at [139, 300] on icon at bounding box center [140, 307] width 14 height 14
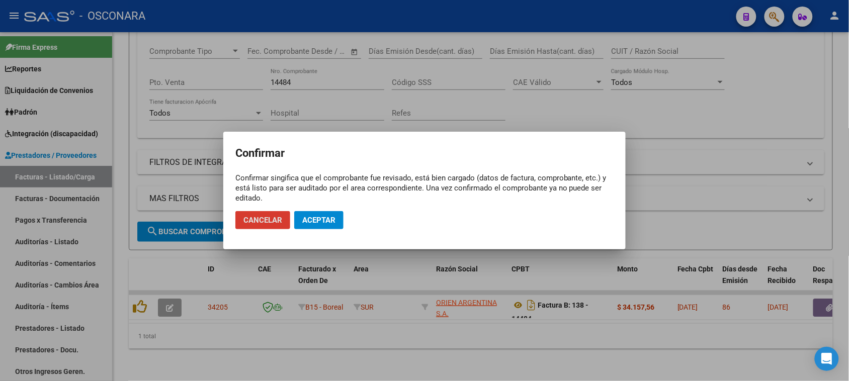
click at [326, 220] on span "Aceptar" at bounding box center [318, 220] width 33 height 9
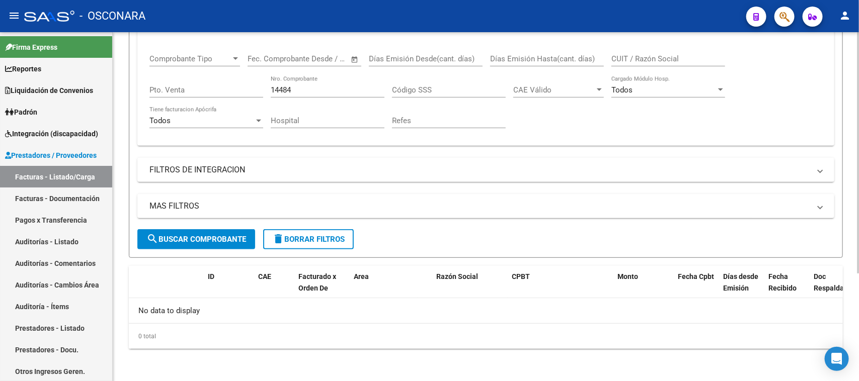
scroll to position [156, 0]
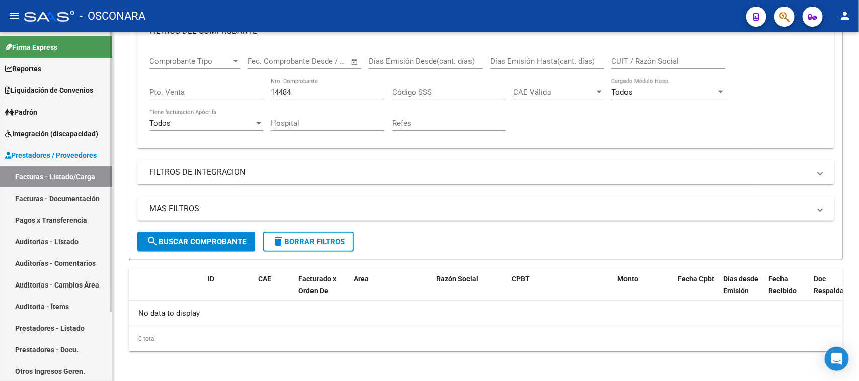
click at [46, 239] on link "Auditorías - Listado" at bounding box center [56, 242] width 112 height 22
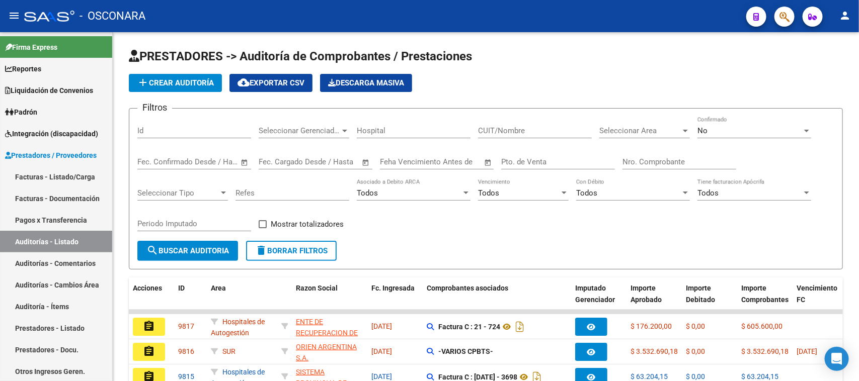
click at [149, 349] on mat-icon "assignment" at bounding box center [149, 352] width 12 height 12
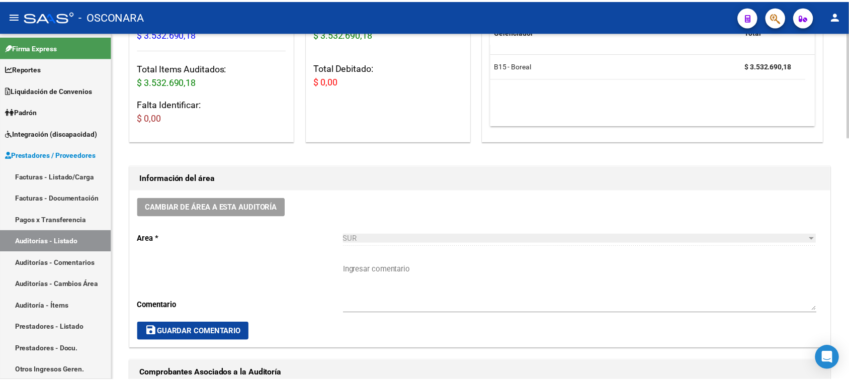
scroll to position [314, 0]
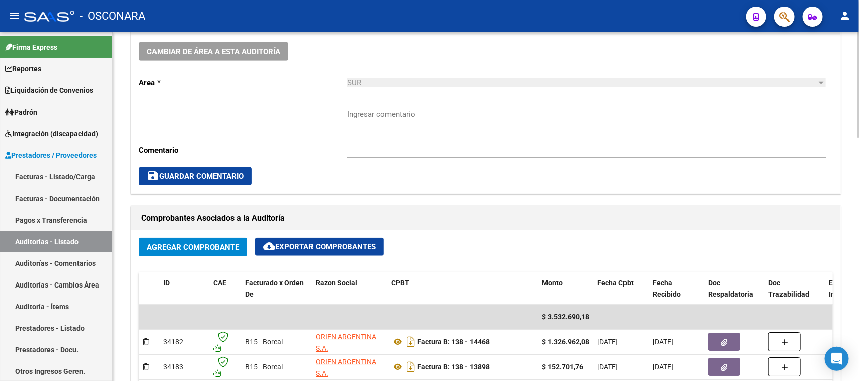
click at [179, 252] on button "Agregar Comprobante" at bounding box center [193, 247] width 108 height 19
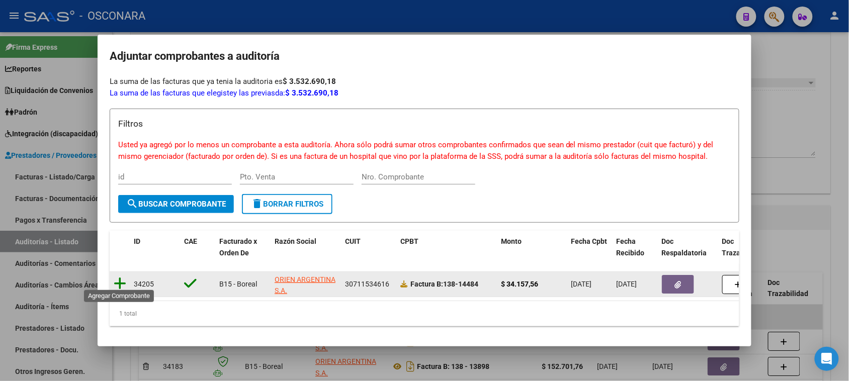
click at [117, 277] on icon at bounding box center [120, 284] width 13 height 14
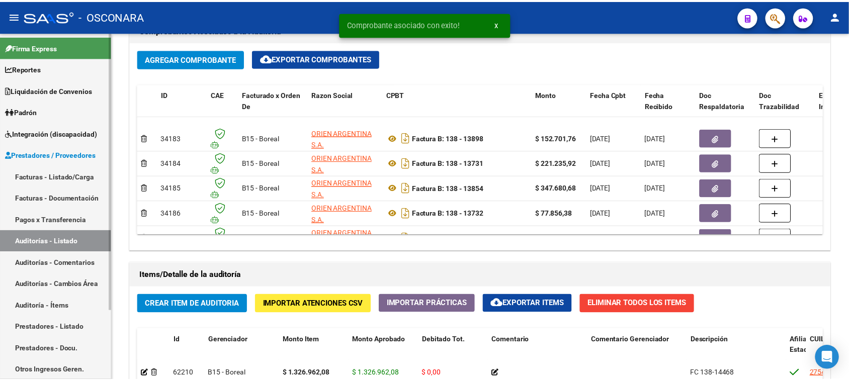
scroll to position [63, 0]
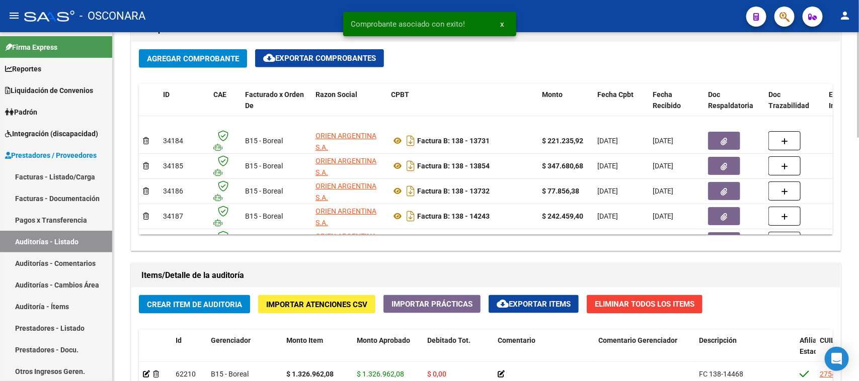
click at [179, 303] on span "Crear Item de Auditoria" at bounding box center [194, 304] width 95 height 9
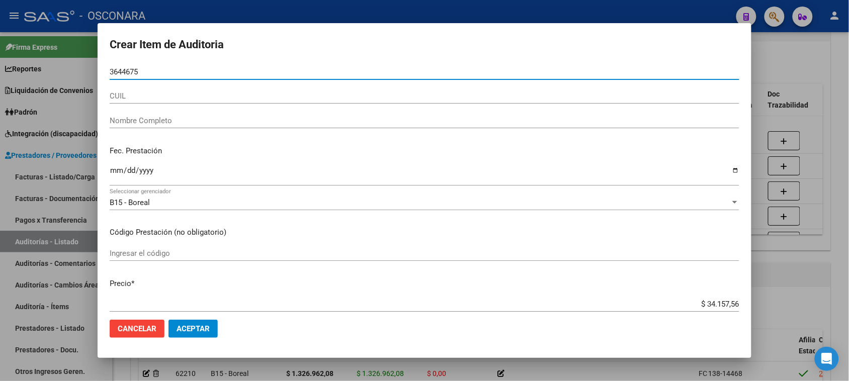
type input "36446751"
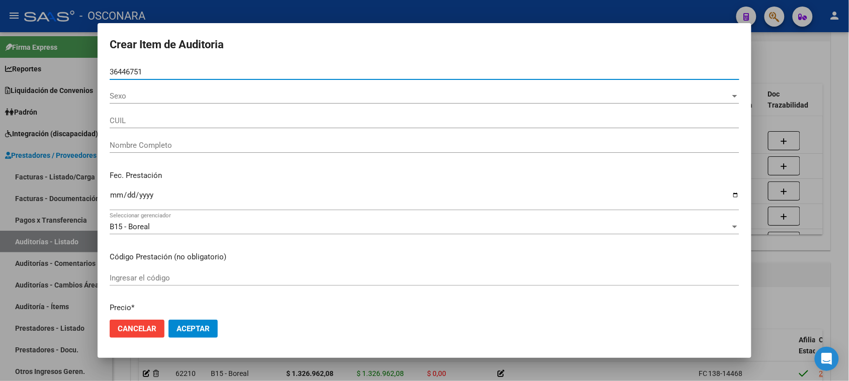
type input "20364467517"
type input "[PERSON_NAME]"
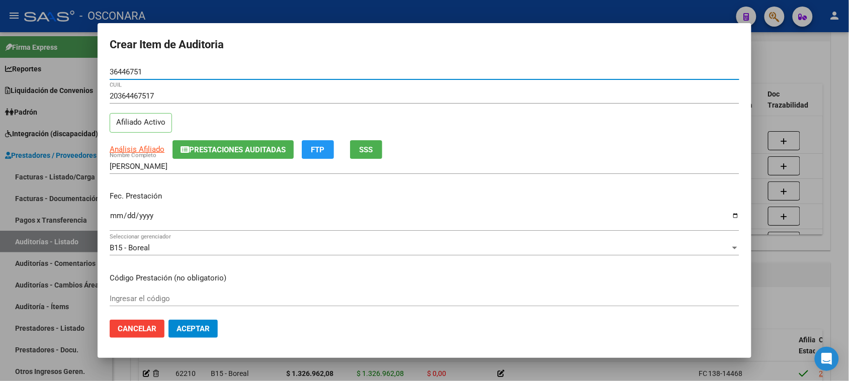
type input "36446751"
click at [111, 216] on input "Ingresar la fecha" at bounding box center [425, 220] width 630 height 16
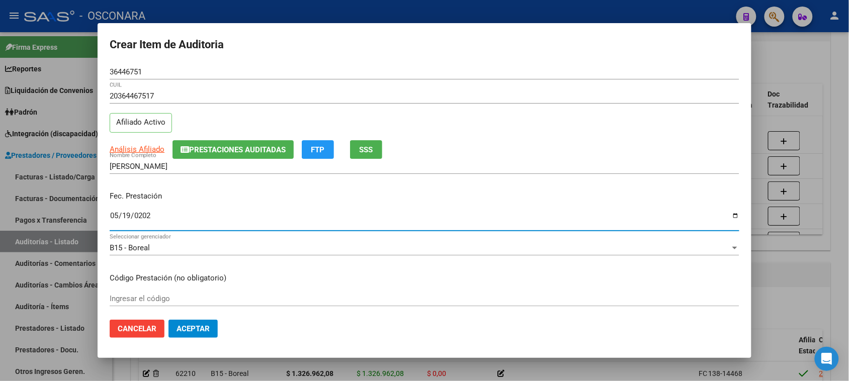
type input "[DATE]"
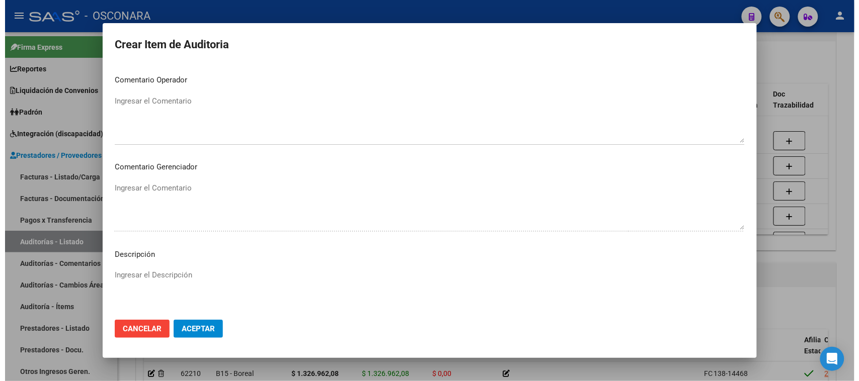
scroll to position [570, 0]
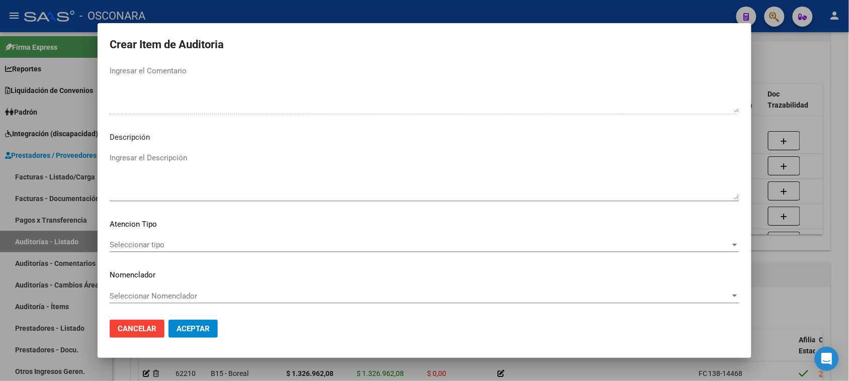
click at [169, 185] on textarea "Ingresar el Descripción" at bounding box center [425, 175] width 630 height 47
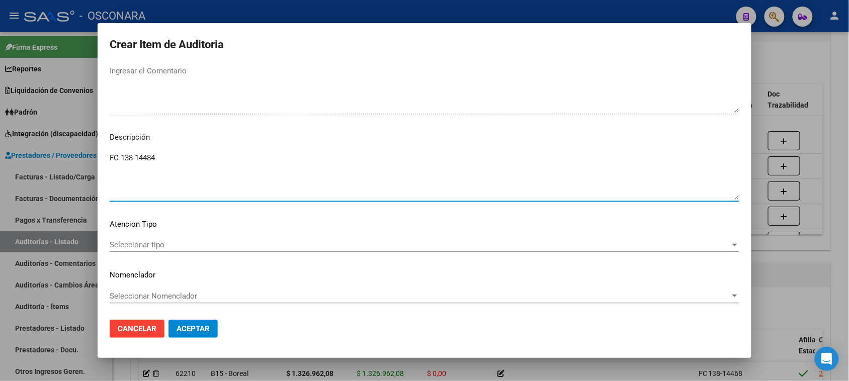
type textarea "FC 138-14484"
click at [146, 240] on span "Seleccionar tipo" at bounding box center [420, 244] width 621 height 9
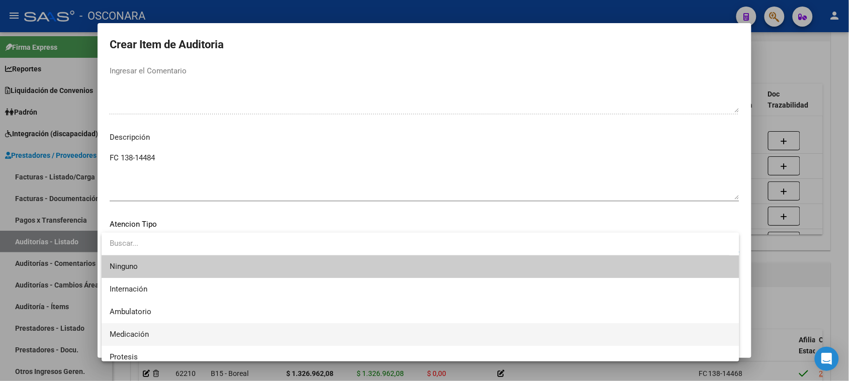
click at [127, 329] on span "Medicación" at bounding box center [421, 334] width 622 height 23
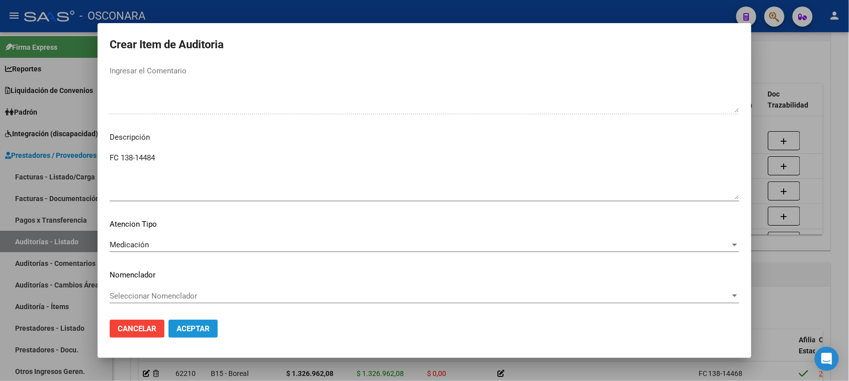
click at [196, 327] on span "Aceptar" at bounding box center [193, 328] width 33 height 9
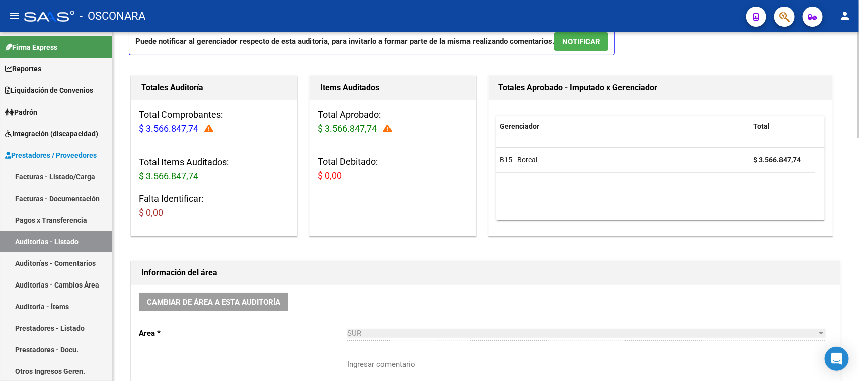
scroll to position [189, 0]
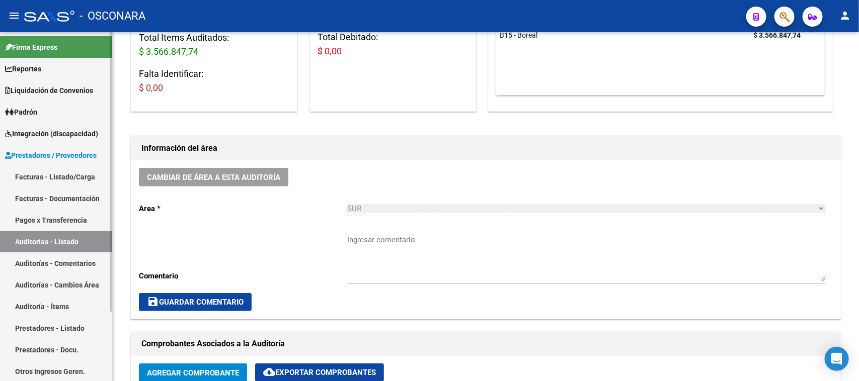
click at [34, 174] on link "Facturas - Listado/Carga" at bounding box center [56, 177] width 112 height 22
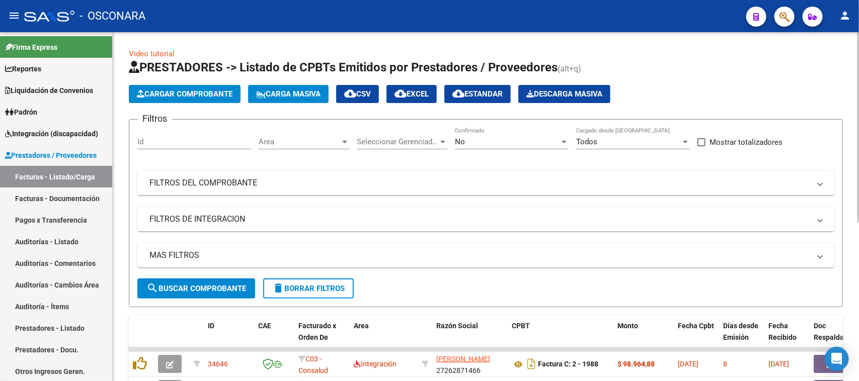
click at [278, 179] on mat-panel-title "FILTROS DEL COMPROBANTE" at bounding box center [479, 183] width 660 height 11
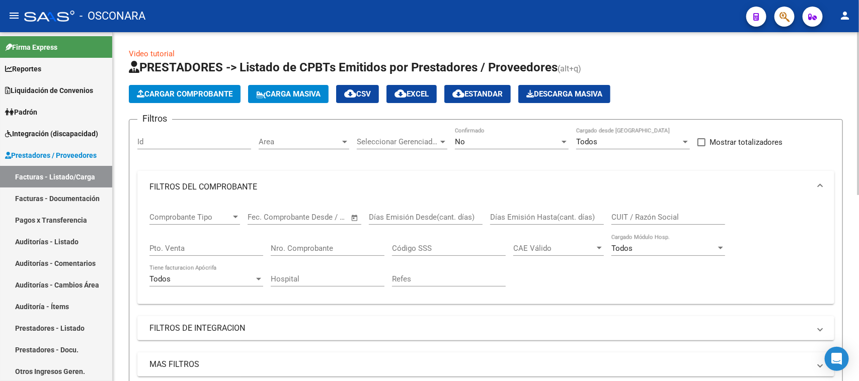
click at [289, 249] on input "Nro. Comprobante" at bounding box center [328, 248] width 114 height 9
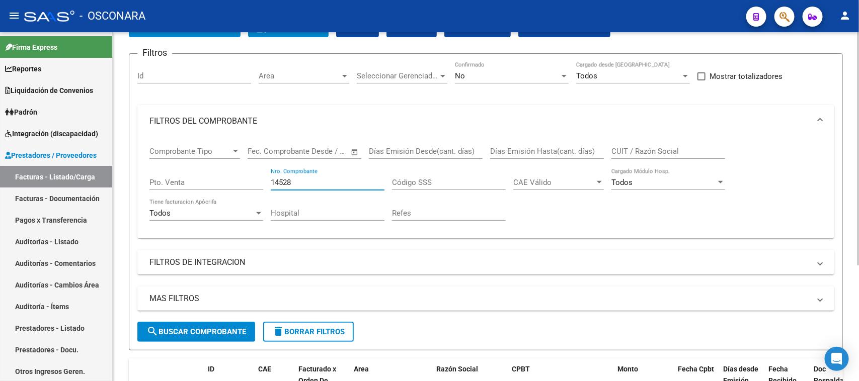
scroll to position [174, 0]
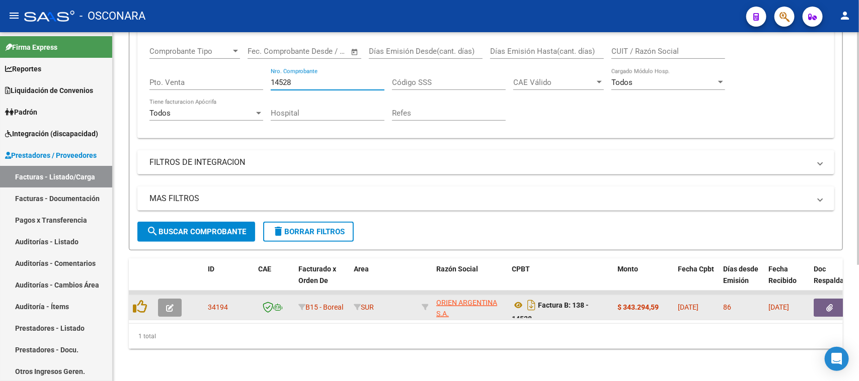
type input "14528"
click at [167, 304] on icon "button" at bounding box center [170, 308] width 8 height 8
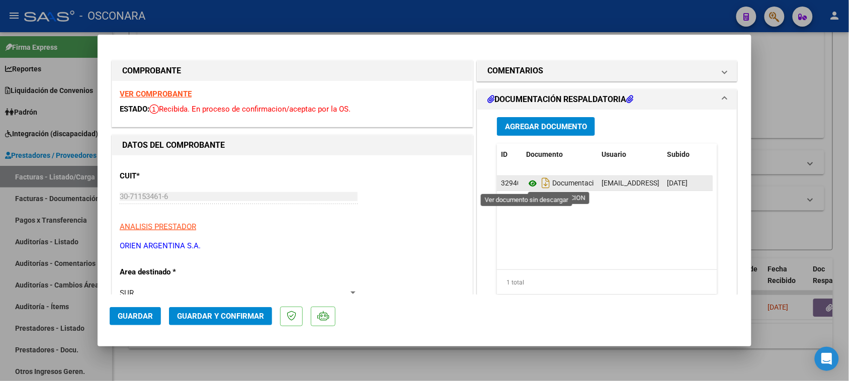
click at [527, 185] on icon at bounding box center [532, 184] width 13 height 12
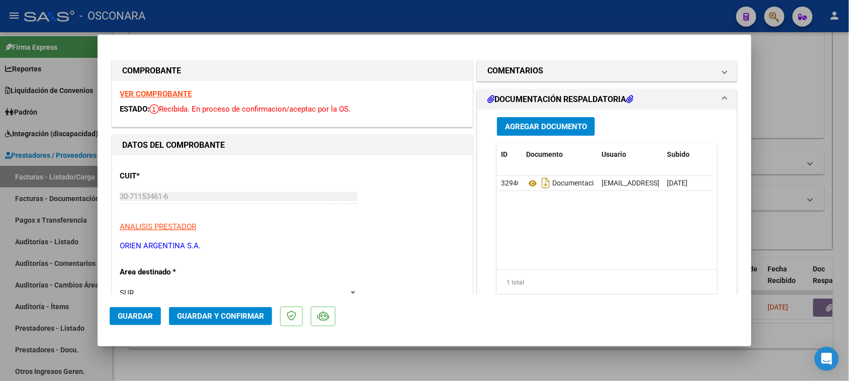
click at [1, 230] on div at bounding box center [424, 190] width 849 height 381
type input "$ 0,00"
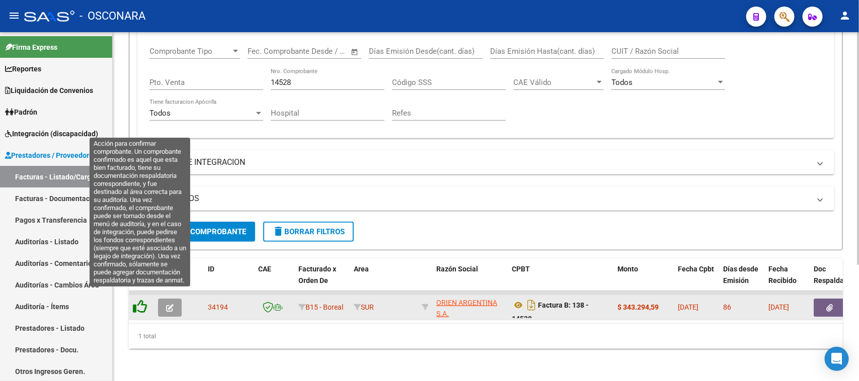
click at [142, 300] on icon at bounding box center [140, 307] width 14 height 14
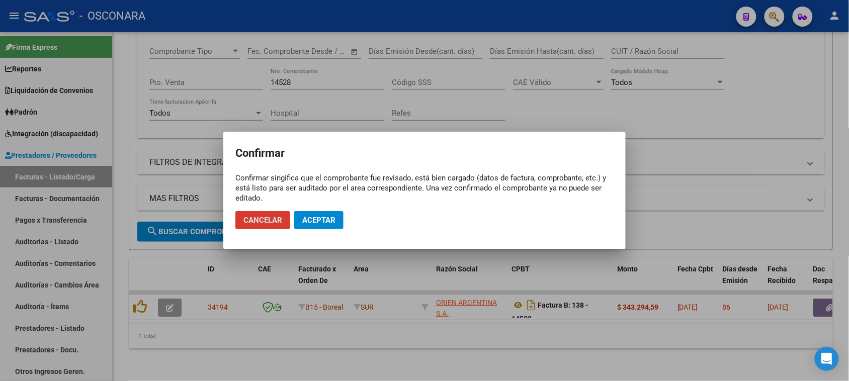
click at [326, 219] on span "Aceptar" at bounding box center [318, 220] width 33 height 9
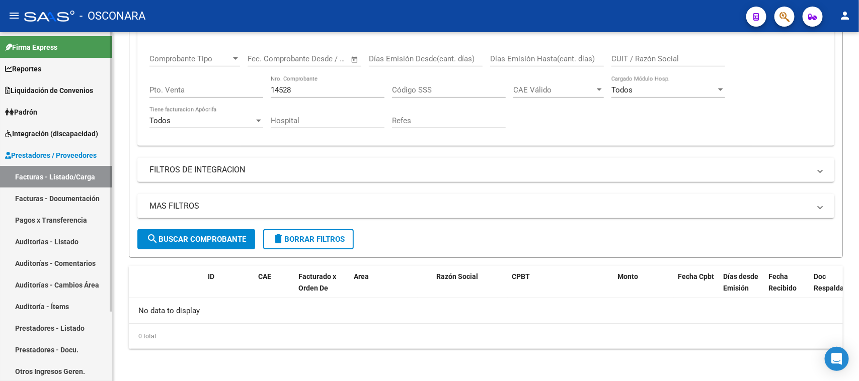
scroll to position [156, 0]
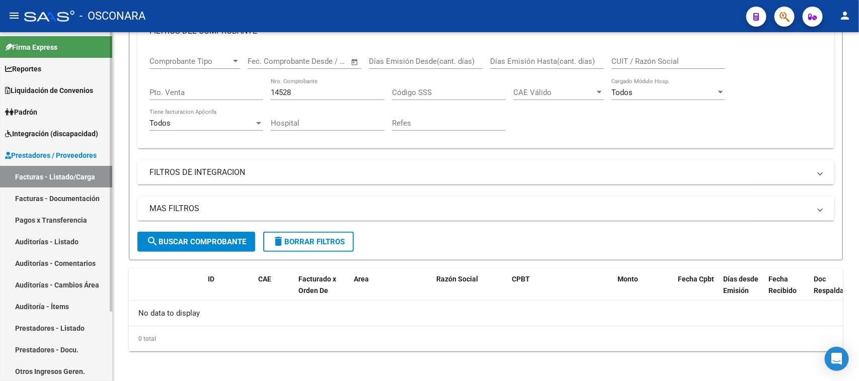
click at [33, 239] on link "Auditorías - Listado" at bounding box center [56, 242] width 112 height 22
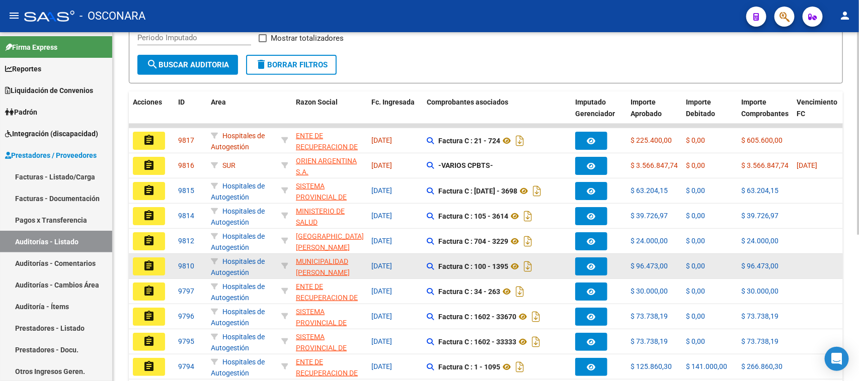
scroll to position [189, 0]
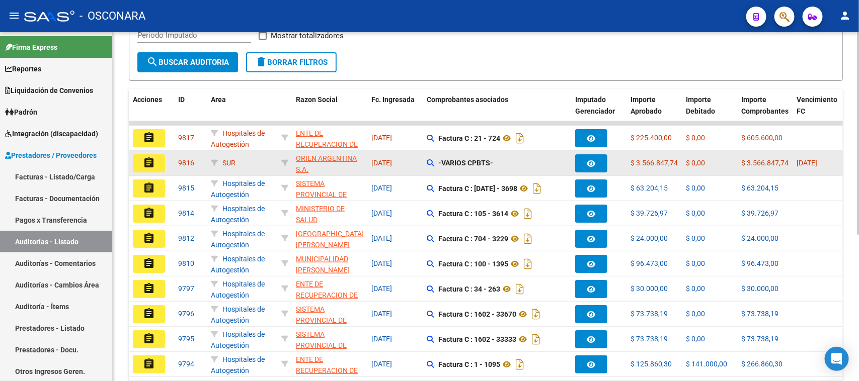
click at [168, 166] on div "assignment" at bounding box center [151, 163] width 37 height 18
click at [148, 163] on mat-icon "assignment" at bounding box center [149, 163] width 12 height 12
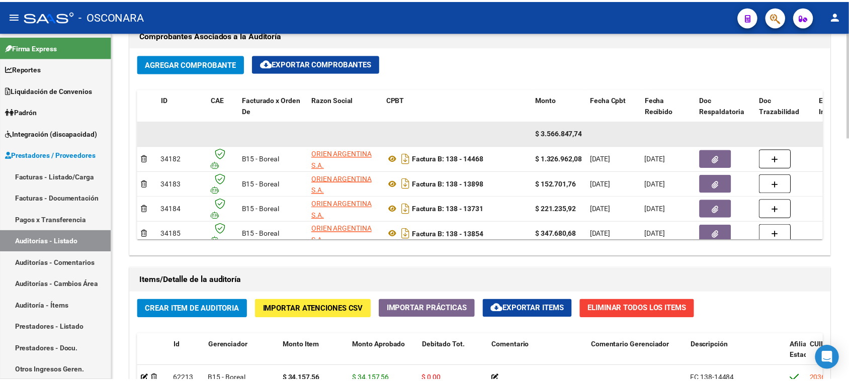
scroll to position [503, 0]
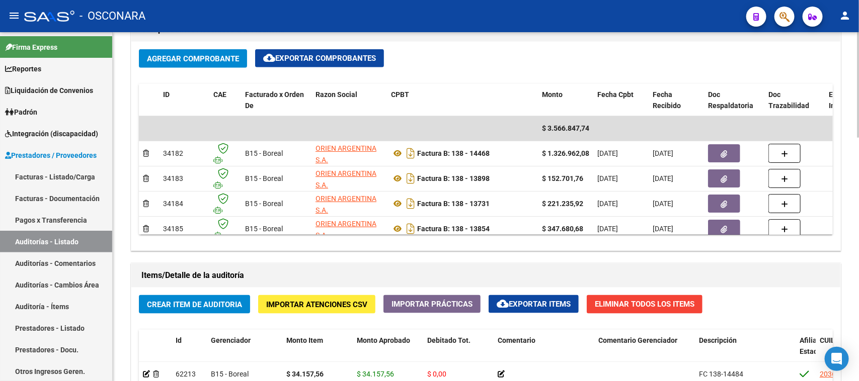
click at [207, 58] on span "Agregar Comprobante" at bounding box center [193, 58] width 92 height 9
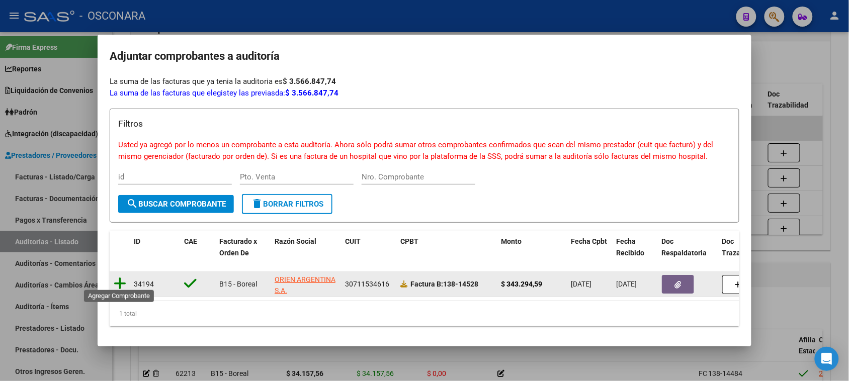
click at [119, 280] on icon at bounding box center [120, 284] width 13 height 14
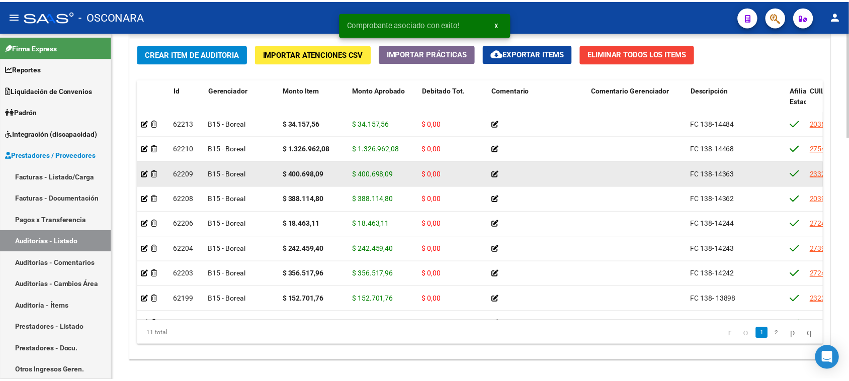
scroll to position [679, 0]
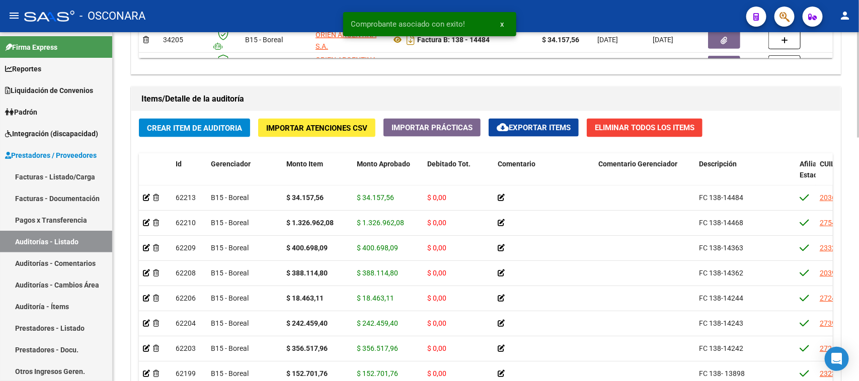
click at [227, 127] on span "Crear Item de Auditoria" at bounding box center [194, 128] width 95 height 9
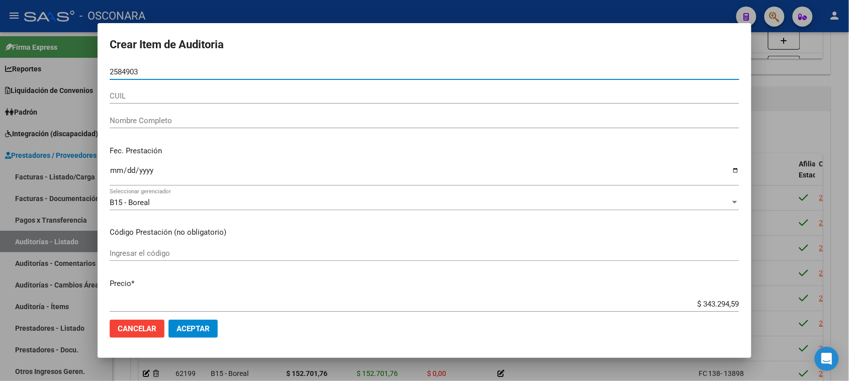
type input "25849030"
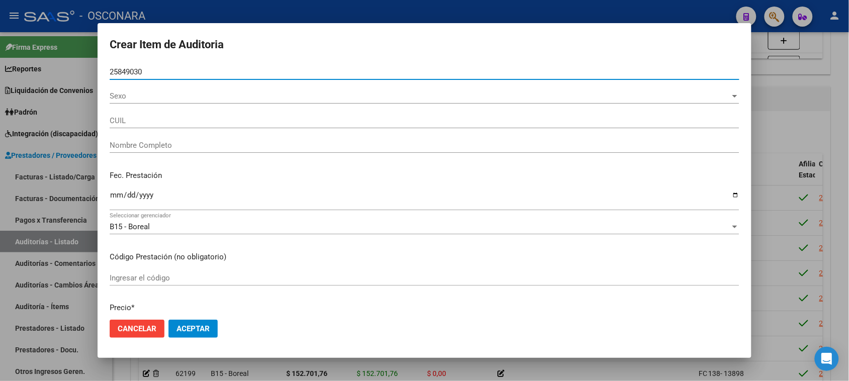
type input "20258490305"
type input "[PERSON_NAME]"
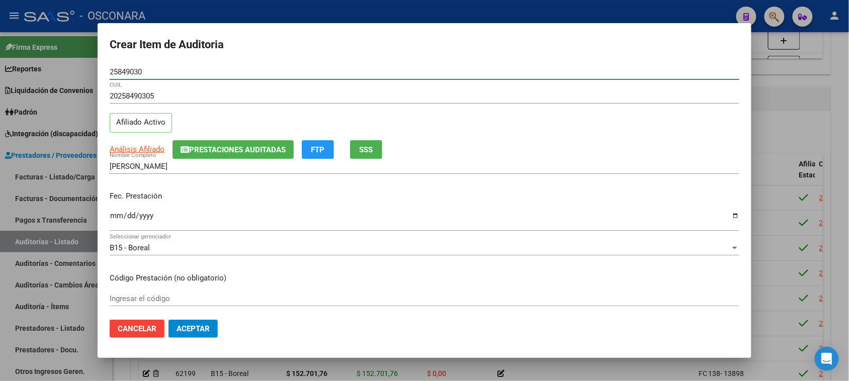
type input "25849030"
click at [373, 146] on span "SSS" at bounding box center [367, 149] width 14 height 9
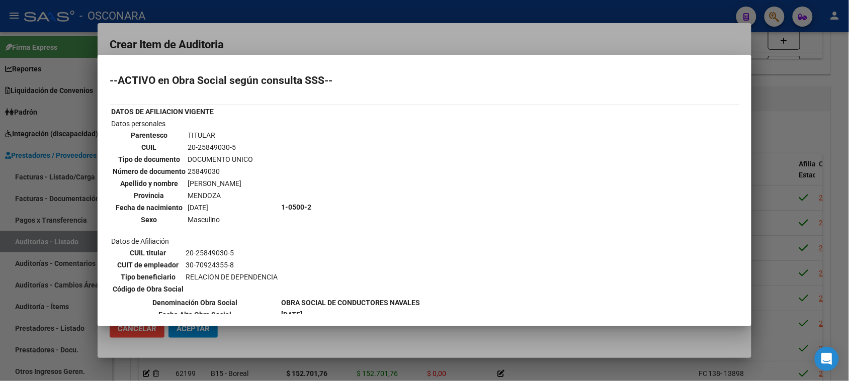
click at [770, 137] on div at bounding box center [424, 190] width 849 height 381
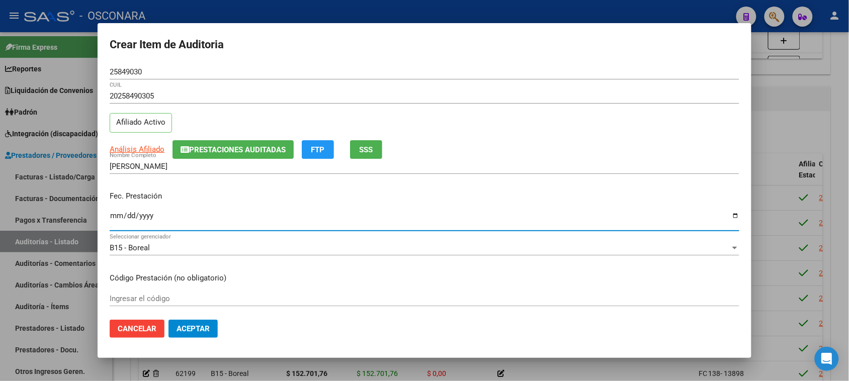
click at [117, 218] on input "Ingresar la fecha" at bounding box center [425, 220] width 630 height 16
type input "[DATE]"
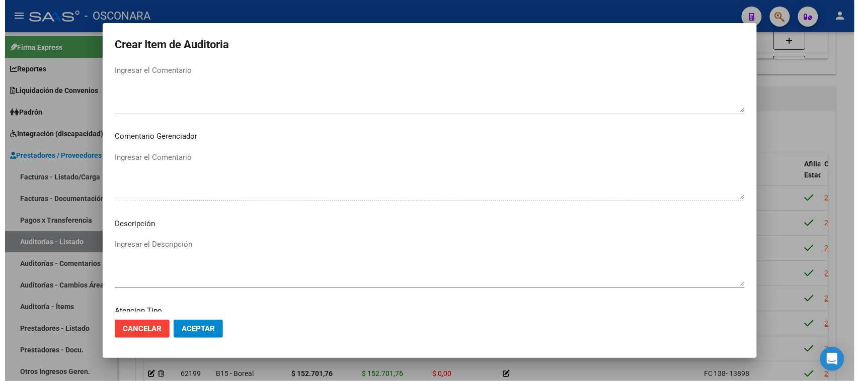
scroll to position [570, 0]
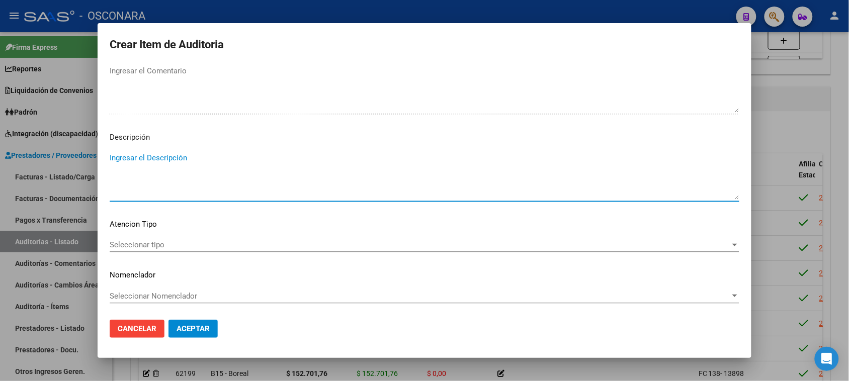
click at [169, 156] on textarea "Ingresar el Descripción" at bounding box center [425, 175] width 630 height 47
type textarea "f"
type textarea "FC 138-14528"
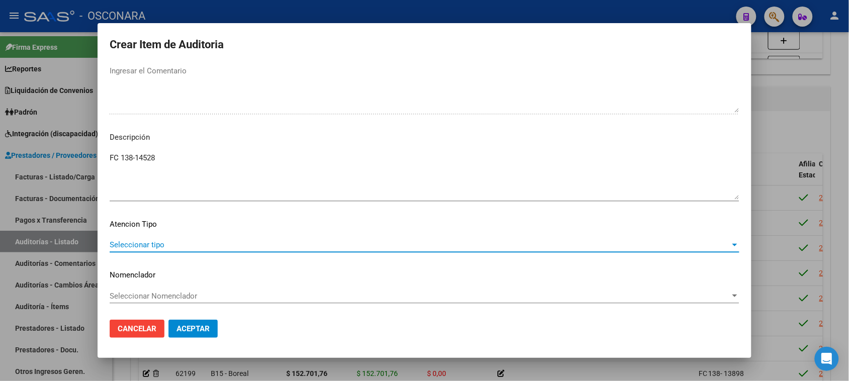
click at [134, 247] on span "Seleccionar tipo" at bounding box center [420, 244] width 621 height 9
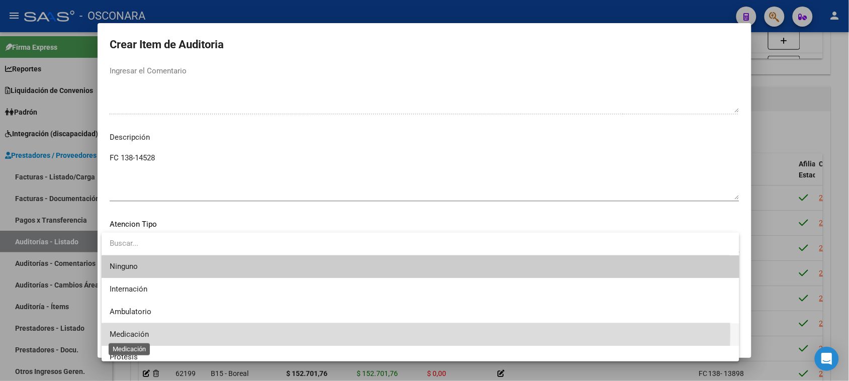
click at [131, 333] on span "Medicación" at bounding box center [129, 334] width 39 height 9
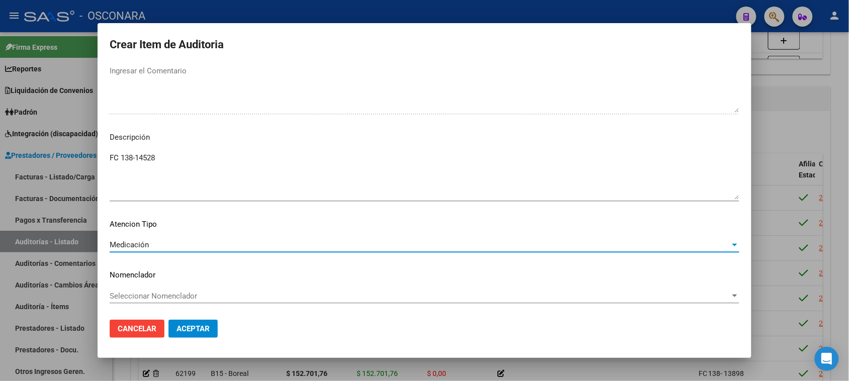
click at [205, 331] on span "Aceptar" at bounding box center [193, 328] width 33 height 9
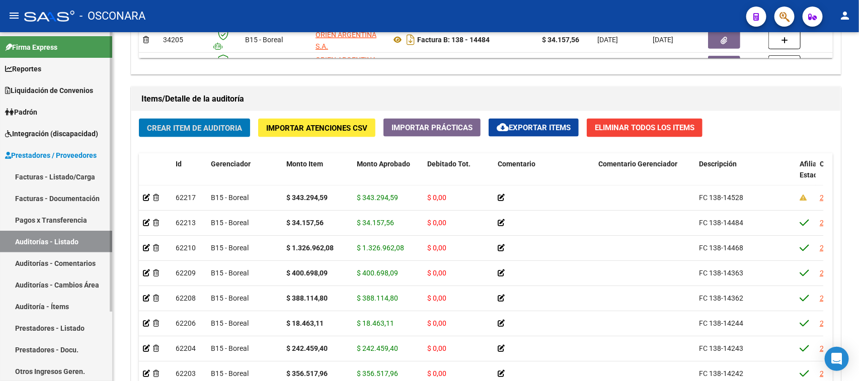
click at [51, 175] on link "Facturas - Listado/Carga" at bounding box center [56, 177] width 112 height 22
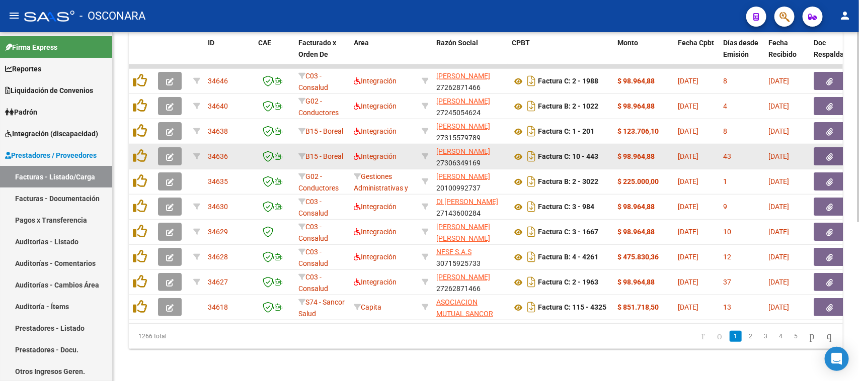
click at [283, 154] on datatable-body-cell at bounding box center [274, 156] width 40 height 25
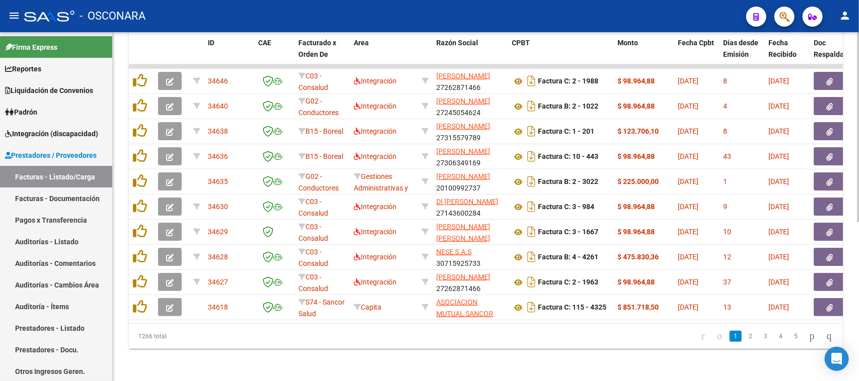
scroll to position [40, 0]
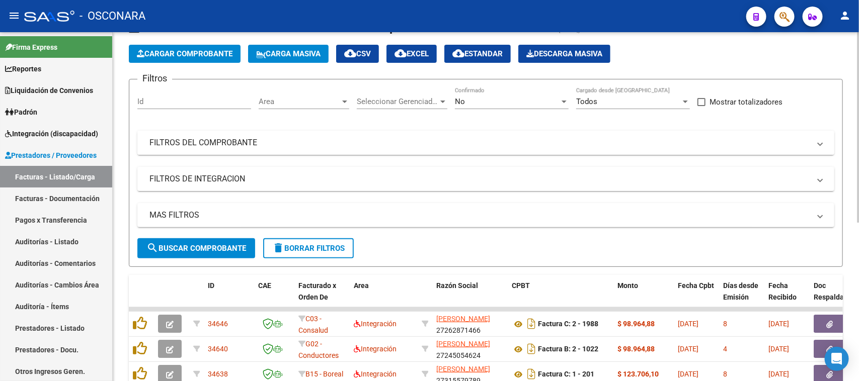
click at [247, 140] on mat-panel-title "FILTROS DEL COMPROBANTE" at bounding box center [479, 142] width 660 height 11
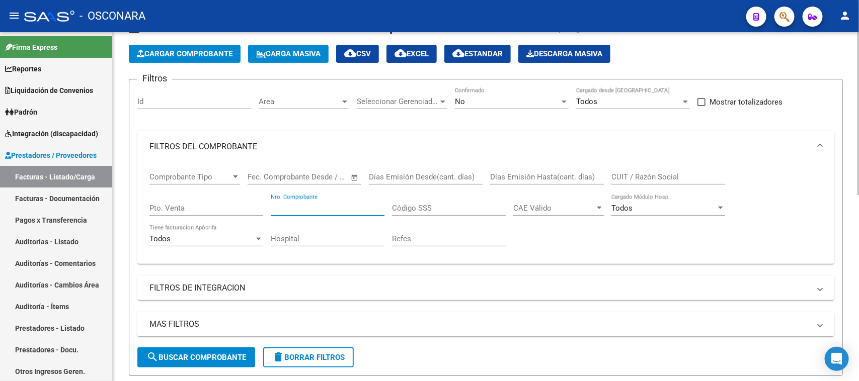
click at [283, 209] on input "Nro. Comprobante" at bounding box center [328, 208] width 114 height 9
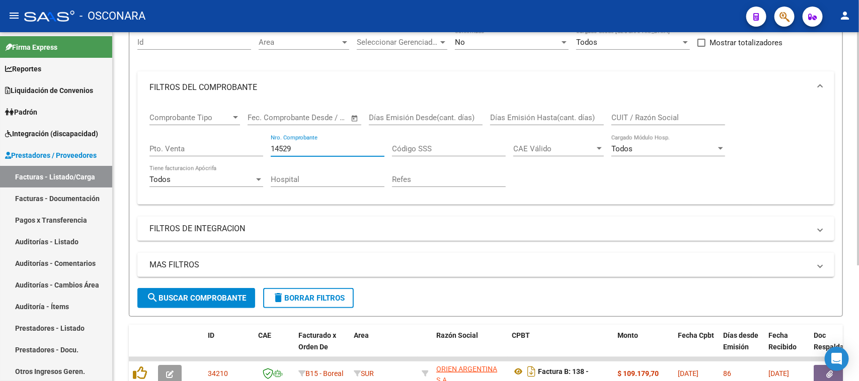
scroll to position [174, 0]
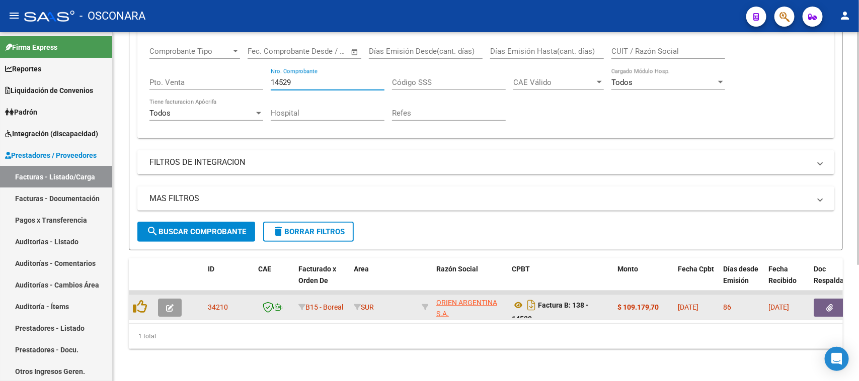
type input "14529"
click at [166, 304] on icon "button" at bounding box center [170, 308] width 8 height 8
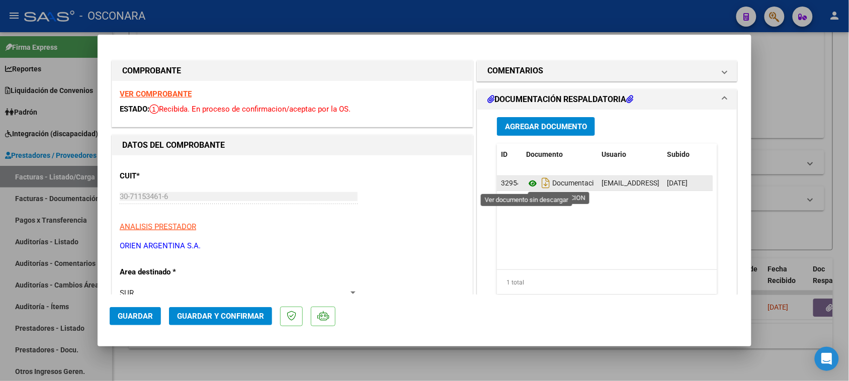
click at [528, 184] on icon at bounding box center [532, 184] width 13 height 12
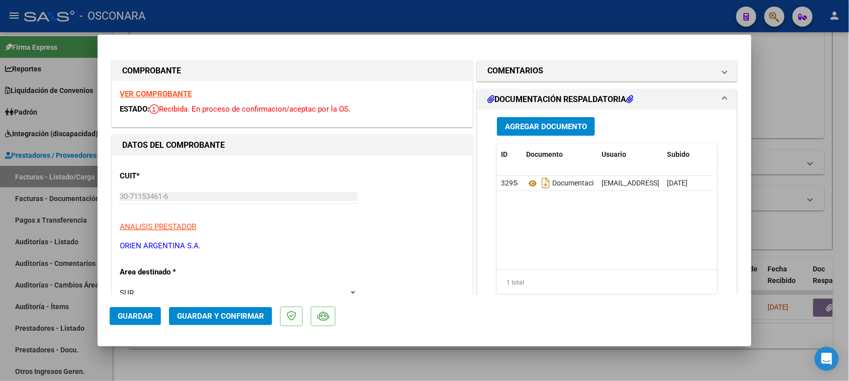
click at [0, 231] on div at bounding box center [424, 190] width 849 height 381
type input "$ 0,00"
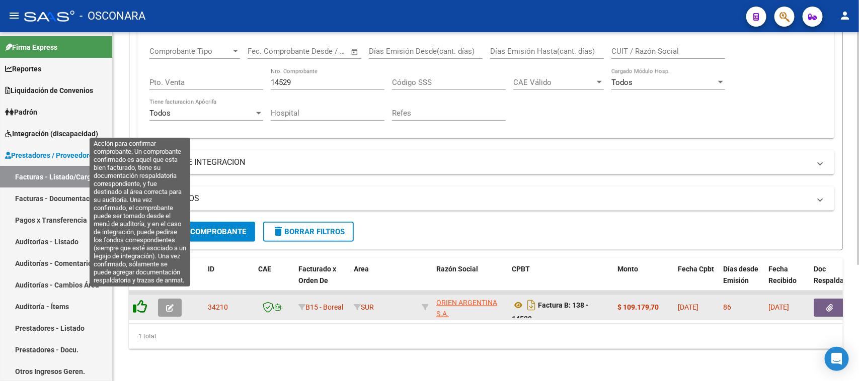
click at [142, 300] on icon at bounding box center [140, 307] width 14 height 14
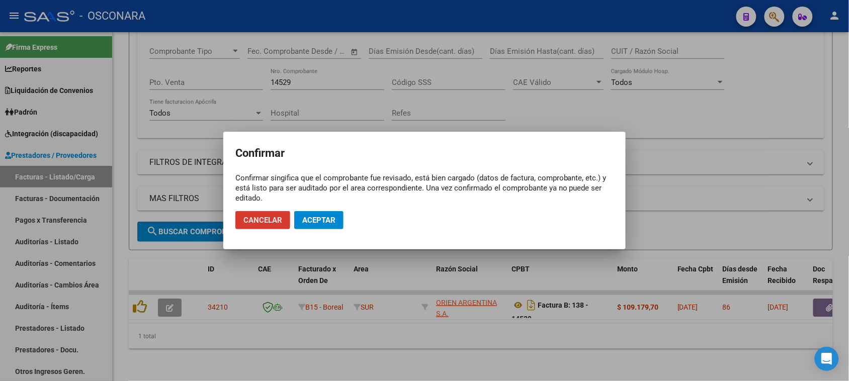
click at [320, 214] on button "Aceptar" at bounding box center [318, 220] width 49 height 18
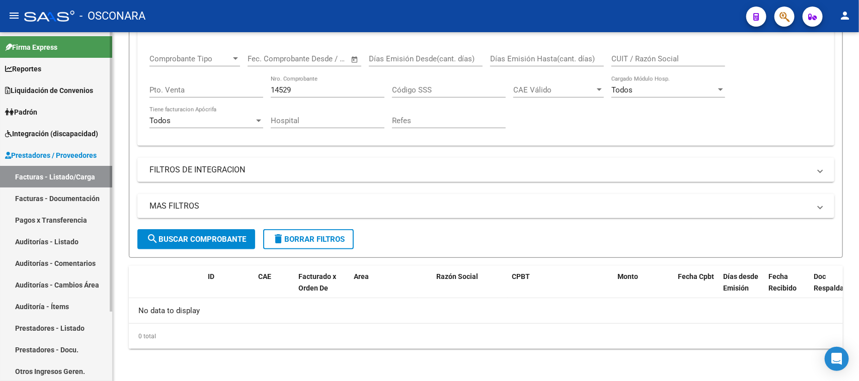
scroll to position [156, 0]
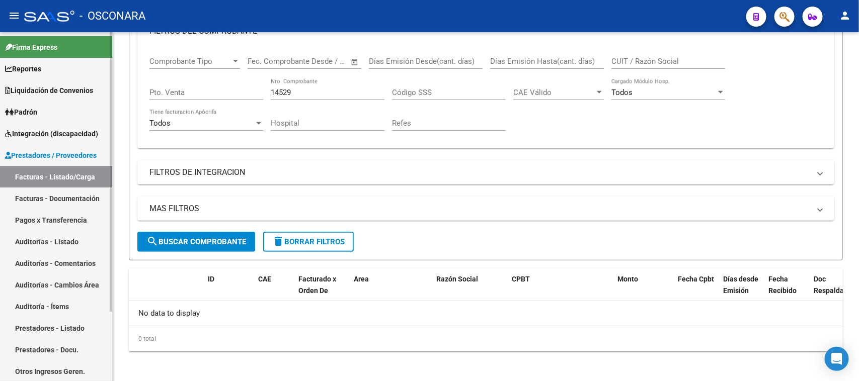
click at [19, 242] on link "Auditorías - Listado" at bounding box center [56, 242] width 112 height 22
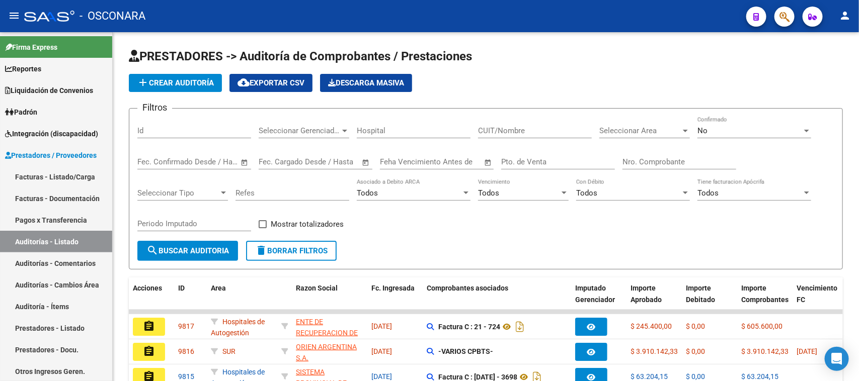
click at [144, 346] on mat-icon "assignment" at bounding box center [149, 352] width 12 height 12
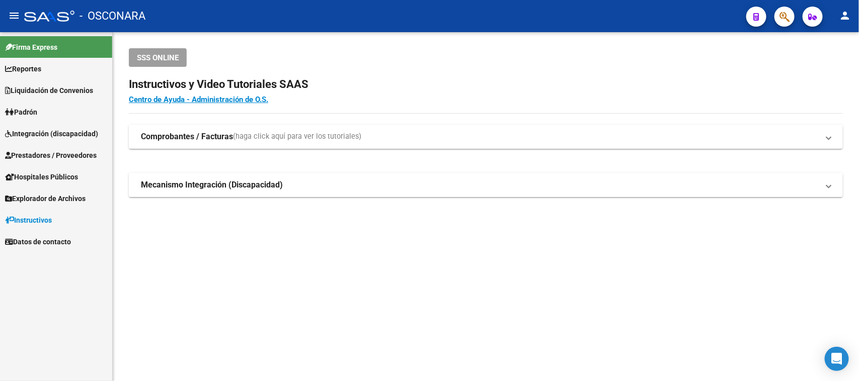
click at [781, 14] on icon "button" at bounding box center [784, 17] width 10 height 12
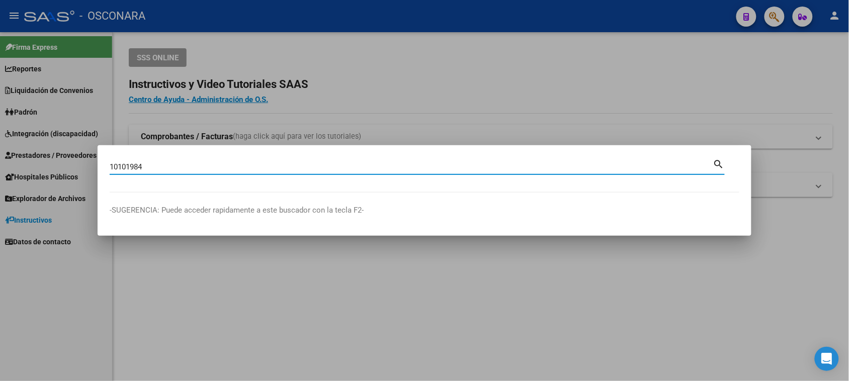
type input "10101984"
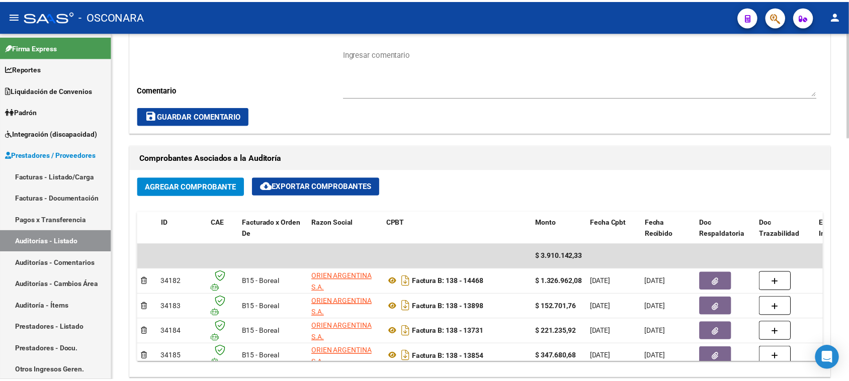
scroll to position [377, 0]
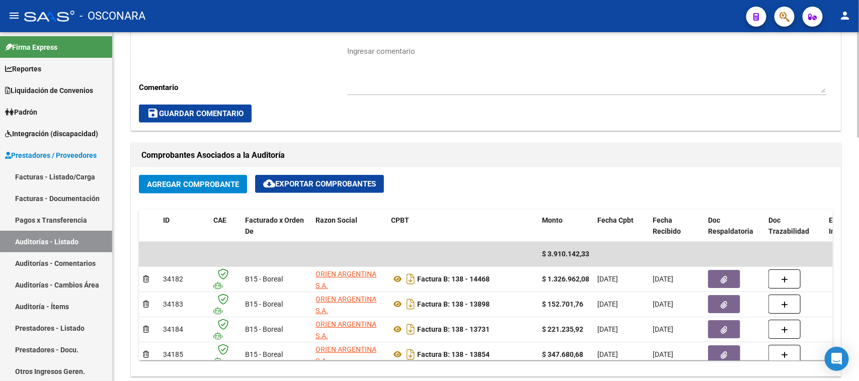
click at [205, 184] on span "Agregar Comprobante" at bounding box center [193, 184] width 92 height 9
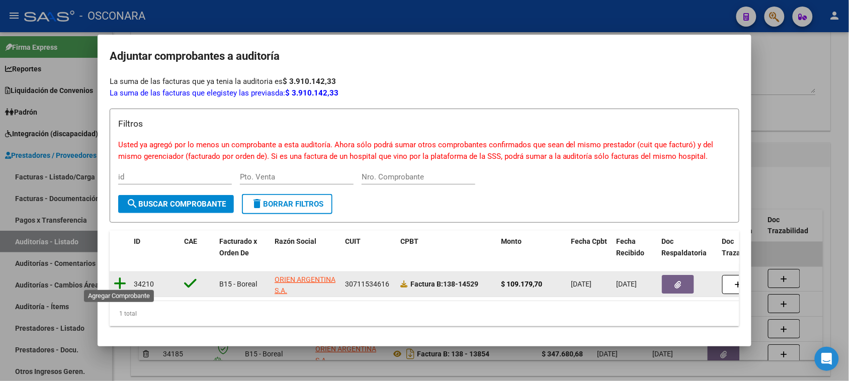
click at [120, 280] on icon at bounding box center [120, 284] width 13 height 14
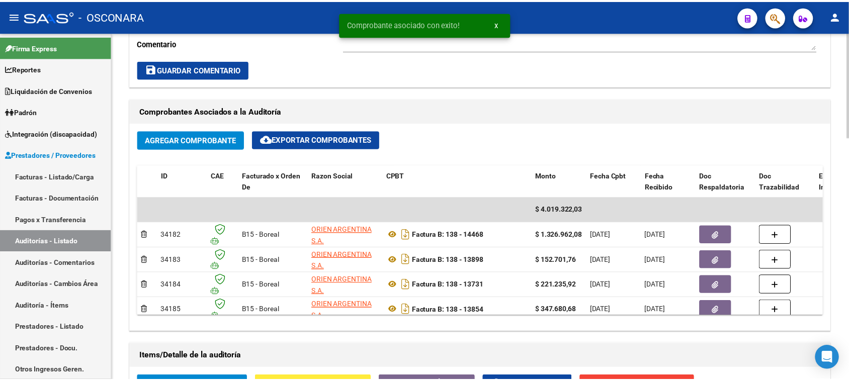
scroll to position [566, 0]
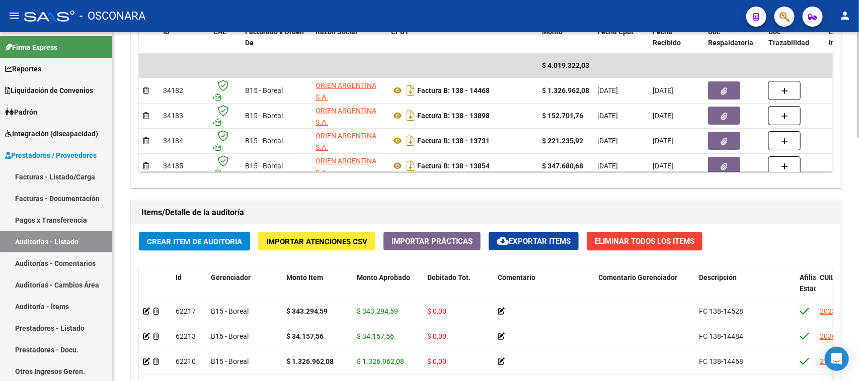
click at [205, 242] on span "Crear Item de Auditoria" at bounding box center [194, 241] width 95 height 9
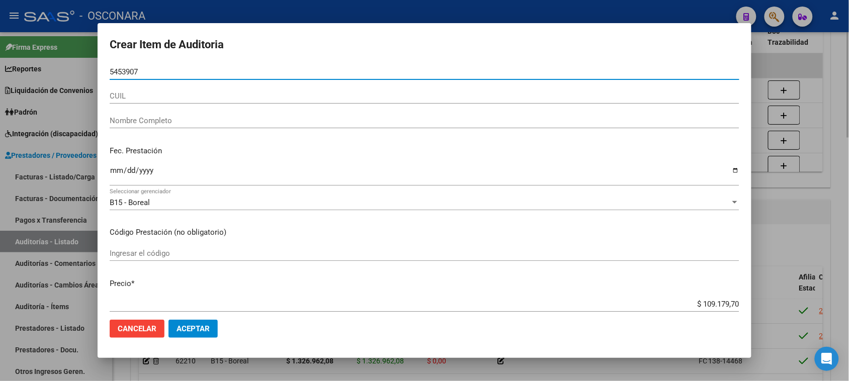
type input "54539079"
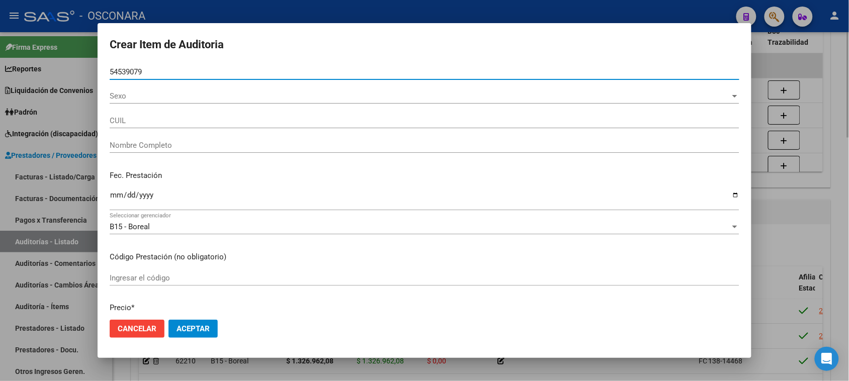
type input "27545390790"
type input "MACRI PONCE VICTORIA NATASHA -"
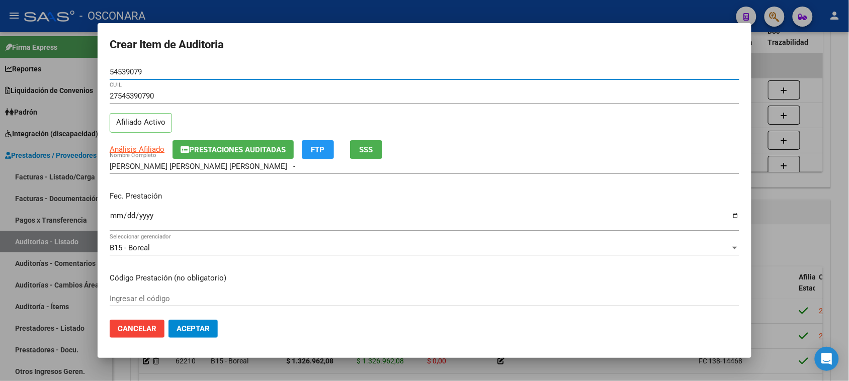
type input "54539079"
click at [370, 149] on span "SSS" at bounding box center [367, 149] width 14 height 9
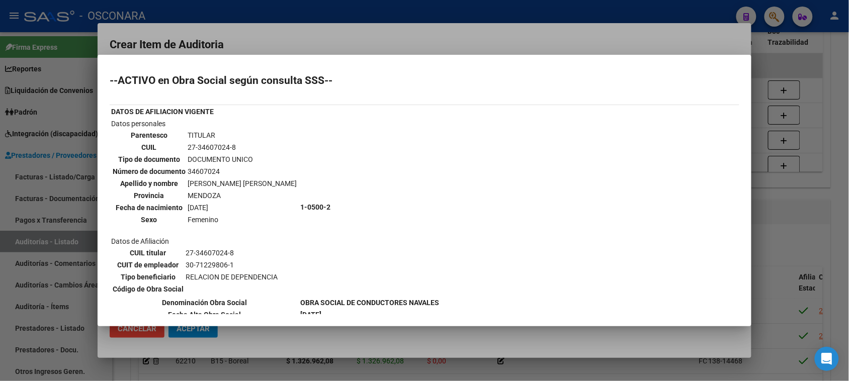
click at [791, 205] on div at bounding box center [424, 190] width 849 height 381
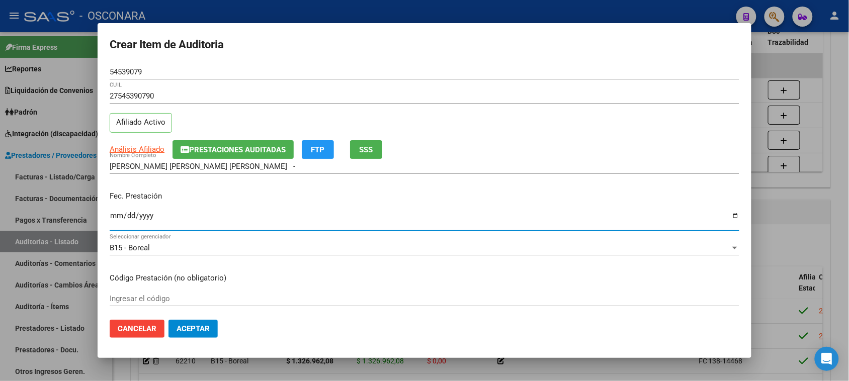
click at [116, 219] on input "Ingresar la fecha" at bounding box center [425, 220] width 630 height 16
type input "[DATE]"
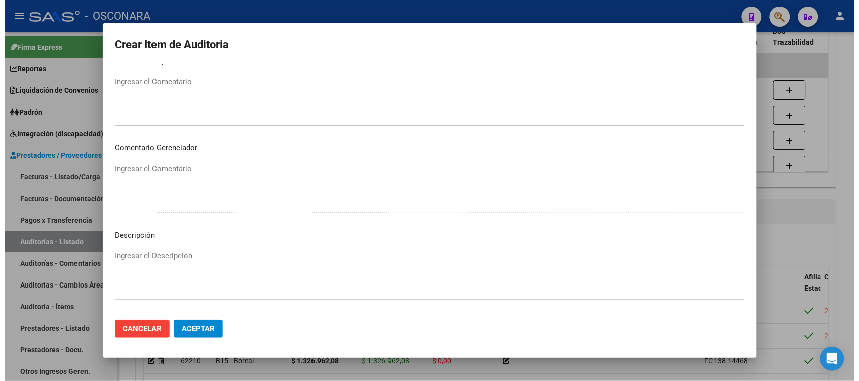
scroll to position [570, 0]
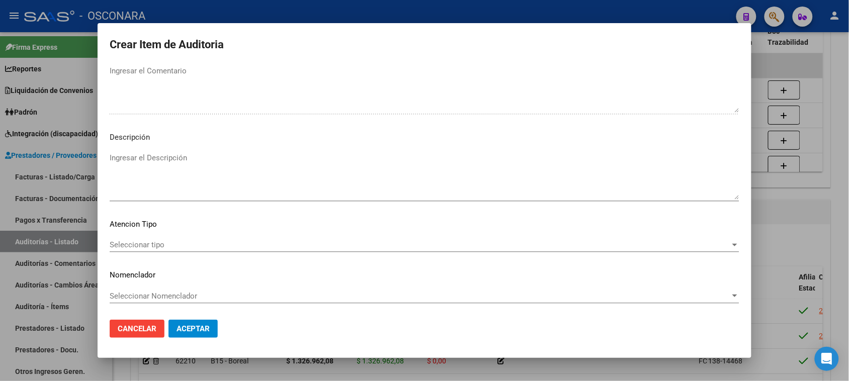
click at [151, 176] on textarea "Ingresar el Descripción" at bounding box center [425, 175] width 630 height 47
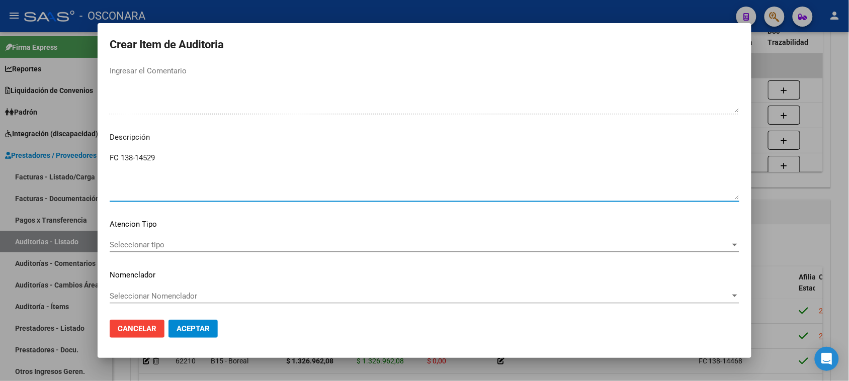
type textarea "FC 138-14529"
click at [146, 251] on div "Seleccionar tipo Seleccionar tipo" at bounding box center [425, 244] width 630 height 15
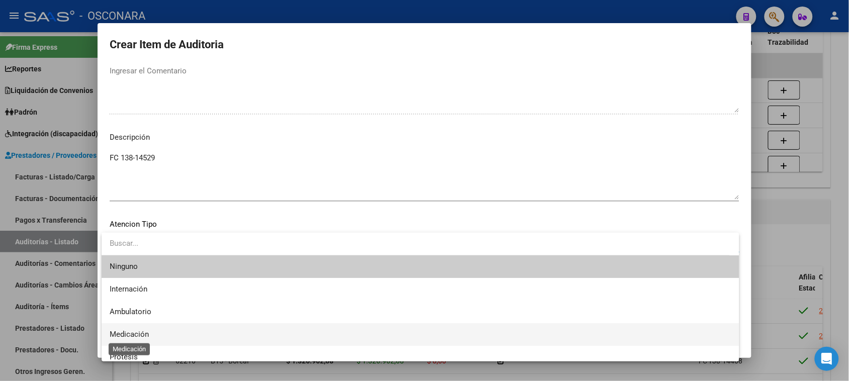
click at [132, 334] on span "Medicación" at bounding box center [129, 334] width 39 height 9
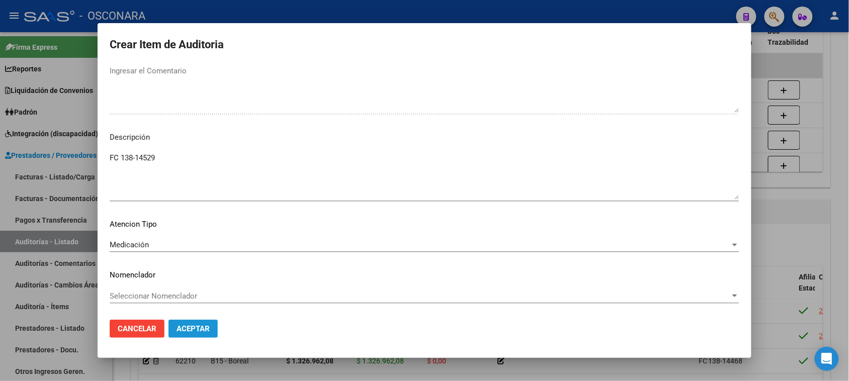
click at [205, 325] on span "Aceptar" at bounding box center [193, 328] width 33 height 9
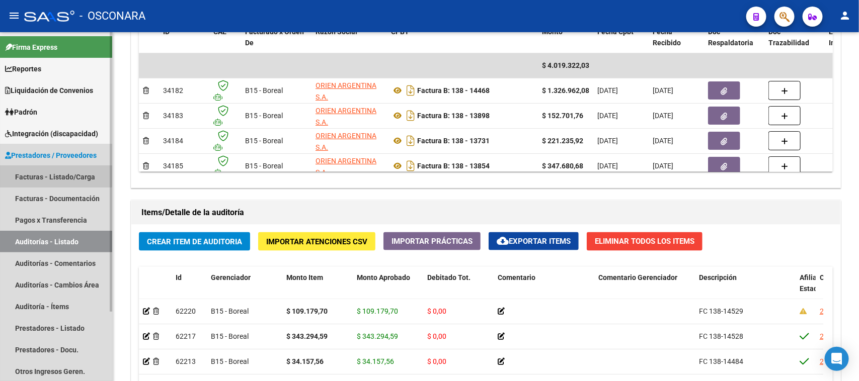
click at [38, 172] on link "Facturas - Listado/Carga" at bounding box center [56, 177] width 112 height 22
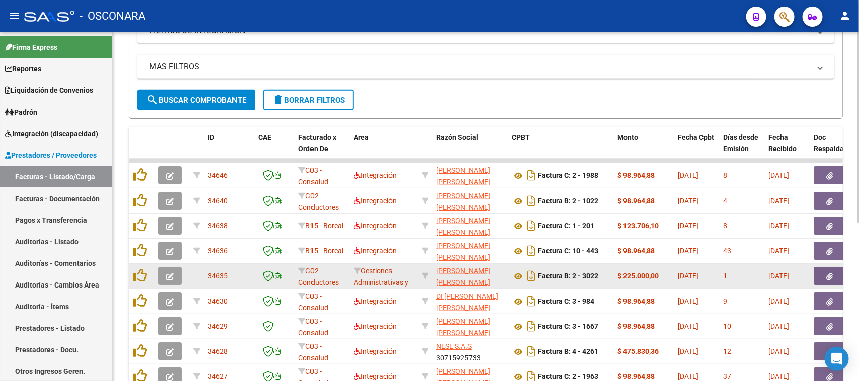
scroll to position [103, 0]
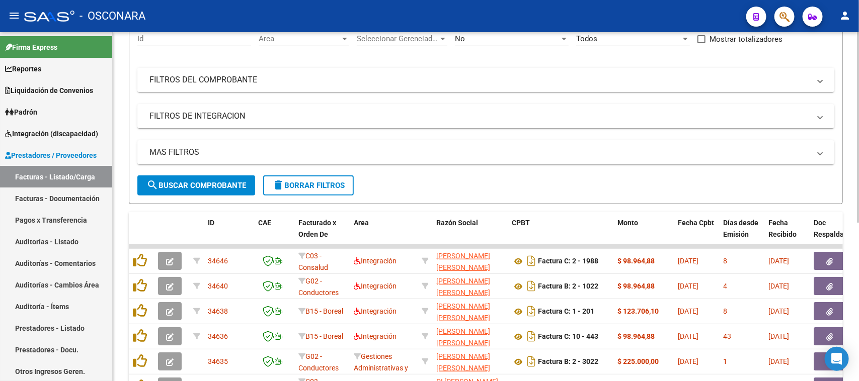
click at [295, 73] on mat-expansion-panel-header "FILTROS DEL COMPROBANTE" at bounding box center [485, 80] width 697 height 24
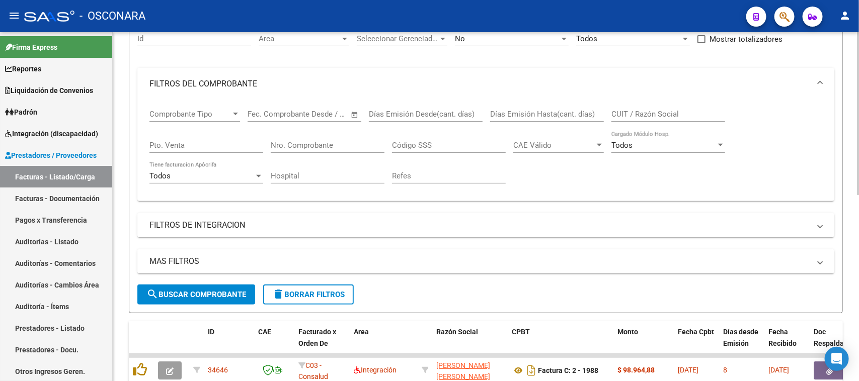
click at [296, 147] on input "Nro. Comprobante" at bounding box center [328, 145] width 114 height 9
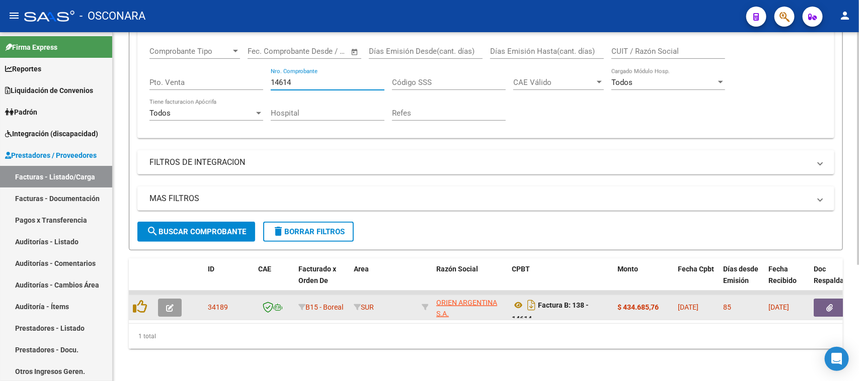
scroll to position [174, 0]
type input "14614"
click at [167, 304] on icon "button" at bounding box center [170, 308] width 8 height 8
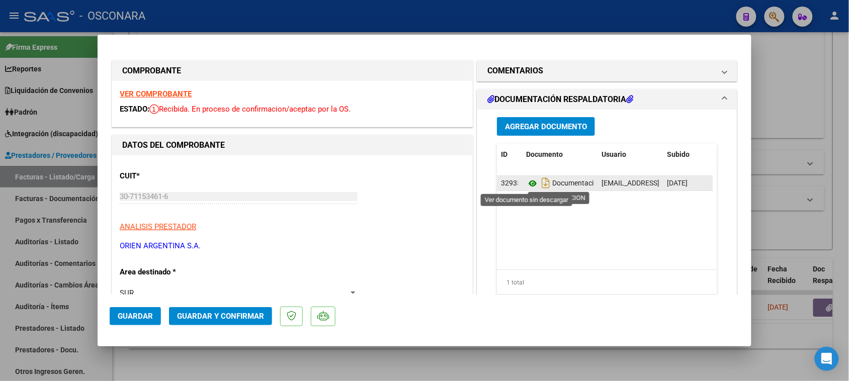
click at [526, 183] on icon at bounding box center [532, 184] width 13 height 12
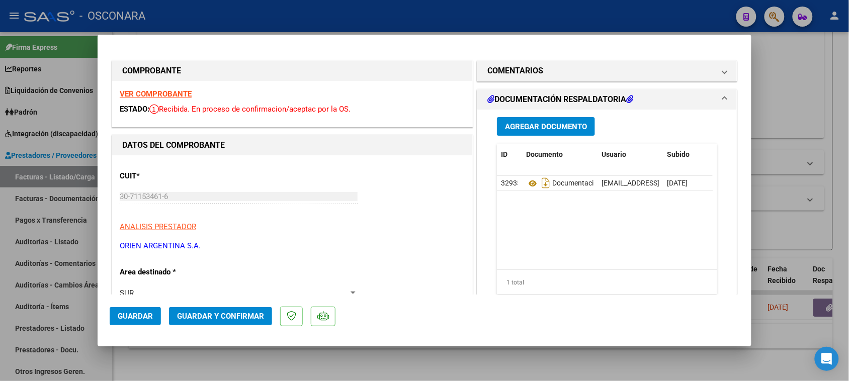
click at [0, 240] on div at bounding box center [424, 190] width 849 height 381
type input "$ 0,00"
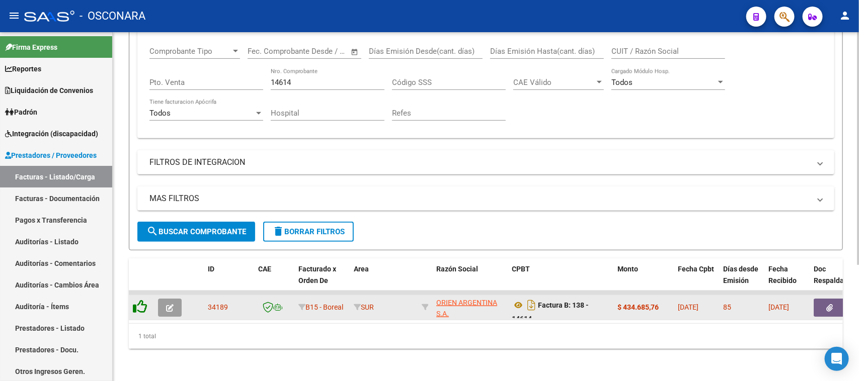
click at [147, 300] on div at bounding box center [141, 308] width 17 height 16
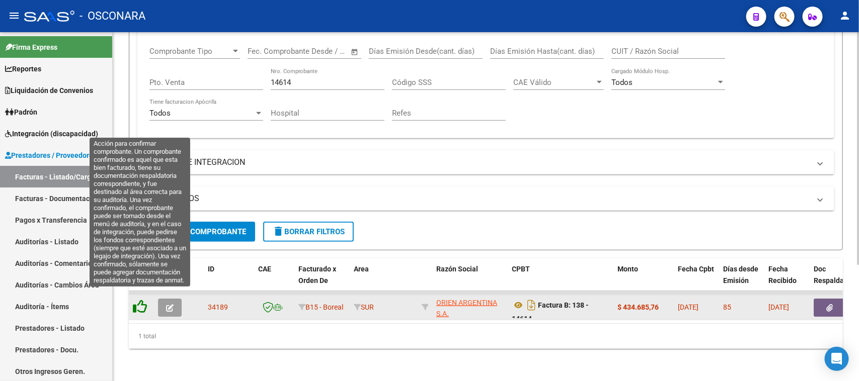
click at [139, 300] on icon at bounding box center [140, 307] width 14 height 14
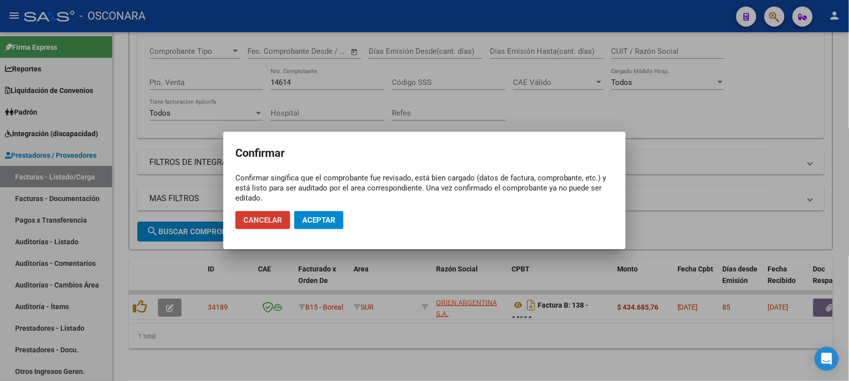
click at [337, 209] on mat-dialog-actions "Cancelar Aceptar" at bounding box center [424, 220] width 378 height 34
click at [329, 217] on span "Aceptar" at bounding box center [318, 220] width 33 height 9
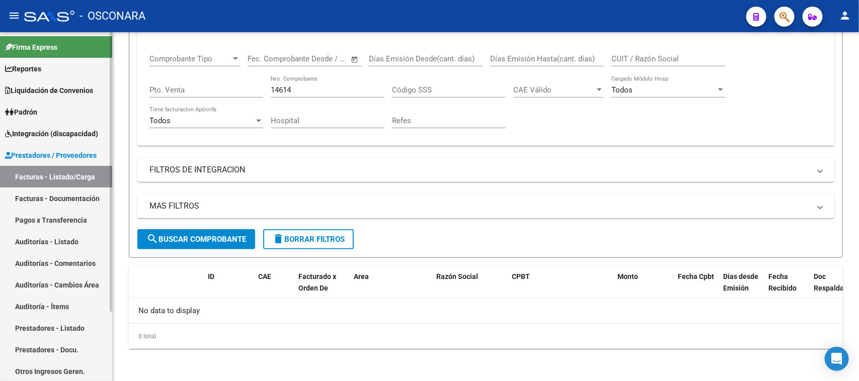
scroll to position [156, 0]
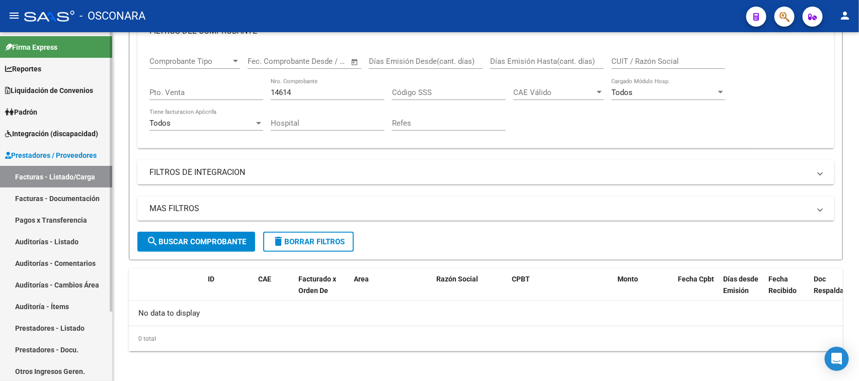
click at [46, 242] on link "Auditorías - Listado" at bounding box center [56, 242] width 112 height 22
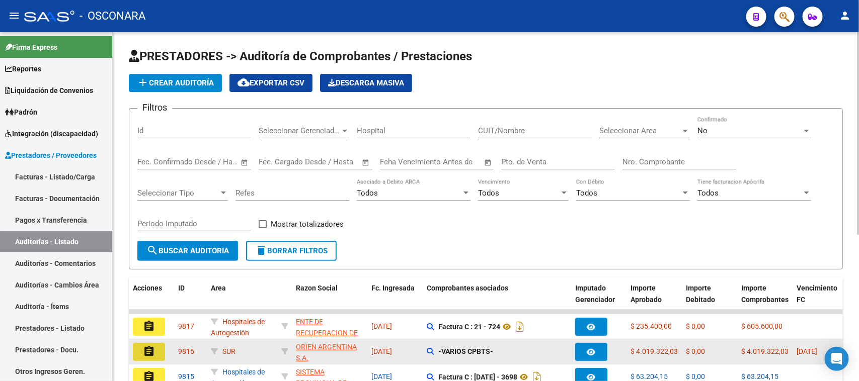
click at [146, 355] on mat-icon "assignment" at bounding box center [149, 352] width 12 height 12
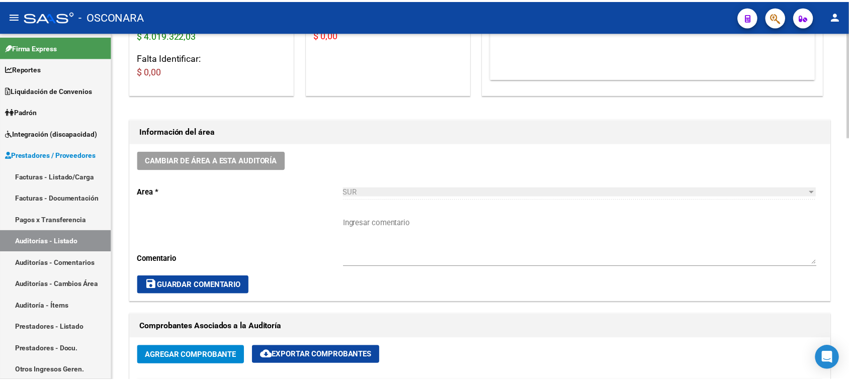
scroll to position [251, 0]
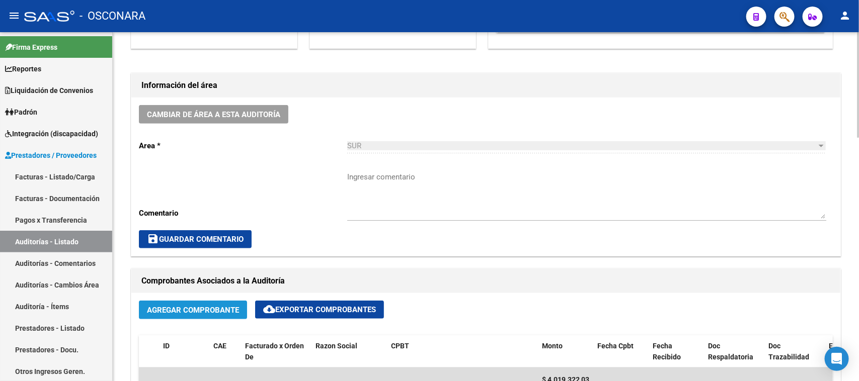
click at [175, 312] on span "Agregar Comprobante" at bounding box center [193, 310] width 92 height 9
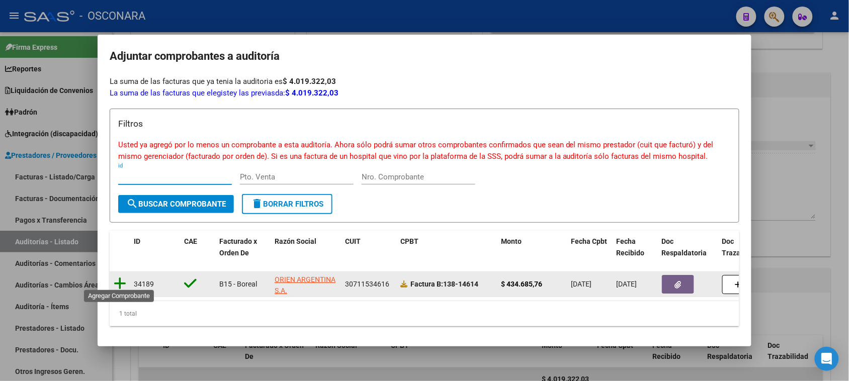
click at [117, 278] on icon at bounding box center [120, 284] width 13 height 14
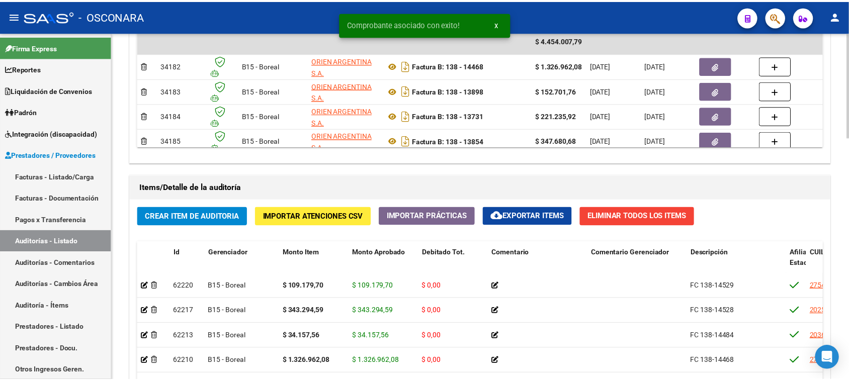
scroll to position [629, 0]
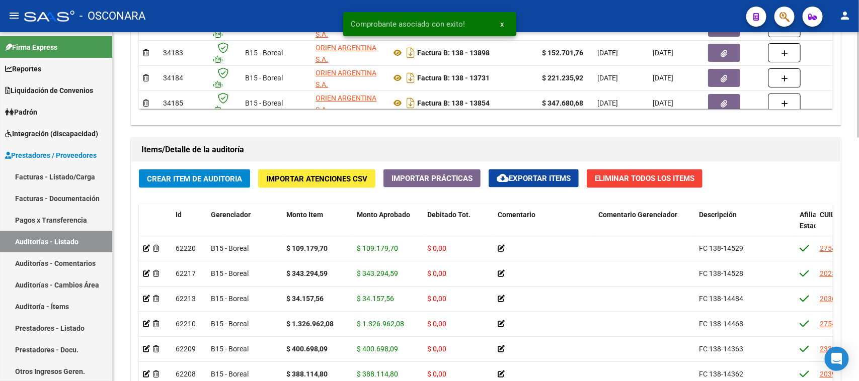
click at [202, 176] on span "Crear Item de Auditoria" at bounding box center [194, 179] width 95 height 9
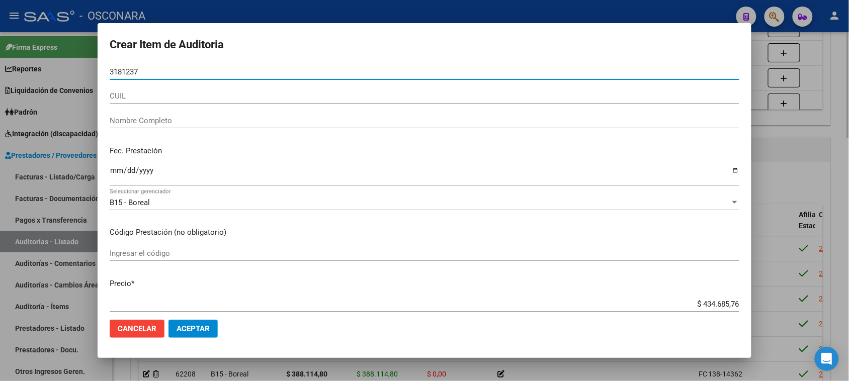
type input "31812371"
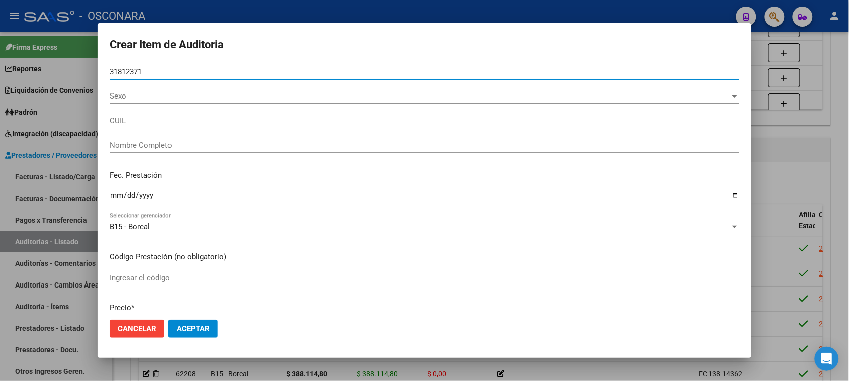
type input "20318123714"
type input "LIZUÑIGA VISINO LEONARDO MOISES"
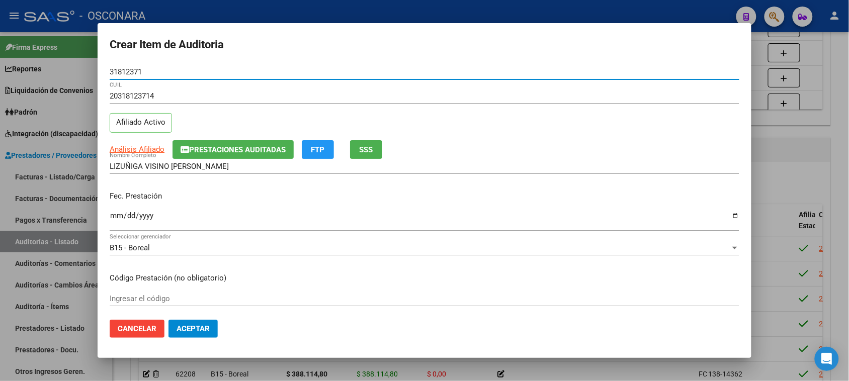
type input "31812371"
click at [117, 213] on input "Ingresar la fecha" at bounding box center [425, 220] width 630 height 16
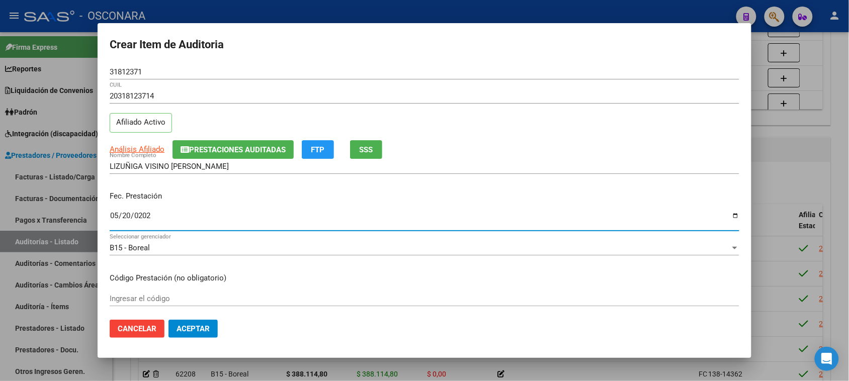
type input "2025-05-20"
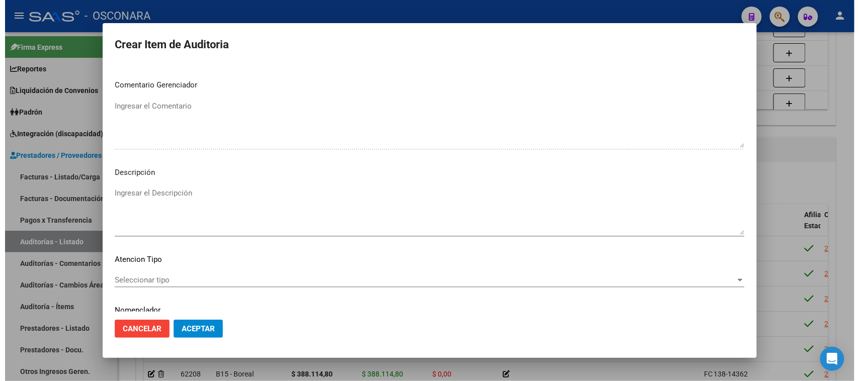
scroll to position [566, 0]
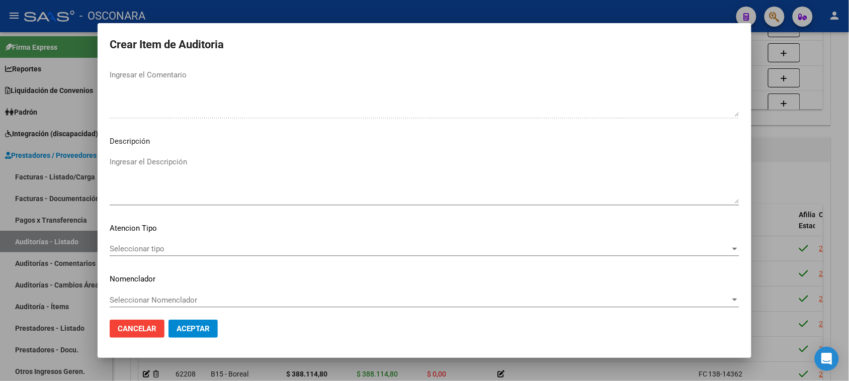
click at [151, 184] on textarea "Ingresar el Descripción" at bounding box center [425, 179] width 630 height 47
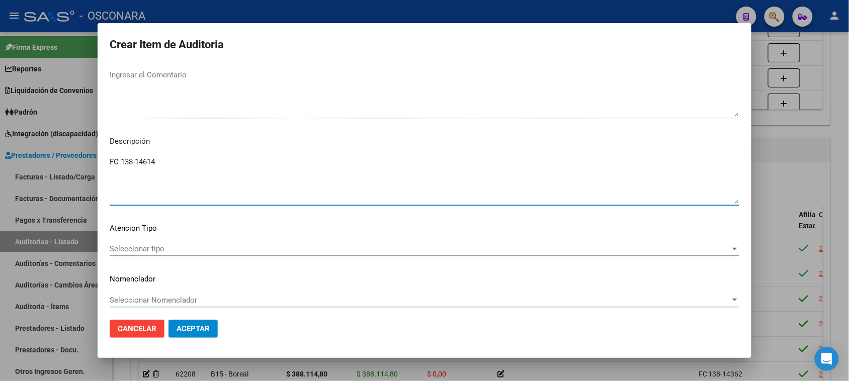
type textarea "FC 138-14614"
click at [127, 252] on span "Seleccionar tipo" at bounding box center [420, 248] width 621 height 9
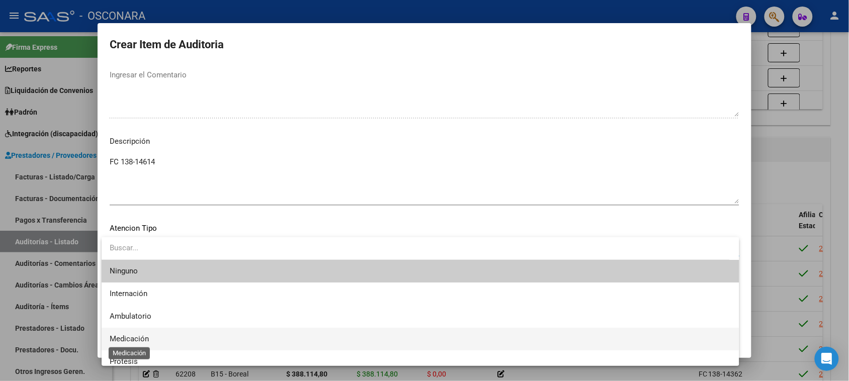
click at [125, 339] on span "Medicación" at bounding box center [129, 338] width 39 height 9
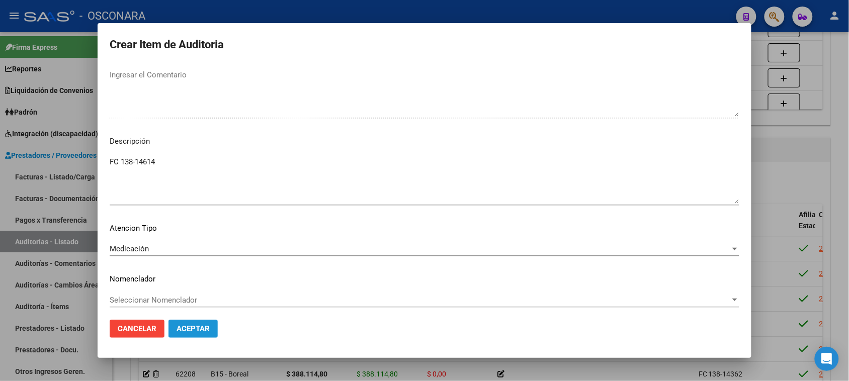
click at [190, 330] on span "Aceptar" at bounding box center [193, 328] width 33 height 9
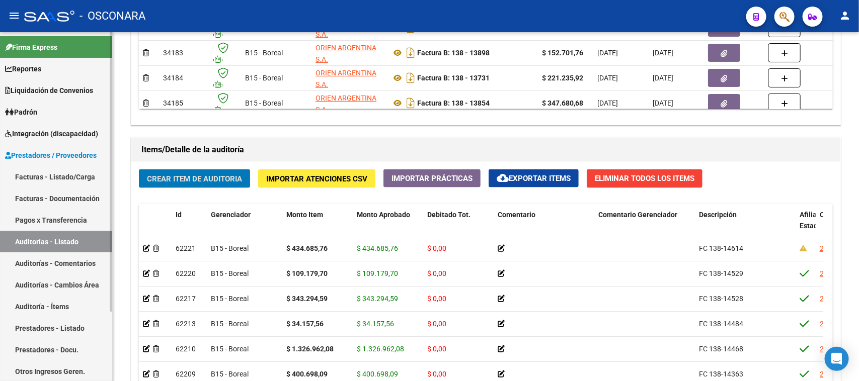
click at [55, 170] on link "Facturas - Listado/Carga" at bounding box center [56, 177] width 112 height 22
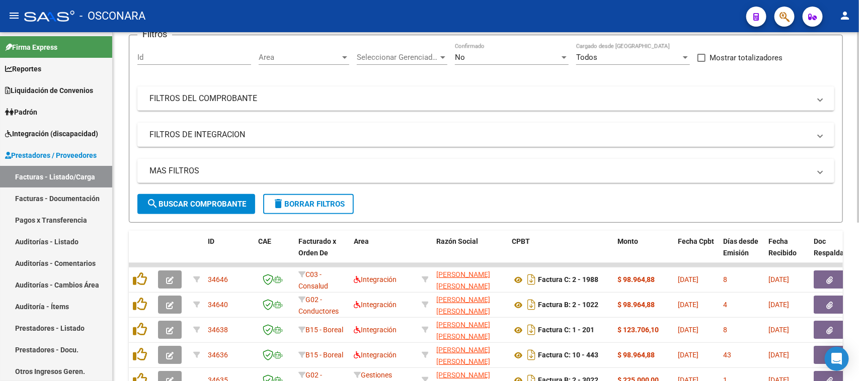
scroll to position [40, 0]
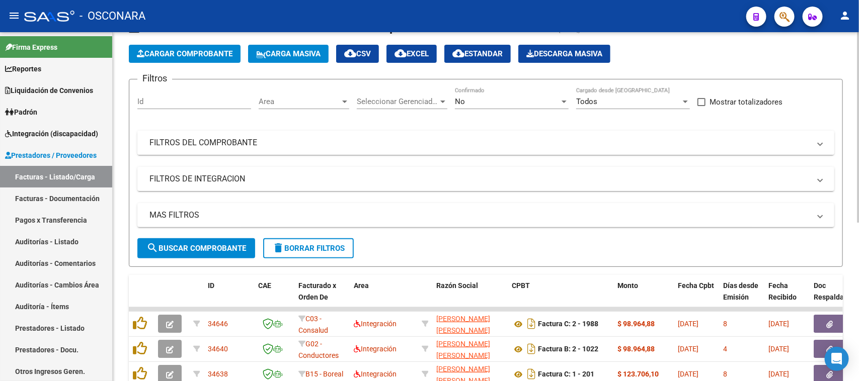
click at [284, 146] on mat-panel-title "FILTROS DEL COMPROBANTE" at bounding box center [479, 142] width 660 height 11
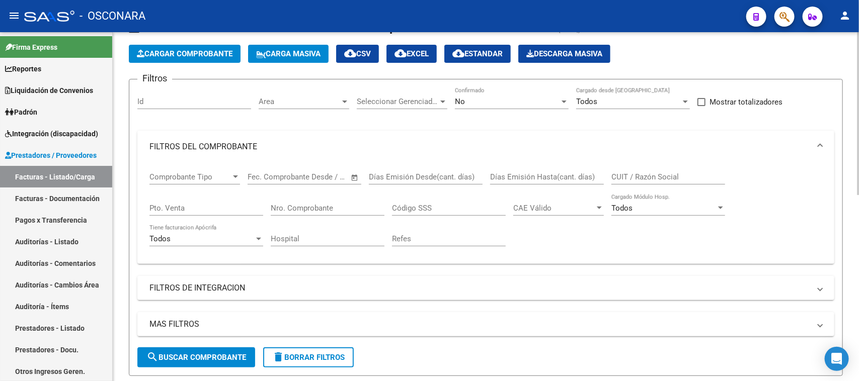
click at [305, 205] on input "Nro. Comprobante" at bounding box center [328, 208] width 114 height 9
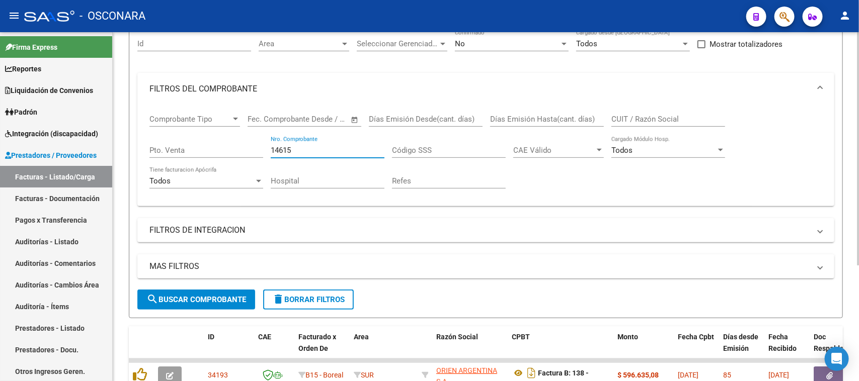
scroll to position [174, 0]
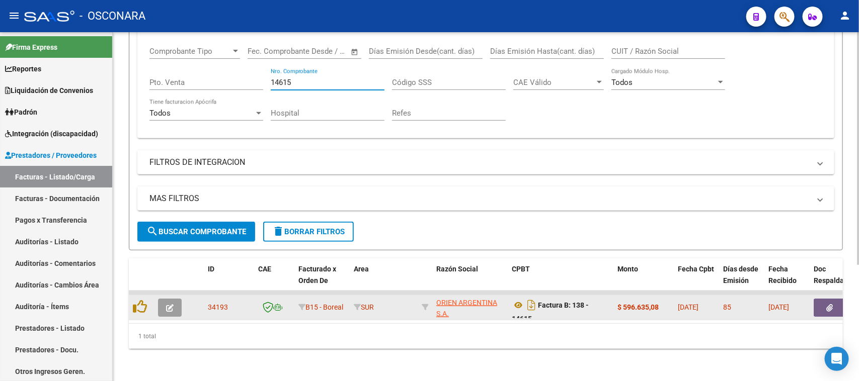
type input "14615"
click at [164, 299] on button "button" at bounding box center [170, 308] width 24 height 18
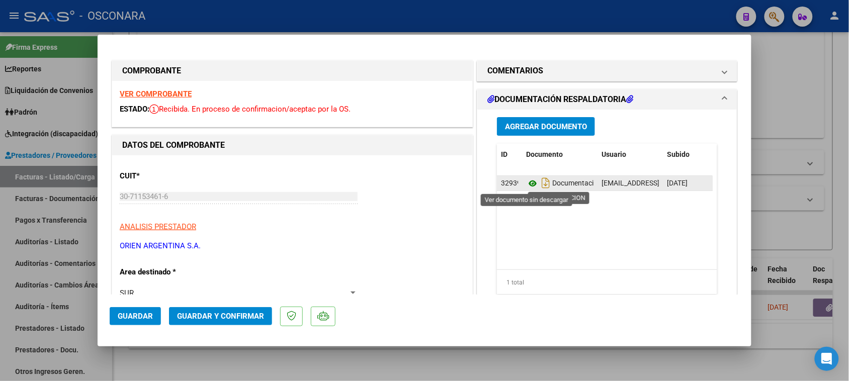
click at [527, 187] on icon at bounding box center [532, 184] width 13 height 12
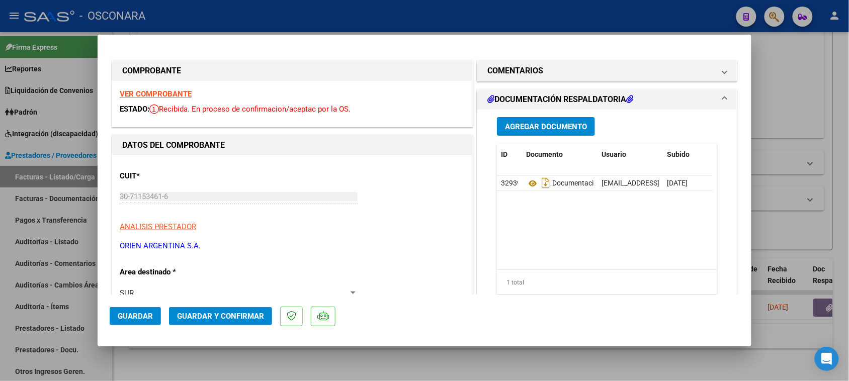
click at [0, 245] on div at bounding box center [424, 190] width 849 height 381
type input "$ 0,00"
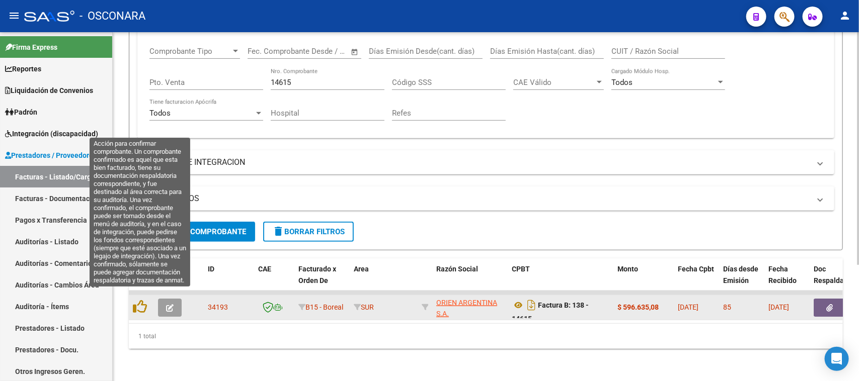
click at [137, 305] on datatable-body-cell at bounding box center [141, 307] width 25 height 25
click at [141, 300] on icon at bounding box center [140, 307] width 14 height 14
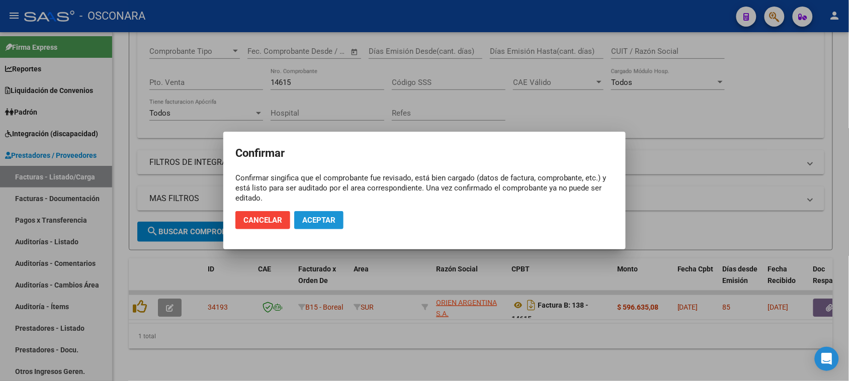
click at [321, 214] on button "Aceptar" at bounding box center [318, 220] width 49 height 18
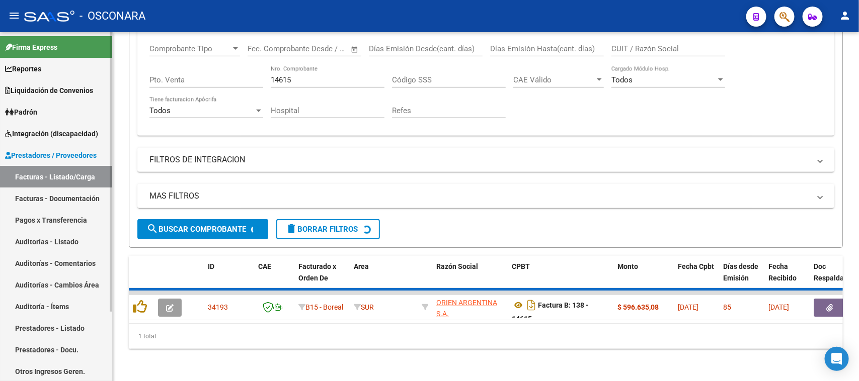
scroll to position [156, 0]
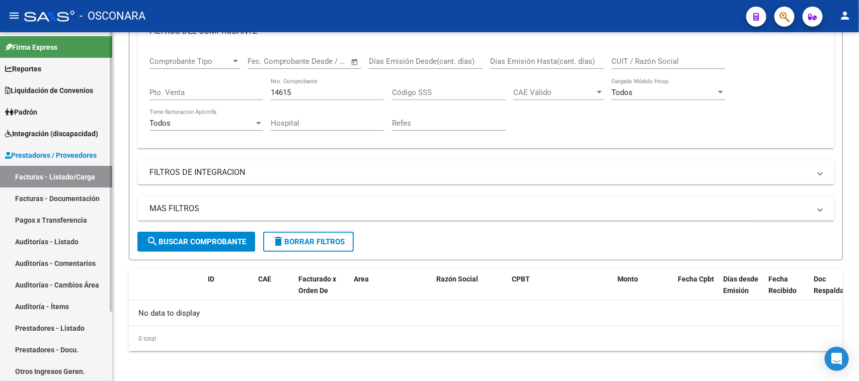
click at [39, 240] on link "Auditorías - Listado" at bounding box center [56, 242] width 112 height 22
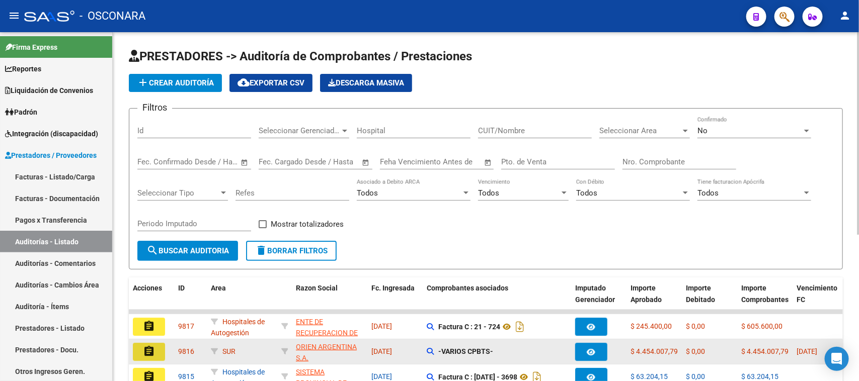
click at [152, 353] on mat-icon "assignment" at bounding box center [149, 352] width 12 height 12
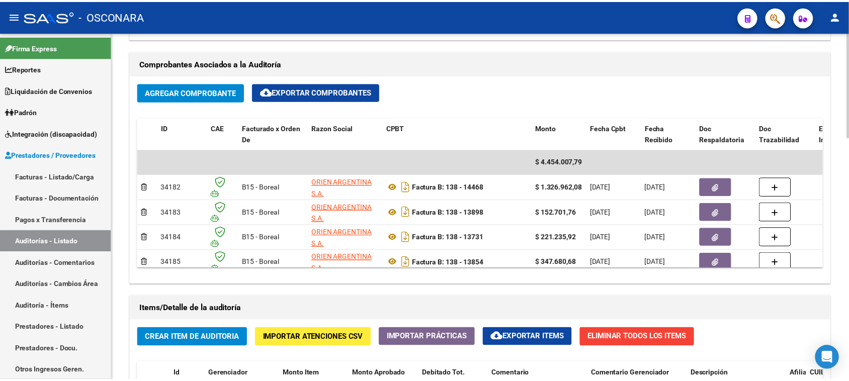
scroll to position [503, 0]
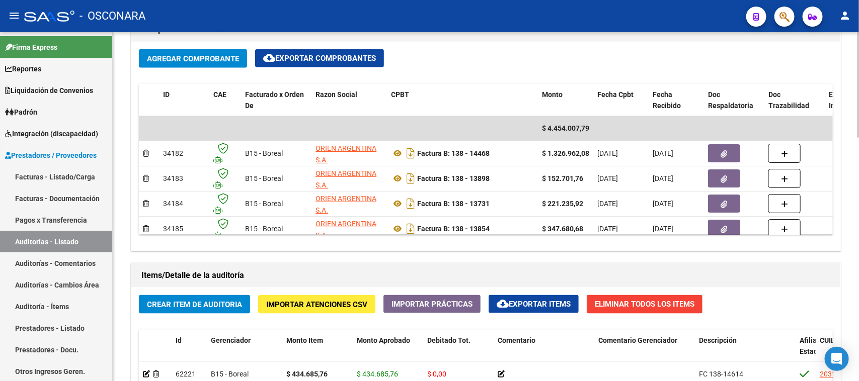
click at [209, 303] on span "Crear Item de Auditoria" at bounding box center [194, 304] width 95 height 9
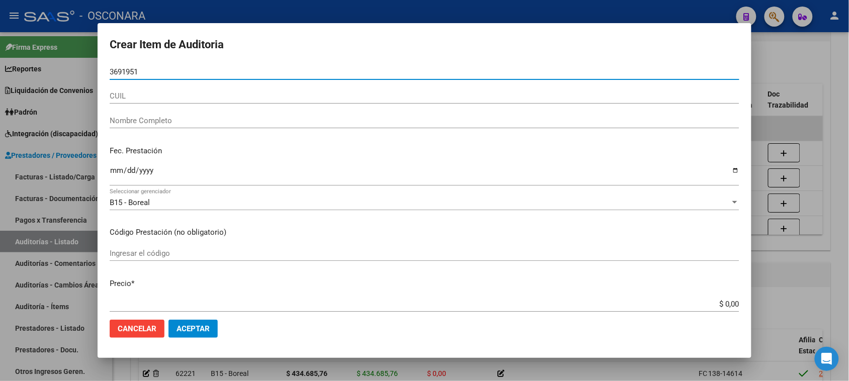
click at [117, 70] on input "3691951" at bounding box center [425, 71] width 630 height 9
type input "36591951"
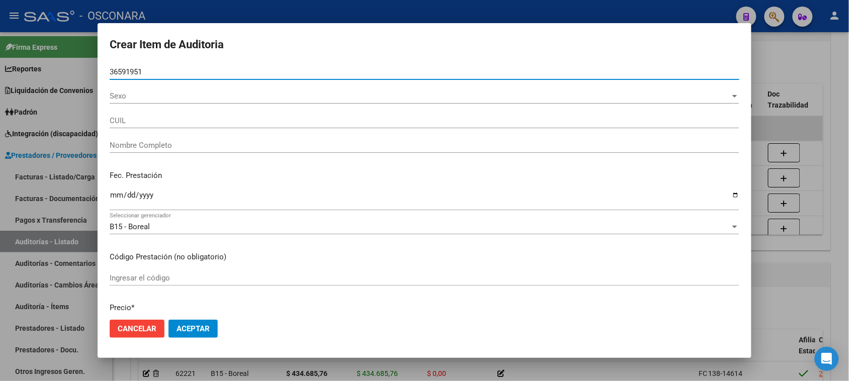
type input "20365919519"
type input "ABREGO ROBERTO GASTON"
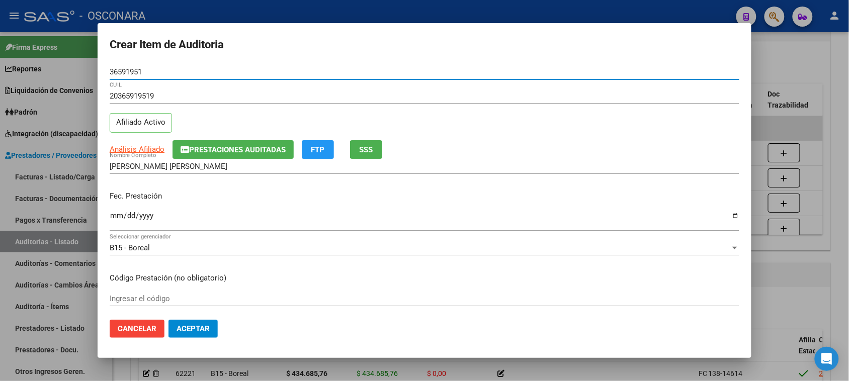
type input "36591951"
click at [119, 214] on input "Ingresar la fecha" at bounding box center [425, 220] width 630 height 16
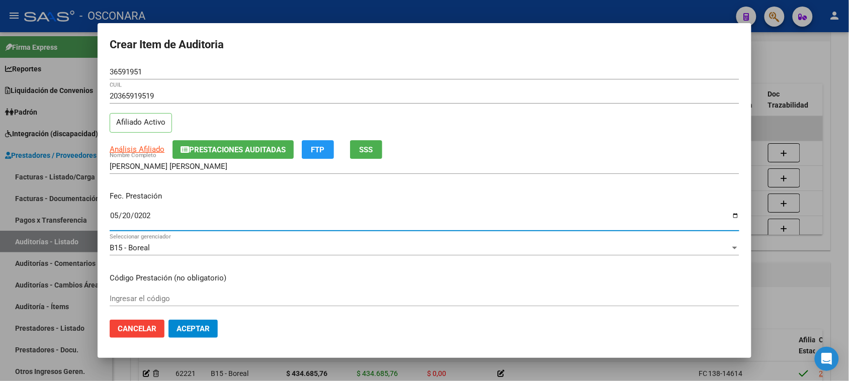
type input "2025-05-20"
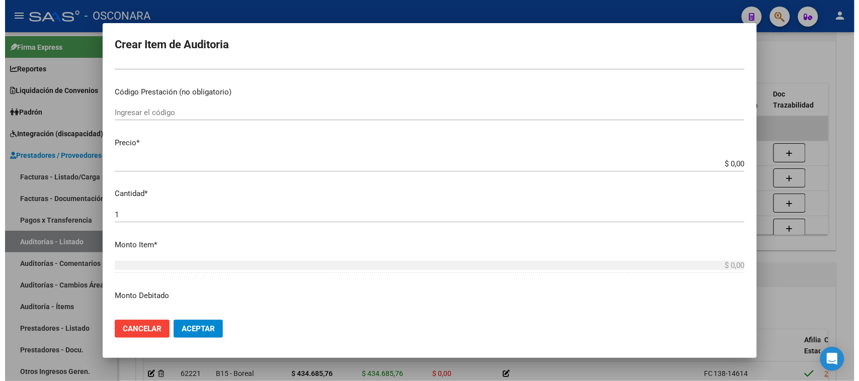
scroll to position [189, 0]
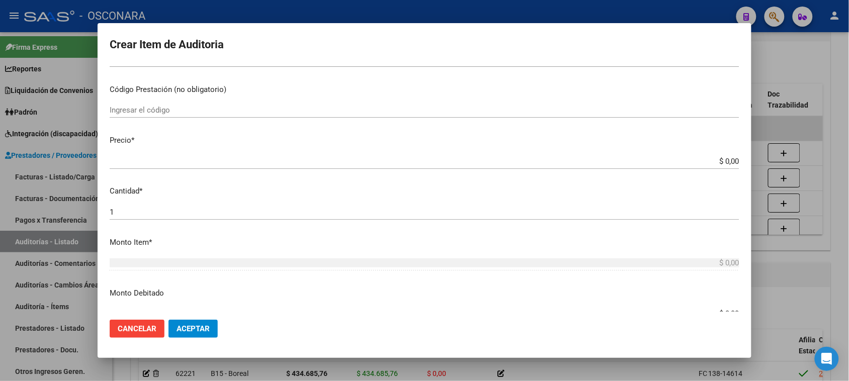
click at [783, 75] on div at bounding box center [424, 190] width 849 height 381
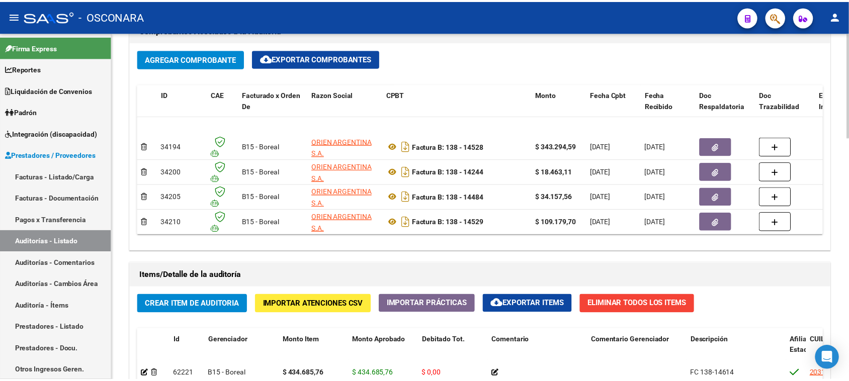
scroll to position [268, 0]
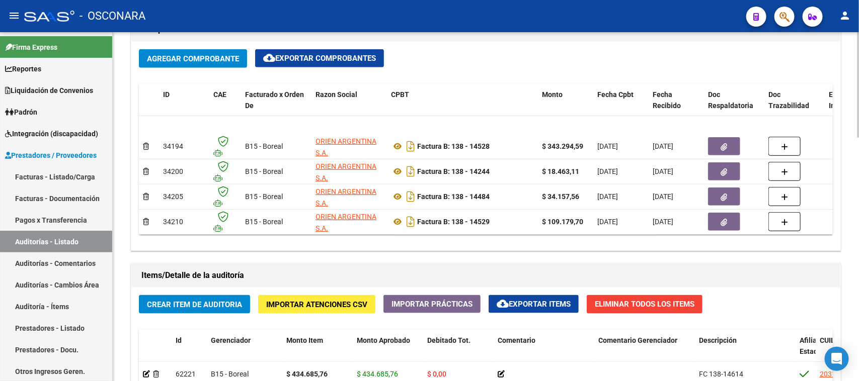
click at [214, 55] on span "Agregar Comprobante" at bounding box center [193, 58] width 92 height 9
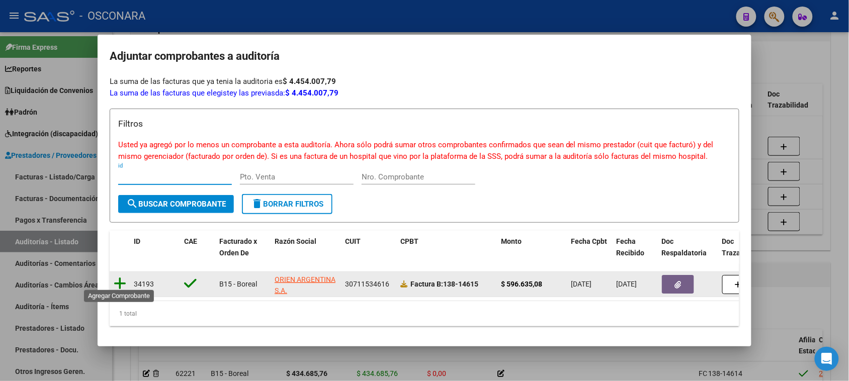
click at [116, 278] on icon at bounding box center [120, 284] width 13 height 14
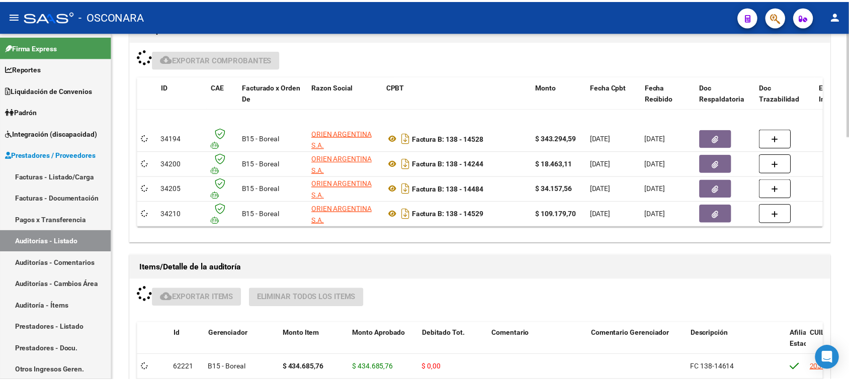
scroll to position [503, 0]
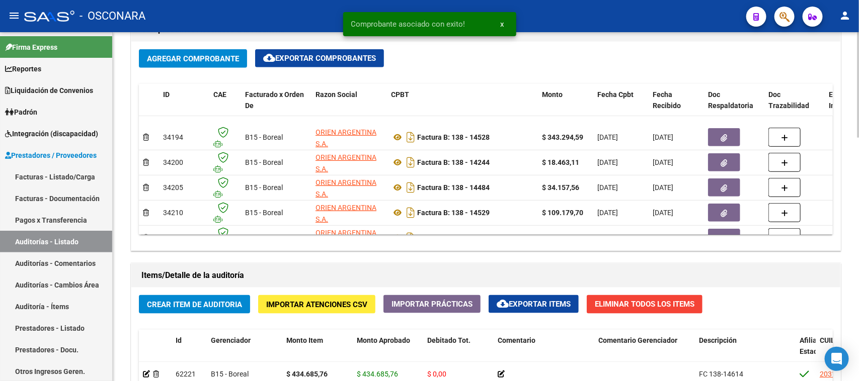
click at [190, 300] on span "Crear Item de Auditoria" at bounding box center [194, 304] width 95 height 9
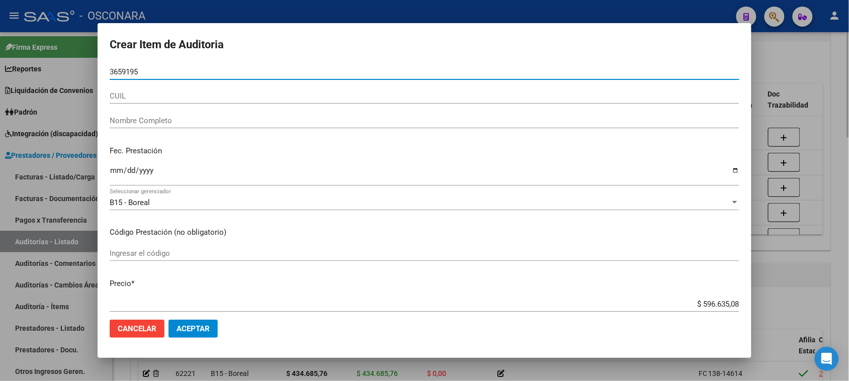
type input "36591951"
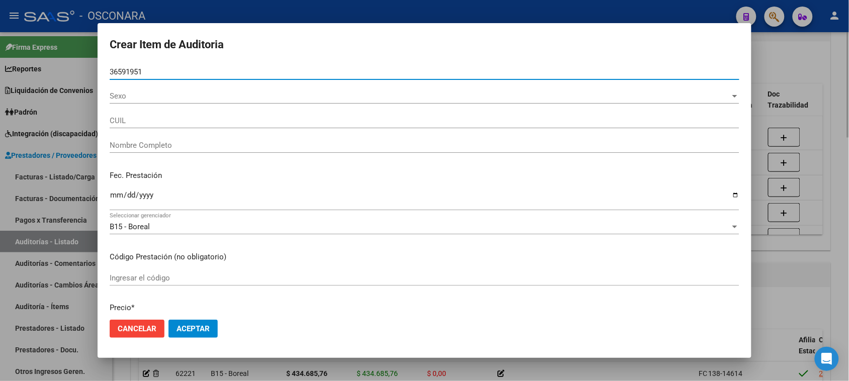
type input "20365919519"
type input "ABREGO ROBERTO GASTON"
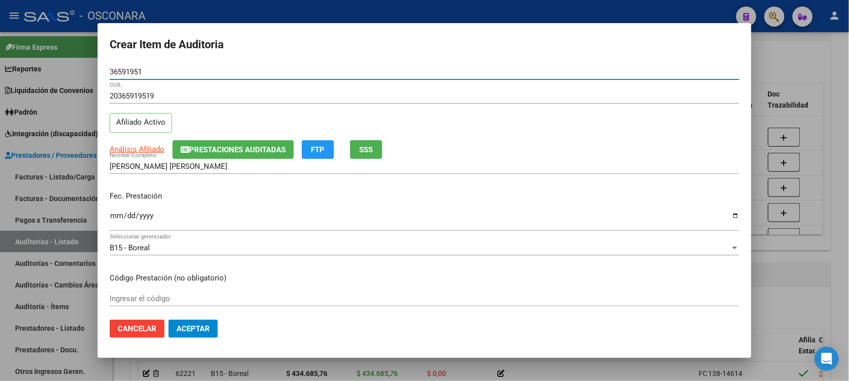
type input "36591951"
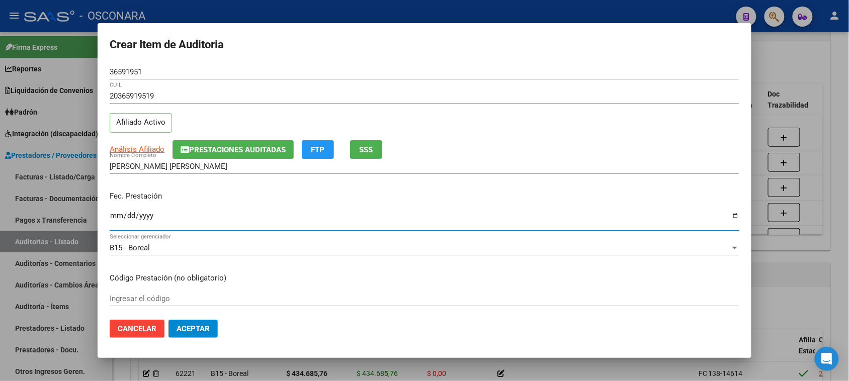
click at [117, 219] on input "Ingresar la fecha" at bounding box center [425, 220] width 630 height 16
type input "2025-05-20"
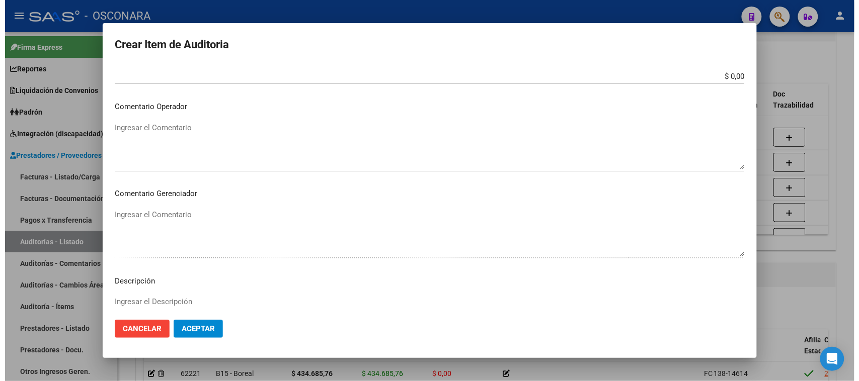
scroll to position [570, 0]
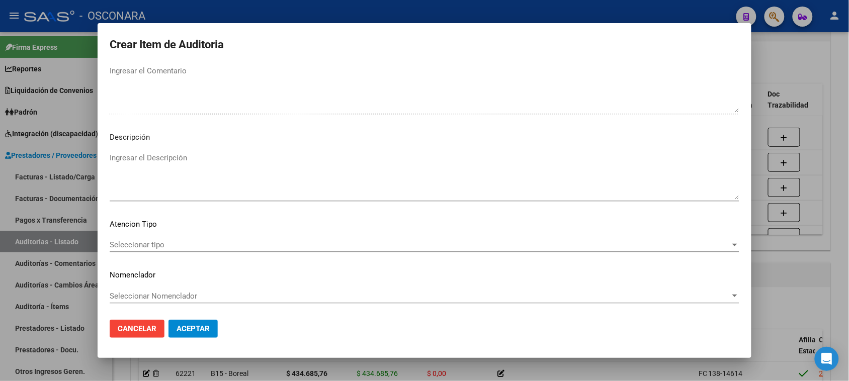
click at [142, 166] on textarea "Ingresar el Descripción" at bounding box center [425, 175] width 630 height 47
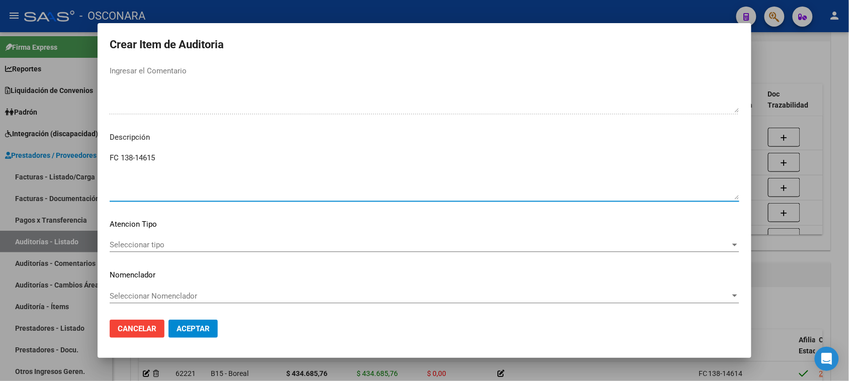
type textarea "FC 138-14615"
click at [138, 242] on span "Seleccionar tipo" at bounding box center [420, 244] width 621 height 9
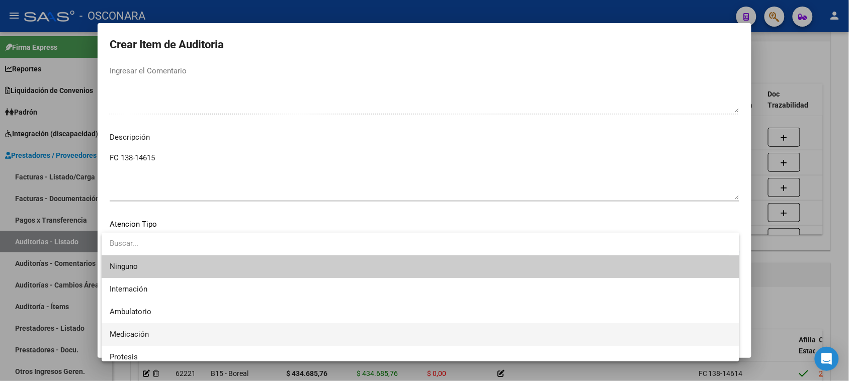
drag, startPoint x: 124, startPoint y: 328, endPoint x: 146, endPoint y: 332, distance: 22.1
click at [125, 328] on span "Medicación" at bounding box center [421, 334] width 622 height 23
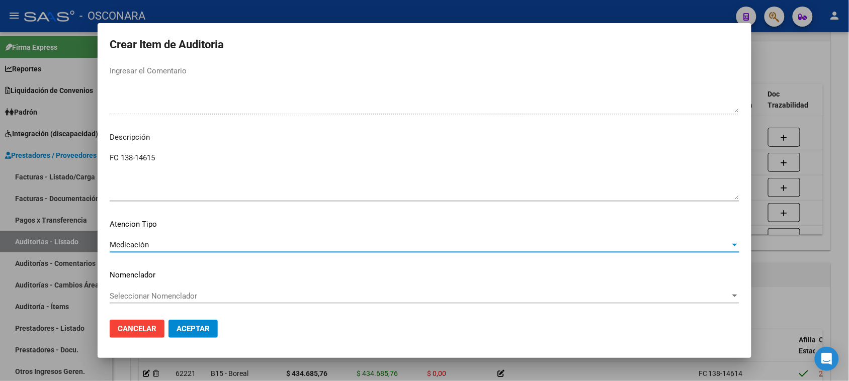
click at [204, 331] on span "Aceptar" at bounding box center [193, 328] width 33 height 9
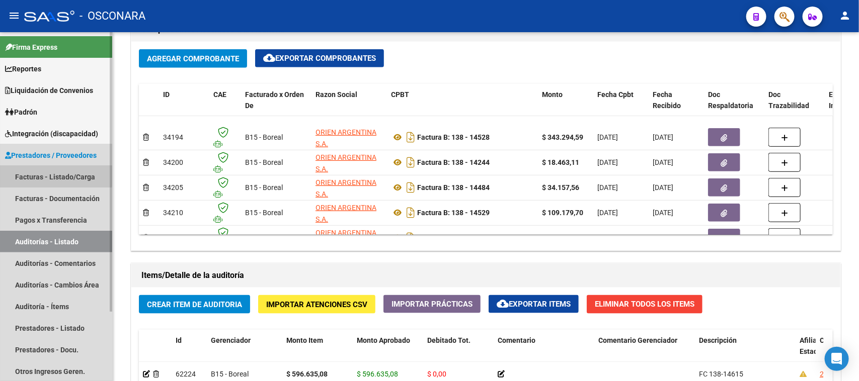
click at [41, 175] on link "Facturas - Listado/Carga" at bounding box center [56, 177] width 112 height 22
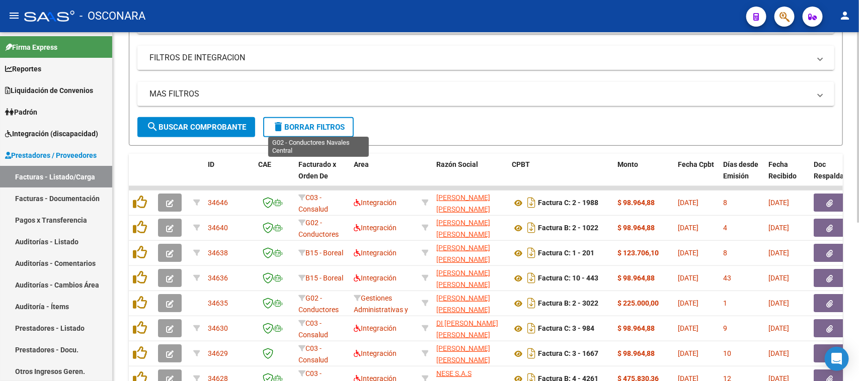
scroll to position [103, 0]
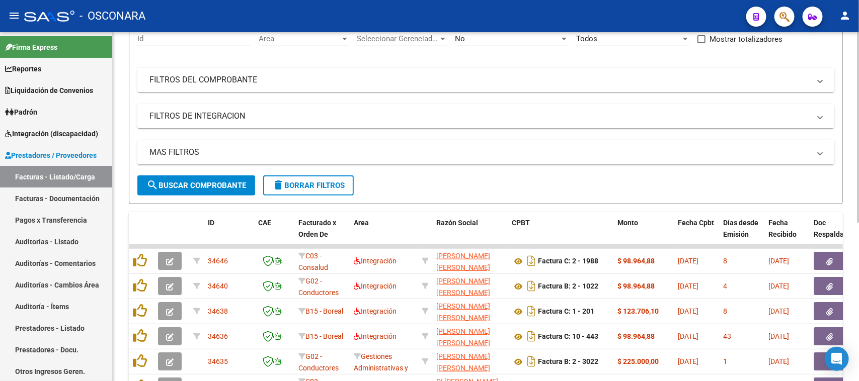
click at [236, 74] on mat-panel-title "FILTROS DEL COMPROBANTE" at bounding box center [479, 79] width 660 height 11
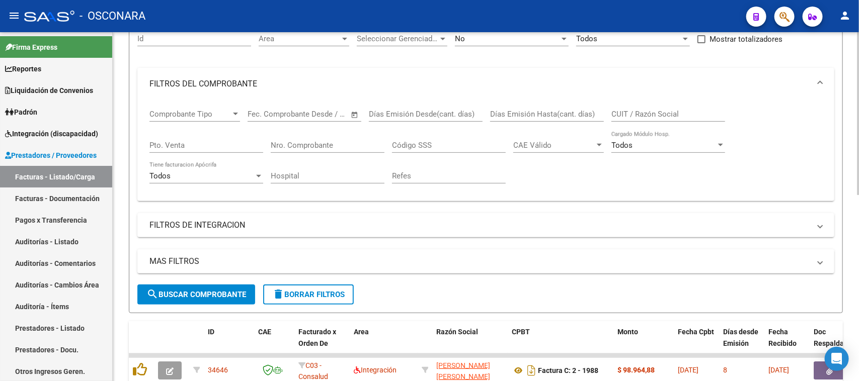
click at [289, 146] on input "Nro. Comprobante" at bounding box center [328, 145] width 114 height 9
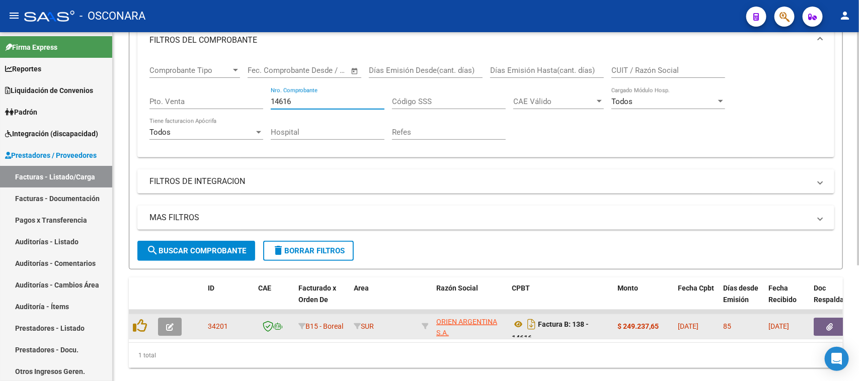
scroll to position [166, 0]
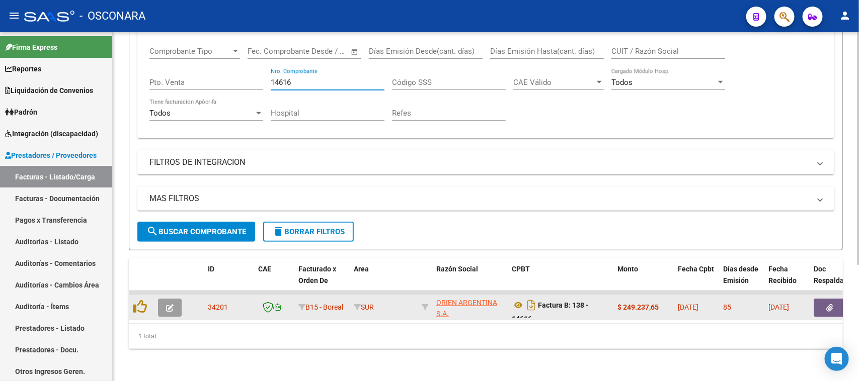
type input "14616"
click at [167, 304] on icon "button" at bounding box center [170, 308] width 8 height 8
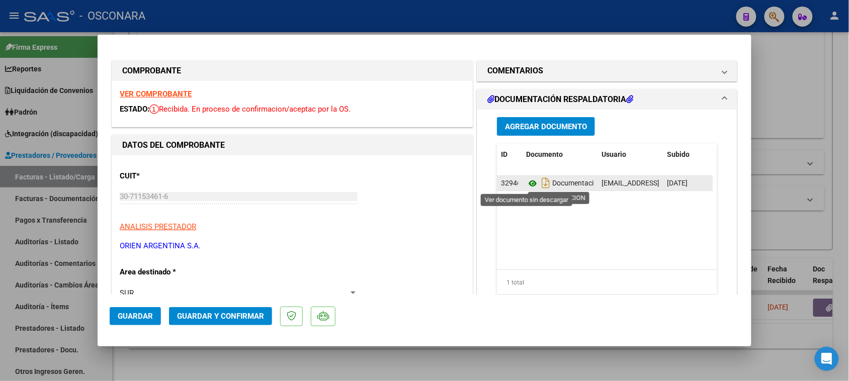
click at [526, 181] on icon at bounding box center [532, 184] width 13 height 12
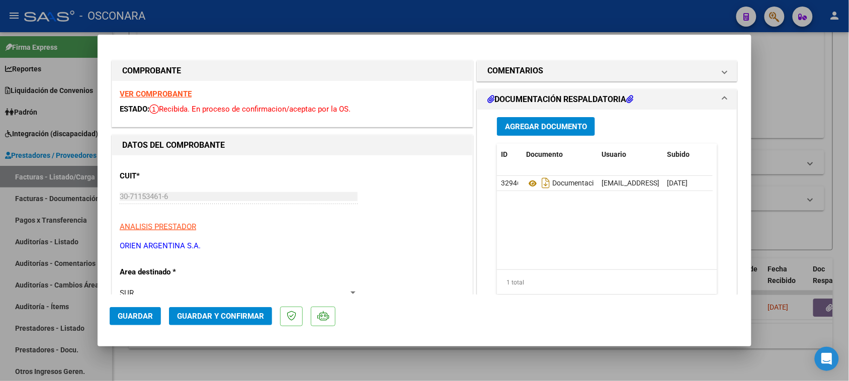
click at [794, 102] on div at bounding box center [424, 190] width 849 height 381
type input "$ 0,00"
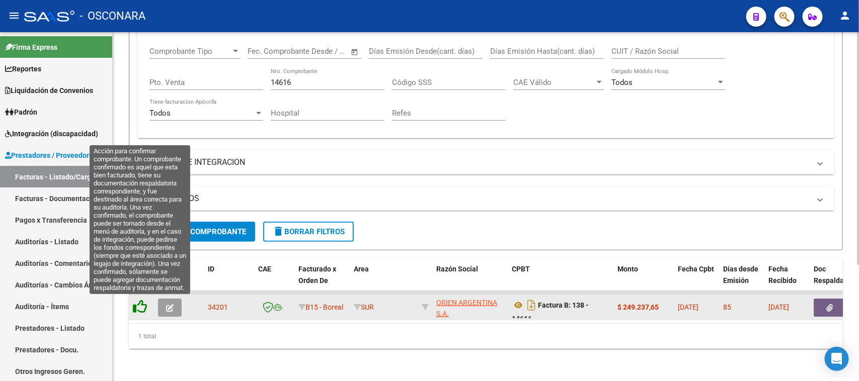
click at [142, 306] on icon at bounding box center [140, 307] width 14 height 14
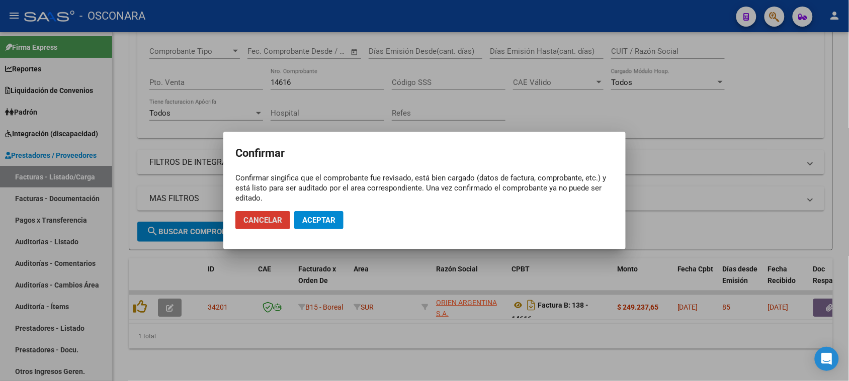
click at [307, 222] on span "Aceptar" at bounding box center [318, 220] width 33 height 9
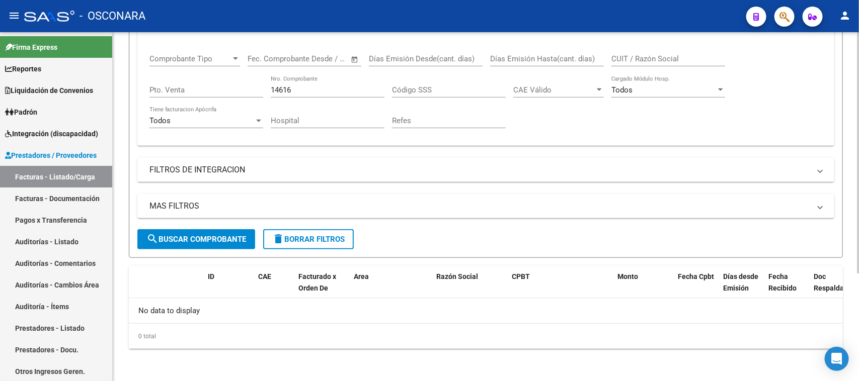
scroll to position [156, 0]
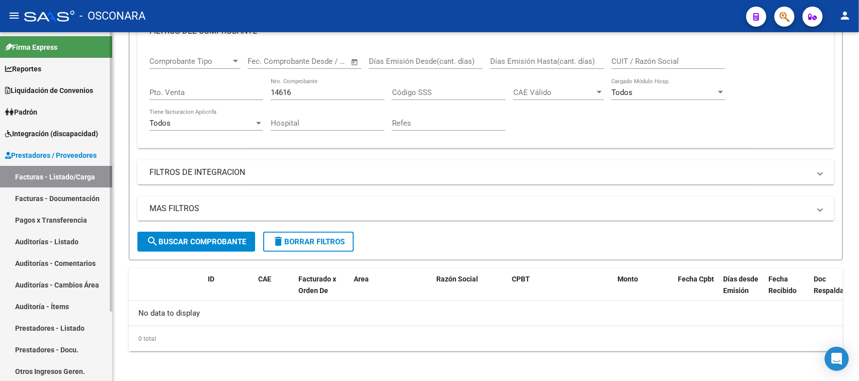
click at [31, 239] on link "Auditorías - Listado" at bounding box center [56, 242] width 112 height 22
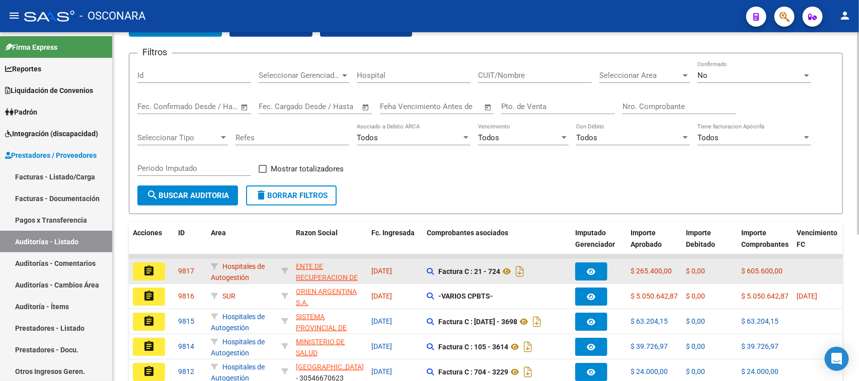
scroll to position [126, 0]
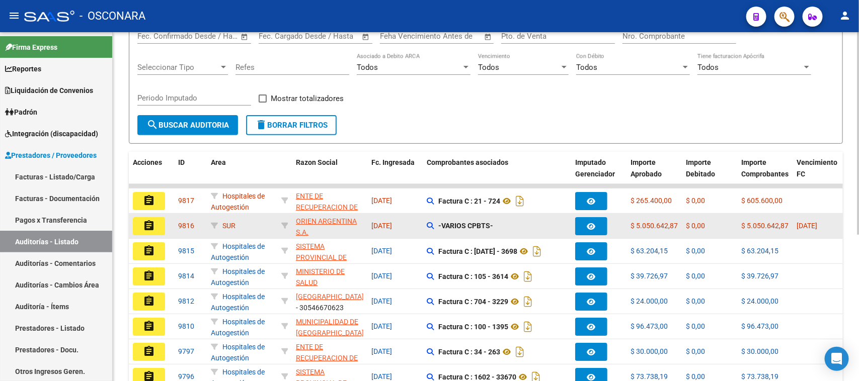
click at [143, 220] on mat-icon "assignment" at bounding box center [149, 226] width 12 height 12
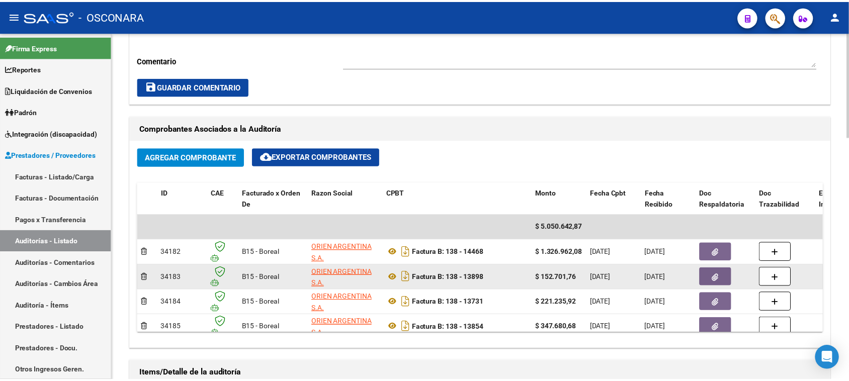
scroll to position [440, 0]
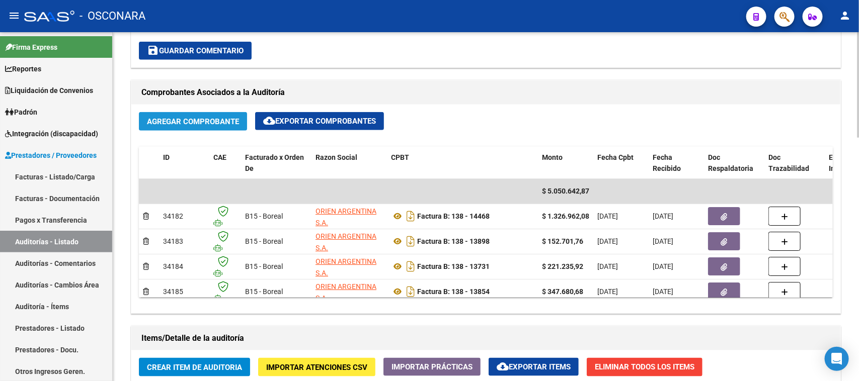
click at [217, 117] on span "Agregar Comprobante" at bounding box center [193, 121] width 92 height 9
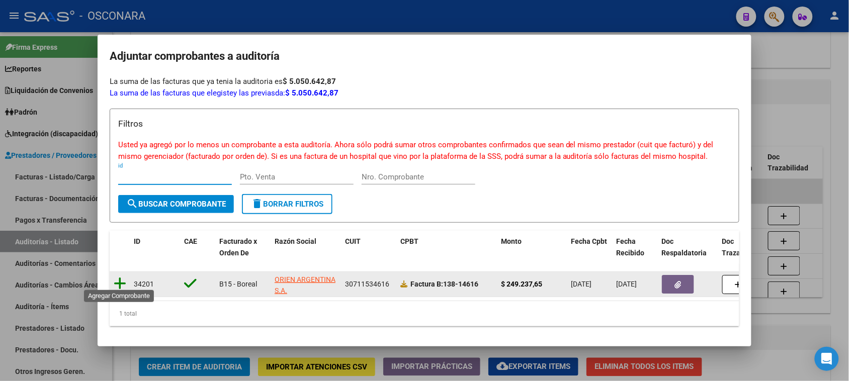
click at [121, 277] on icon at bounding box center [120, 284] width 13 height 14
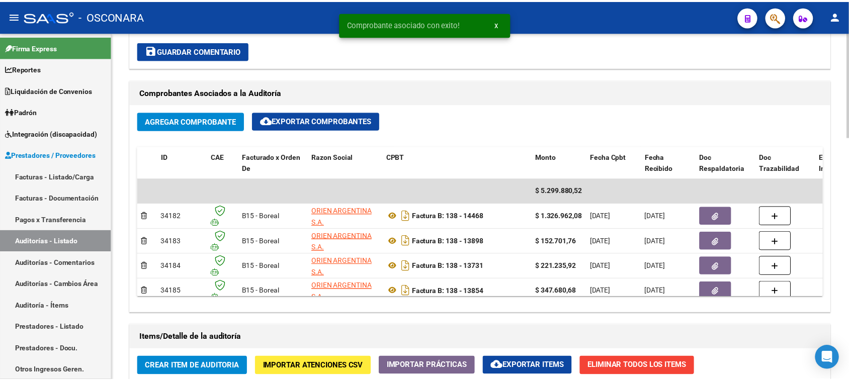
scroll to position [503, 0]
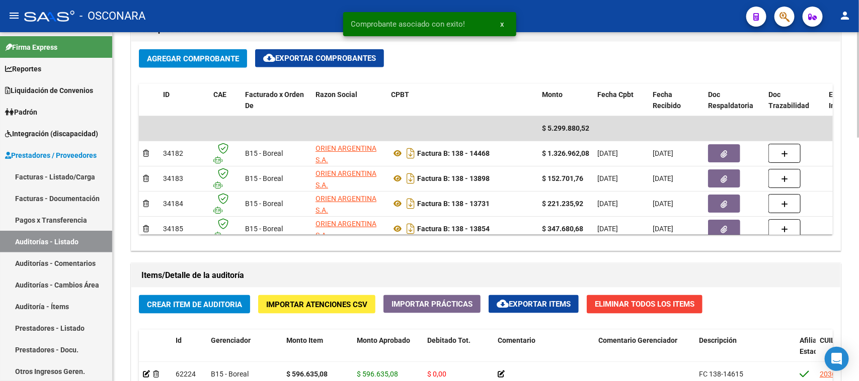
click at [205, 297] on button "Crear Item de Auditoria" at bounding box center [194, 304] width 111 height 19
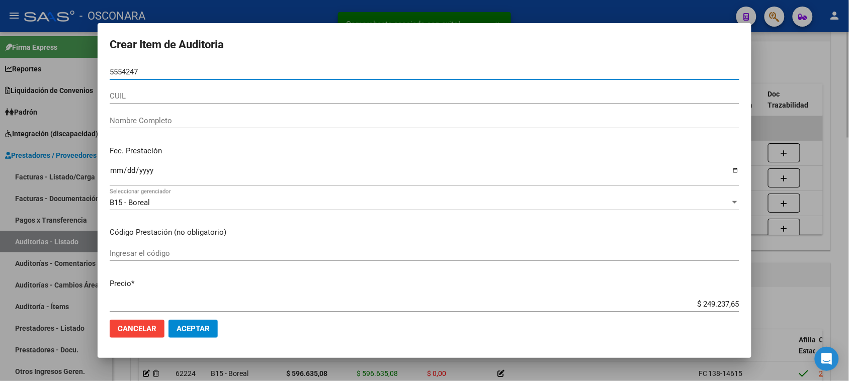
type input "55542475"
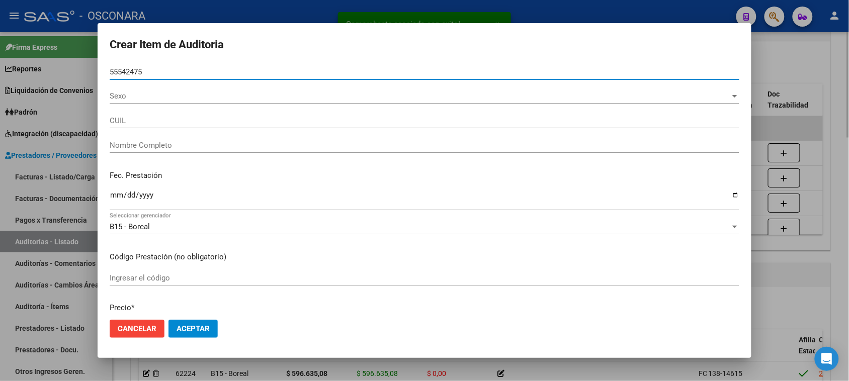
type input "20555424753"
type input "CAMPOS LAUREANO DANIEL"
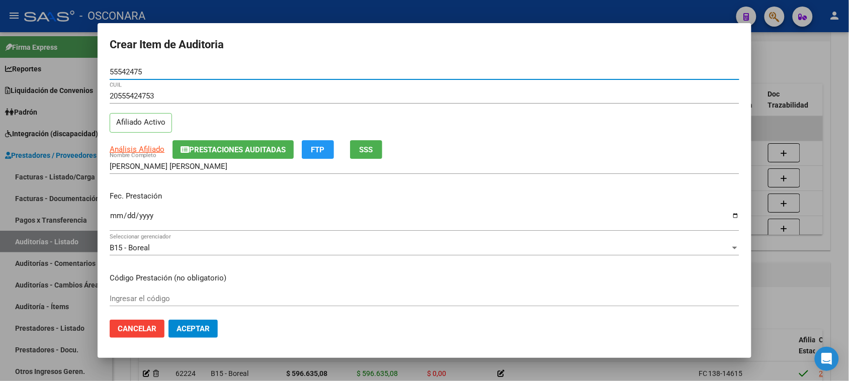
type input "55542475"
click at [376, 139] on div "20555424753 CUIL Afiliado Activo" at bounding box center [425, 114] width 630 height 51
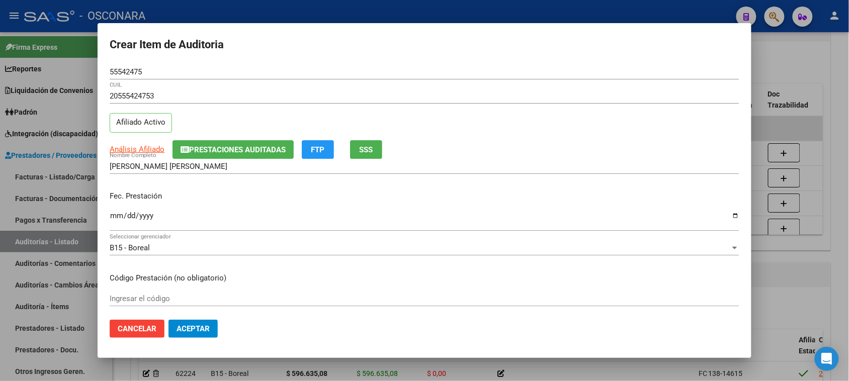
click at [365, 146] on span "SSS" at bounding box center [367, 149] width 14 height 9
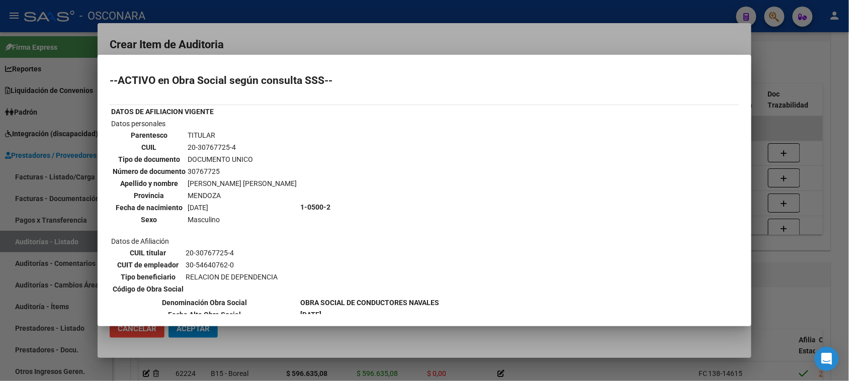
drag, startPoint x: 756, startPoint y: 204, endPoint x: 629, endPoint y: 219, distance: 127.6
click at [756, 204] on div at bounding box center [424, 190] width 849 height 381
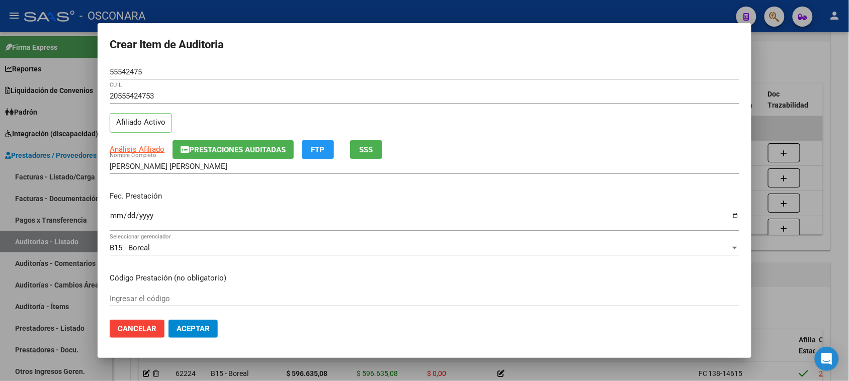
click at [119, 217] on input "Ingresar la fecha" at bounding box center [425, 220] width 630 height 16
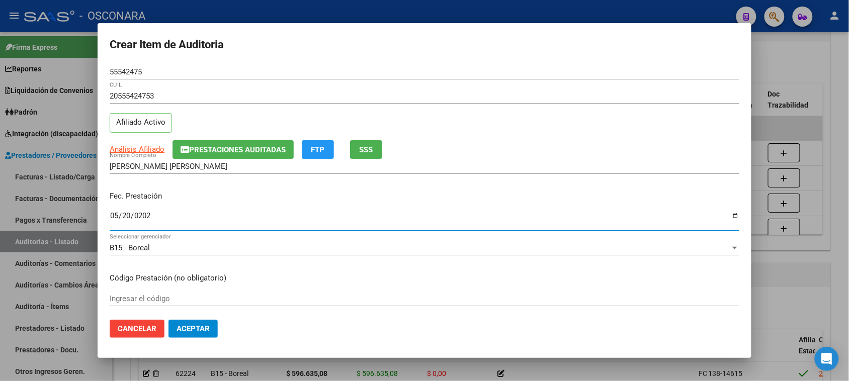
type input "2025-05-20"
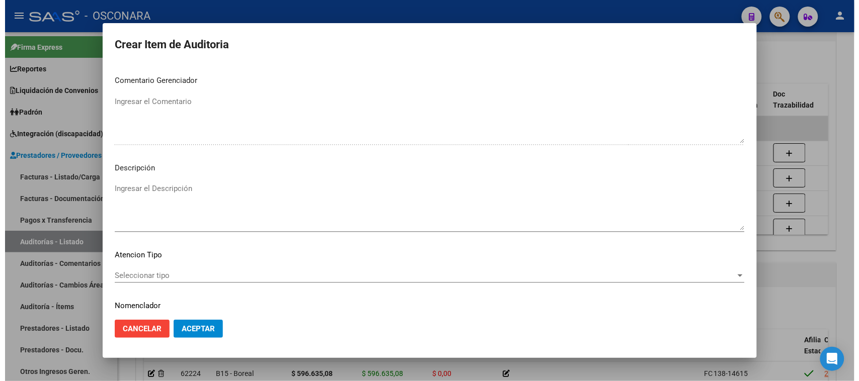
scroll to position [570, 0]
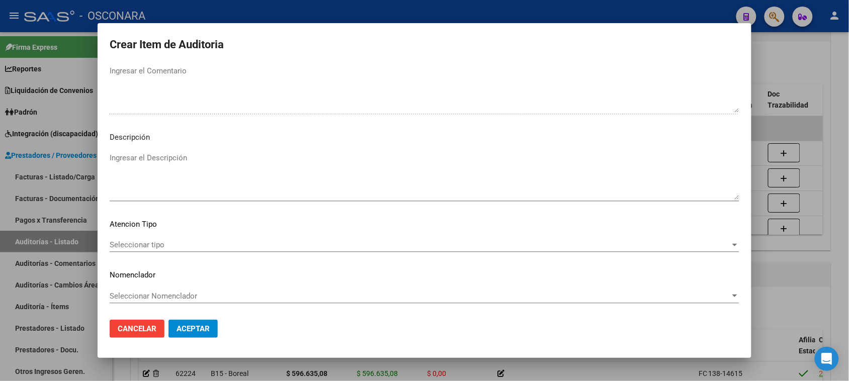
click at [151, 161] on textarea "Ingresar el Descripción" at bounding box center [425, 175] width 630 height 47
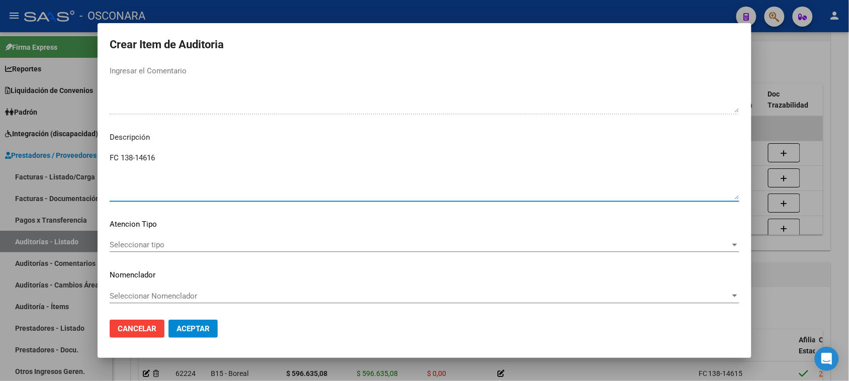
type textarea "FC 138-14616"
click at [153, 248] on span "Seleccionar tipo" at bounding box center [420, 244] width 621 height 9
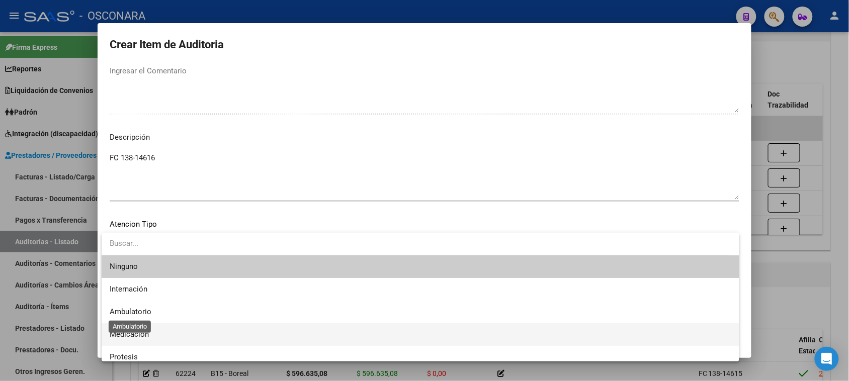
click at [124, 330] on span "Medicación" at bounding box center [129, 334] width 39 height 9
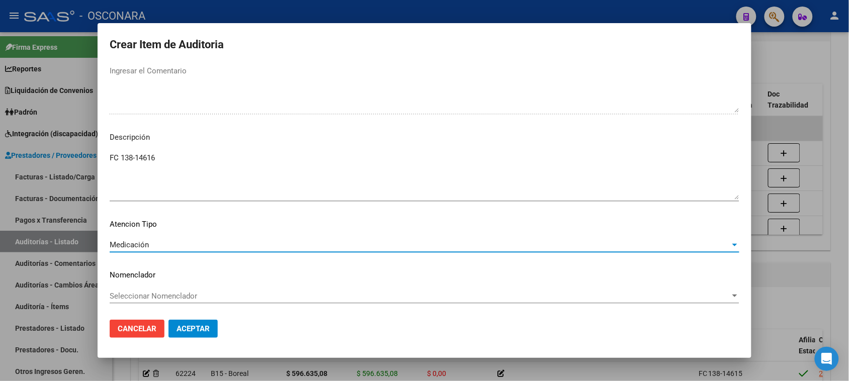
click at [204, 327] on button "Aceptar" at bounding box center [192, 329] width 49 height 18
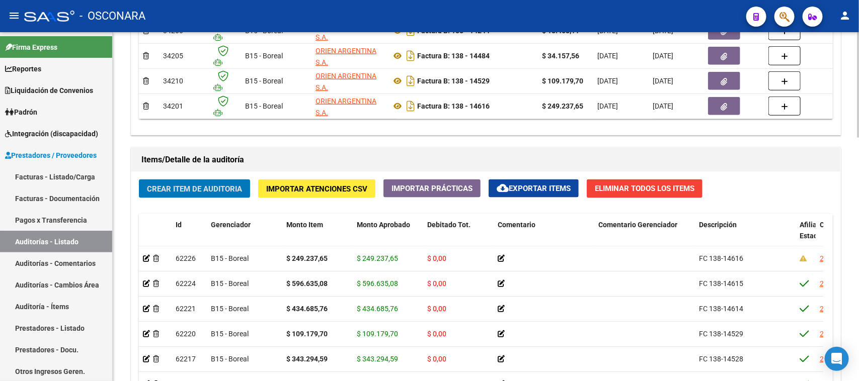
scroll to position [629, 0]
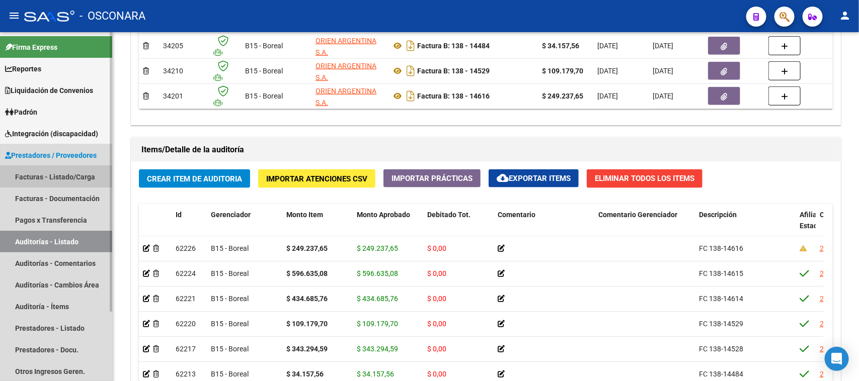
click at [45, 179] on link "Facturas - Listado/Carga" at bounding box center [56, 177] width 112 height 22
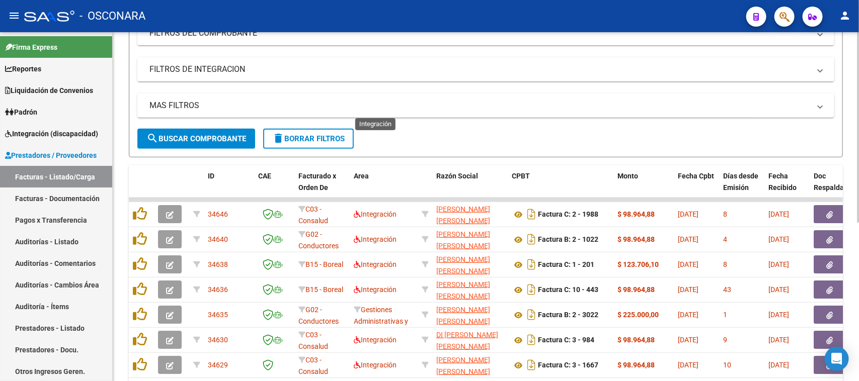
scroll to position [103, 0]
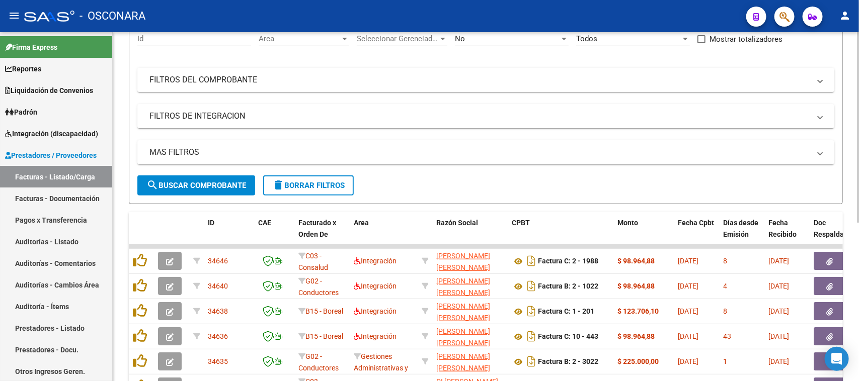
drag, startPoint x: 267, startPoint y: 69, endPoint x: 249, endPoint y: 112, distance: 46.4
click at [269, 71] on mat-expansion-panel-header "FILTROS DEL COMPROBANTE" at bounding box center [485, 80] width 697 height 24
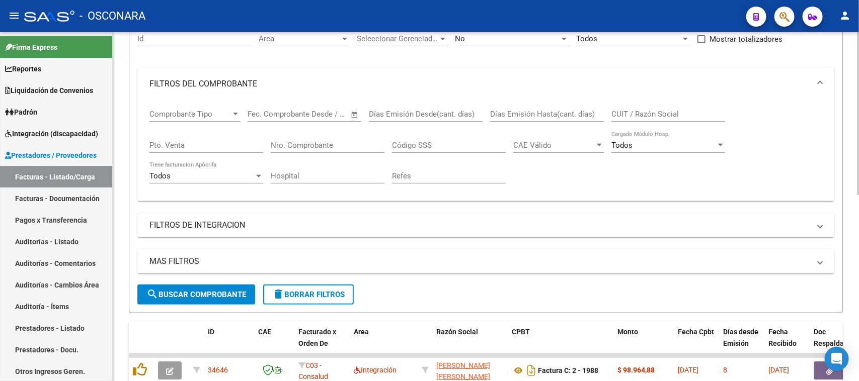
click at [282, 141] on input "Nro. Comprobante" at bounding box center [328, 145] width 114 height 9
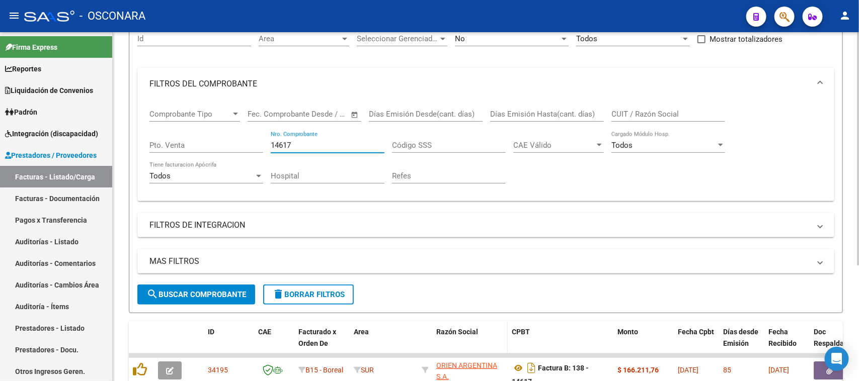
scroll to position [174, 0]
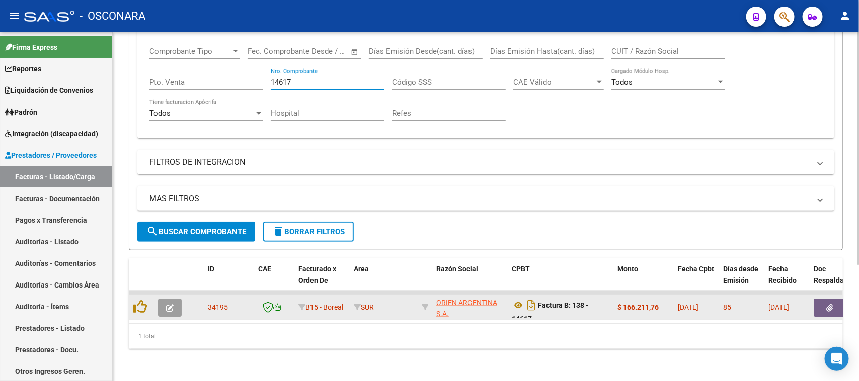
type input "14617"
click at [167, 304] on icon "button" at bounding box center [170, 308] width 8 height 8
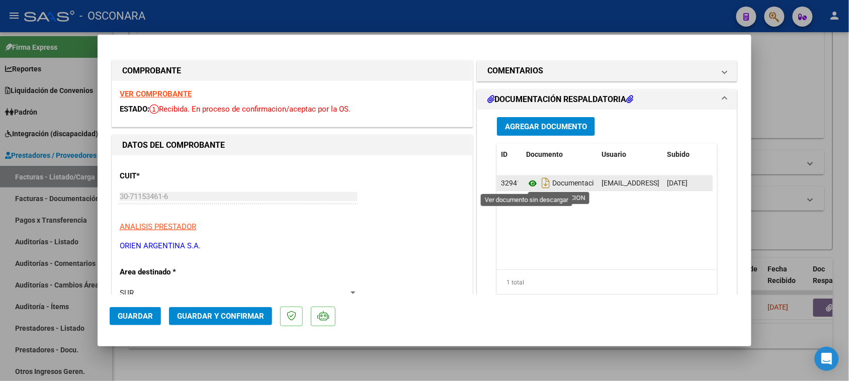
click at [527, 180] on icon at bounding box center [532, 184] width 13 height 12
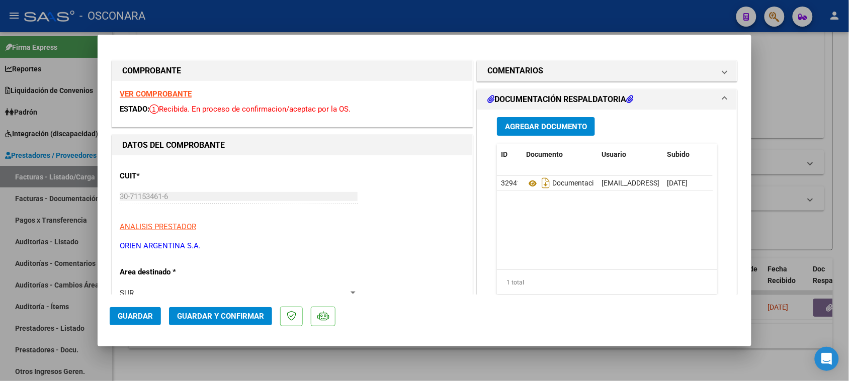
click at [0, 239] on div at bounding box center [424, 190] width 849 height 381
type input "$ 0,00"
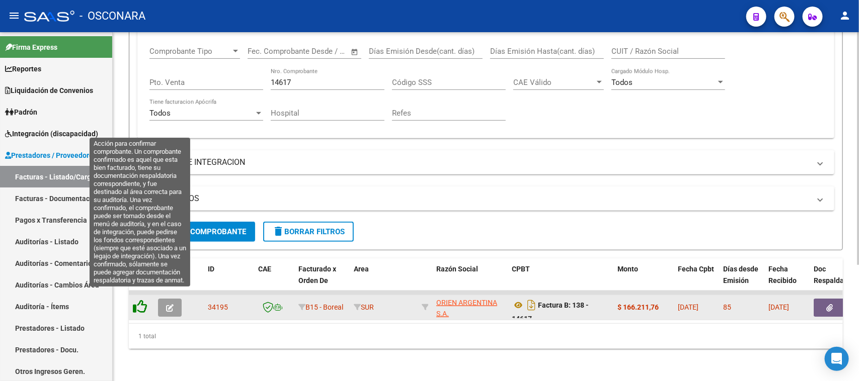
click at [138, 300] on icon at bounding box center [140, 307] width 14 height 14
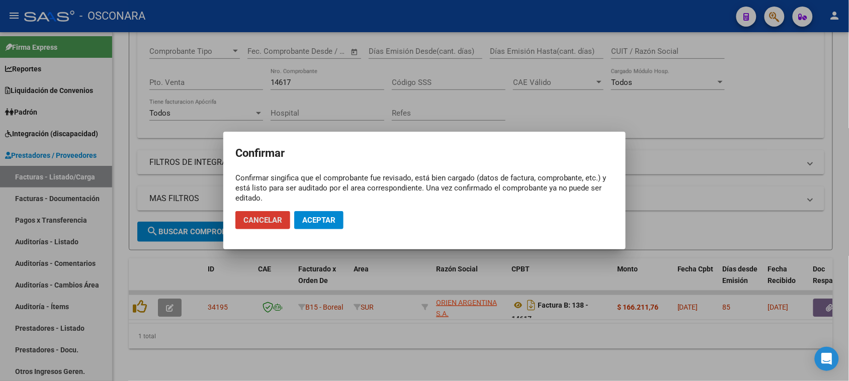
click at [328, 214] on button "Aceptar" at bounding box center [318, 220] width 49 height 18
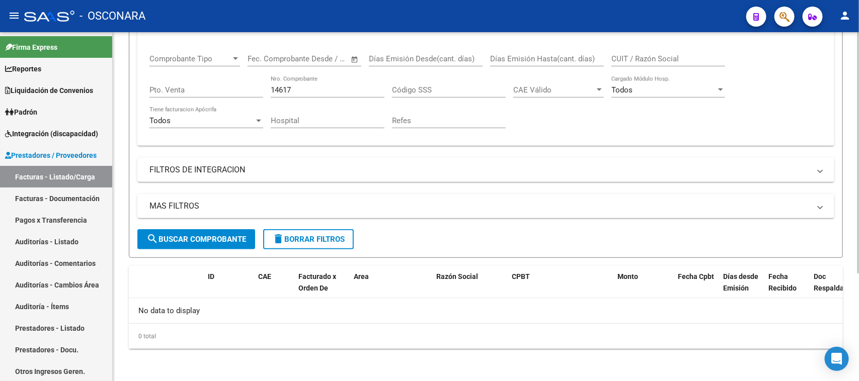
scroll to position [156, 0]
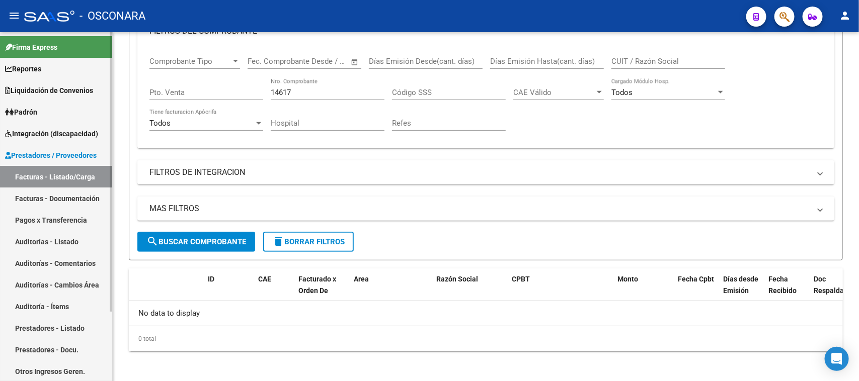
click at [31, 239] on link "Auditorías - Listado" at bounding box center [56, 242] width 112 height 22
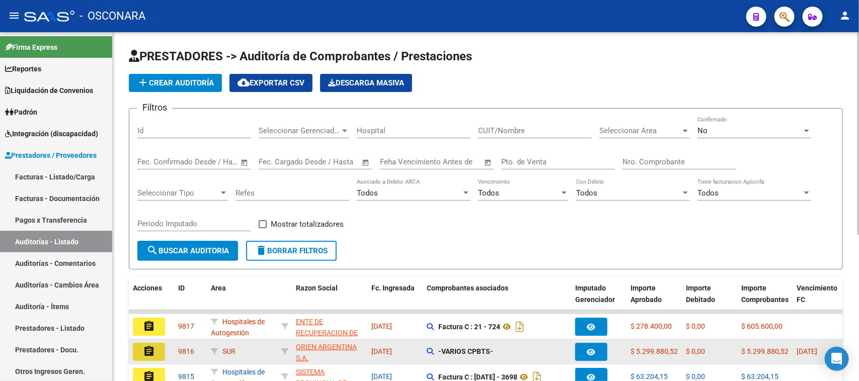
click at [157, 350] on button "assignment" at bounding box center [149, 352] width 32 height 18
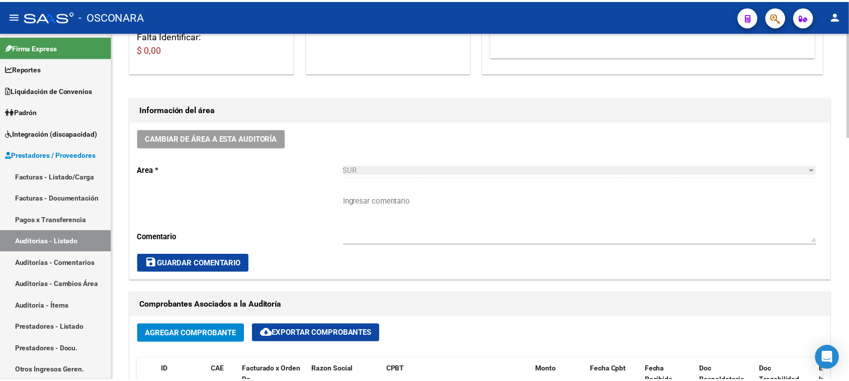
scroll to position [314, 0]
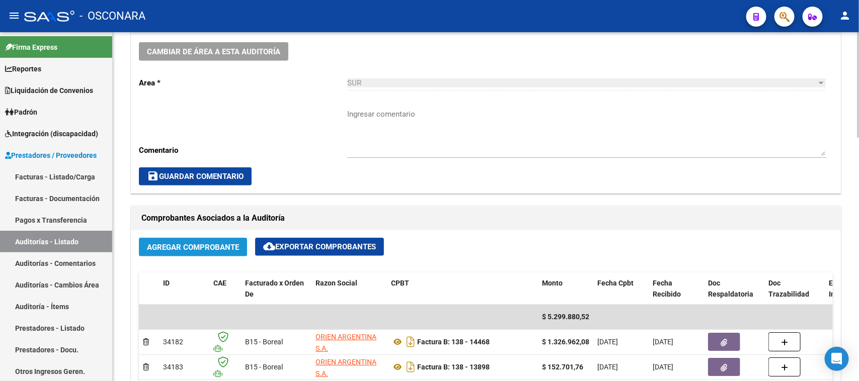
click at [221, 248] on span "Agregar Comprobante" at bounding box center [193, 247] width 92 height 9
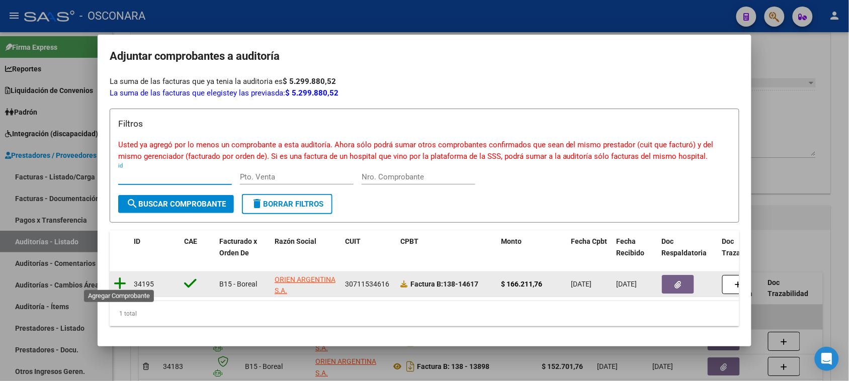
click at [119, 279] on icon at bounding box center [120, 284] width 13 height 14
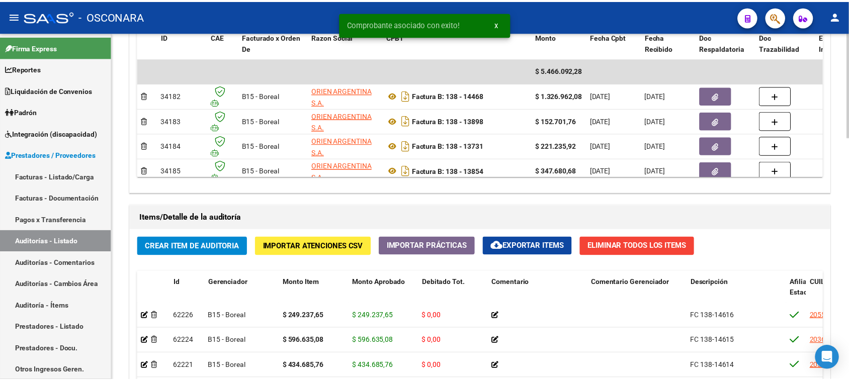
scroll to position [566, 0]
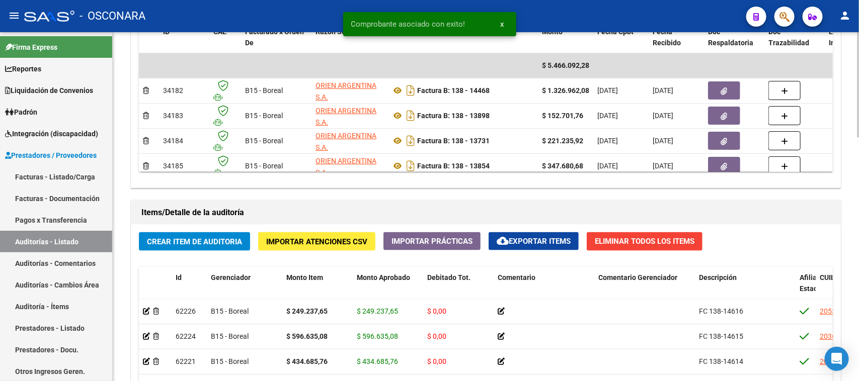
click at [212, 243] on span "Crear Item de Auditoria" at bounding box center [194, 241] width 95 height 9
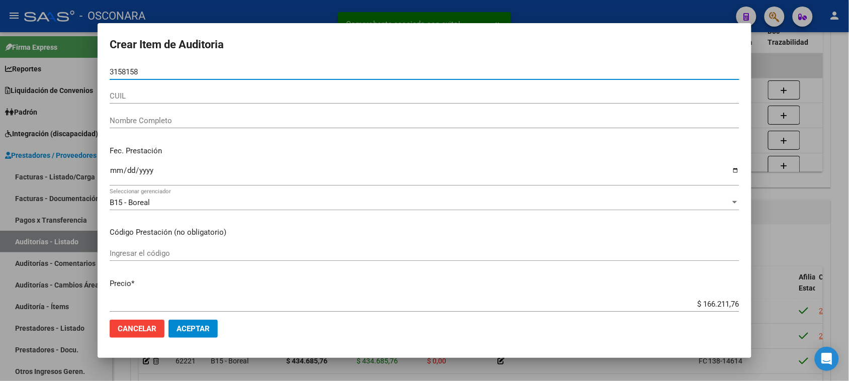
type input "31581586"
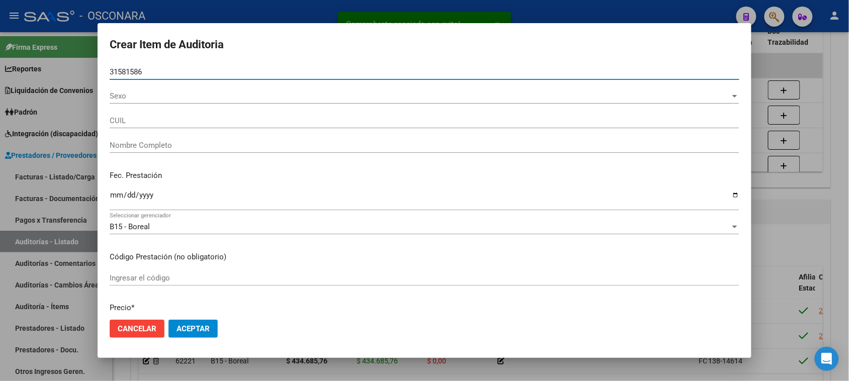
type input "27315815865"
type input "GRAFF ERICA YAMILA ANAHI"
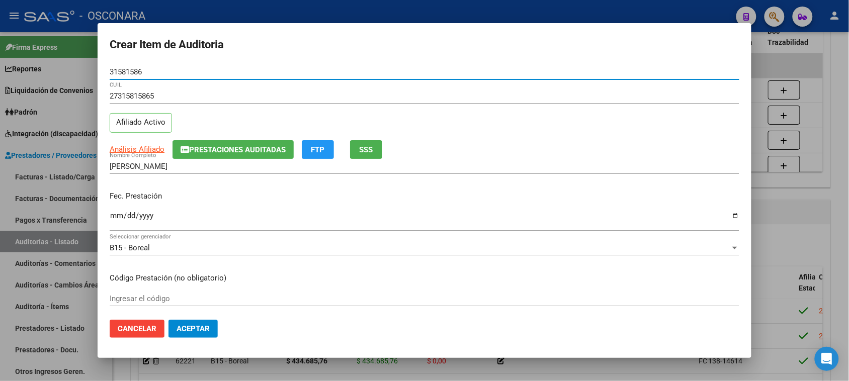
type input "31581586"
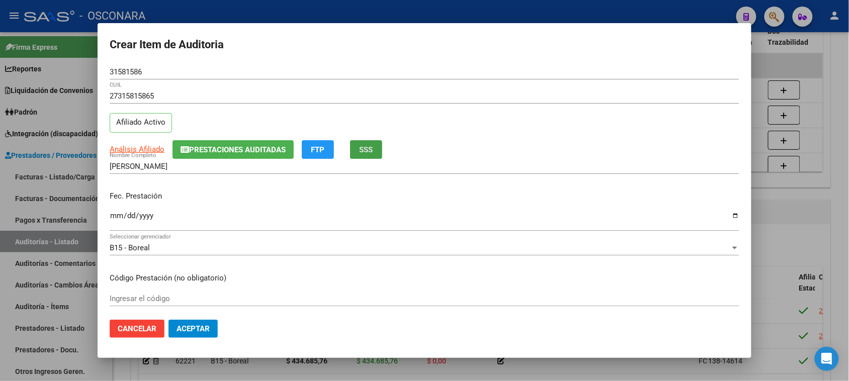
click at [358, 146] on button "SSS" at bounding box center [366, 149] width 32 height 19
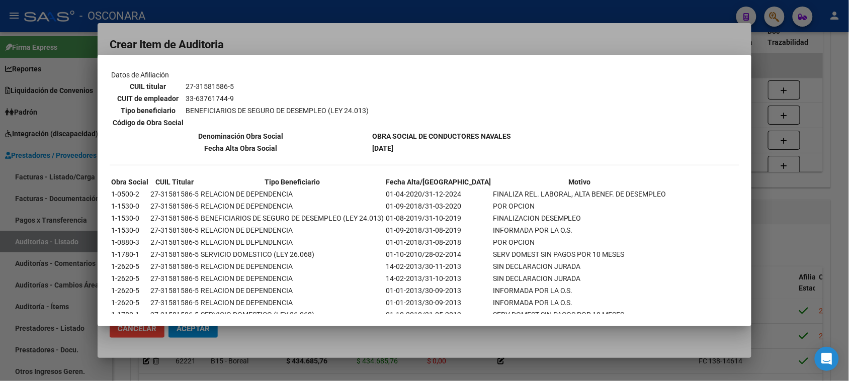
scroll to position [641, 0]
click at [766, 218] on div at bounding box center [424, 190] width 849 height 381
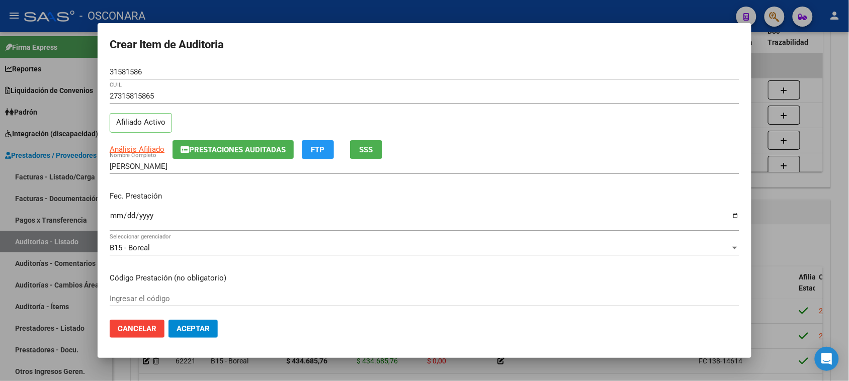
click at [112, 216] on input "Ingresar la fecha" at bounding box center [425, 220] width 630 height 16
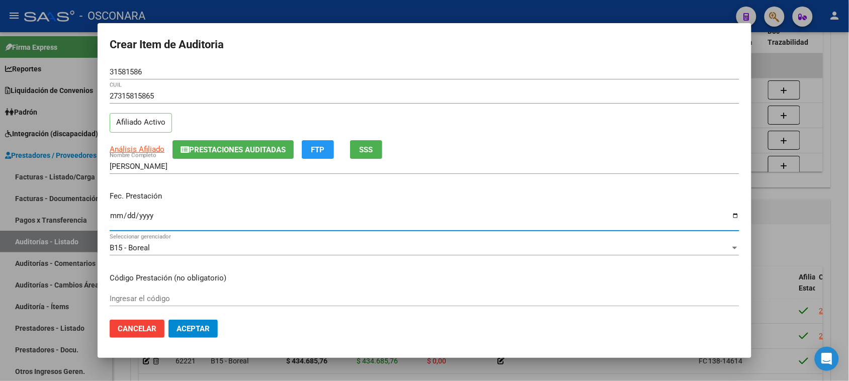
click at [112, 217] on input "Ingresar la fecha" at bounding box center [425, 220] width 630 height 16
type input "2025-05-20"
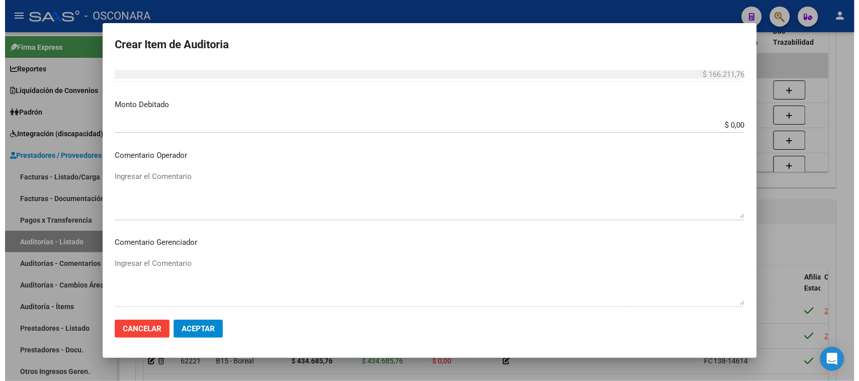
scroll to position [570, 0]
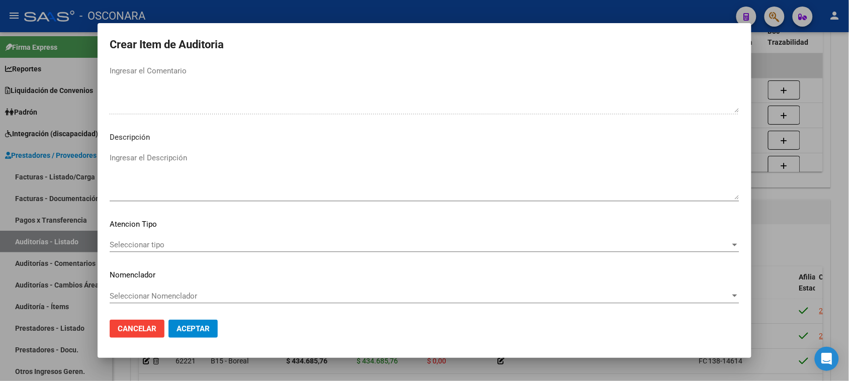
click at [175, 180] on textarea "Ingresar el Descripción" at bounding box center [425, 175] width 630 height 47
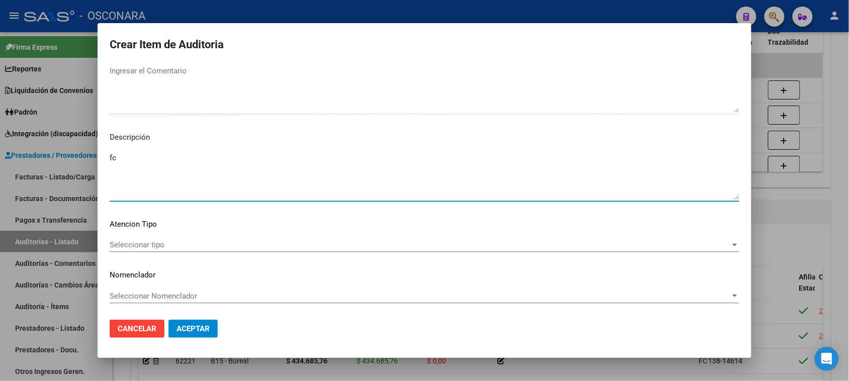
type textarea "f"
type textarea "FC 138-14617"
click at [127, 245] on span "Seleccionar tipo" at bounding box center [420, 244] width 621 height 9
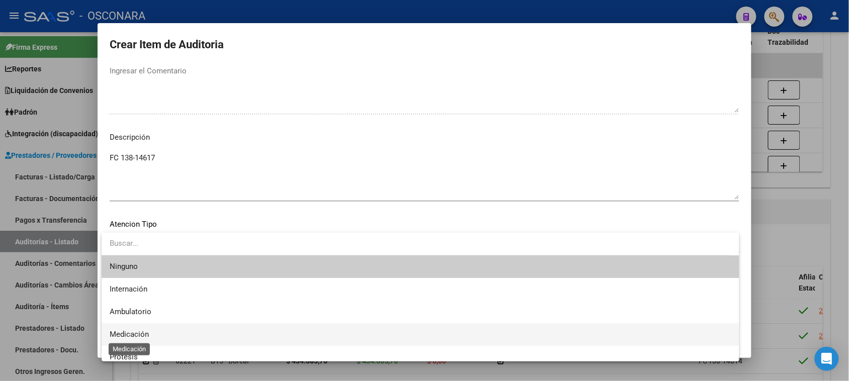
drag, startPoint x: 117, startPoint y: 337, endPoint x: 145, endPoint y: 333, distance: 28.5
click at [117, 336] on span "Medicación" at bounding box center [129, 334] width 39 height 9
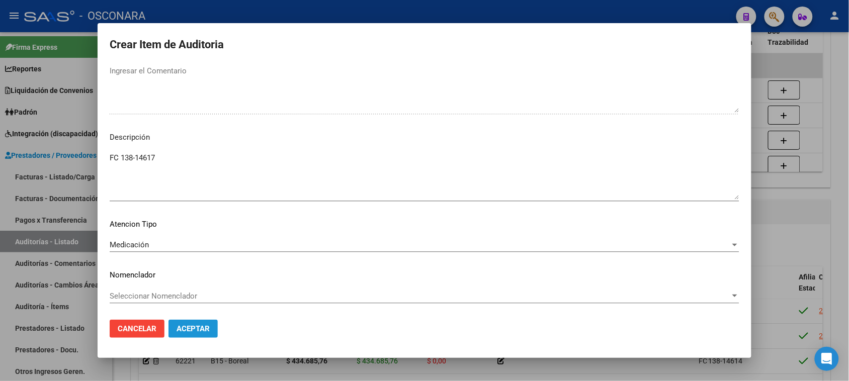
click at [191, 330] on span "Aceptar" at bounding box center [193, 328] width 33 height 9
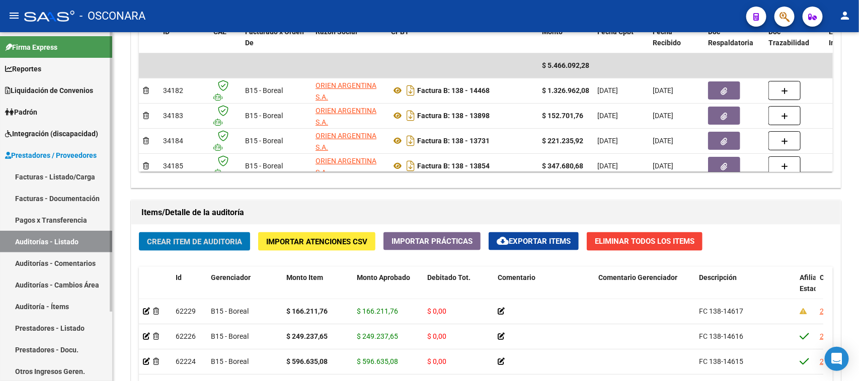
click at [59, 167] on link "Facturas - Listado/Carga" at bounding box center [56, 177] width 112 height 22
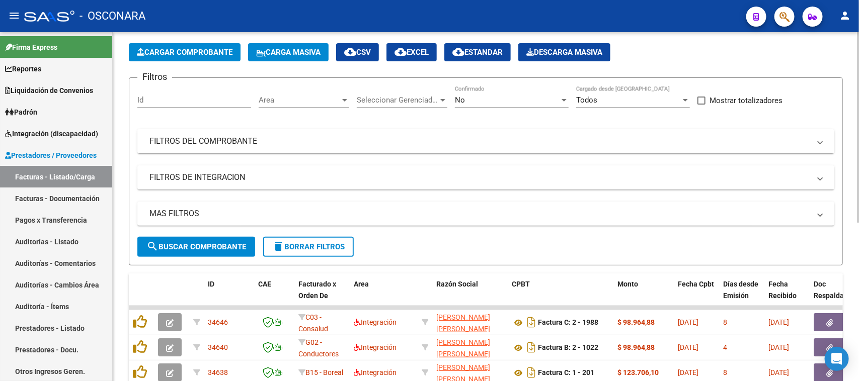
scroll to position [40, 0]
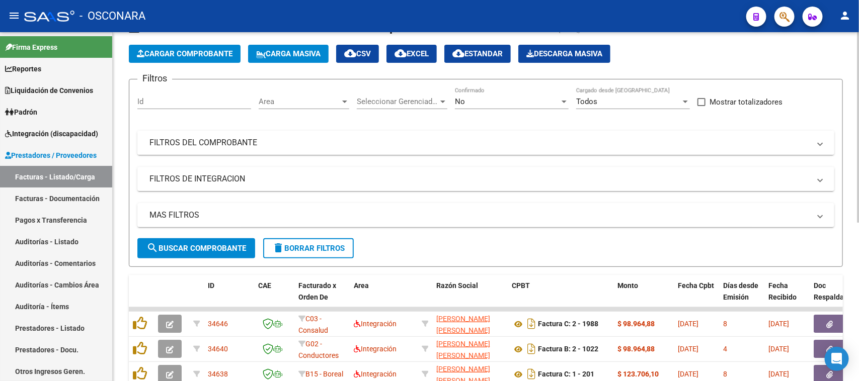
click at [283, 140] on mat-panel-title "FILTROS DEL COMPROBANTE" at bounding box center [479, 142] width 660 height 11
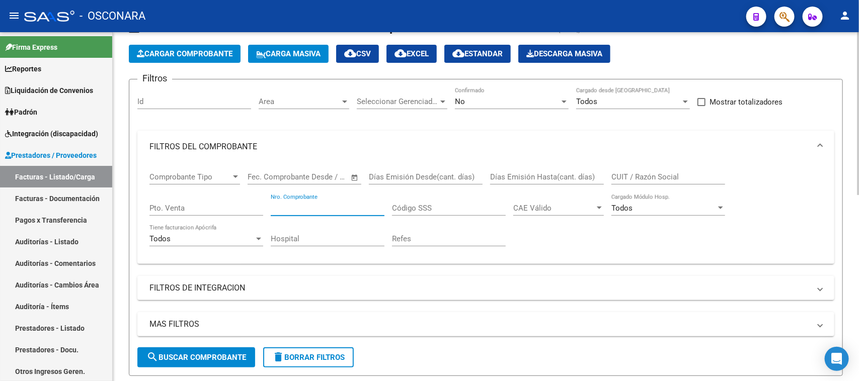
click at [298, 206] on input "Nro. Comprobante" at bounding box center [328, 208] width 114 height 9
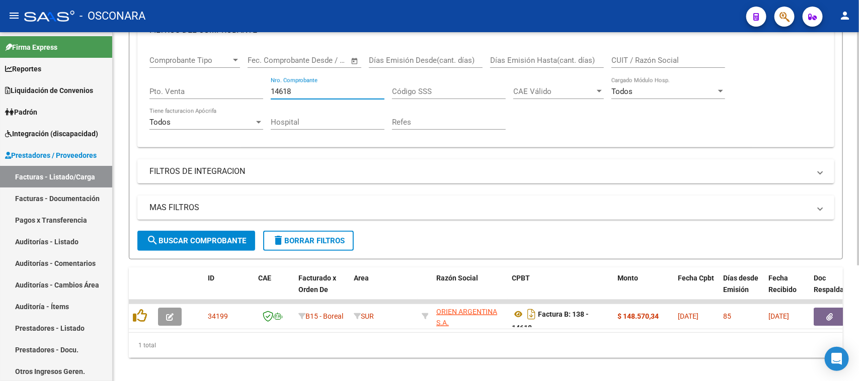
scroll to position [174, 0]
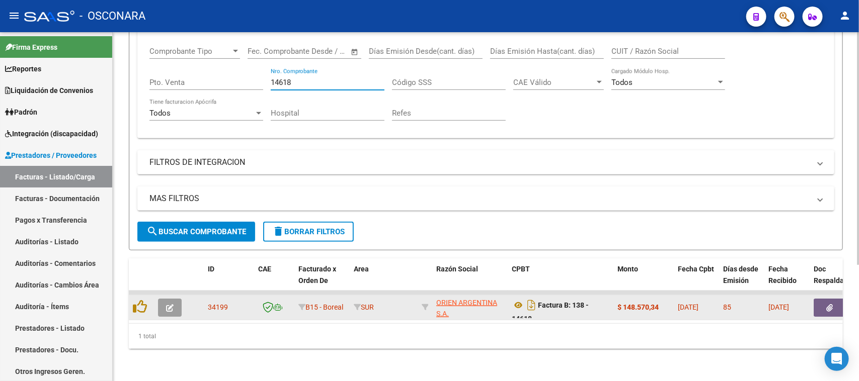
type input "14618"
click at [174, 301] on button "button" at bounding box center [170, 308] width 24 height 18
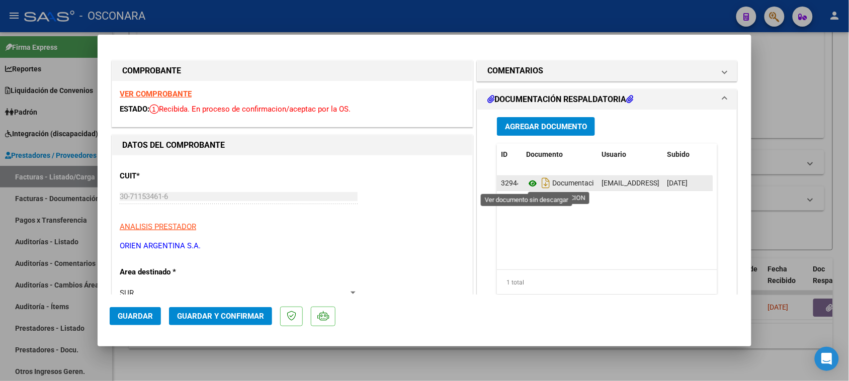
click at [526, 180] on icon at bounding box center [532, 184] width 13 height 12
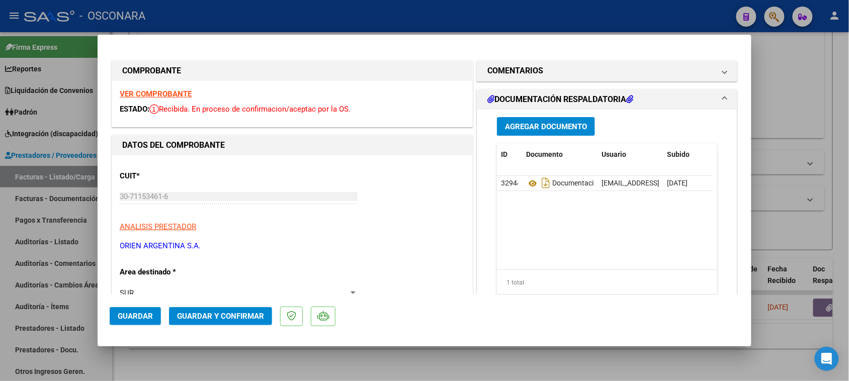
click at [0, 291] on div at bounding box center [424, 190] width 849 height 381
type input "$ 0,00"
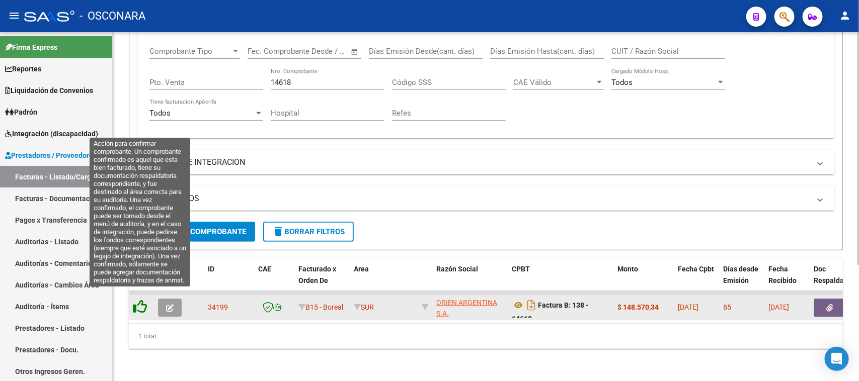
click at [141, 300] on icon at bounding box center [140, 307] width 14 height 14
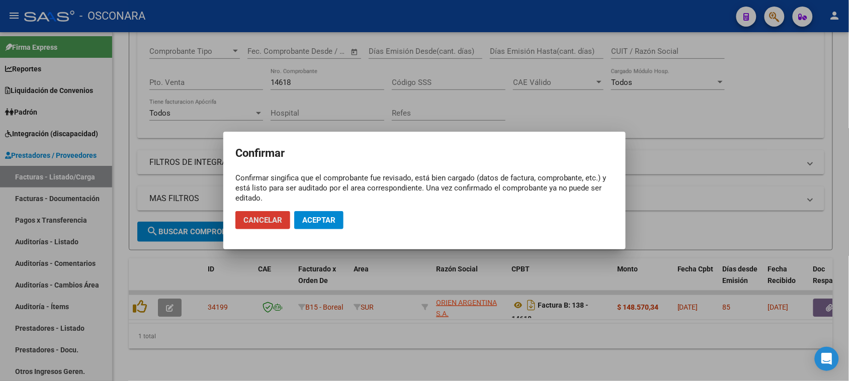
click at [315, 220] on span "Aceptar" at bounding box center [318, 220] width 33 height 9
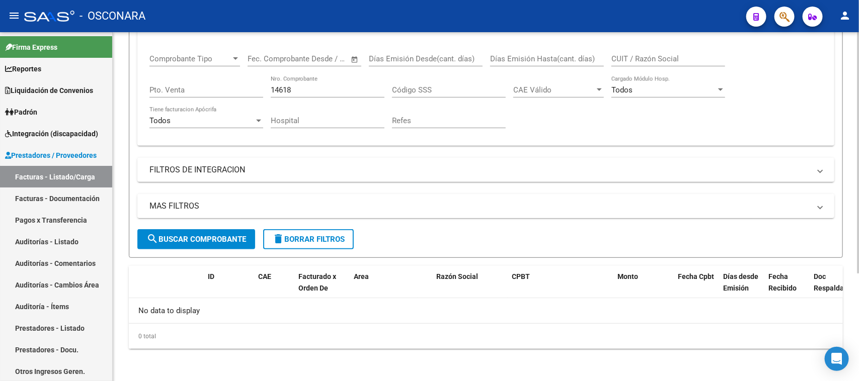
scroll to position [156, 0]
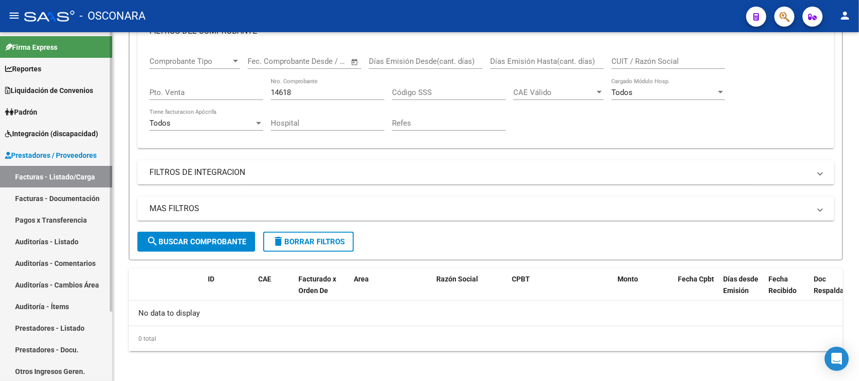
drag, startPoint x: 45, startPoint y: 238, endPoint x: 50, endPoint y: 237, distance: 5.1
click at [45, 239] on link "Auditorías - Listado" at bounding box center [56, 242] width 112 height 22
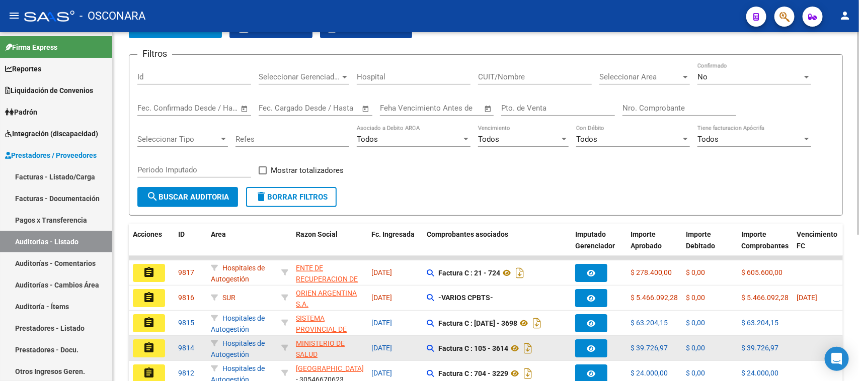
scroll to position [126, 0]
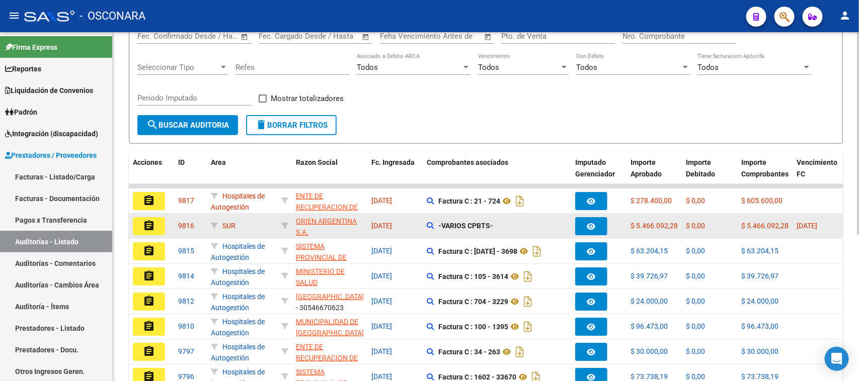
click at [150, 224] on mat-icon "assignment" at bounding box center [149, 226] width 12 height 12
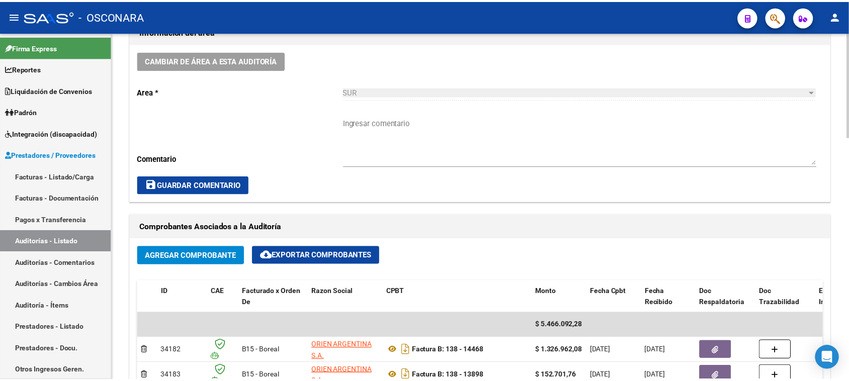
scroll to position [314, 0]
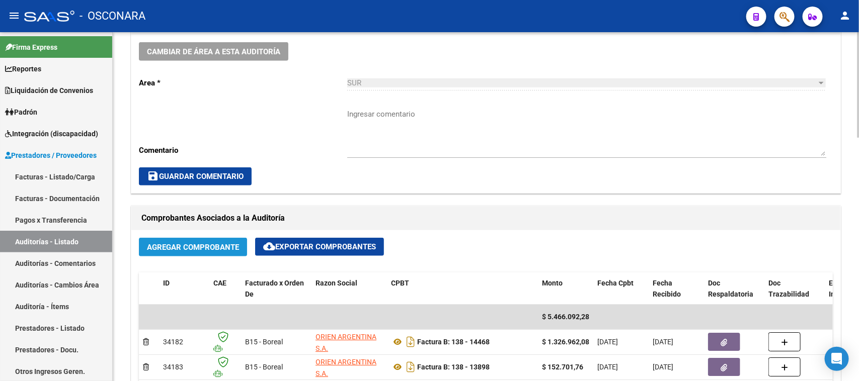
click at [211, 245] on span "Agregar Comprobante" at bounding box center [193, 247] width 92 height 9
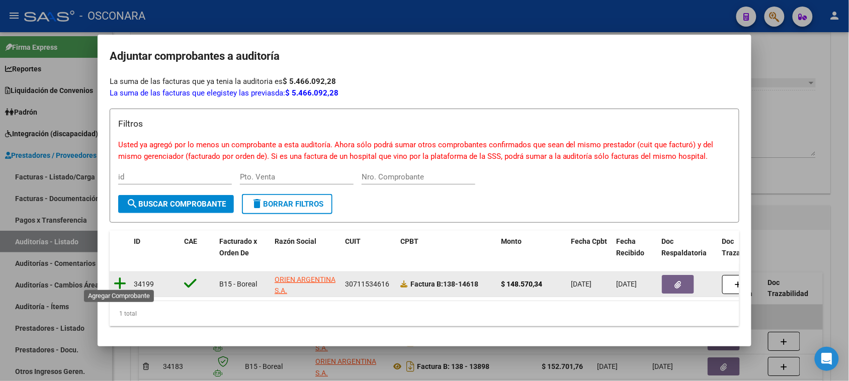
click at [121, 280] on icon at bounding box center [120, 284] width 13 height 14
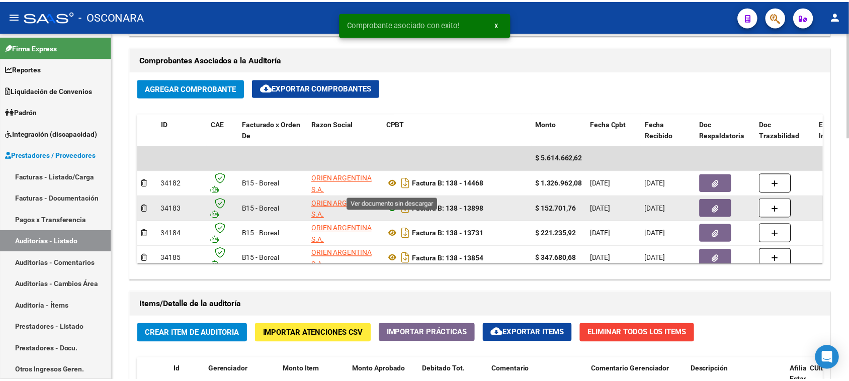
scroll to position [503, 0]
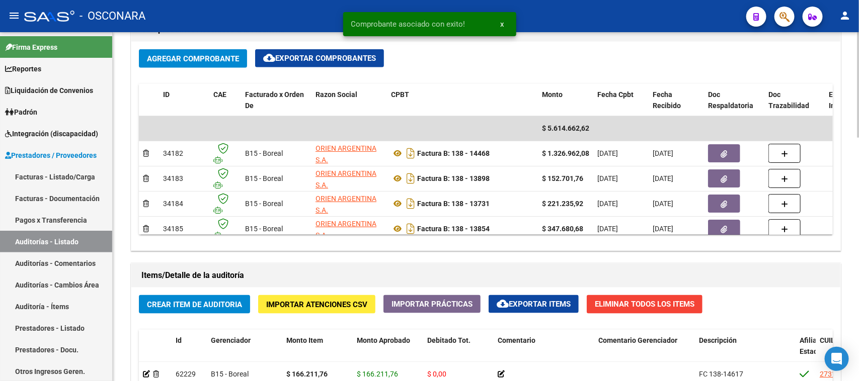
click at [166, 308] on button "Crear Item de Auditoria" at bounding box center [194, 304] width 111 height 19
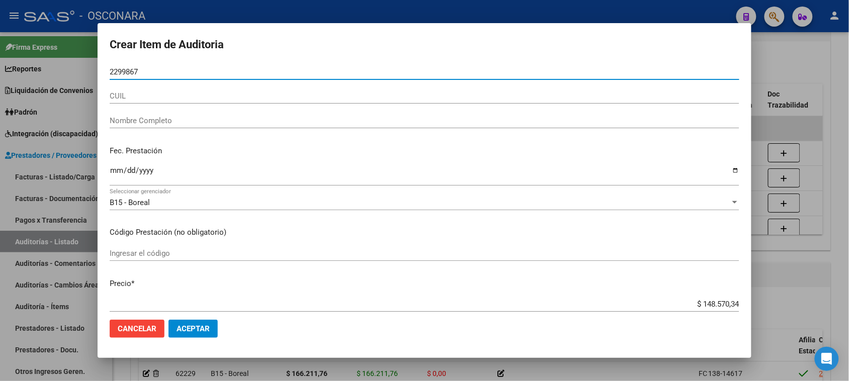
type input "22998676"
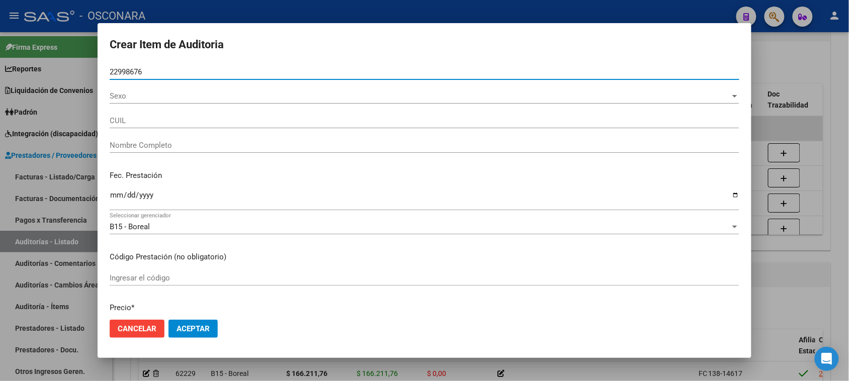
type input "27229986762"
type input "ALONZO MARIELA TERESA"
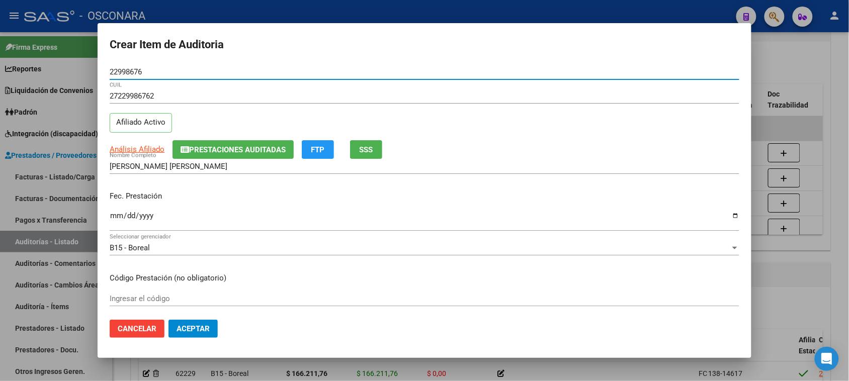
type input "22998676"
click at [361, 154] on button "SSS" at bounding box center [366, 149] width 32 height 19
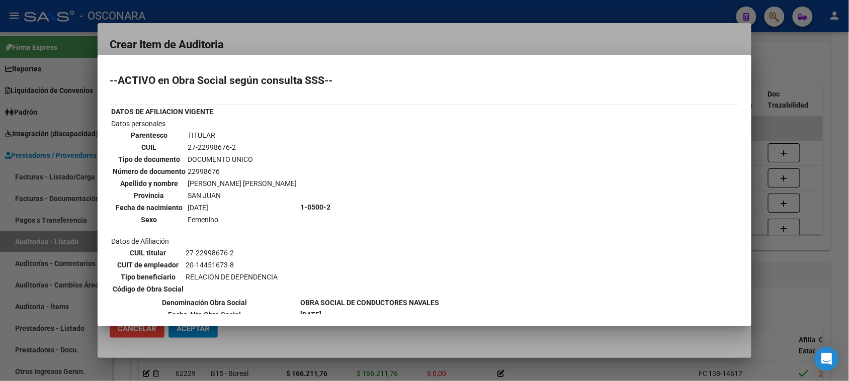
click at [781, 275] on div at bounding box center [424, 190] width 849 height 381
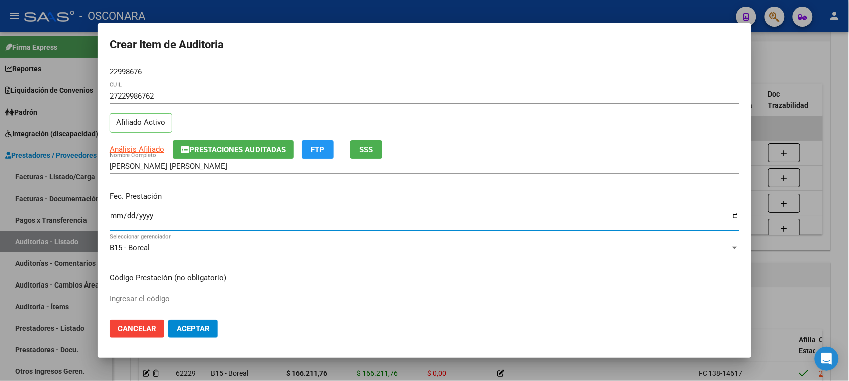
click at [112, 217] on input "Ingresar la fecha" at bounding box center [425, 220] width 630 height 16
type input "2025-05-20"
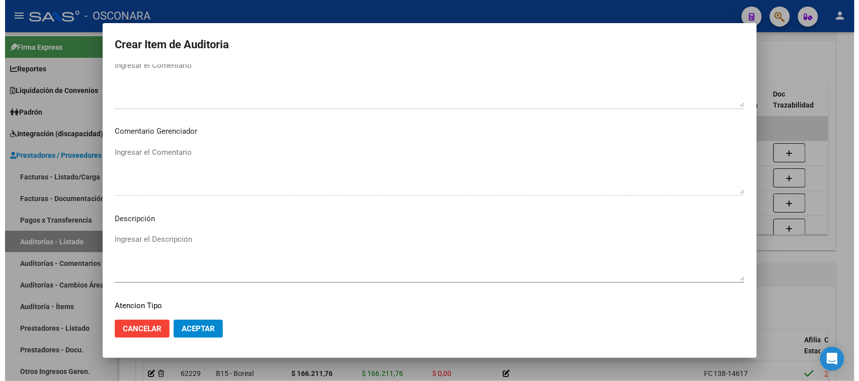
scroll to position [570, 0]
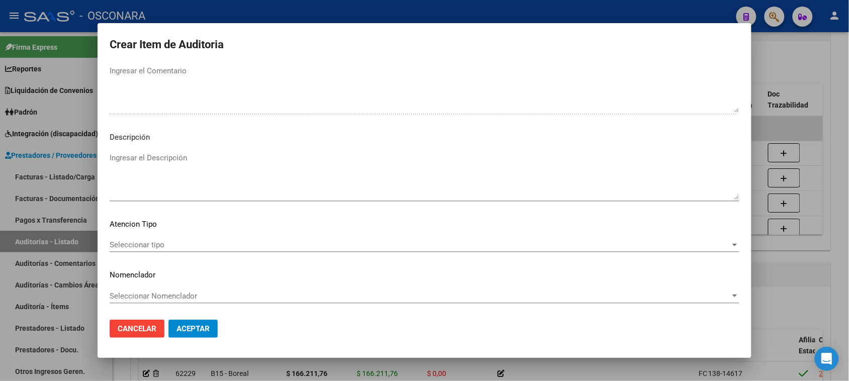
click at [189, 186] on textarea "Ingresar el Descripción" at bounding box center [425, 175] width 630 height 47
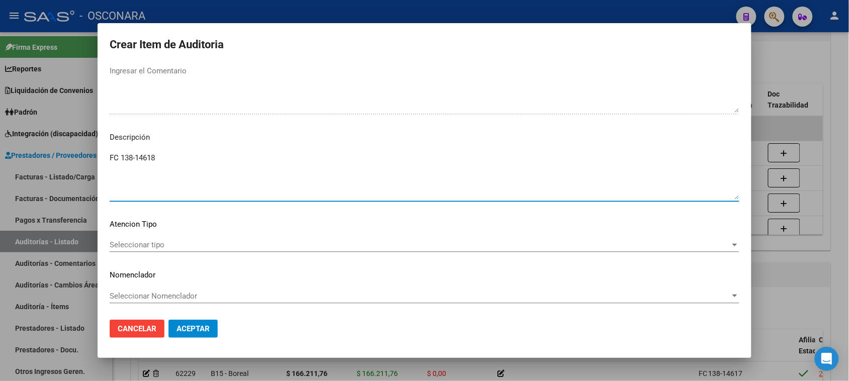
type textarea "FC 138-14618"
click at [167, 244] on span "Seleccionar tipo" at bounding box center [420, 244] width 621 height 9
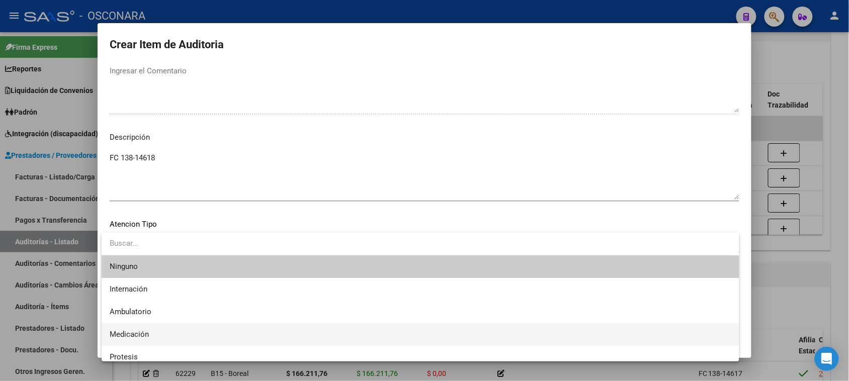
click at [156, 335] on span "Medicación" at bounding box center [421, 334] width 622 height 23
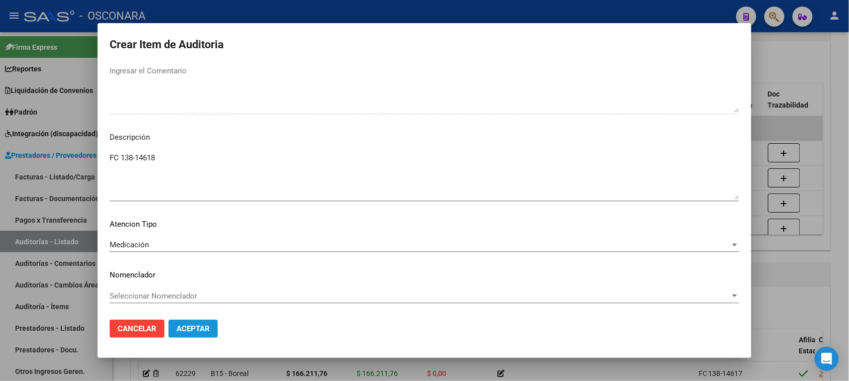
click at [199, 327] on span "Aceptar" at bounding box center [193, 328] width 33 height 9
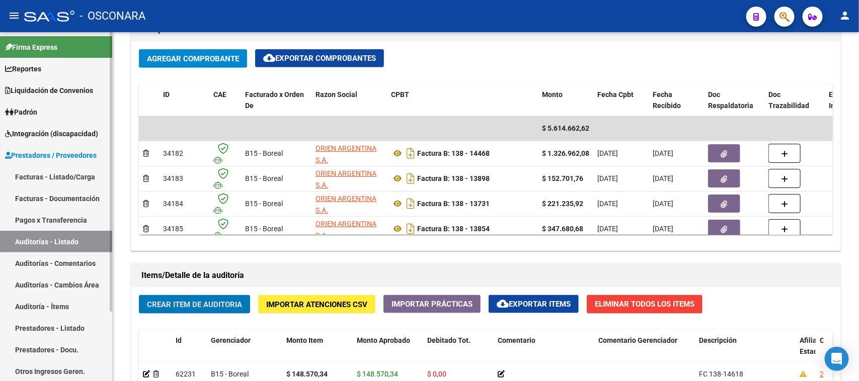
click at [45, 176] on link "Facturas - Listado/Carga" at bounding box center [56, 177] width 112 height 22
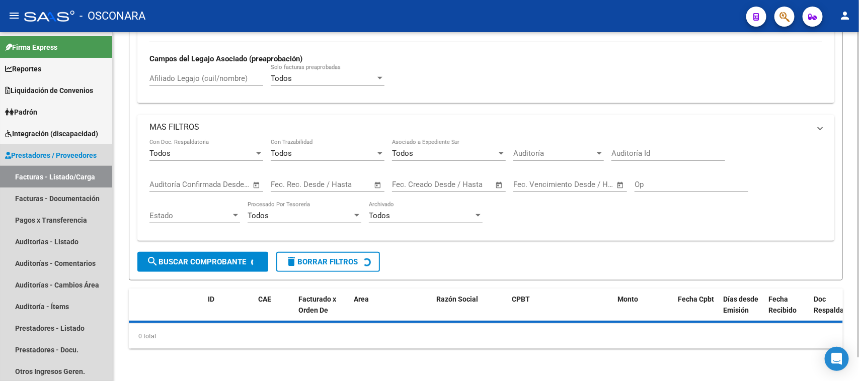
scroll to position [25, 0]
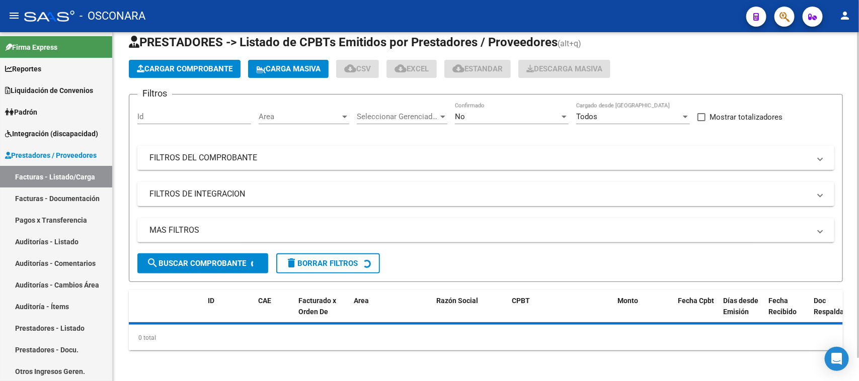
click at [292, 157] on mat-panel-title "FILTROS DEL COMPROBANTE" at bounding box center [479, 157] width 660 height 11
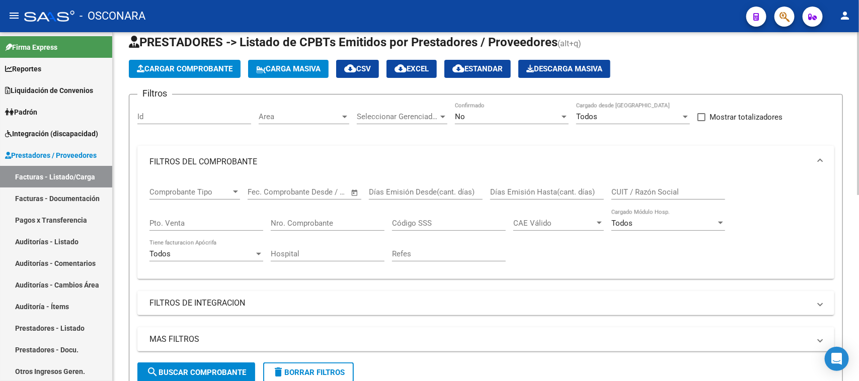
click at [322, 215] on div "Nro. Comprobante" at bounding box center [328, 220] width 114 height 22
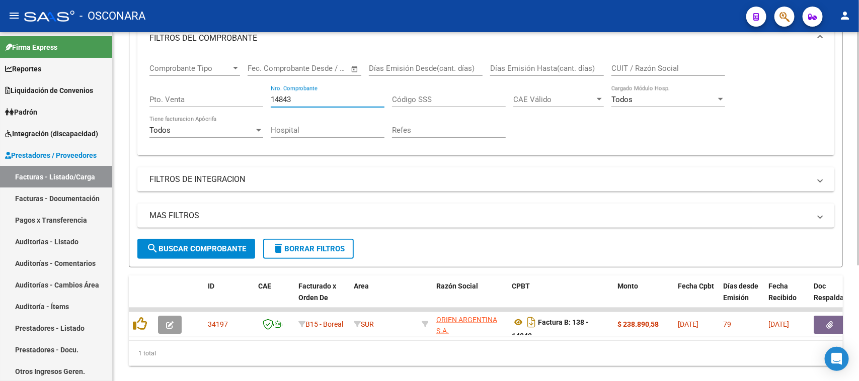
scroll to position [174, 0]
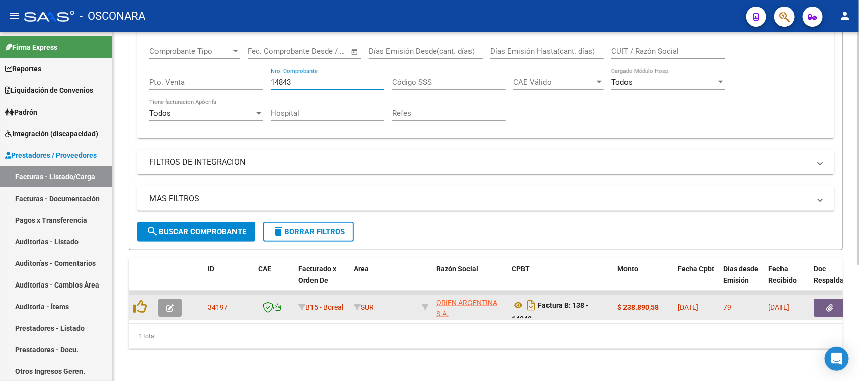
type input "14843"
click at [166, 304] on icon "button" at bounding box center [170, 308] width 8 height 8
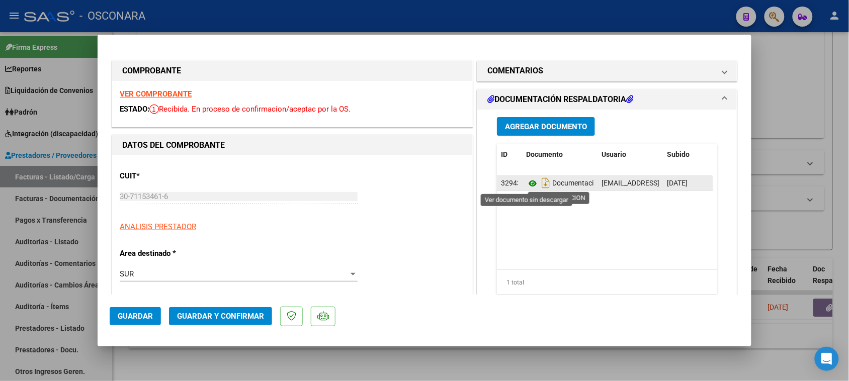
click at [526, 180] on icon at bounding box center [532, 184] width 13 height 12
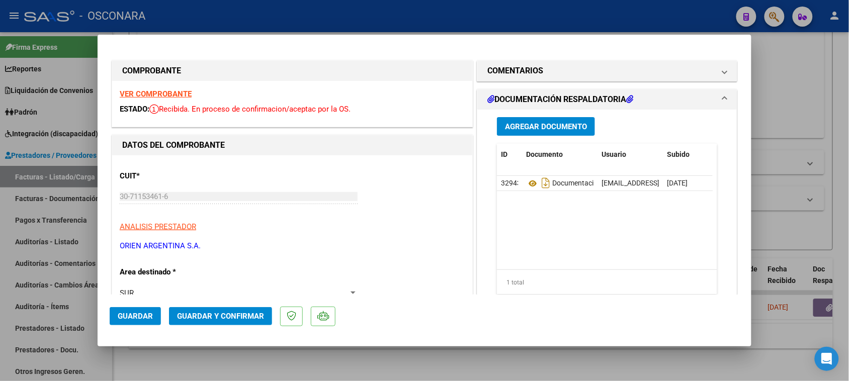
click at [0, 226] on div at bounding box center [424, 190] width 849 height 381
type input "$ 0,00"
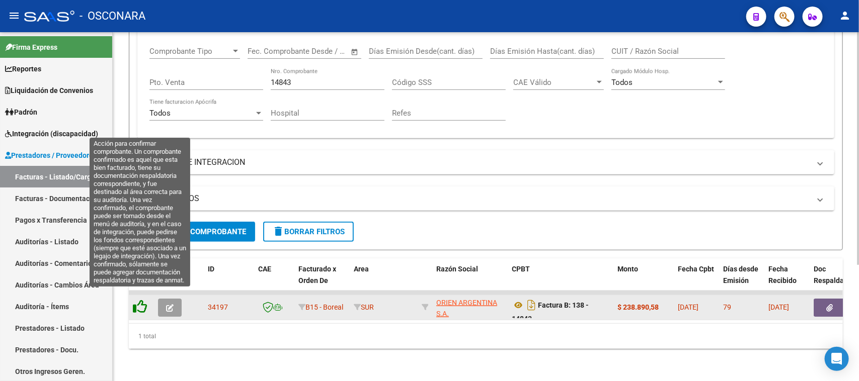
click at [142, 300] on icon at bounding box center [140, 307] width 14 height 14
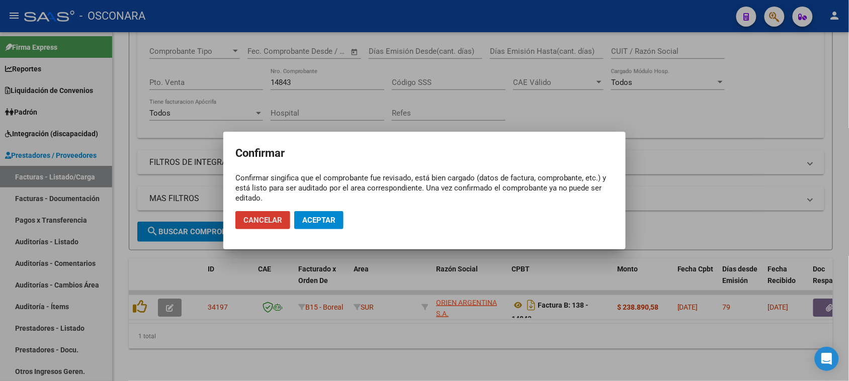
click at [321, 218] on span "Aceptar" at bounding box center [318, 220] width 33 height 9
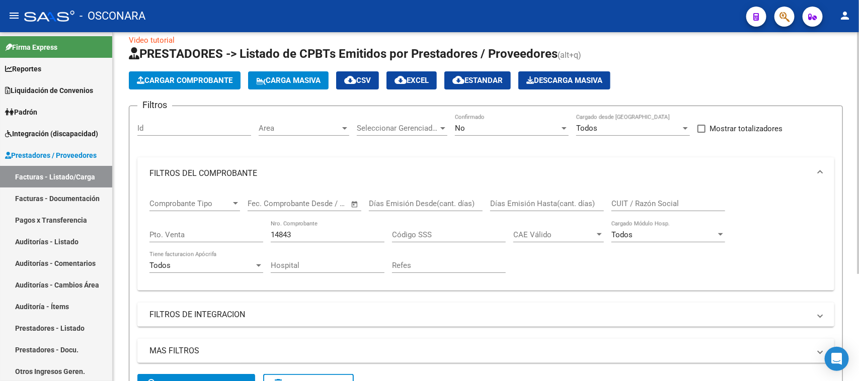
scroll to position [0, 0]
